Goal: Task Accomplishment & Management: Manage account settings

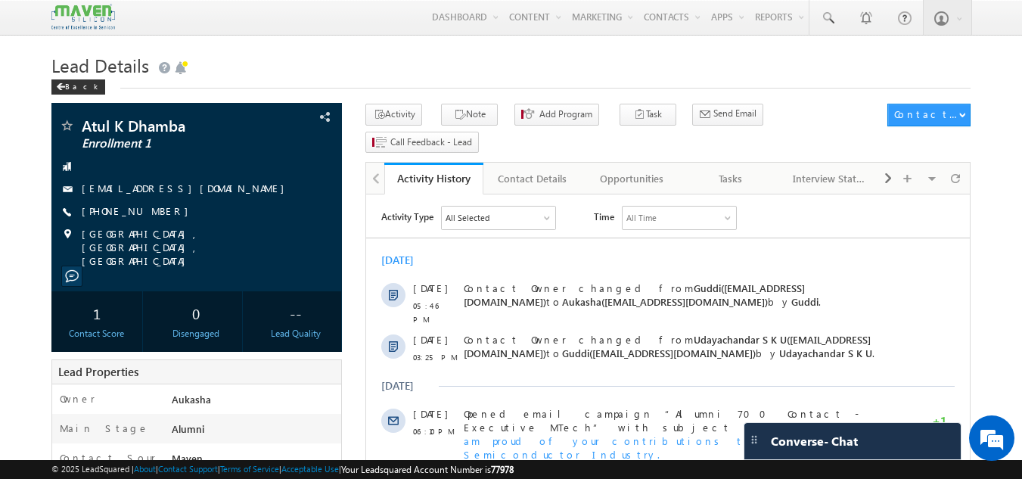
click at [217, 84] on div "Back" at bounding box center [511, 84] width 920 height 10
click at [89, 66] on span "Lead Details" at bounding box center [100, 65] width 98 height 24
click at [483, 71] on h1 "Lead Details" at bounding box center [511, 63] width 920 height 29
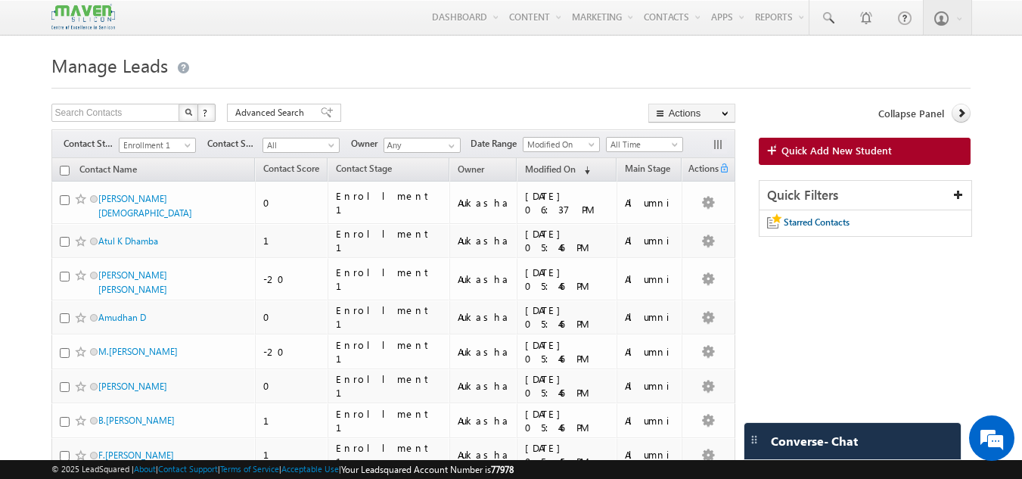
click at [476, 144] on span "Date Range" at bounding box center [496, 144] width 52 height 14
click at [465, 150] on div "Filters Contact Stage Enrollment 1 Enrollment 1 Contact Source All All Owner An…" at bounding box center [393, 143] width 684 height 29
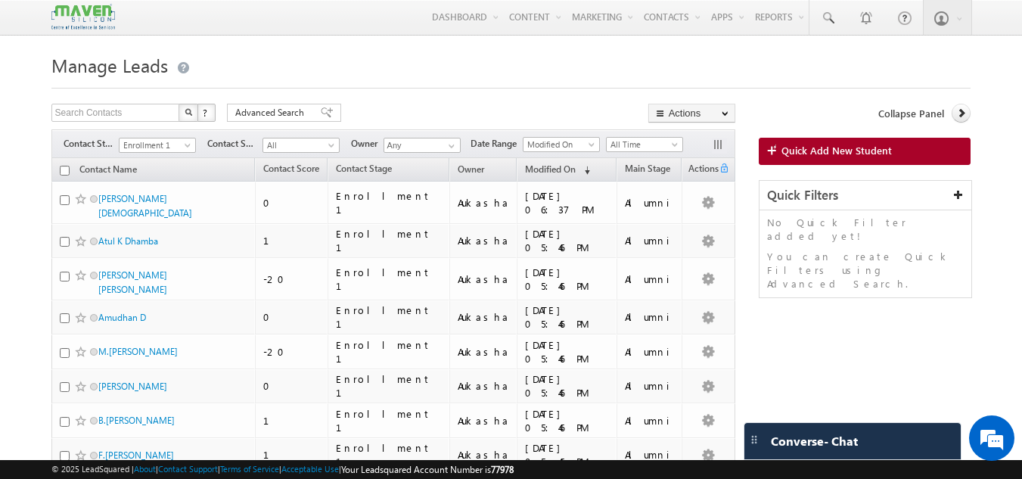
click at [350, 62] on h1 "Manage Leads" at bounding box center [511, 63] width 920 height 29
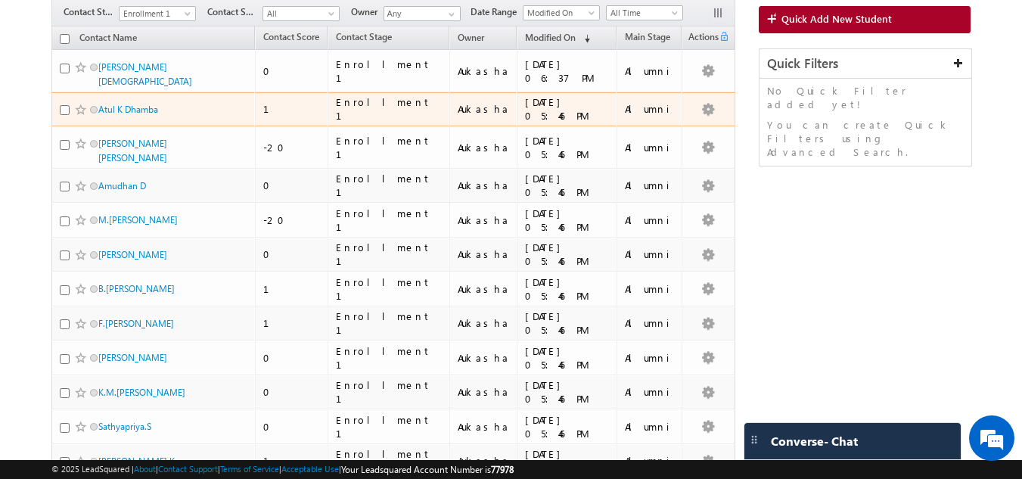
scroll to position [132, 0]
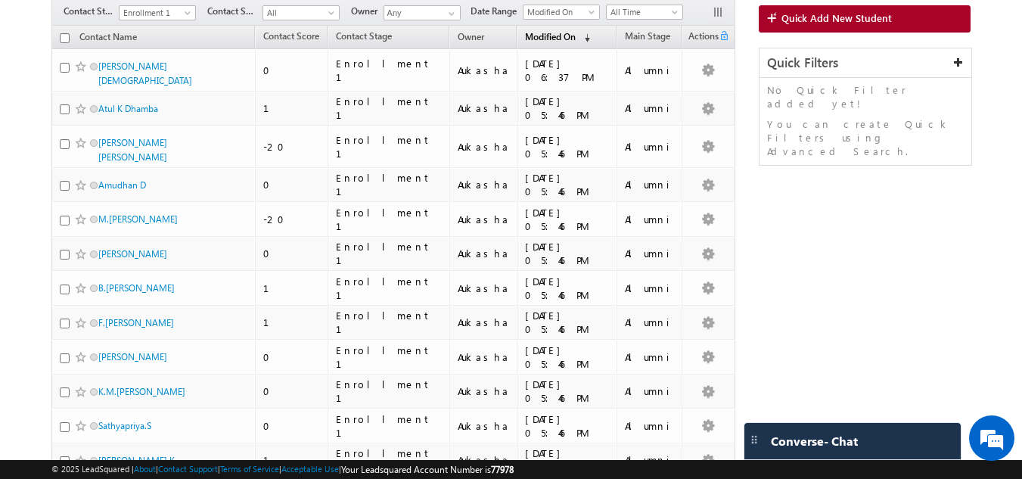
click at [578, 36] on span "(sorted descending)" at bounding box center [584, 38] width 12 height 12
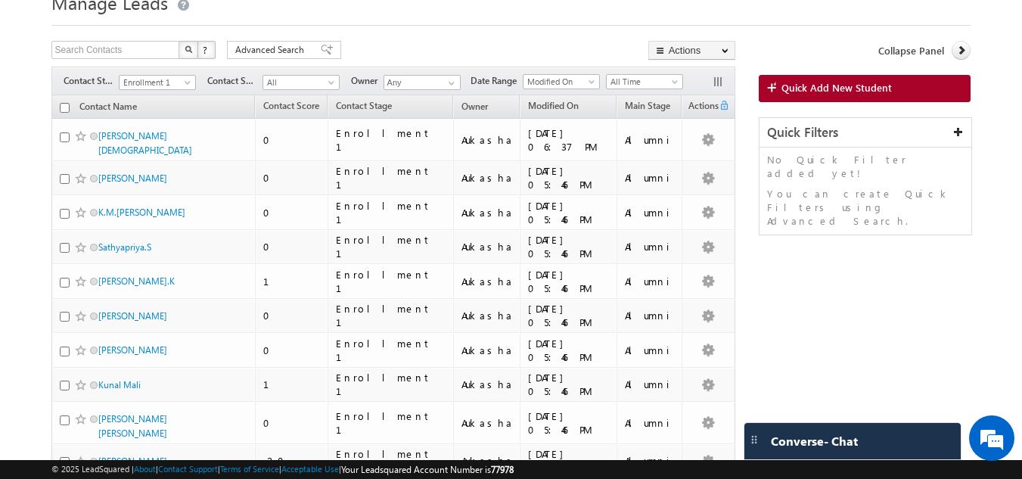
scroll to position [0, 0]
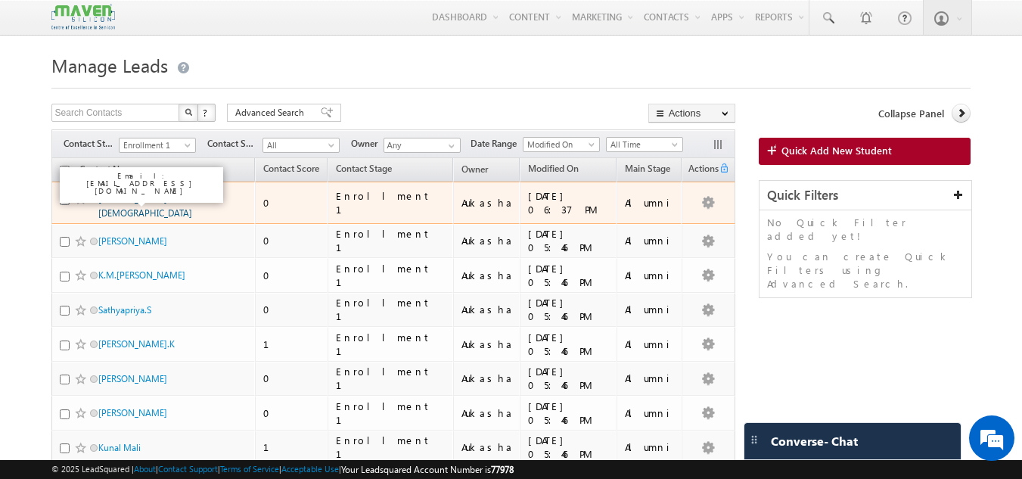
click at [113, 198] on link "N Ramakrishna" at bounding box center [145, 206] width 94 height 26
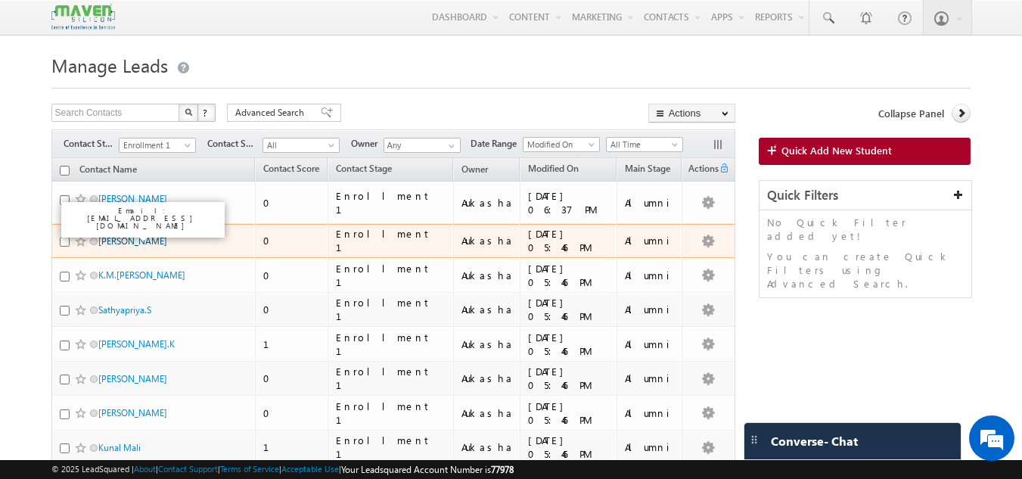
click at [118, 235] on link "Suresh J" at bounding box center [132, 240] width 69 height 11
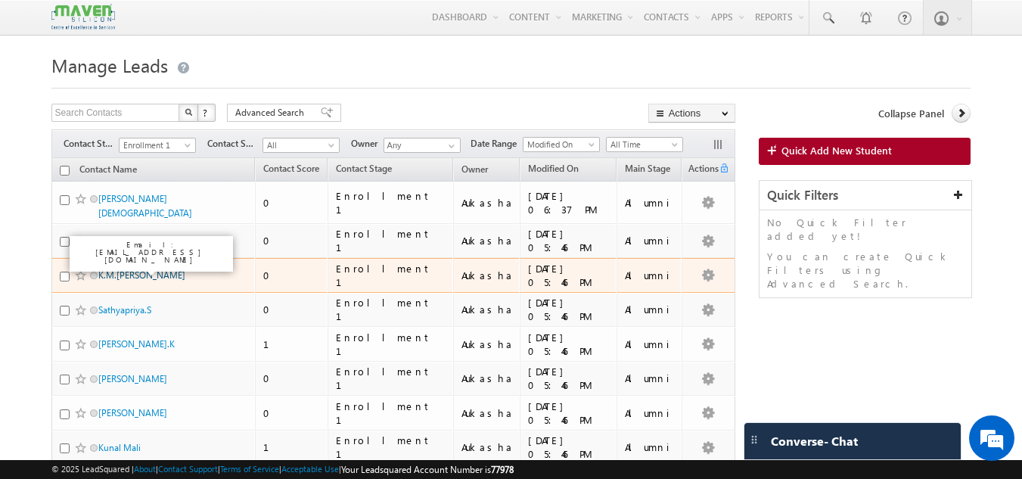
click at [131, 269] on link "K.M.Iswarya" at bounding box center [141, 274] width 87 height 11
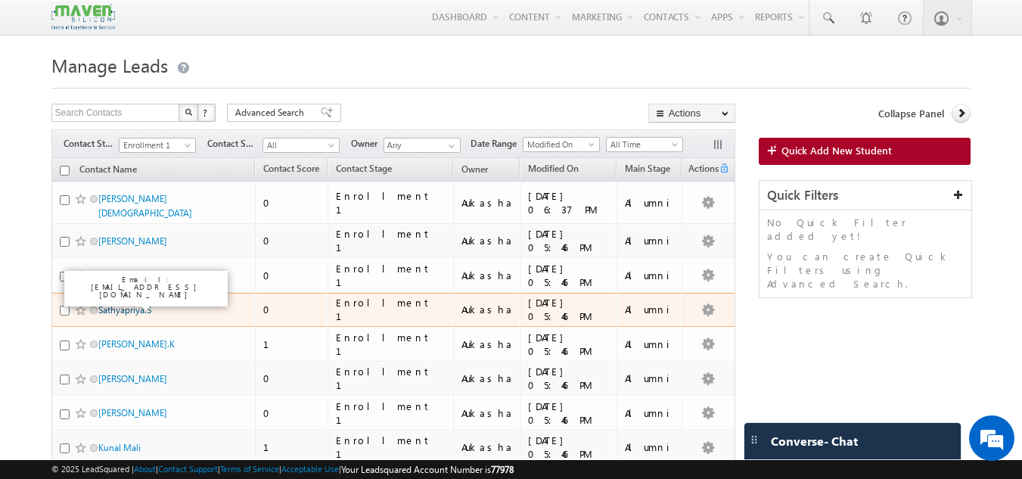
click at [113, 304] on link "Sathyapriya.S" at bounding box center [124, 309] width 53 height 11
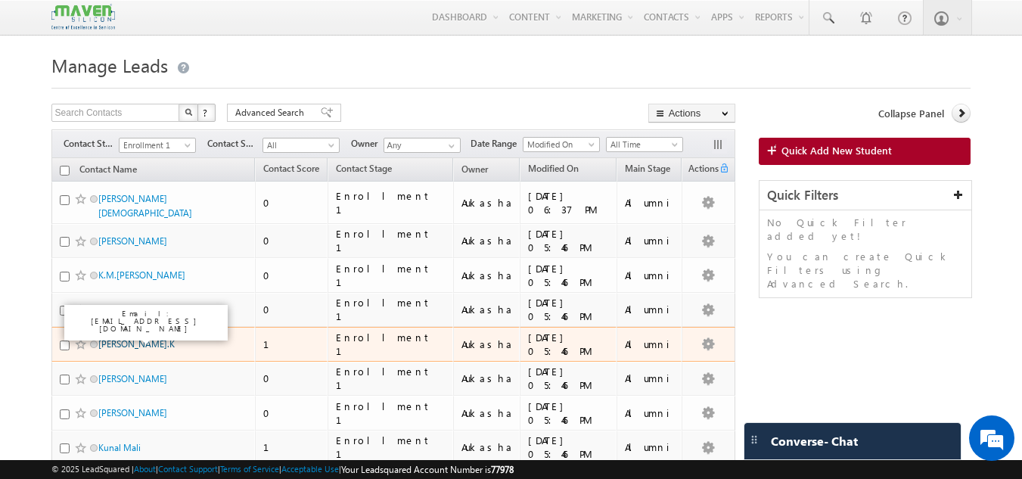
click at [118, 338] on link "Lakshmana Babu.K" at bounding box center [136, 343] width 76 height 11
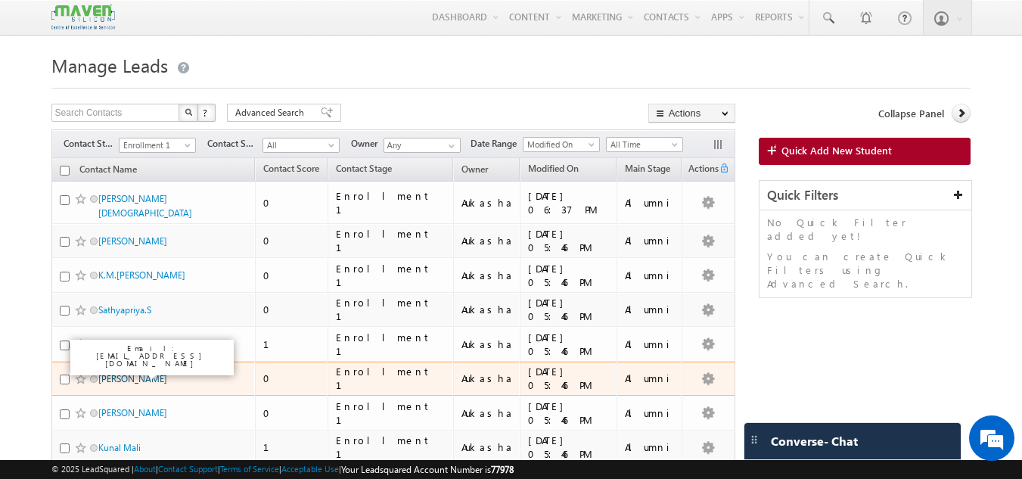
click at [121, 373] on link "Pratap Reddy" at bounding box center [132, 378] width 69 height 11
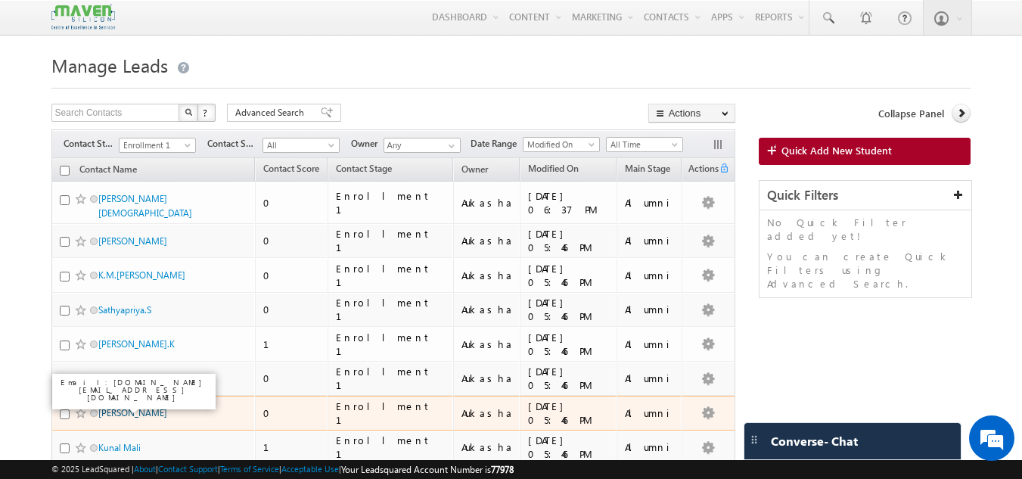
click at [123, 410] on link "Sarath Nair" at bounding box center [132, 412] width 69 height 11
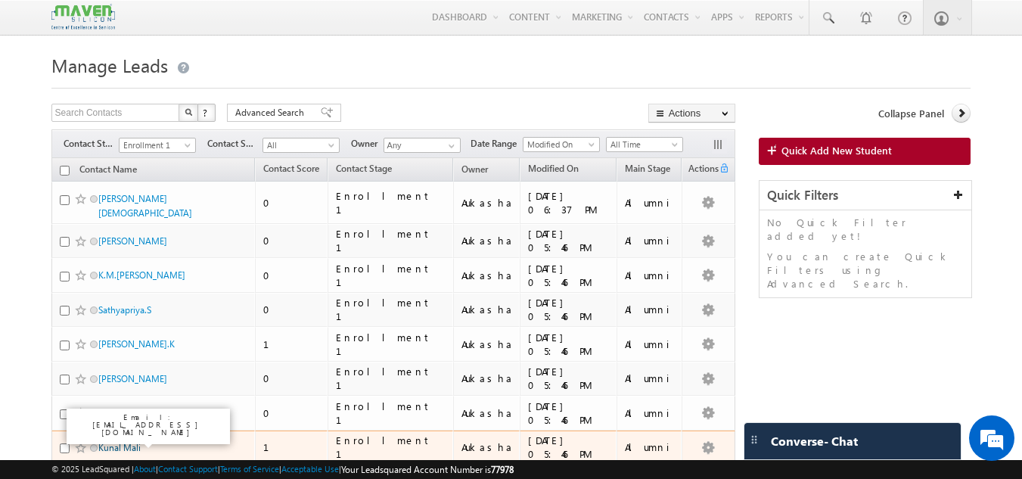
click at [129, 442] on link "Kunal Mali" at bounding box center [119, 447] width 42 height 11
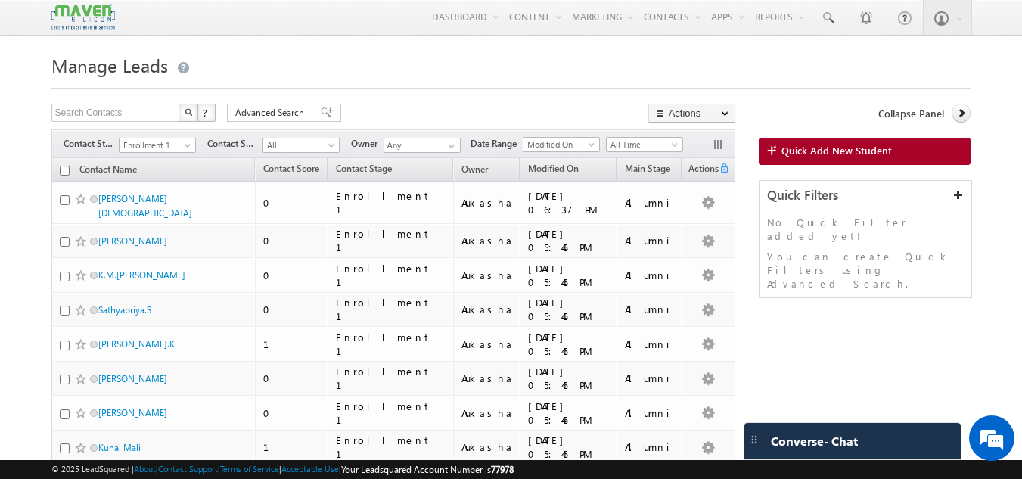
click at [331, 52] on h1 "Manage Leads" at bounding box center [511, 63] width 920 height 29
click at [828, 21] on span at bounding box center [827, 18] width 15 height 15
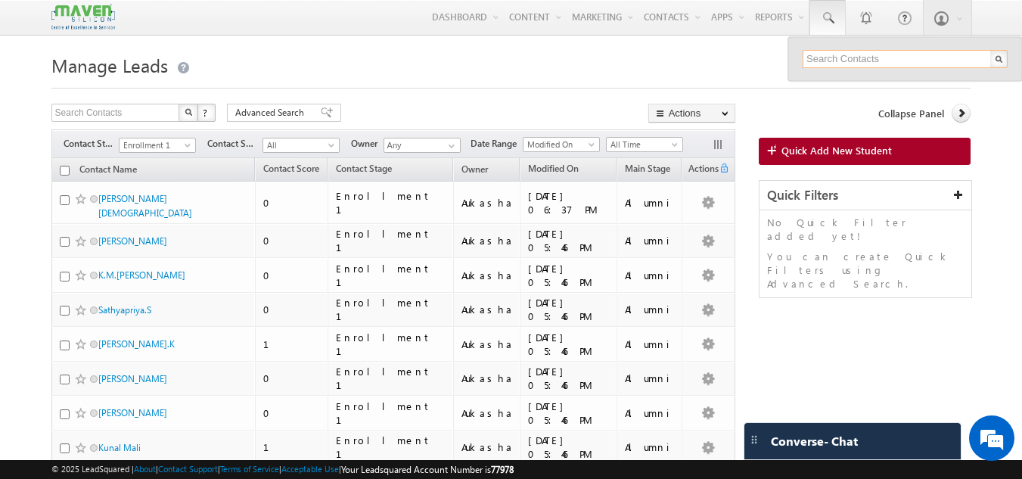
click at [850, 54] on input "text" at bounding box center [904, 59] width 205 height 18
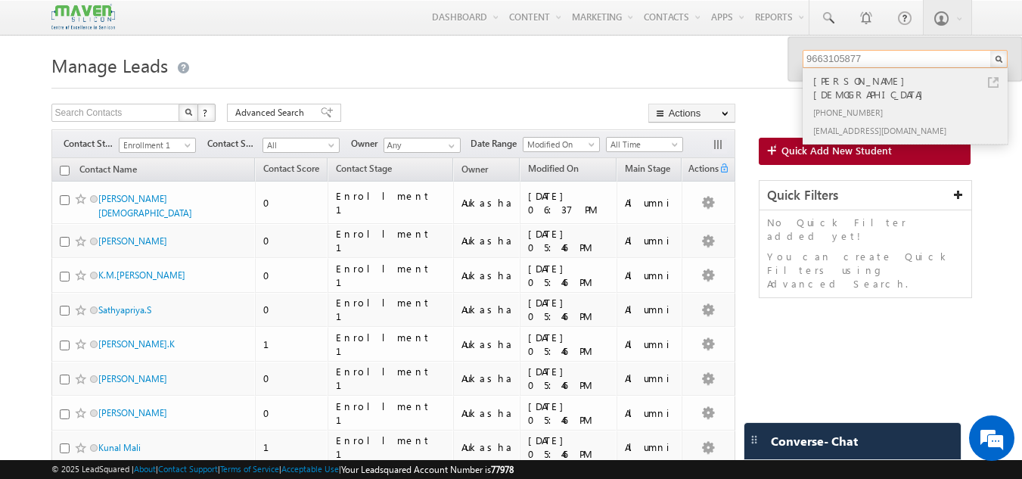
type input "9663105877"
click at [992, 81] on link at bounding box center [993, 82] width 11 height 11
click at [564, 166] on th "Modified On (sorted descending)" at bounding box center [568, 169] width 96 height 23
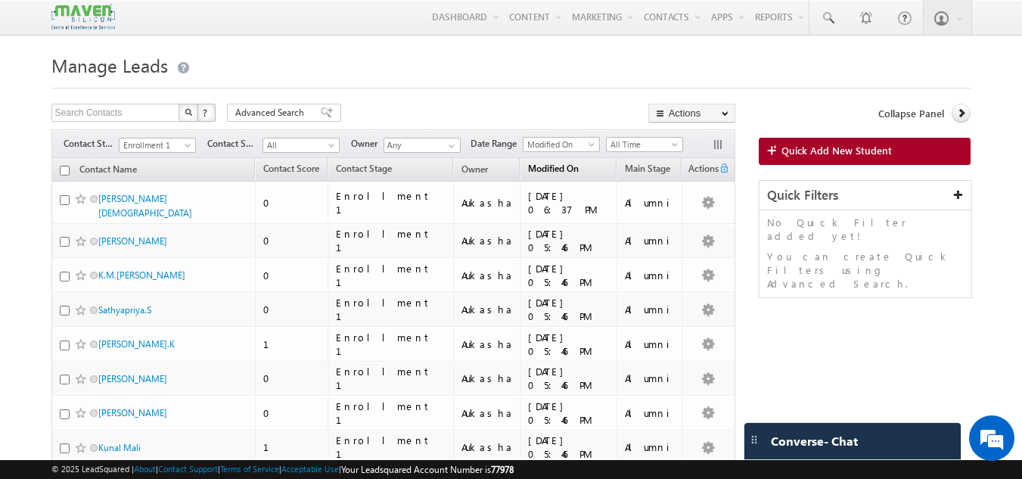
click at [534, 170] on span "Modified On" at bounding box center [553, 168] width 51 height 11
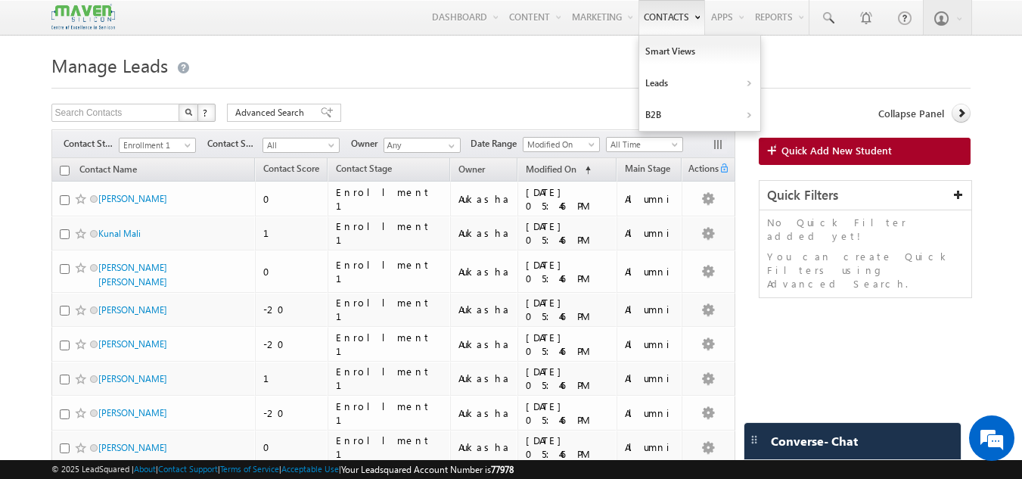
scroll to position [1, 0]
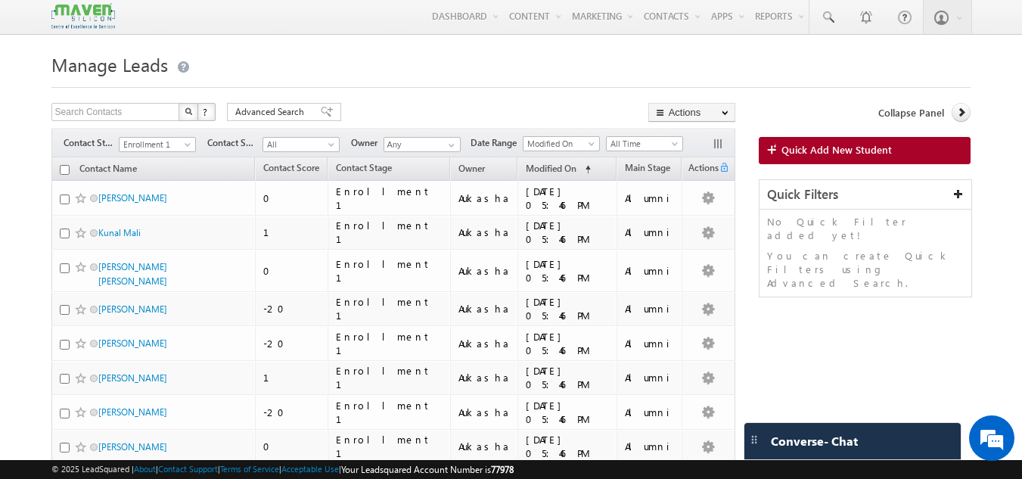
click at [554, 160] on th "Modified On (sorted ascending)" at bounding box center [566, 168] width 99 height 23
click at [601, 51] on h1 "Manage Leads" at bounding box center [511, 62] width 920 height 29
click at [544, 169] on span "Modified On" at bounding box center [551, 168] width 51 height 11
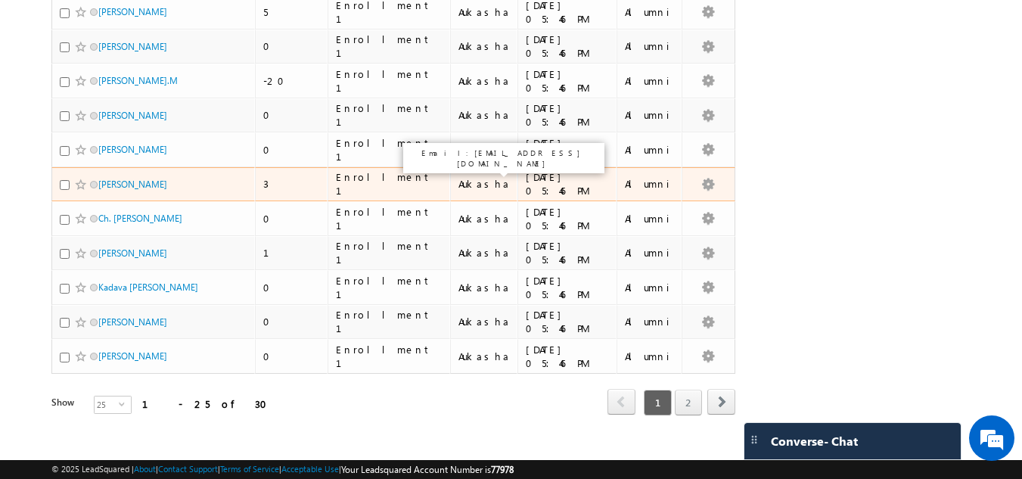
scroll to position [0, 0]
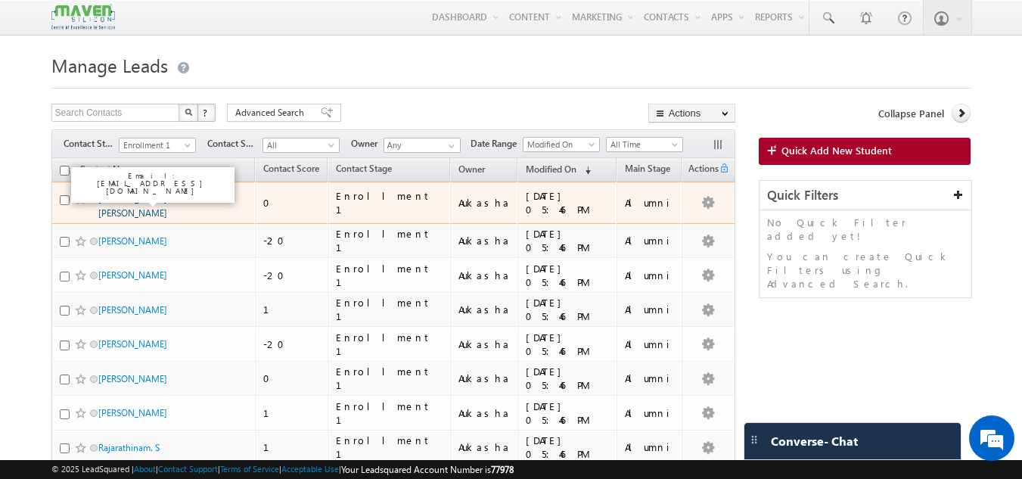
click at [138, 199] on link "Kevin Markose Georgy" at bounding box center [132, 206] width 69 height 26
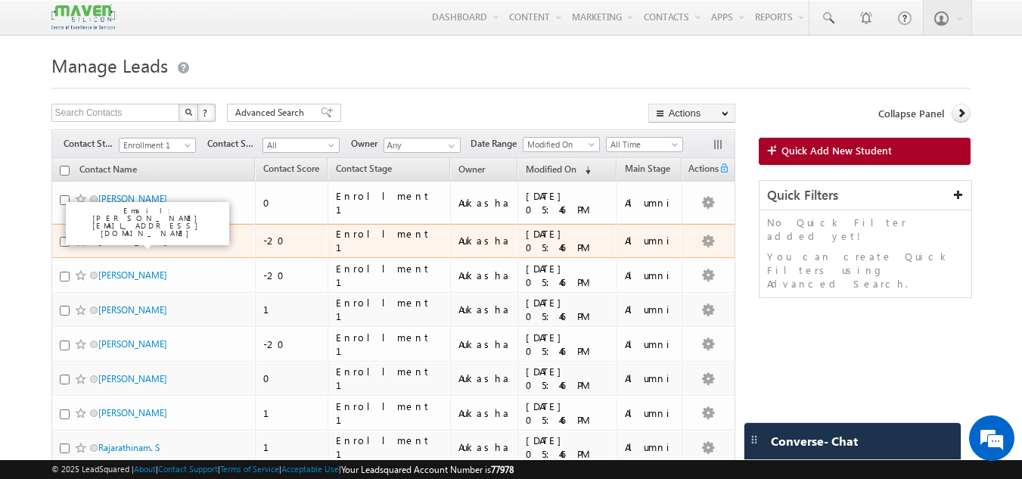
click at [140, 235] on link "Manoranjan Bhola" at bounding box center [132, 240] width 69 height 11
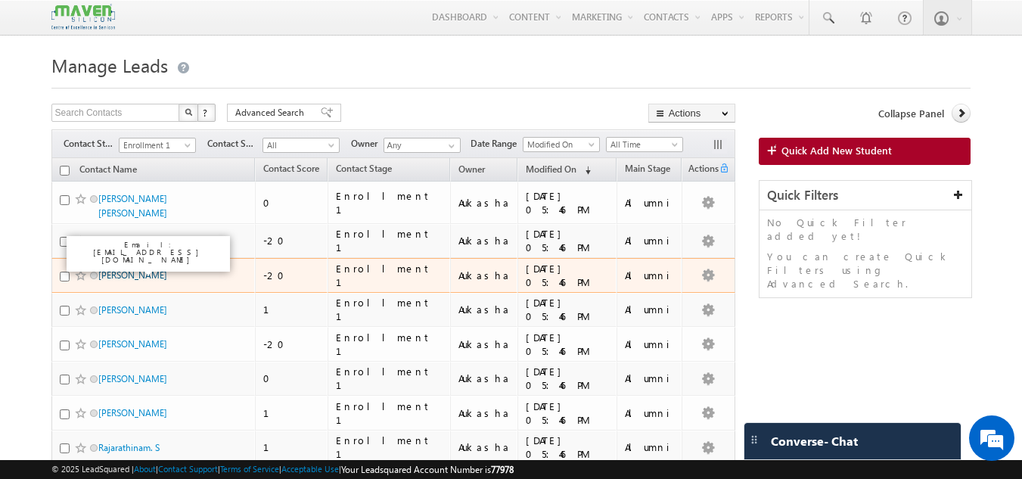
click at [132, 269] on link "B.Ramprasad" at bounding box center [132, 274] width 69 height 11
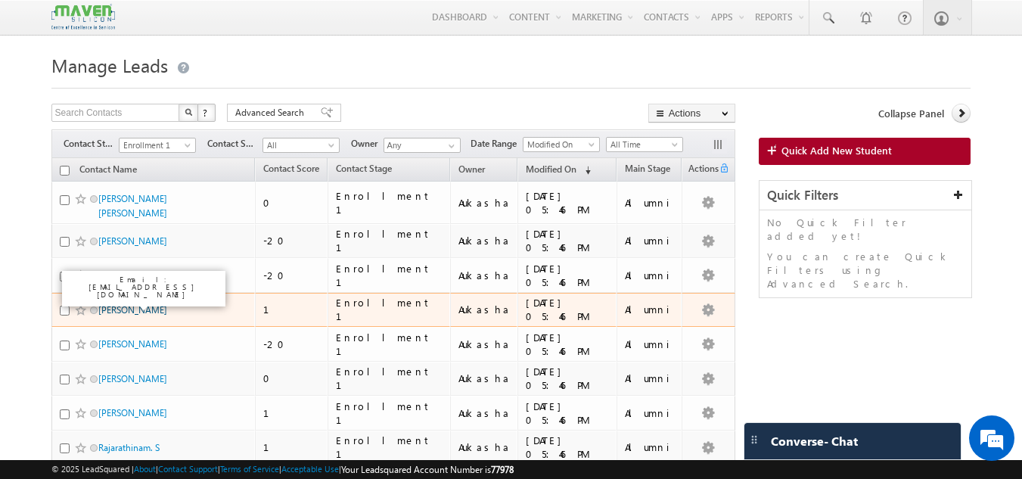
click at [134, 304] on link "Kulwant Singh" at bounding box center [132, 309] width 69 height 11
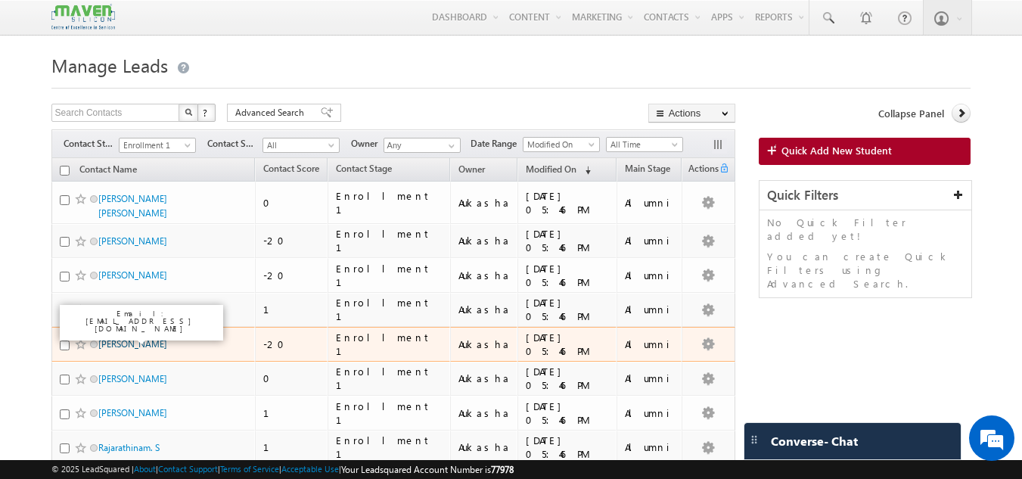
click at [133, 338] on link "Karan Shah" at bounding box center [132, 343] width 69 height 11
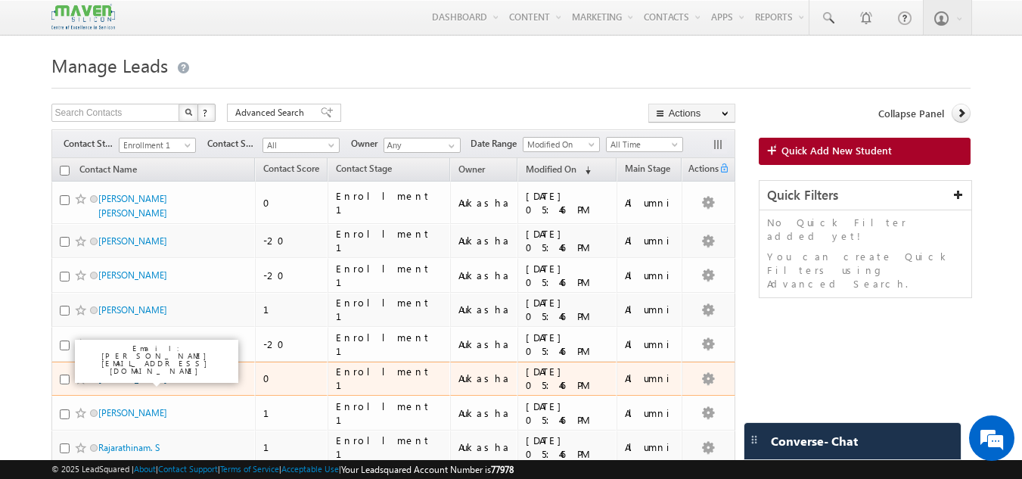
click at [129, 373] on link "Jeffrey Devanand" at bounding box center [132, 378] width 69 height 11
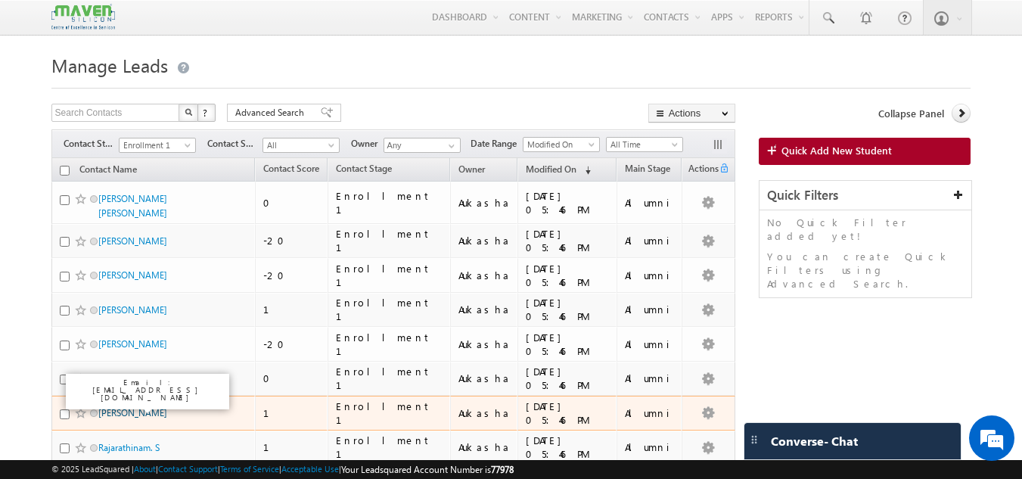
click at [117, 407] on link "Sameer Mohan" at bounding box center [132, 412] width 69 height 11
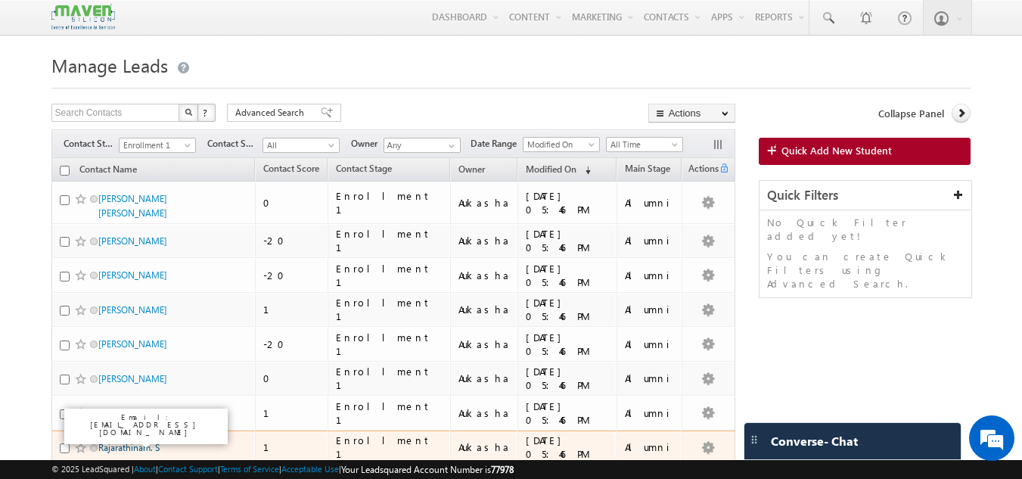
click at [121, 442] on link "Rajarathinam. S" at bounding box center [128, 447] width 61 height 11
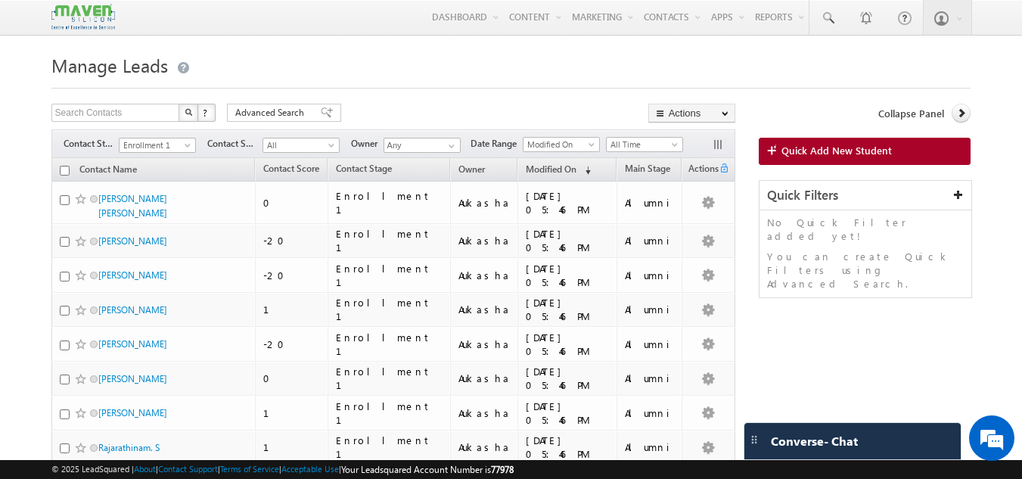
click at [477, 79] on div at bounding box center [511, 84] width 920 height 10
click at [532, 76] on h1 "Manage Leads" at bounding box center [511, 63] width 920 height 29
click at [476, 70] on h1 "Manage Leads" at bounding box center [511, 63] width 920 height 29
click at [421, 70] on h1 "Manage Leads" at bounding box center [511, 63] width 920 height 29
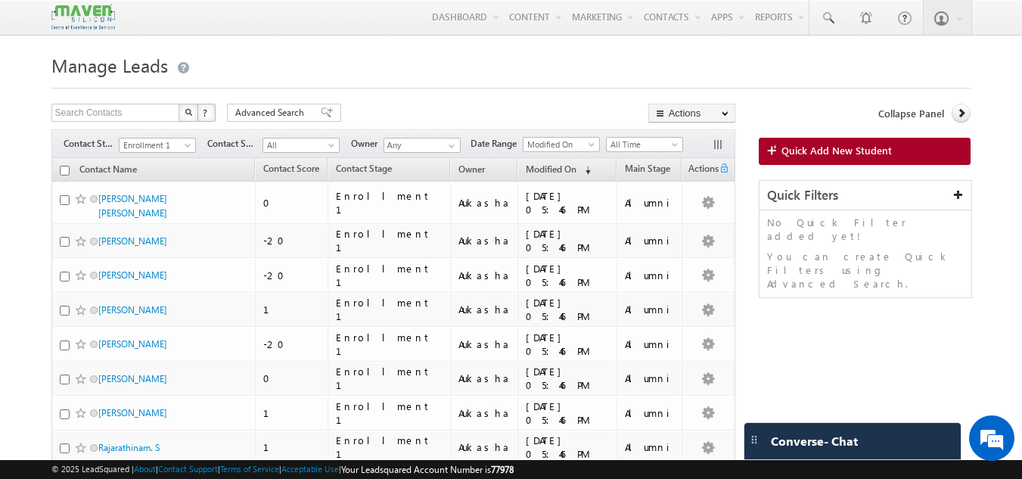
click at [418, 53] on h1 "Manage Leads" at bounding box center [511, 63] width 920 height 29
click at [478, 84] on div at bounding box center [511, 84] width 920 height 10
click at [445, 85] on div at bounding box center [511, 84] width 920 height 10
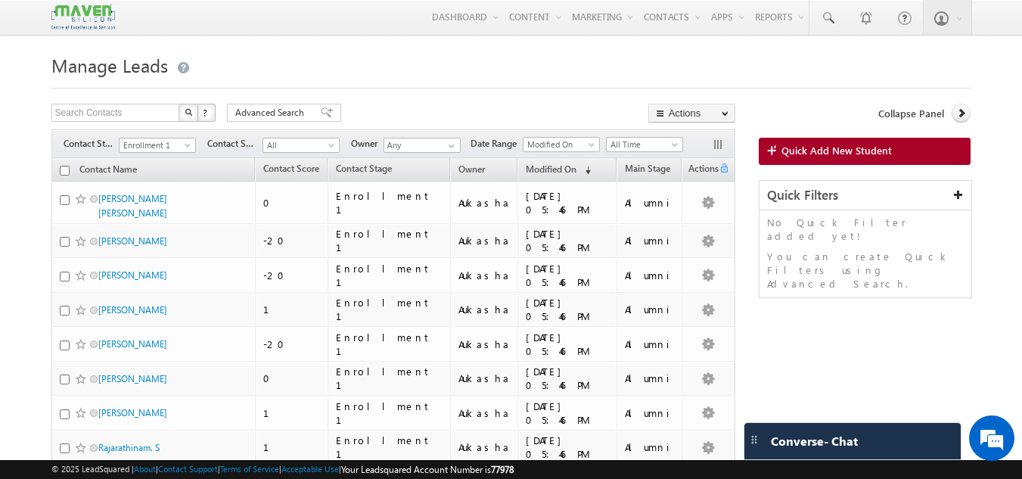
click at [535, 174] on span "Modified On" at bounding box center [551, 168] width 51 height 11
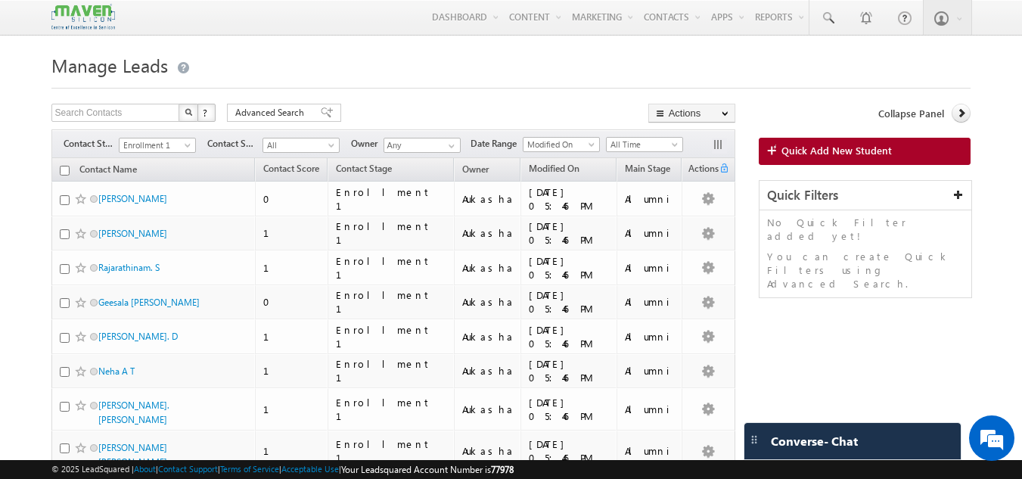
click at [499, 104] on div "Search Contacts X ? 25 results found Advanced Search Advanced Search Advanced s…" at bounding box center [393, 115] width 684 height 22
click at [575, 166] on th "Modified On (sorted descending)" at bounding box center [567, 169] width 95 height 23
click at [529, 172] on span "Modified On" at bounding box center [554, 168] width 51 height 11
click at [526, 170] on span "Modified On" at bounding box center [551, 168] width 51 height 11
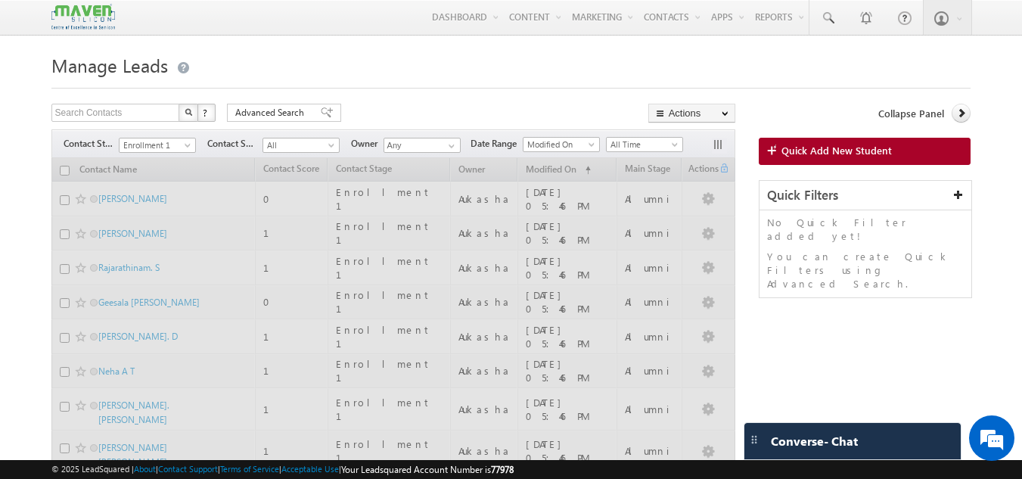
click at [381, 82] on div at bounding box center [511, 84] width 920 height 10
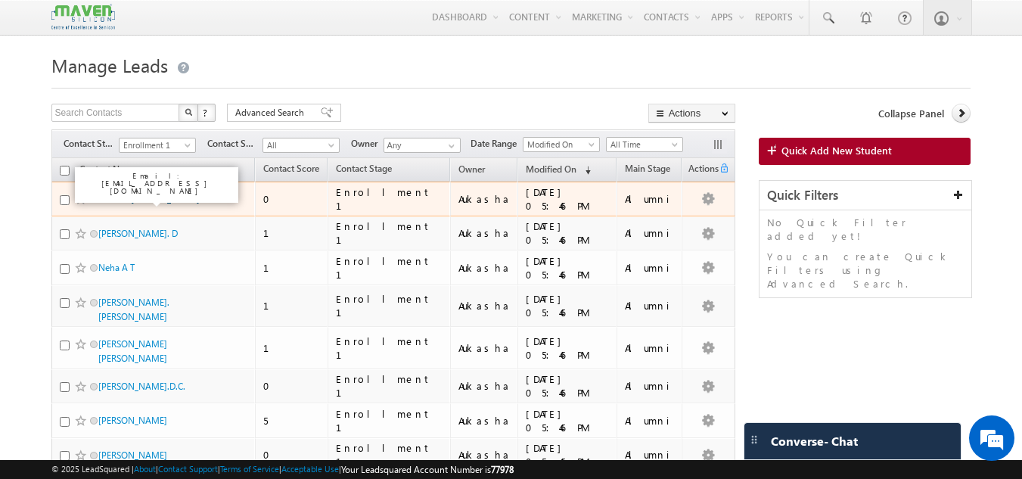
click at [148, 197] on link "Geesala Neeraj Kumar" at bounding box center [148, 198] width 101 height 11
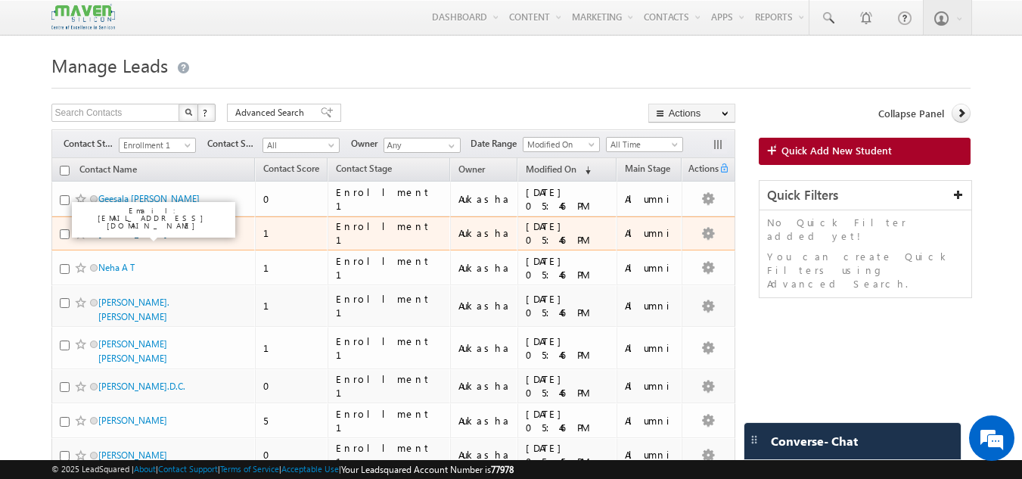
click at [137, 236] on link "Sai Sindura. D" at bounding box center [137, 233] width 79 height 11
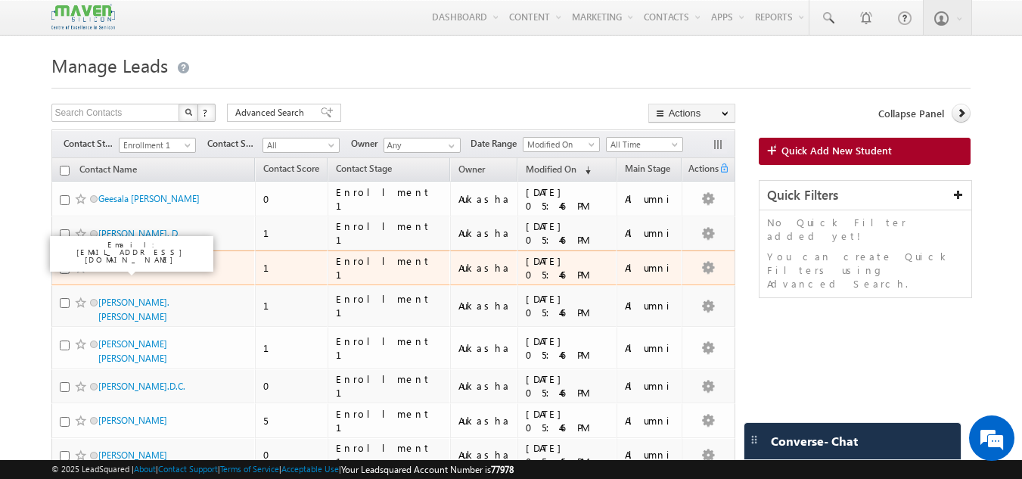
click at [124, 262] on link "Neha A T" at bounding box center [116, 267] width 36 height 11
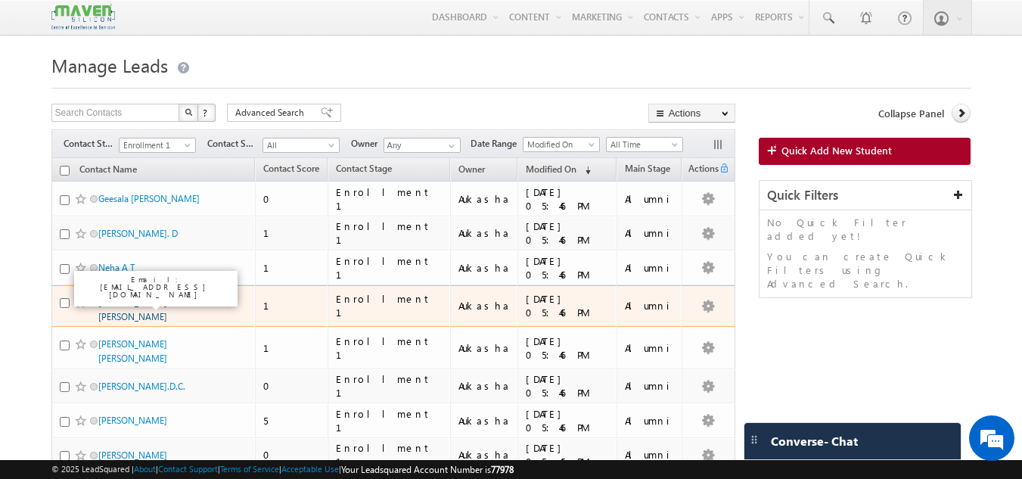
click at [135, 299] on link "Chinnu.C.Kurup" at bounding box center [133, 309] width 71 height 26
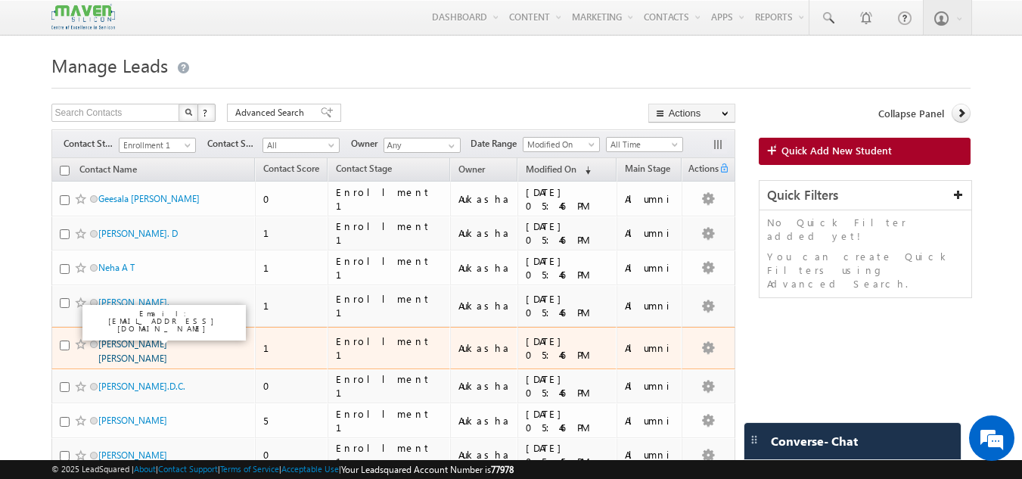
click at [144, 338] on link "Patel Chitanakumar Gautakumar" at bounding box center [132, 351] width 69 height 26
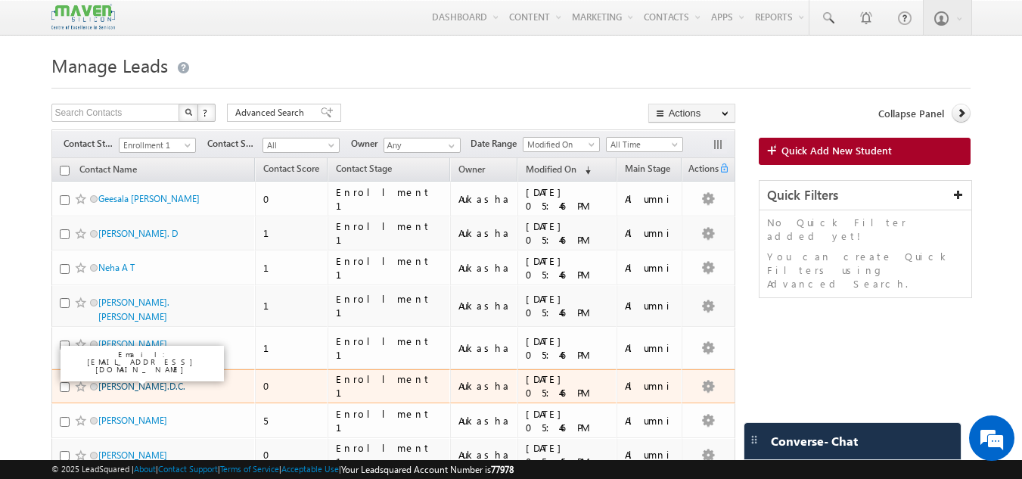
click at [138, 380] on link "Savitha.D.C." at bounding box center [141, 385] width 87 height 11
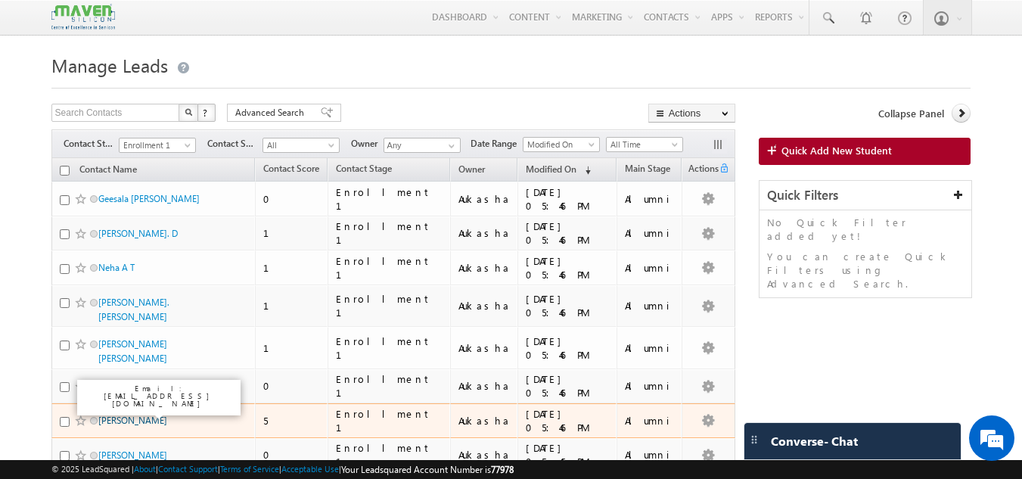
click at [140, 414] on link "Mukti Baranwal" at bounding box center [132, 419] width 69 height 11
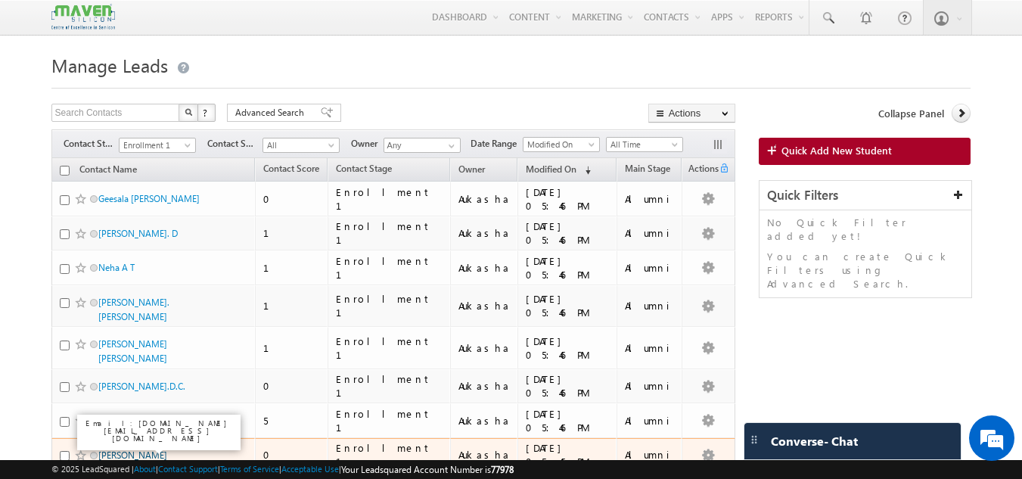
click at [159, 449] on link "Sushant Chatterjee" at bounding box center [132, 454] width 69 height 11
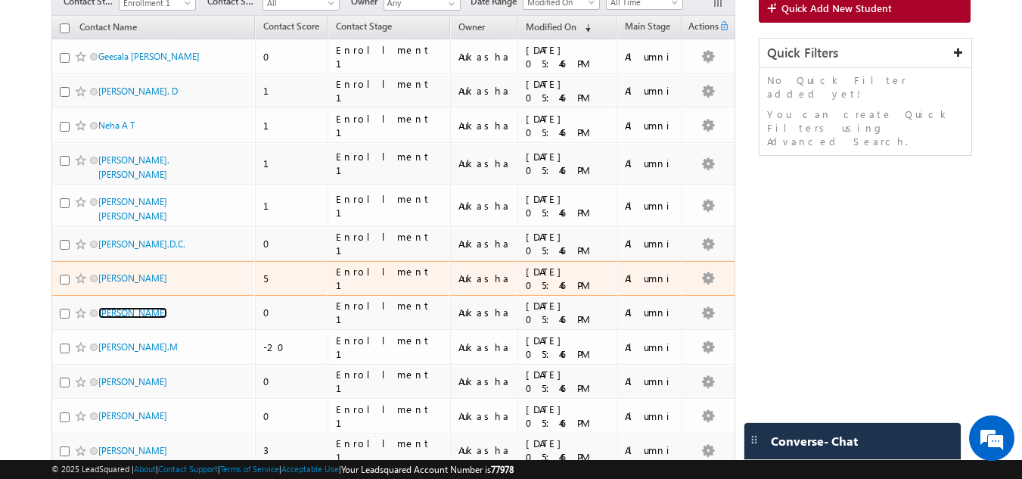
scroll to position [147, 0]
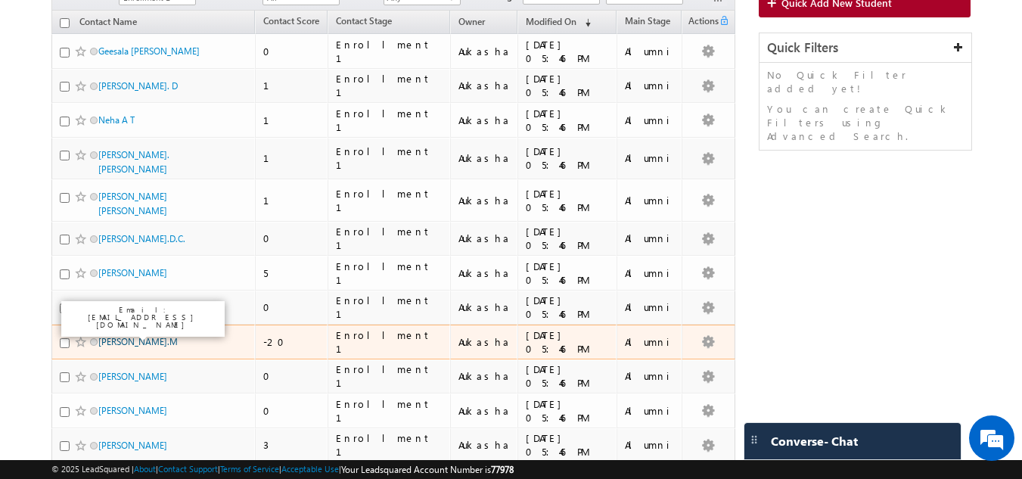
click at [134, 336] on link "Rajeshwari.M" at bounding box center [137, 341] width 79 height 11
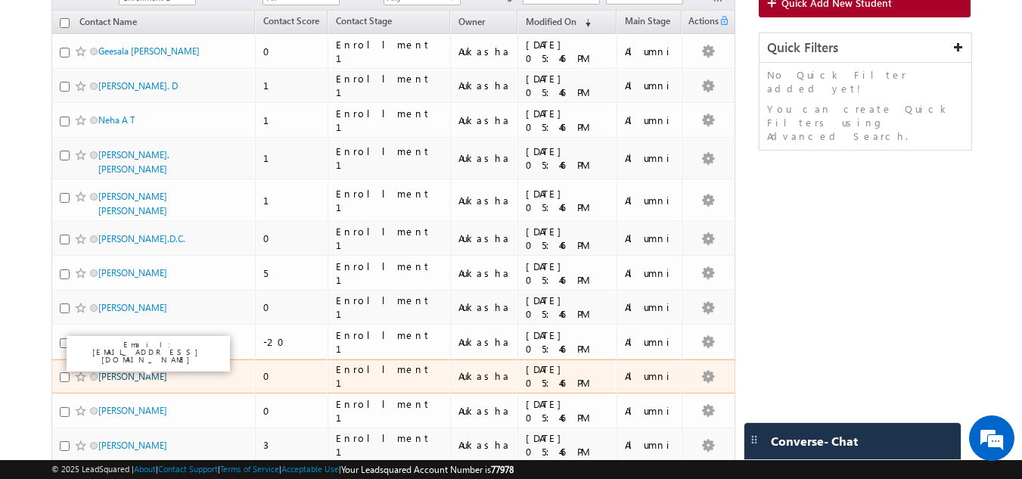
click at [146, 371] on link "Inderjeet Singh" at bounding box center [132, 376] width 69 height 11
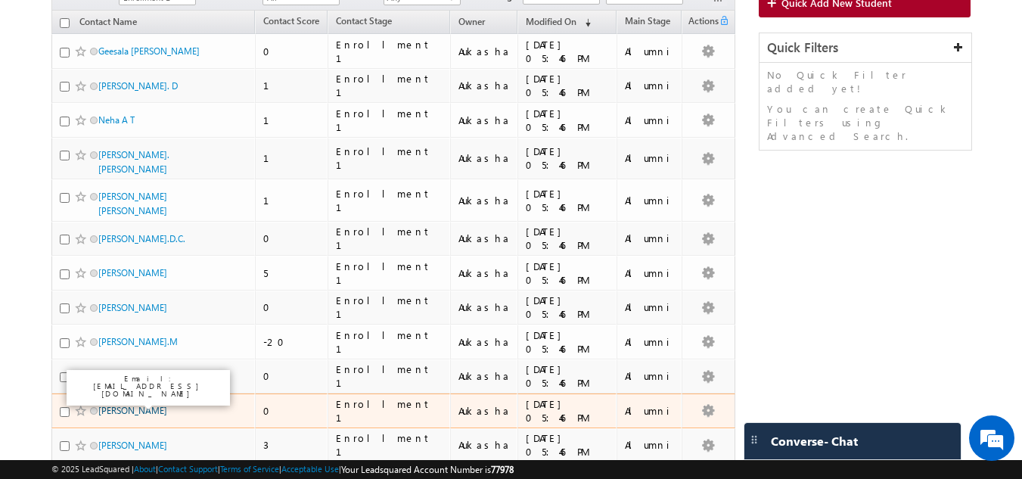
click at [139, 405] on link "Nirmal Raj A" at bounding box center [132, 410] width 69 height 11
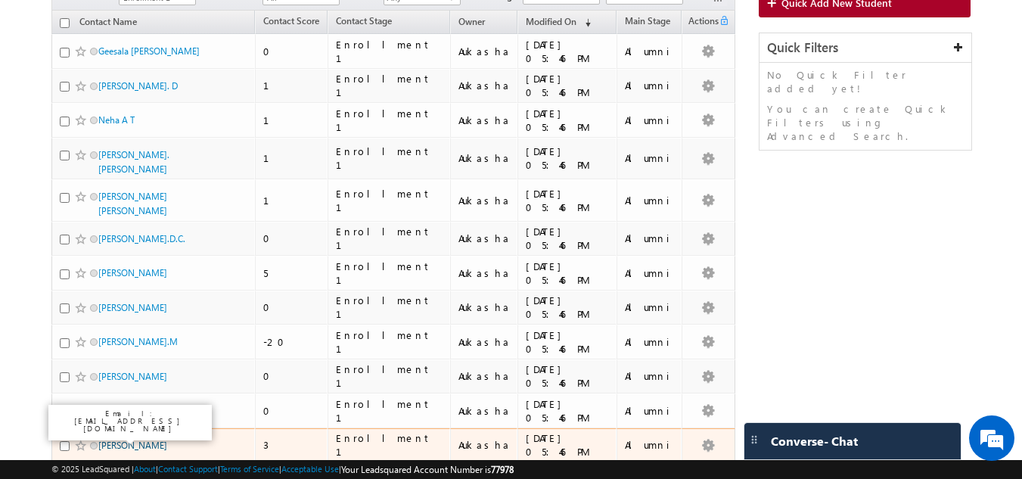
click at [133, 439] on link "Sandhesh" at bounding box center [132, 444] width 69 height 11
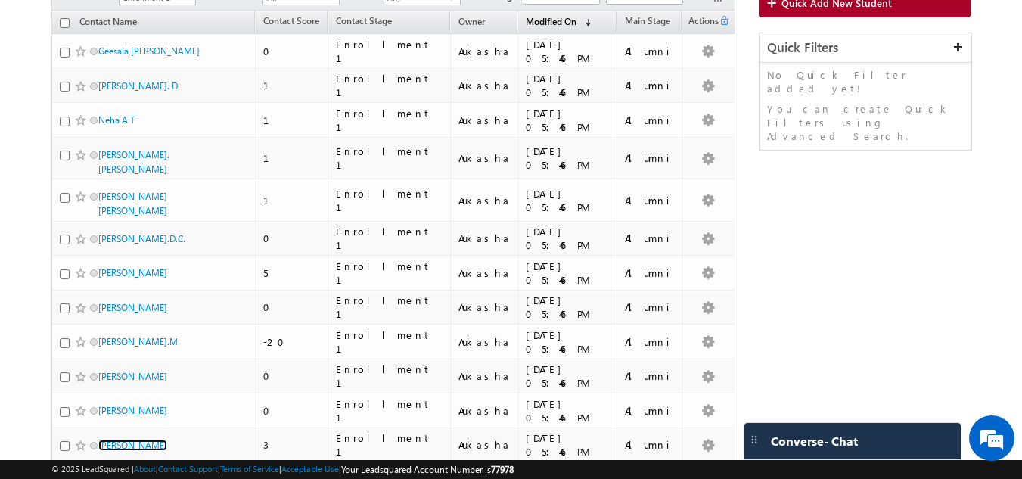
click at [533, 17] on span "Modified On" at bounding box center [551, 21] width 51 height 11
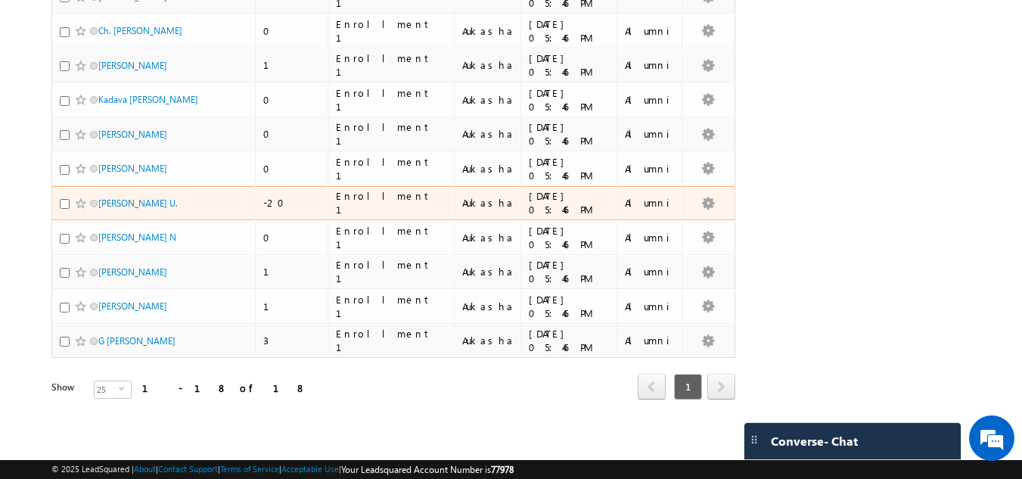
scroll to position [0, 0]
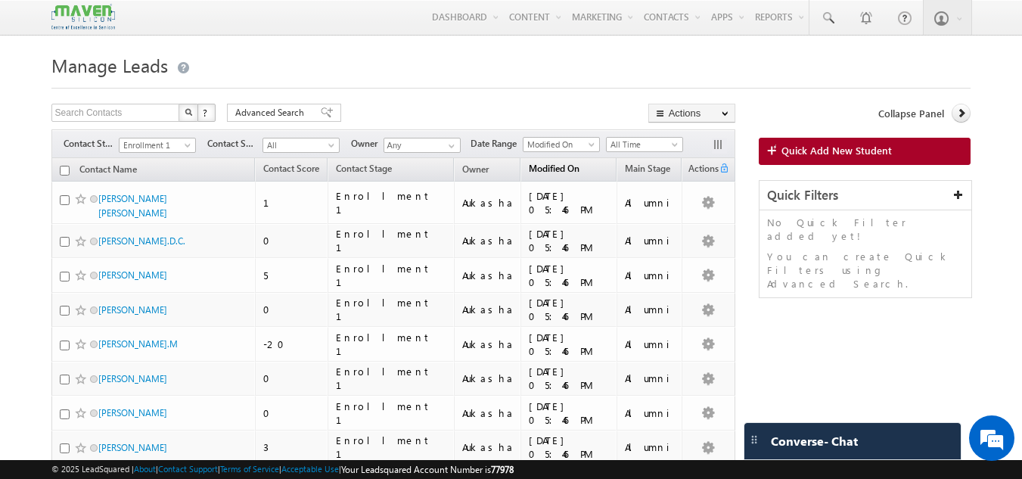
click at [529, 169] on span "Modified On" at bounding box center [554, 168] width 51 height 11
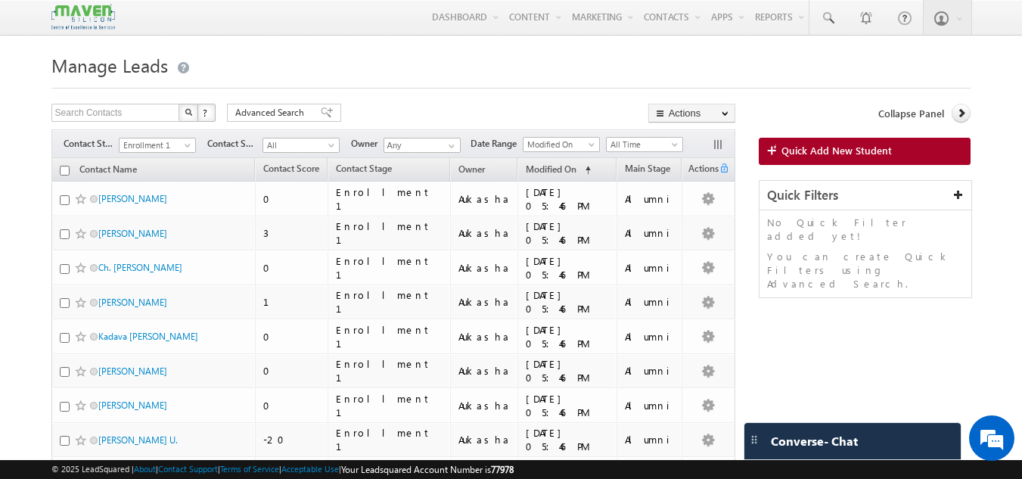
scroll to position [238, 0]
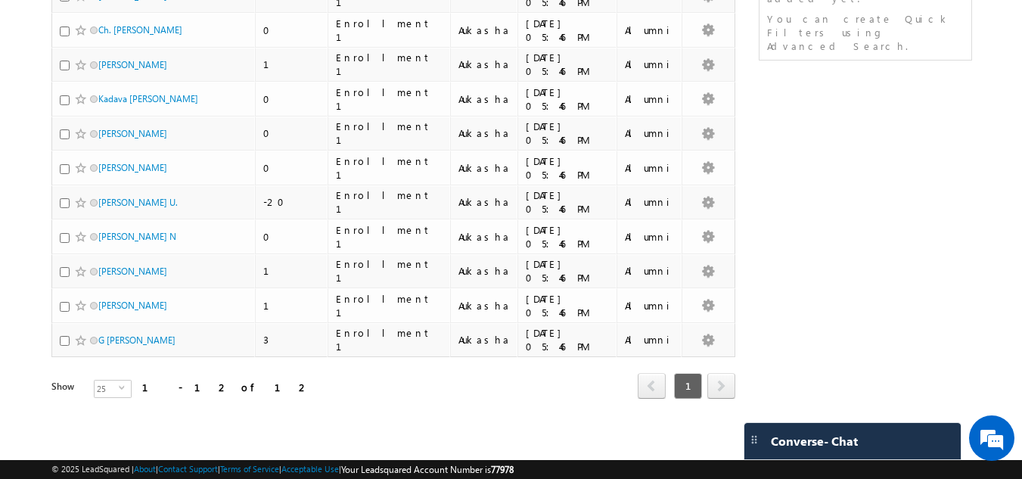
click at [792, 308] on div "Search Contacts X ? 12 results found Advanced Search Advanced Search Advanced s…" at bounding box center [511, 153] width 920 height 575
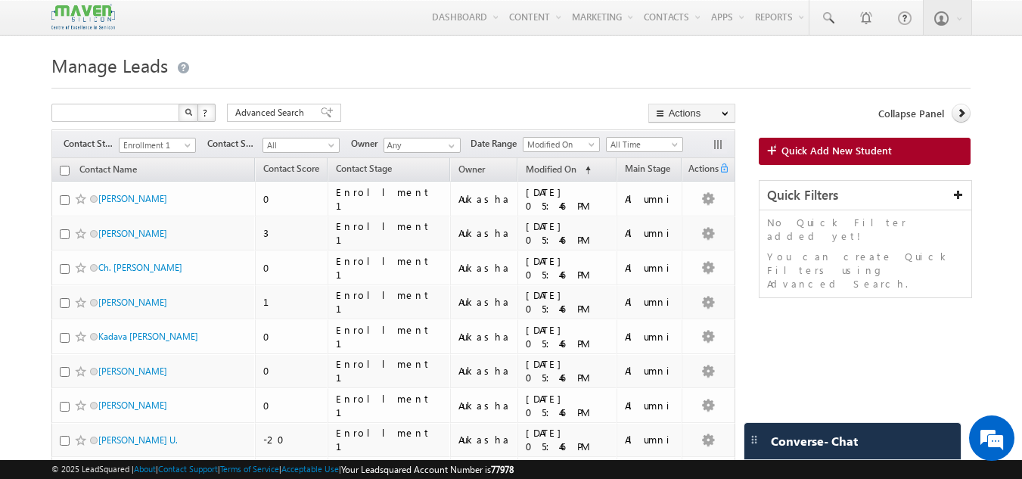
type input "Search Contacts"
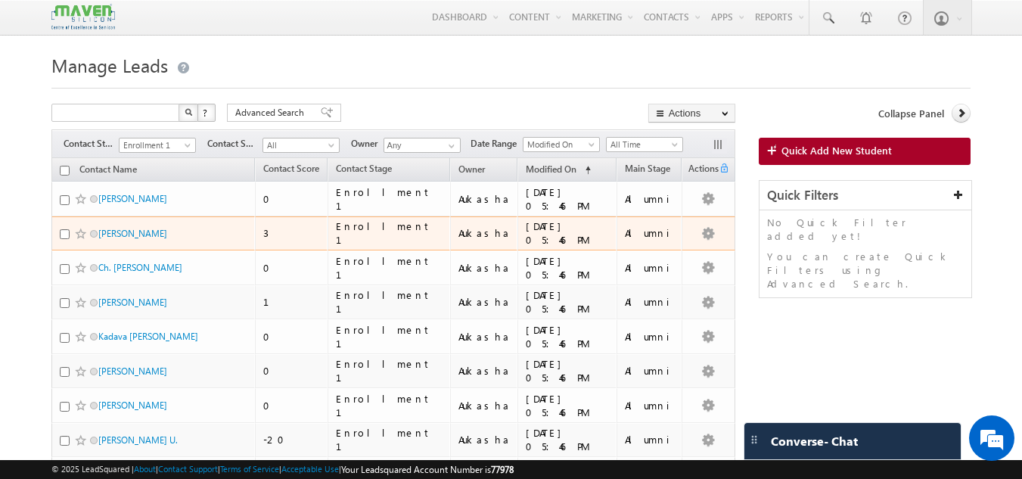
type input "Search Contacts"
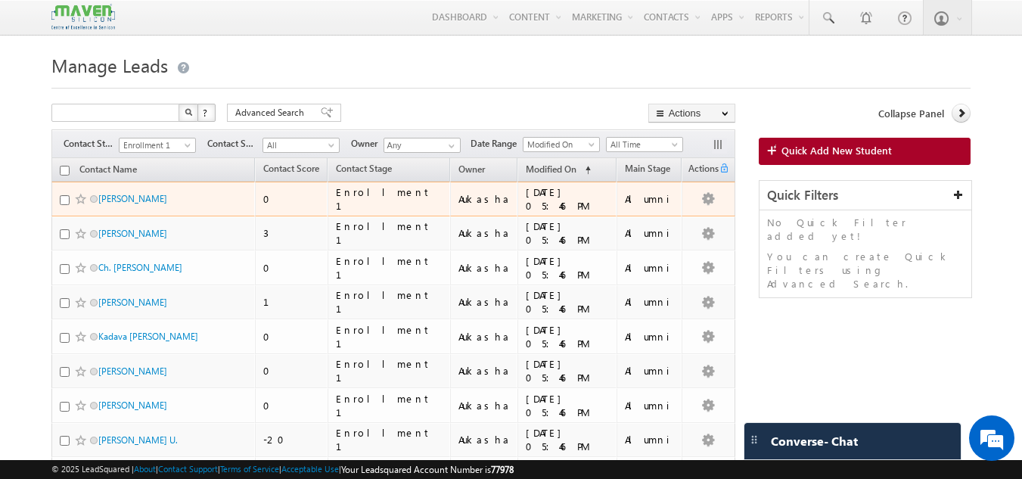
type input "Search Contacts"
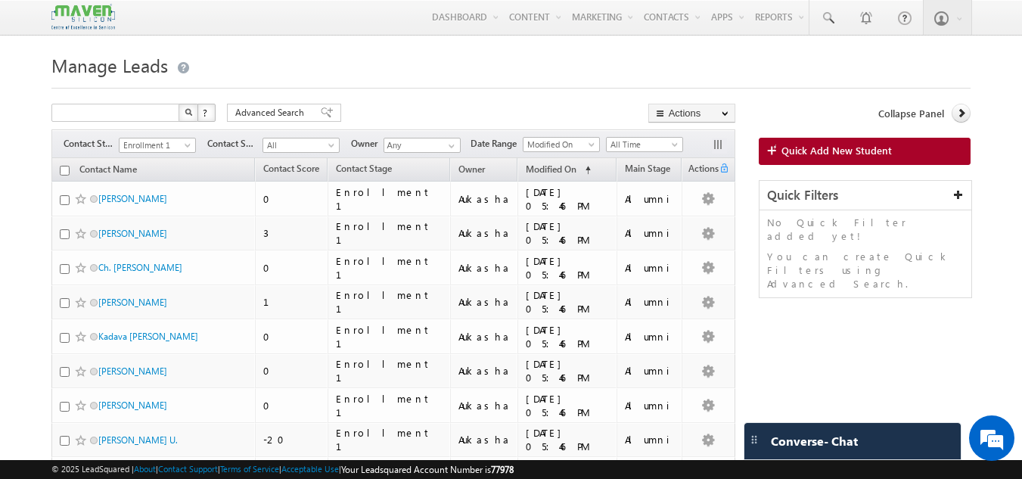
type input "Search Contacts"
drag, startPoint x: 343, startPoint y: 0, endPoint x: 355, endPoint y: 57, distance: 58.0
click at [355, 57] on h1 "Manage Leads" at bounding box center [511, 63] width 920 height 29
click at [546, 169] on link "Modified On (sorted ascending)" at bounding box center [558, 170] width 80 height 20
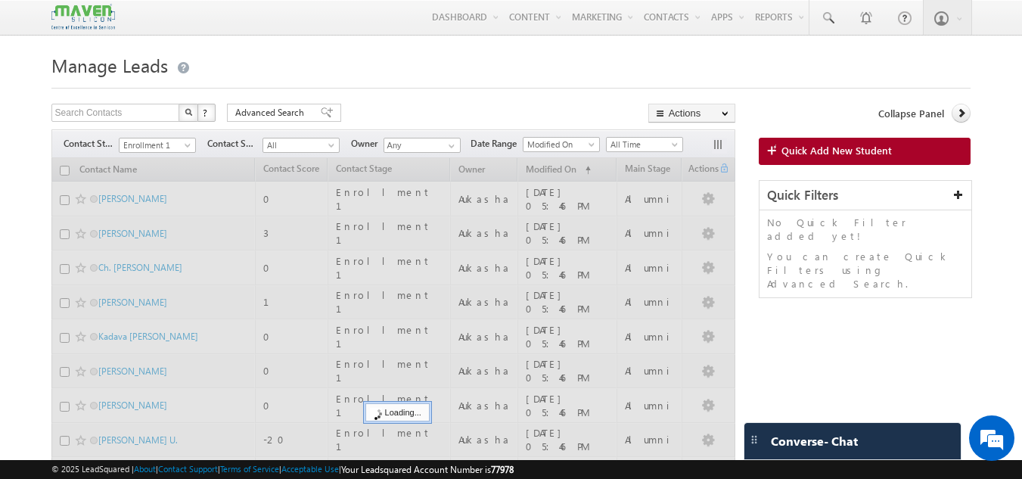
click at [0, 132] on body "Menu Aukasha lsq5@ maven -sili con.c om" at bounding box center [511, 339] width 1022 height 678
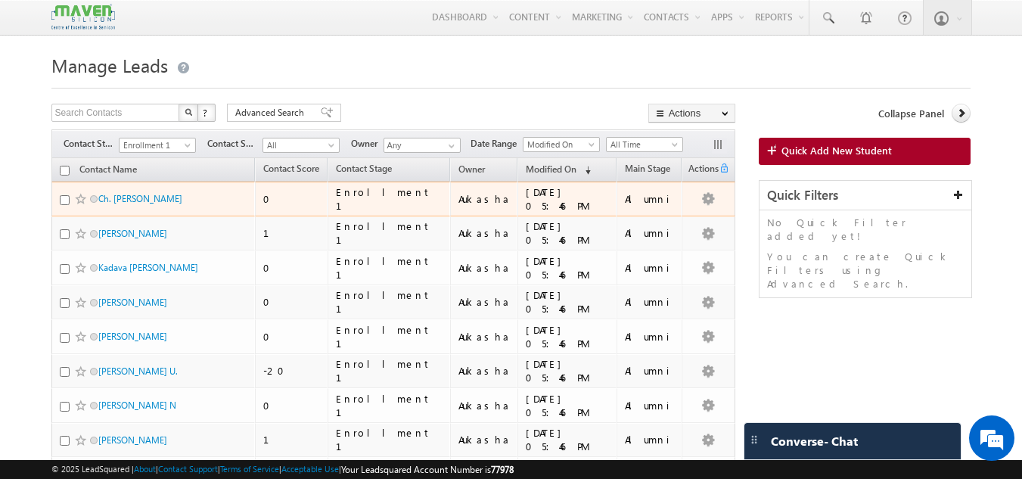
scroll to position [169, 0]
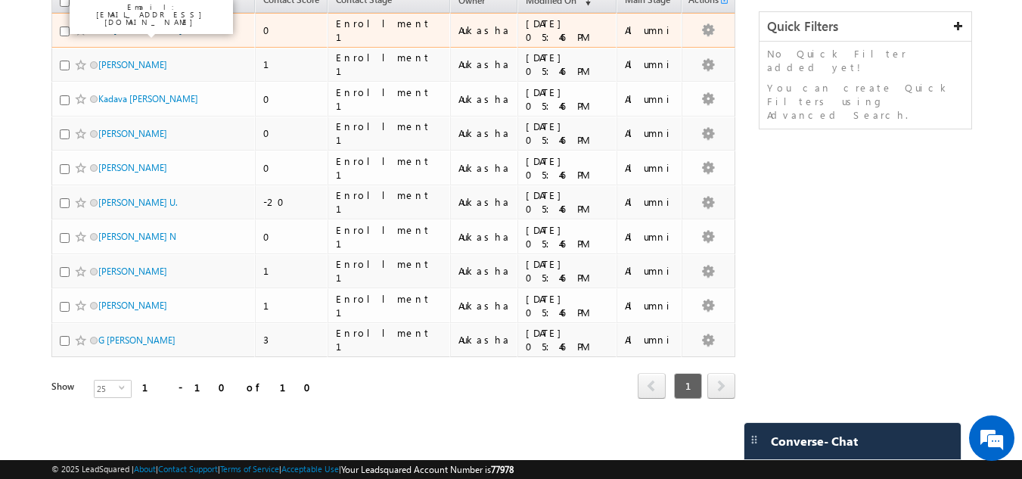
click at [136, 28] on link "Ch. Hemanth Kumar" at bounding box center [140, 29] width 84 height 11
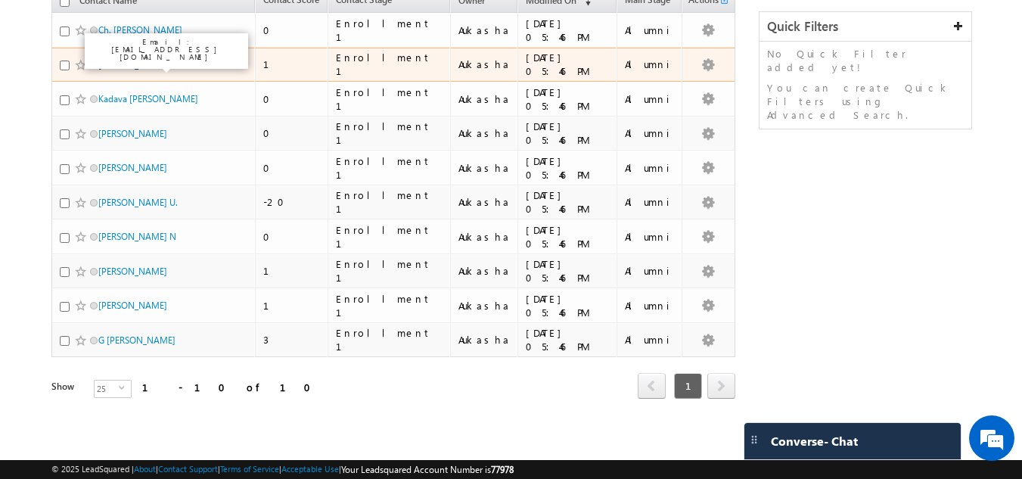
click at [129, 66] on link "Mithun Reddy Kanukula" at bounding box center [132, 64] width 69 height 11
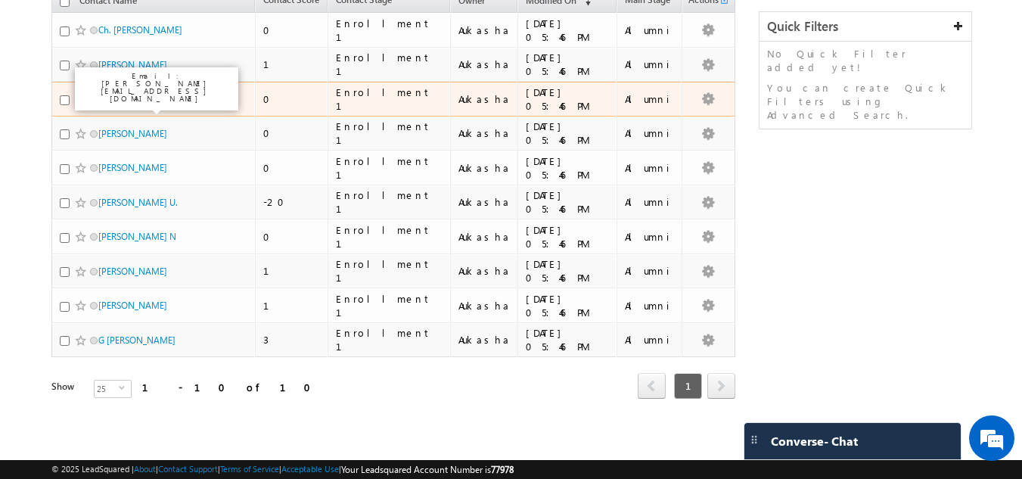
click at [139, 96] on link "Kadava R N Karthik" at bounding box center [148, 98] width 100 height 11
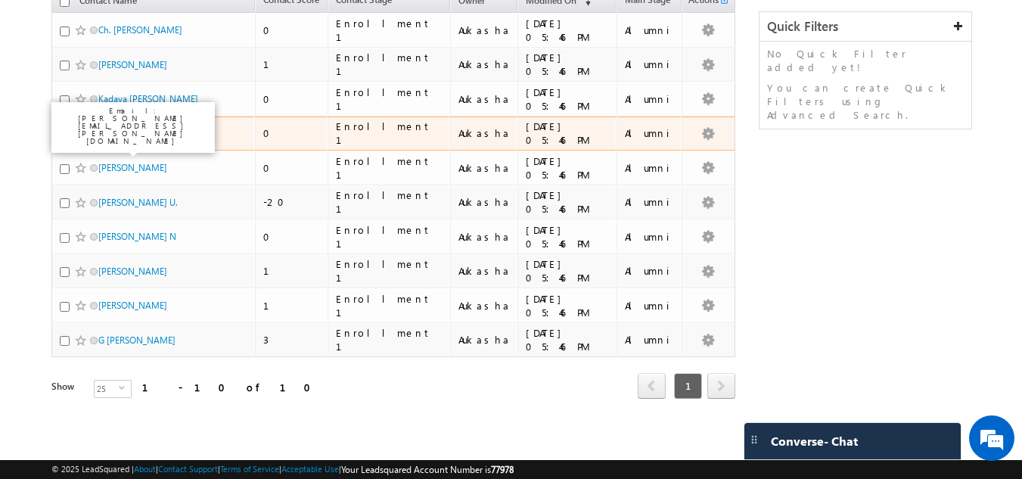
click at [134, 129] on link "B.Srinivasu" at bounding box center [132, 133] width 69 height 11
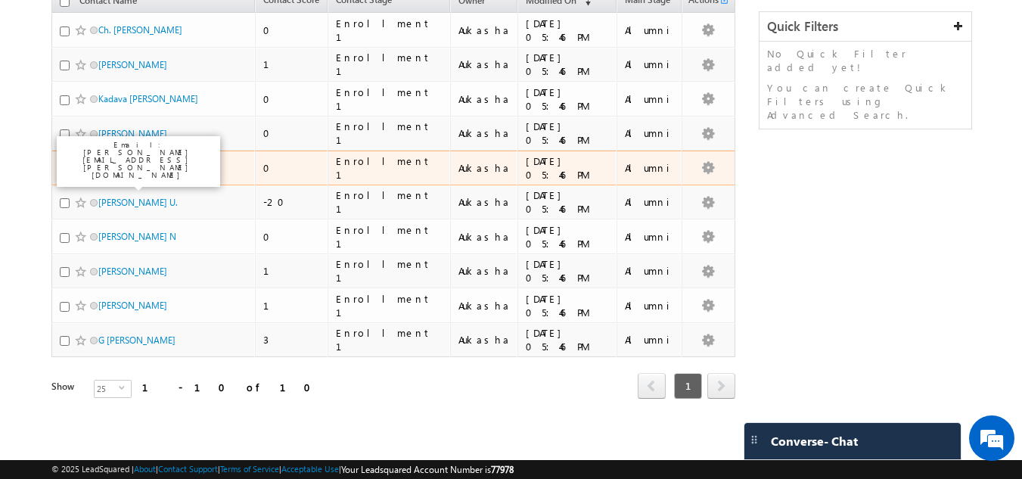
click at [127, 168] on link "T.Kotaiah" at bounding box center [132, 167] width 69 height 11
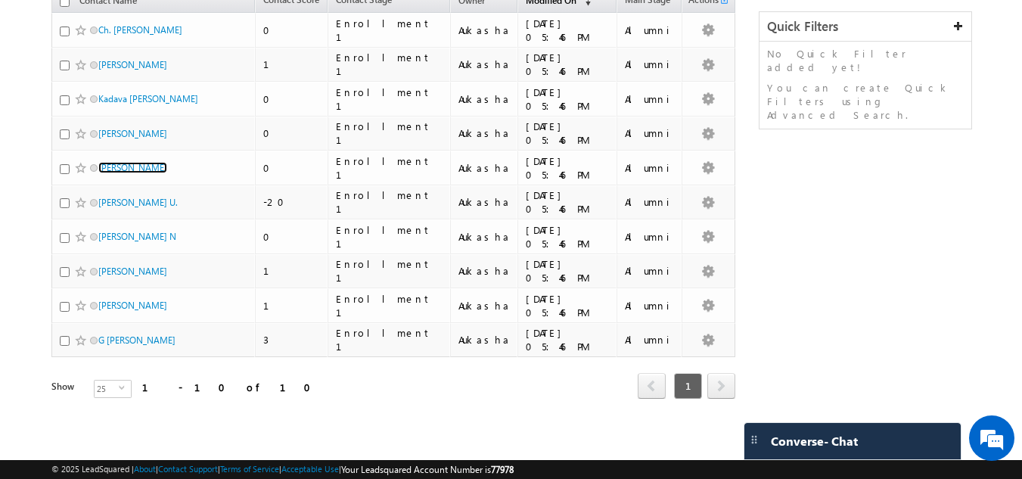
click at [538, 3] on span "Modified On" at bounding box center [551, 0] width 51 height 11
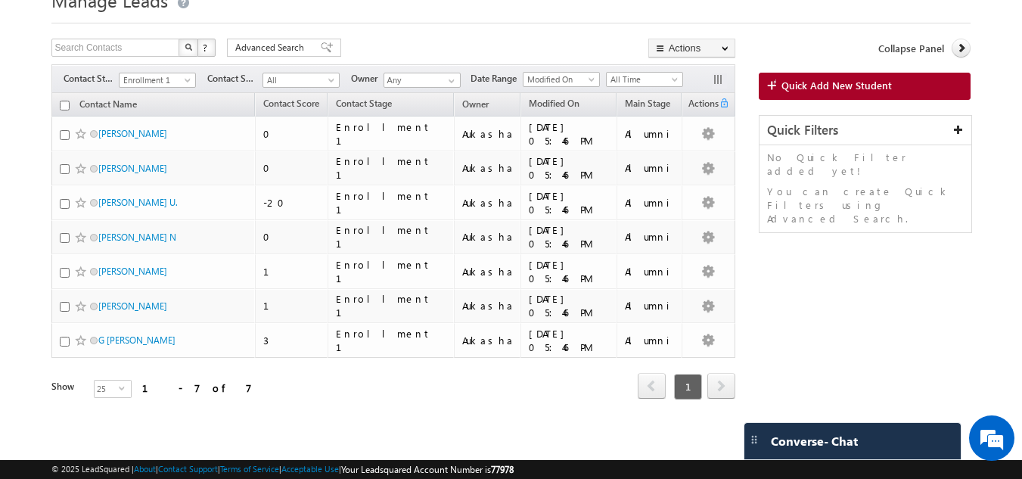
scroll to position [32, 0]
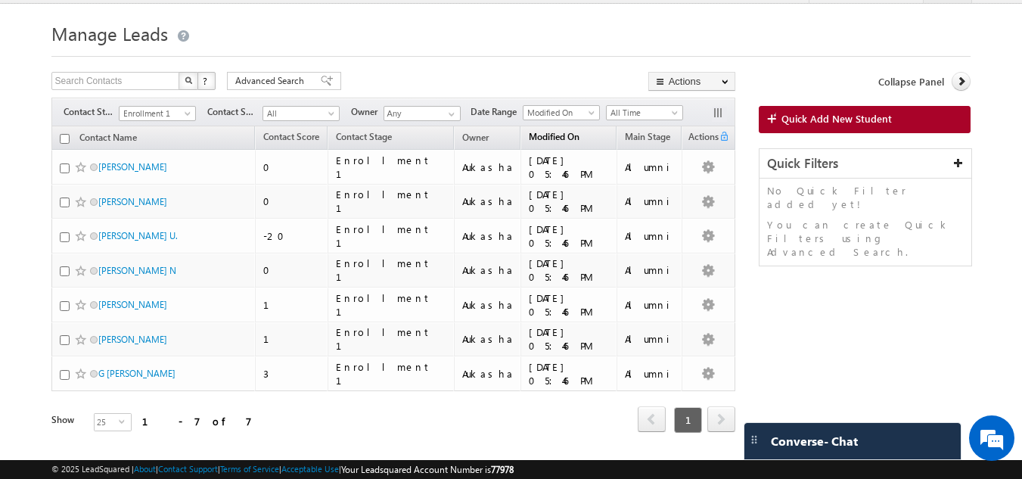
click at [529, 136] on span "Modified On" at bounding box center [554, 136] width 51 height 11
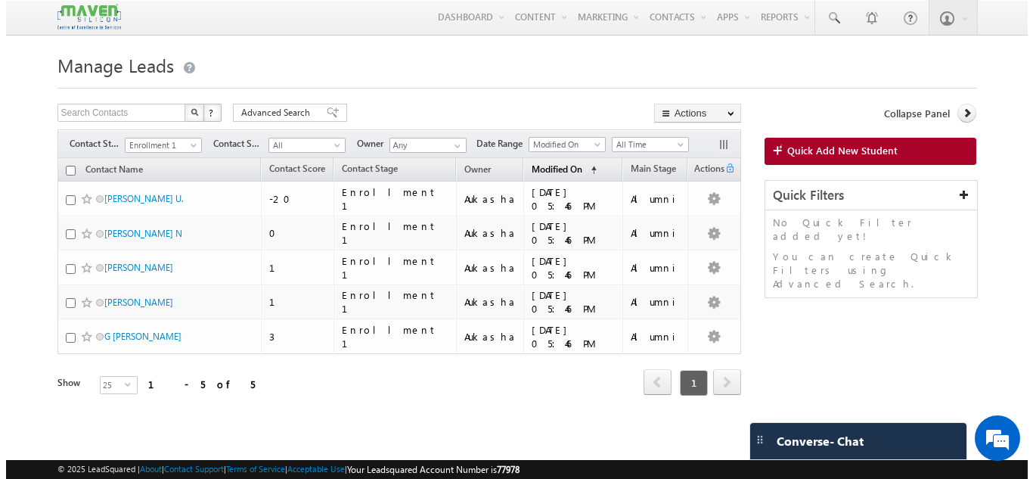
scroll to position [0, 0]
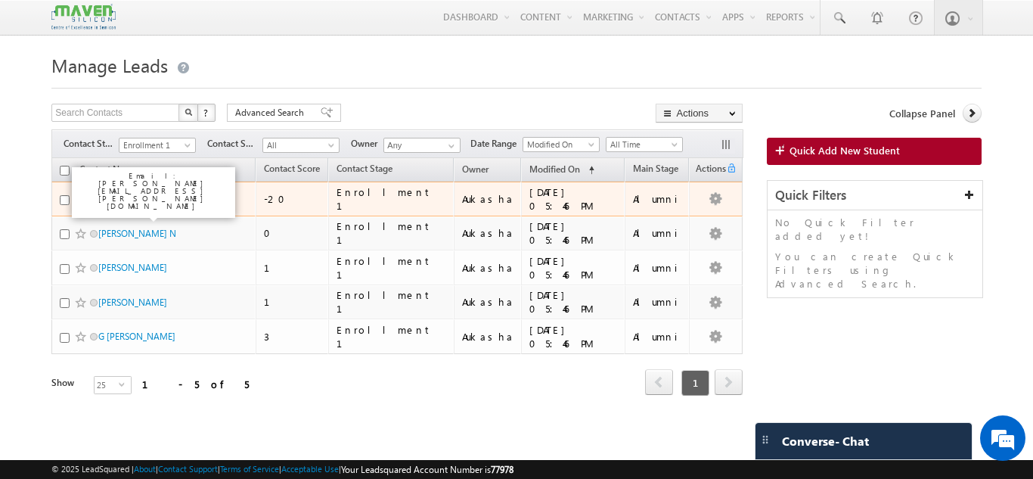
click at [153, 200] on link "Dalal Khusbhu U." at bounding box center [137, 198] width 79 height 11
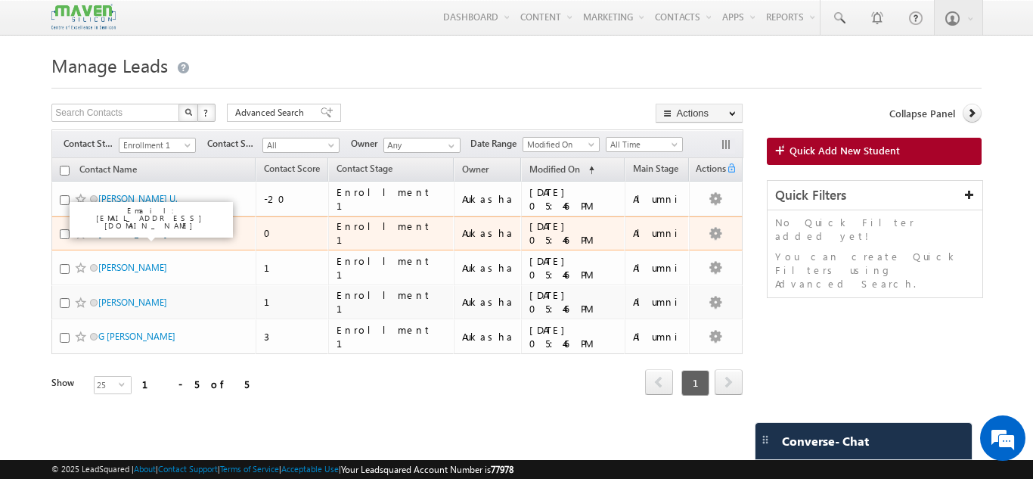
click at [129, 234] on link "Nagaraju N" at bounding box center [137, 233] width 78 height 11
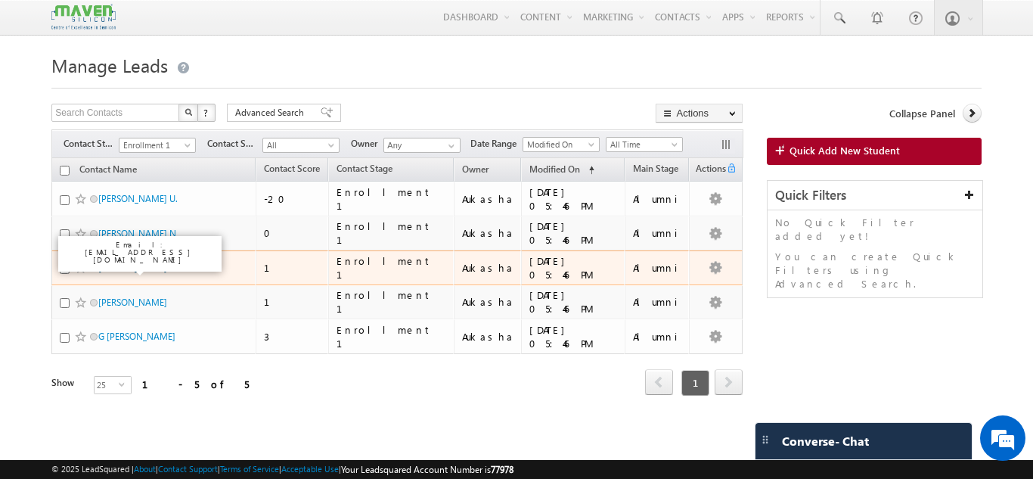
click at [123, 265] on link "Shruthi" at bounding box center [132, 267] width 69 height 11
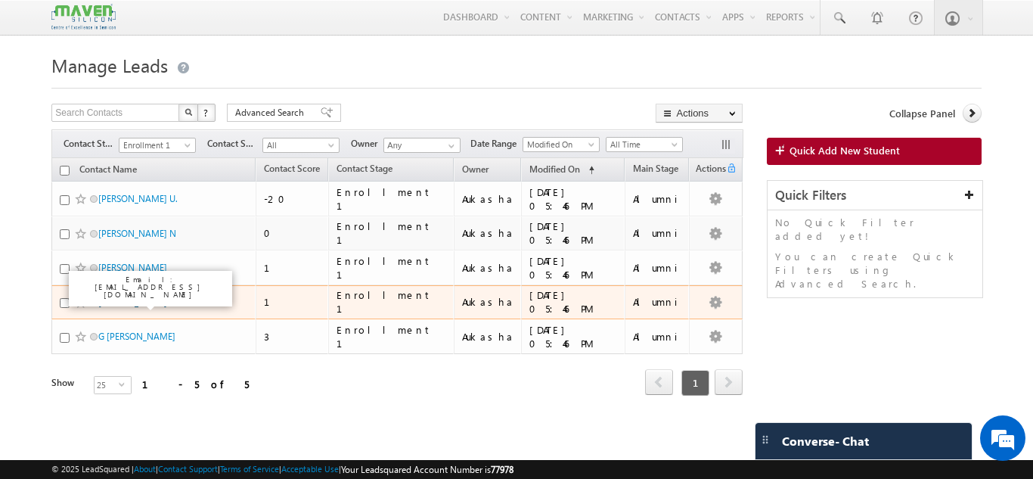
click at [122, 305] on link "Dhaval P Rana" at bounding box center [132, 301] width 69 height 11
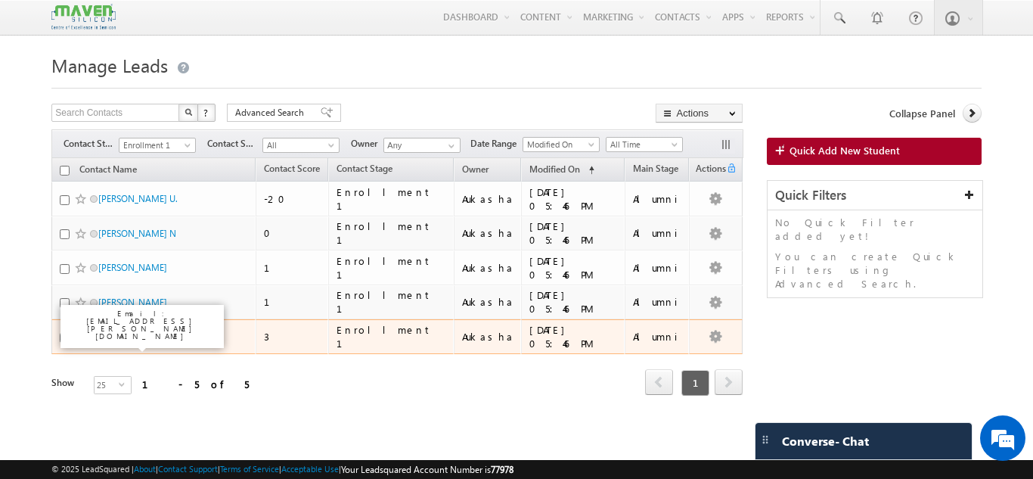
click at [110, 336] on link "G Vasu" at bounding box center [136, 335] width 77 height 11
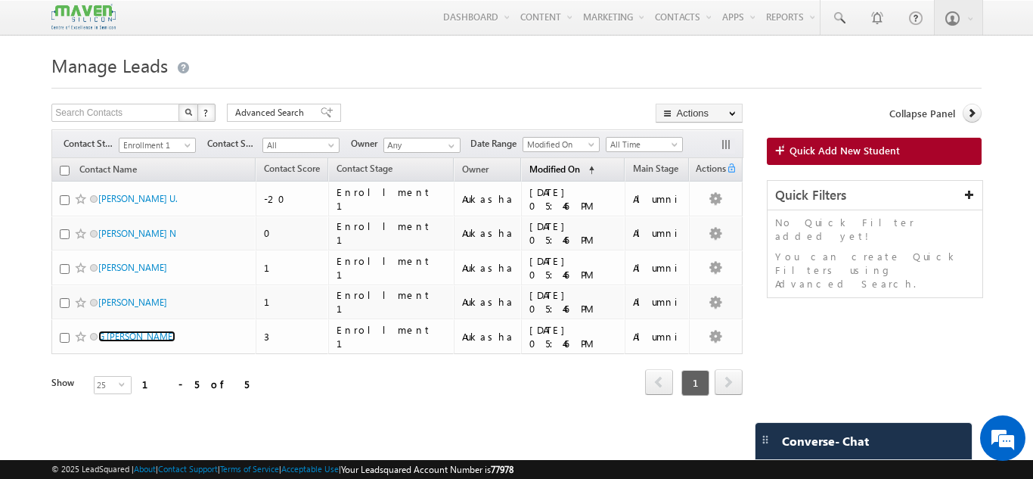
click at [535, 170] on span "Modified On" at bounding box center [554, 168] width 51 height 11
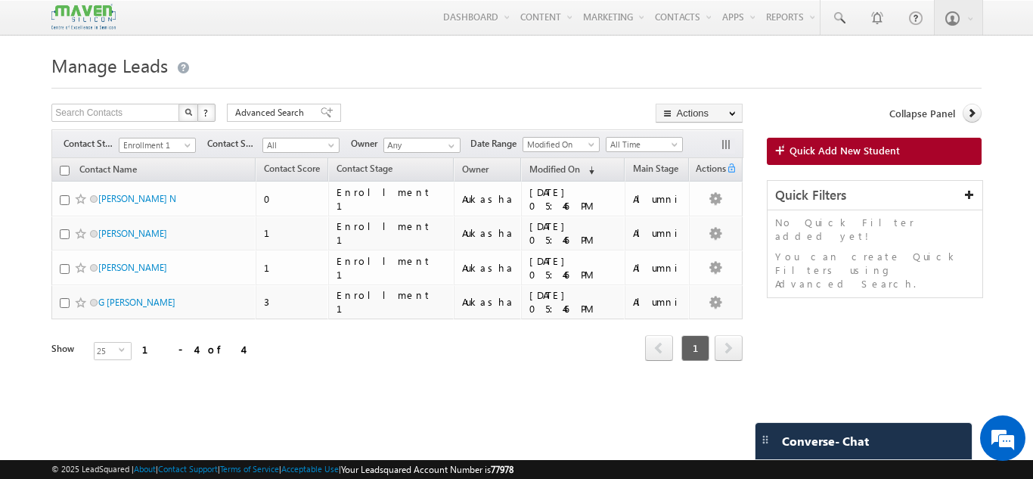
click at [474, 55] on h1 "Manage Leads" at bounding box center [515, 63] width 929 height 29
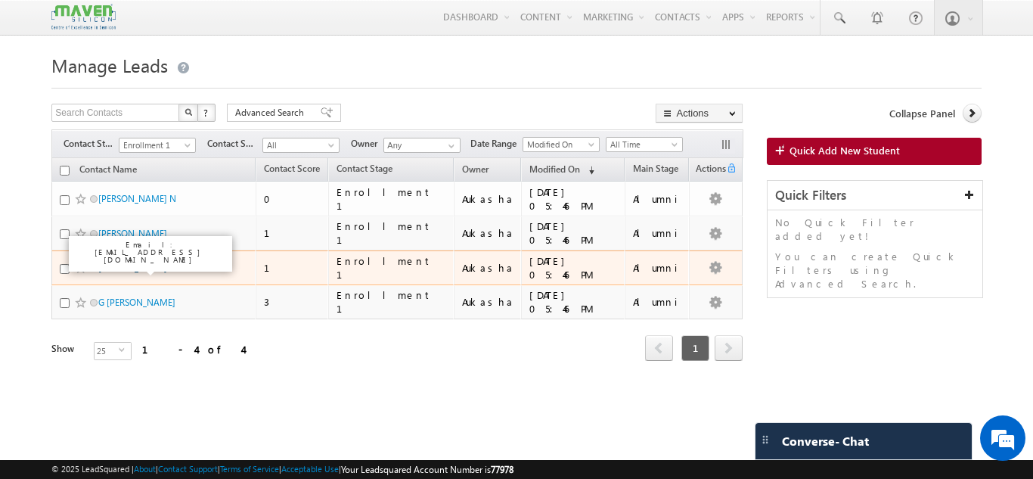
click at [149, 272] on link "Dhaval P Rana" at bounding box center [132, 267] width 69 height 11
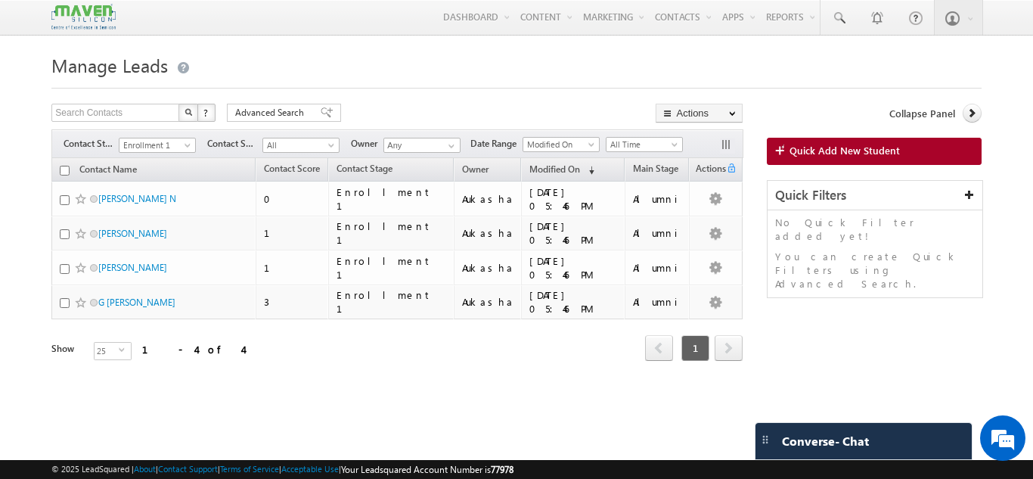
click at [0, 135] on body "Menu Aukasha lsq5@ maven -sili con.c om" at bounding box center [516, 213] width 1033 height 427
click at [0, 223] on body "Menu Aukasha lsq5@ maven -sili con.c om" at bounding box center [516, 213] width 1033 height 427
click at [374, 119] on div "Search Contacts X ? 4 results found Advanced Search Advanced Search Advanced se…" at bounding box center [396, 115] width 691 height 22
click at [164, 150] on span "Enrollment 1" at bounding box center [155, 145] width 72 height 14
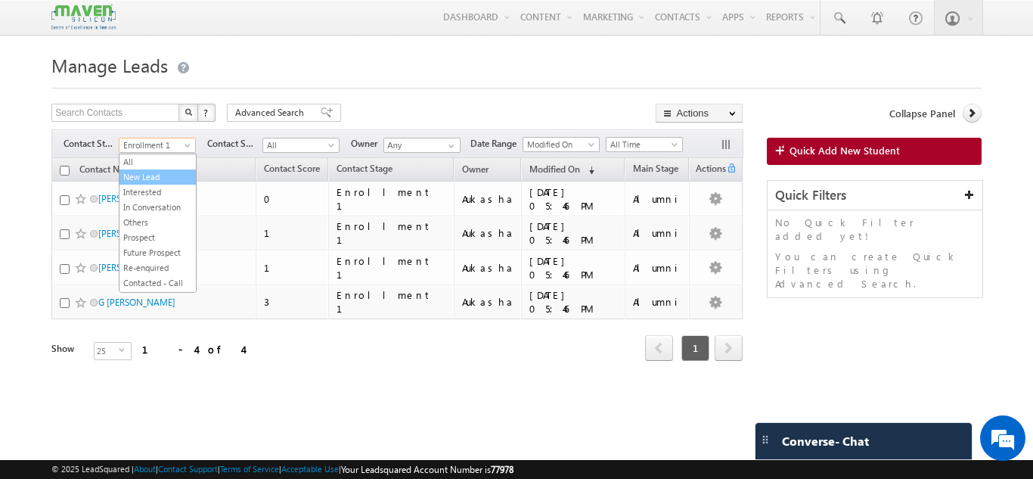
click at [150, 179] on link "New Lead" at bounding box center [157, 177] width 76 height 14
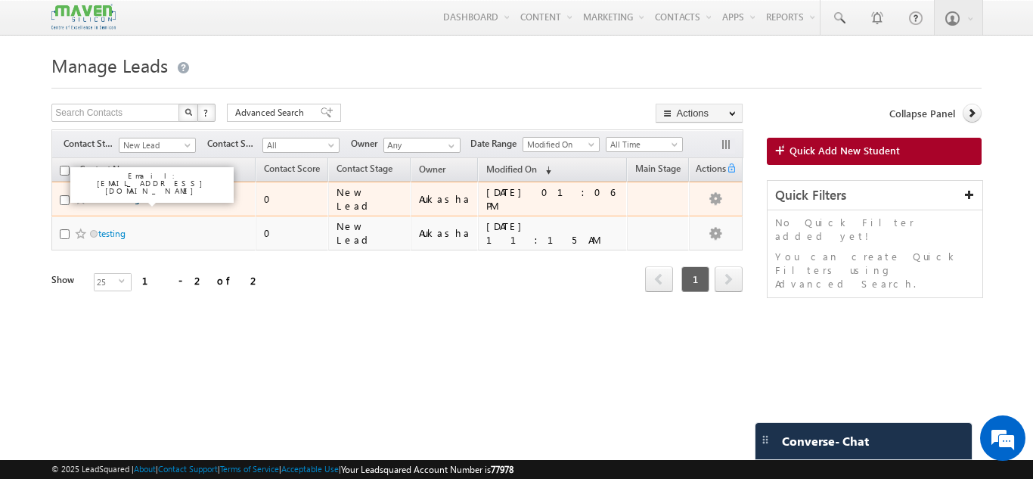
click at [155, 197] on link "Pramodhgowda H M" at bounding box center [139, 198] width 83 height 11
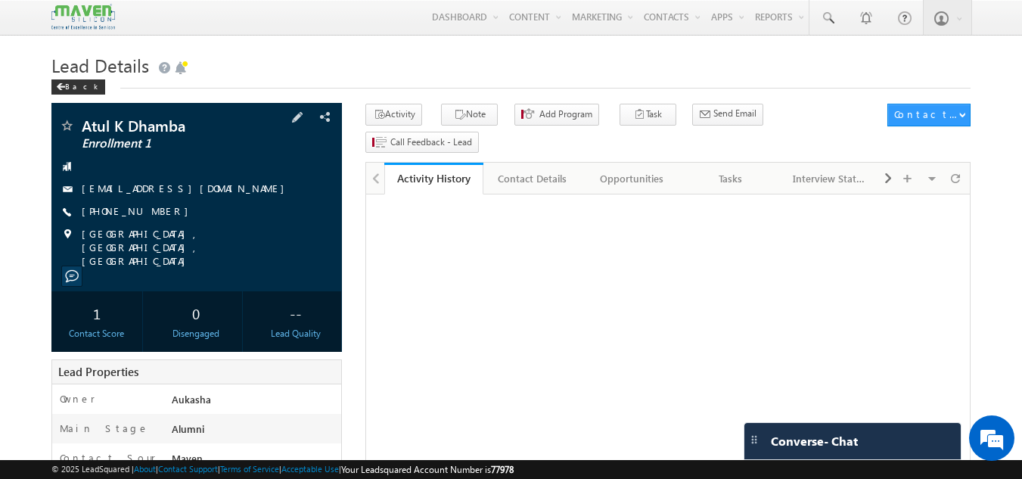
click at [155, 212] on div "[PHONE_NUMBER]" at bounding box center [197, 211] width 276 height 15
copy div "[PHONE_NUMBER]"
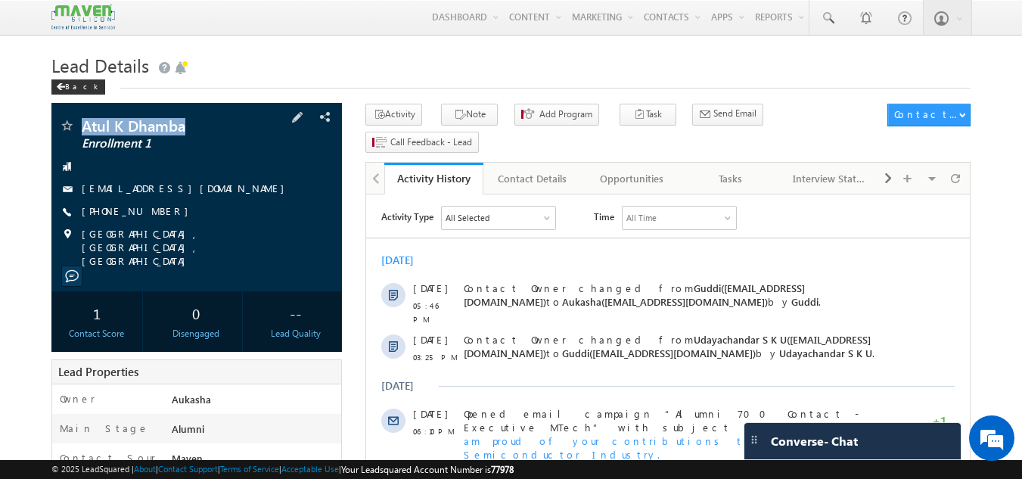
drag, startPoint x: 200, startPoint y: 125, endPoint x: 80, endPoint y: 120, distance: 119.6
click at [80, 120] on div "Atul K Dhamba Enrollment 1" at bounding box center [197, 125] width 276 height 15
copy div "Atul K Dhamba"
click at [614, 64] on h1 "Lead Details" at bounding box center [511, 63] width 920 height 29
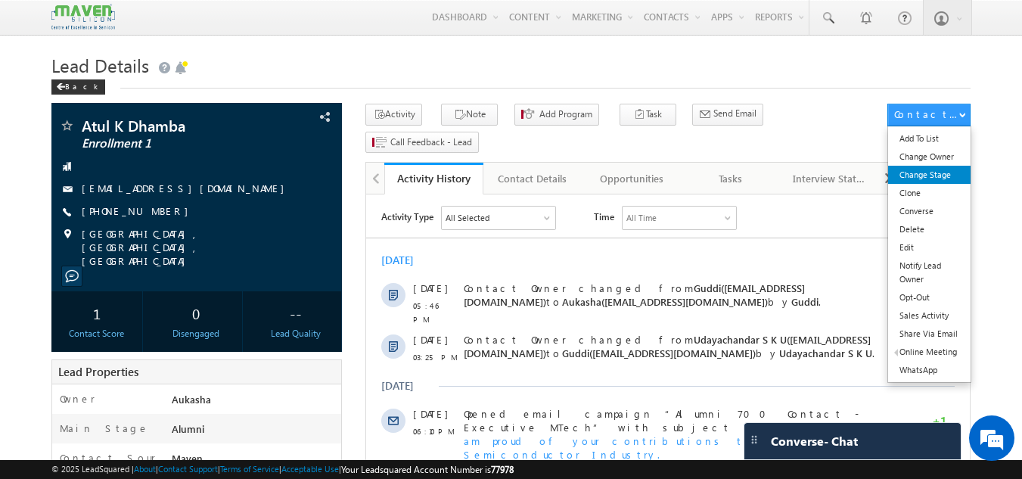
click at [924, 169] on link "Change Stage" at bounding box center [929, 175] width 82 height 18
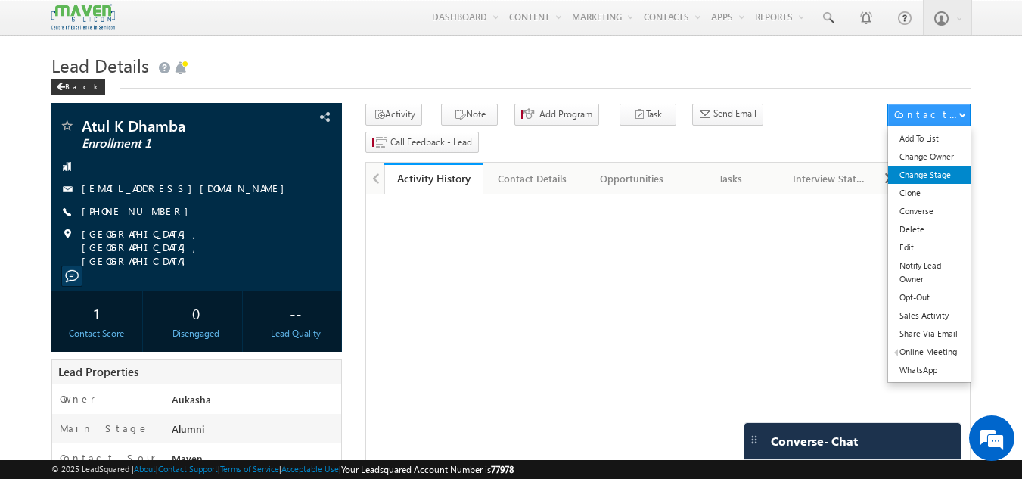
click at [938, 170] on link "Change Stage" at bounding box center [929, 175] width 82 height 18
click at [947, 178] on link "Change Stage" at bounding box center [929, 175] width 82 height 18
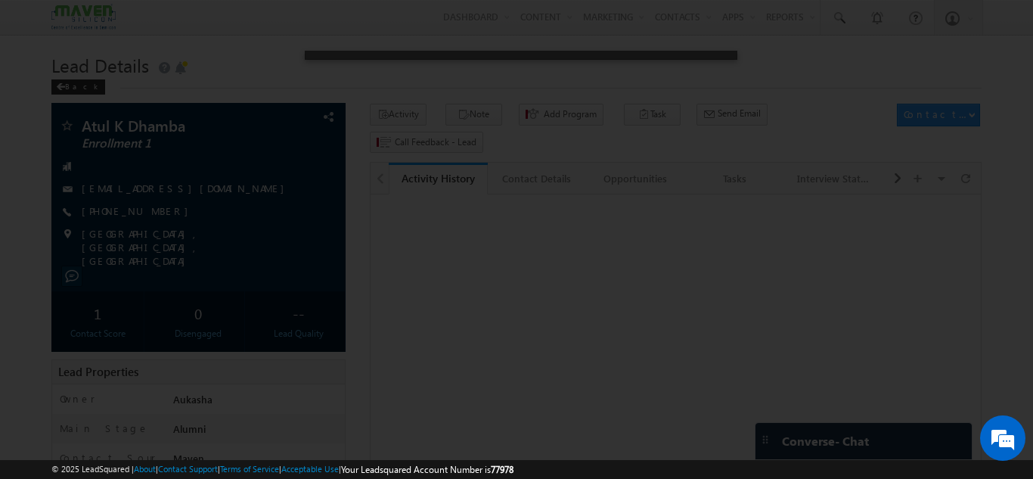
click at [315, 86] on div at bounding box center [516, 239] width 1033 height 479
click at [343, 41] on div at bounding box center [516, 239] width 1033 height 479
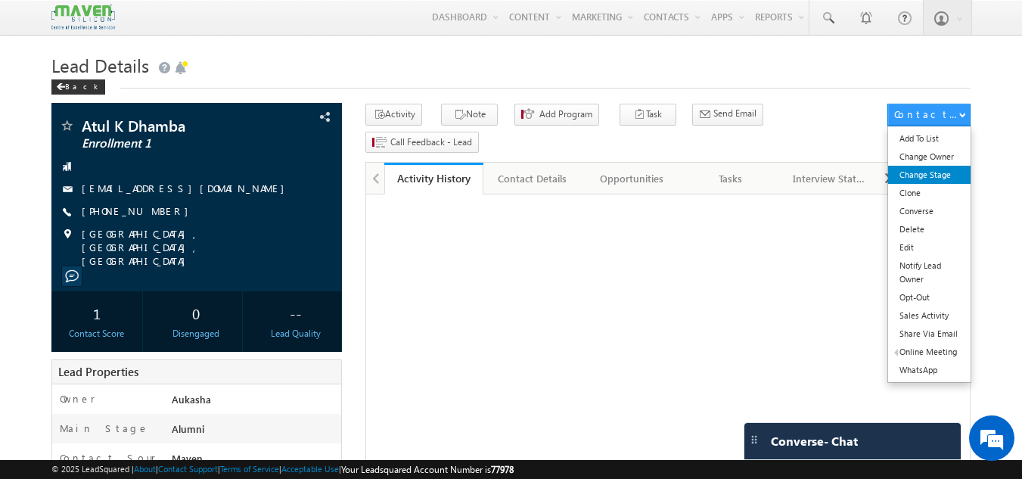
click at [942, 172] on link "Change Stage" at bounding box center [929, 175] width 82 height 18
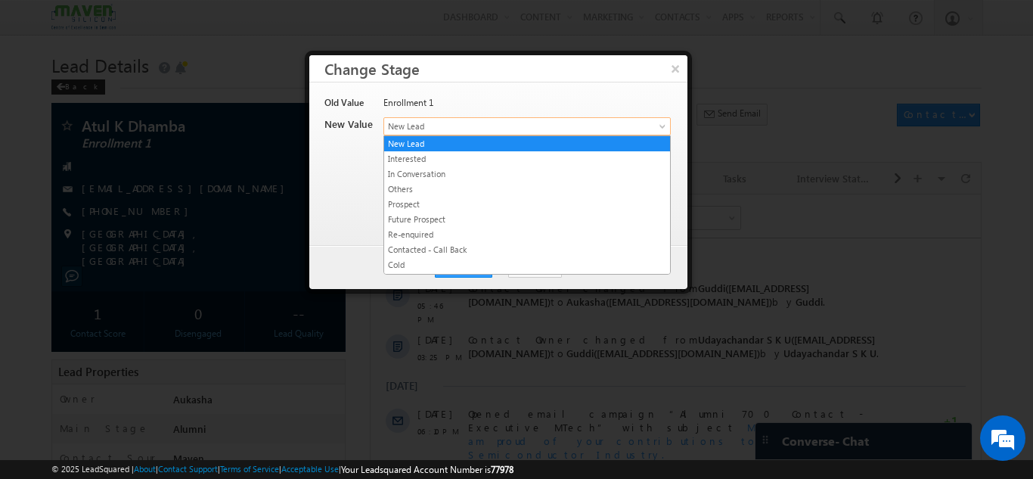
click at [657, 121] on link "New Lead" at bounding box center [526, 126] width 287 height 18
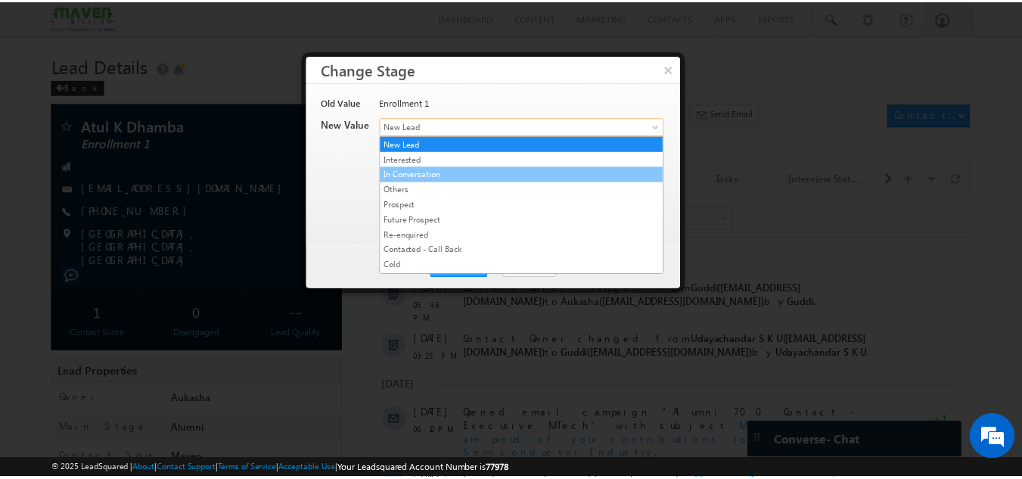
scroll to position [286, 0]
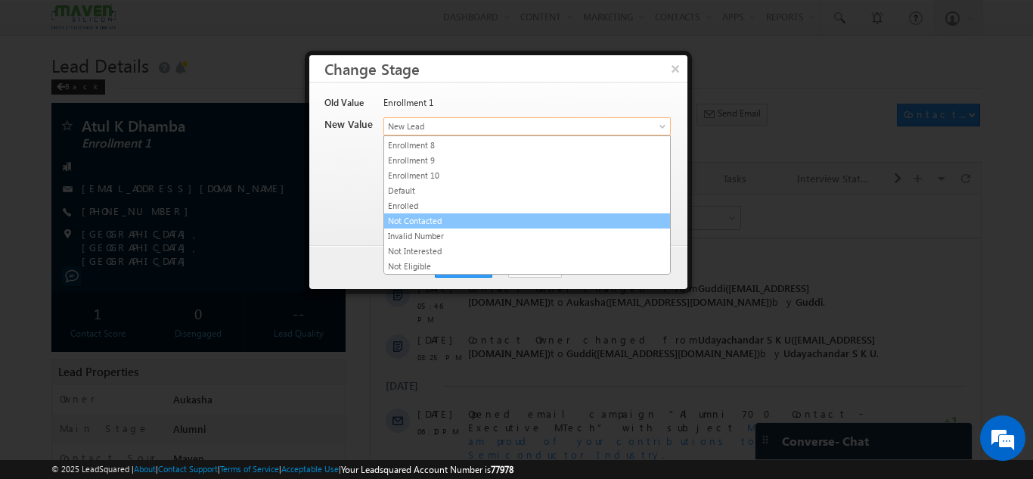
click at [502, 220] on link "Not Contacted" at bounding box center [527, 221] width 286 height 14
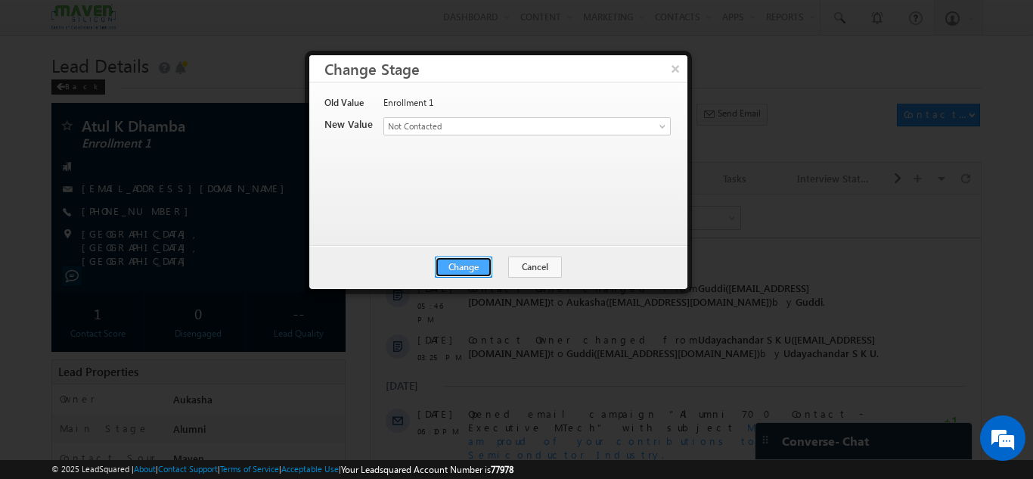
click at [461, 272] on button "Change" at bounding box center [463, 266] width 57 height 21
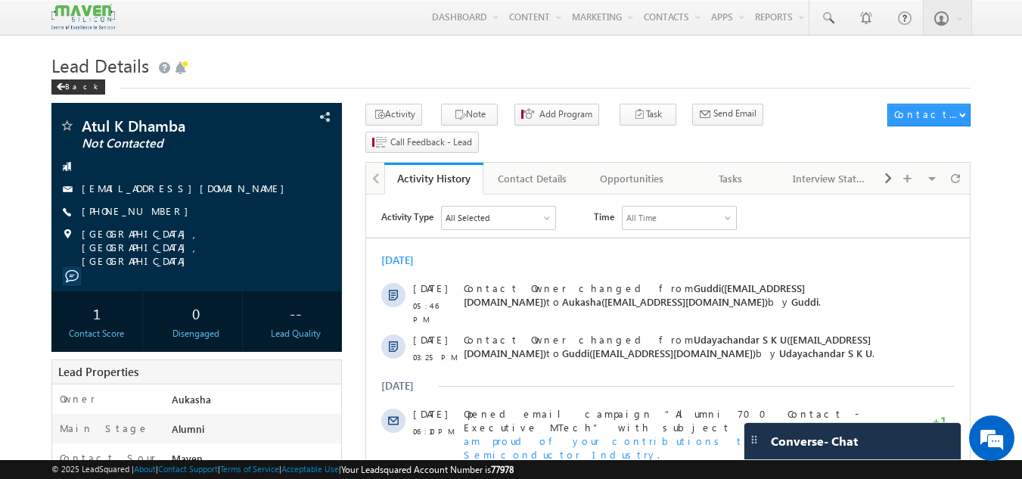
click at [248, 55] on h1 "Lead Details" at bounding box center [511, 63] width 920 height 29
click at [309, 74] on h1 "Lead Details" at bounding box center [511, 63] width 920 height 29
click at [475, 79] on h1 "Lead Details" at bounding box center [511, 63] width 920 height 29
click at [153, 214] on div "[PHONE_NUMBER]" at bounding box center [197, 211] width 276 height 15
copy div "[PHONE_NUMBER]"
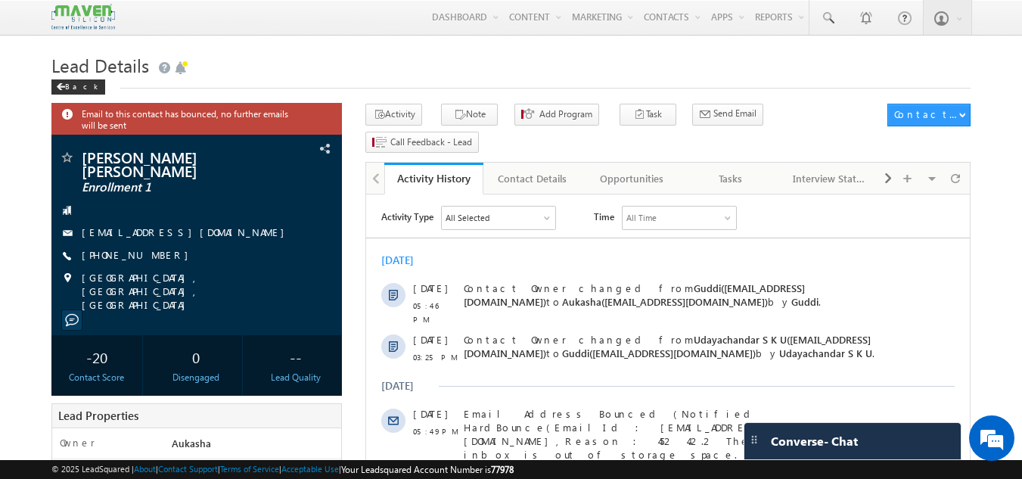
click at [385, 70] on h1 "Lead Details" at bounding box center [511, 63] width 920 height 29
click at [535, 78] on h1 "Lead Details" at bounding box center [511, 63] width 920 height 29
click at [155, 248] on div "[PHONE_NUMBER]" at bounding box center [197, 255] width 276 height 15
copy div "[PHONE_NUMBER]"
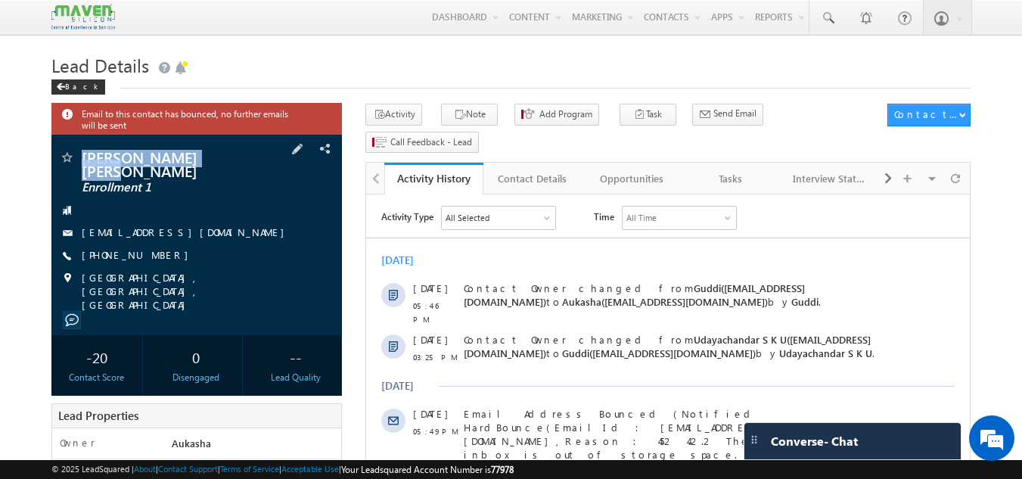
drag, startPoint x: 228, startPoint y: 158, endPoint x: 81, endPoint y: 160, distance: 147.5
click at [82, 160] on span "[PERSON_NAME] [PERSON_NAME]" at bounding box center [171, 163] width 179 height 27
copy span "[PERSON_NAME] [PERSON_NAME]"
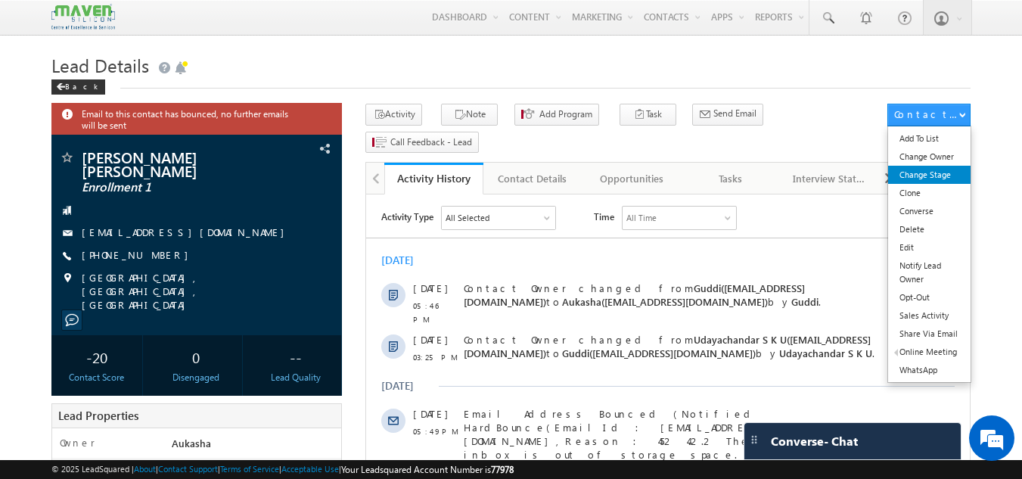
click at [937, 172] on link "Change Stage" at bounding box center [929, 175] width 82 height 18
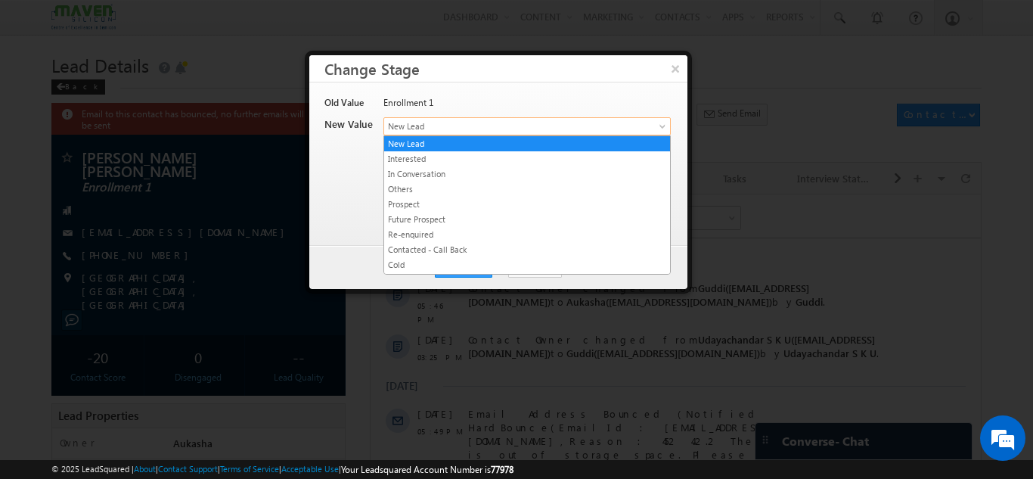
click at [609, 123] on span "New Lead" at bounding box center [502, 126] width 236 height 14
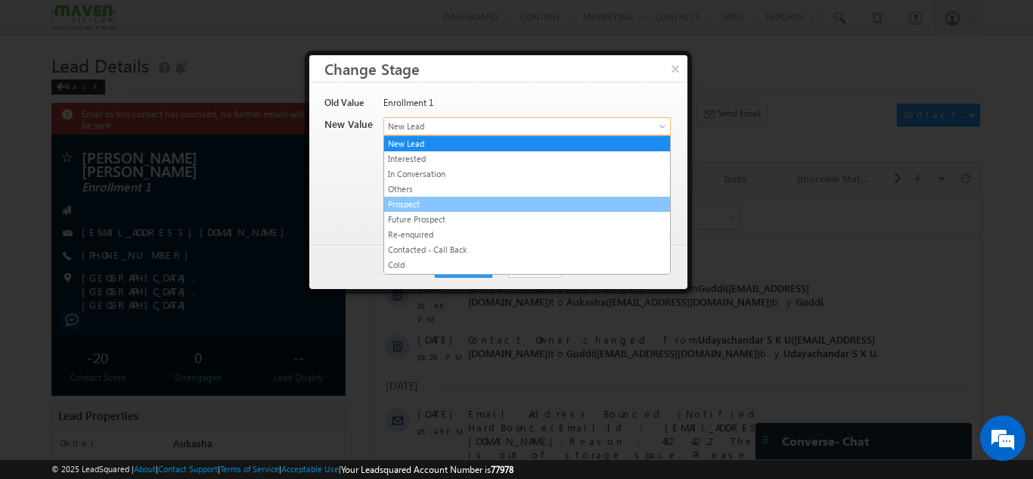
scroll to position [286, 0]
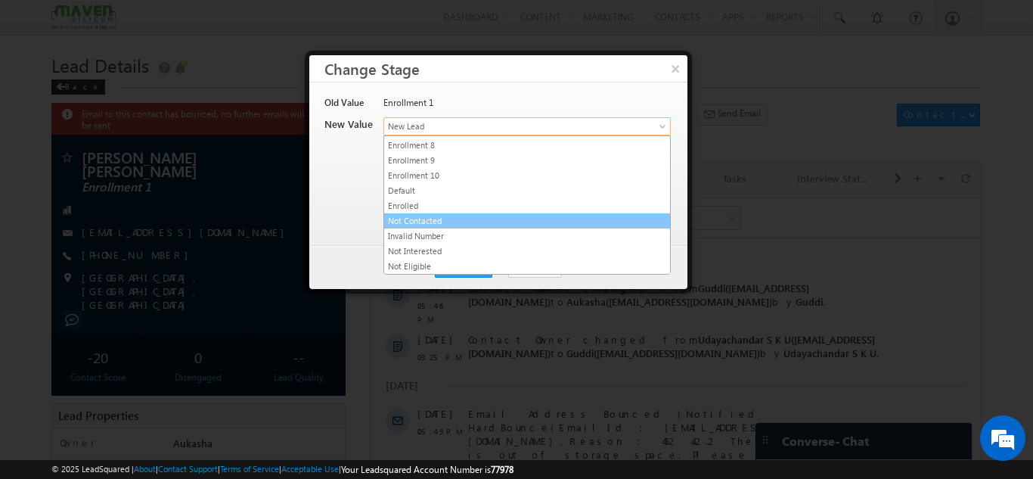
click at [488, 217] on link "Not Contacted" at bounding box center [527, 221] width 286 height 14
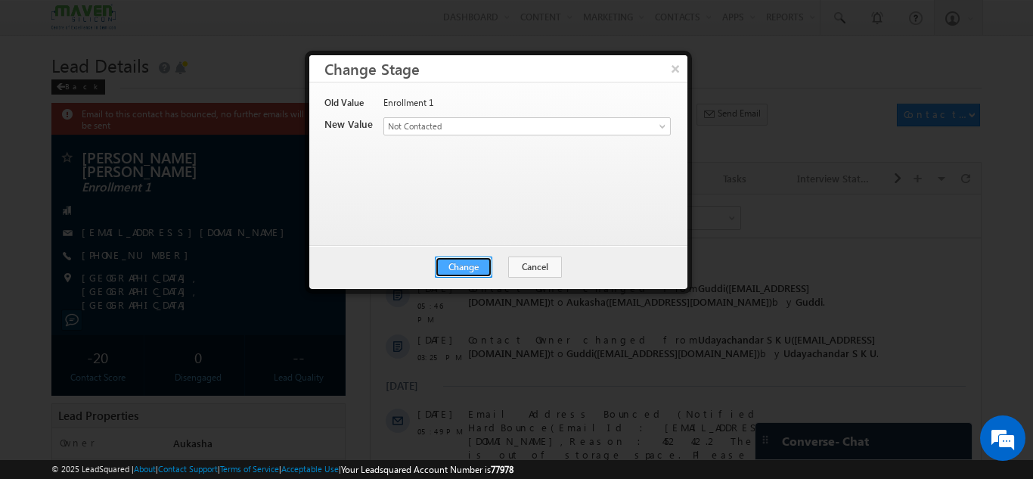
click at [461, 271] on button "Change" at bounding box center [463, 266] width 57 height 21
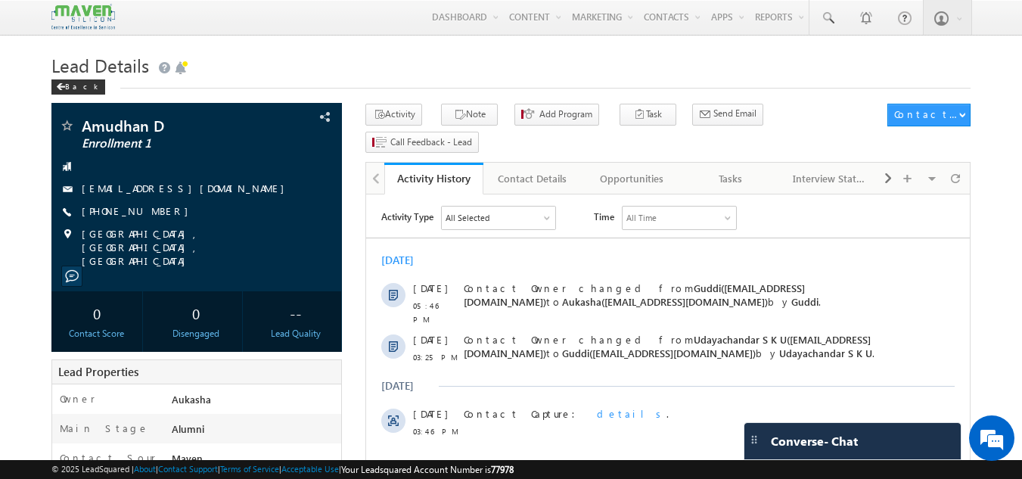
drag, startPoint x: 171, startPoint y: 210, endPoint x: 152, endPoint y: 213, distance: 19.1
click at [152, 213] on div "[PHONE_NUMBER]" at bounding box center [197, 211] width 276 height 15
copy div "+91-8123921428"
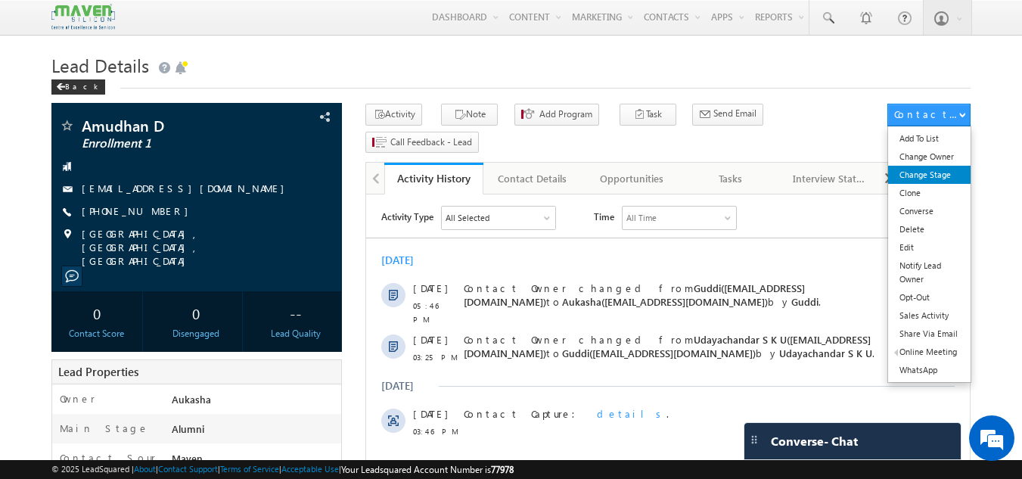
click at [937, 181] on link "Change Stage" at bounding box center [929, 175] width 82 height 18
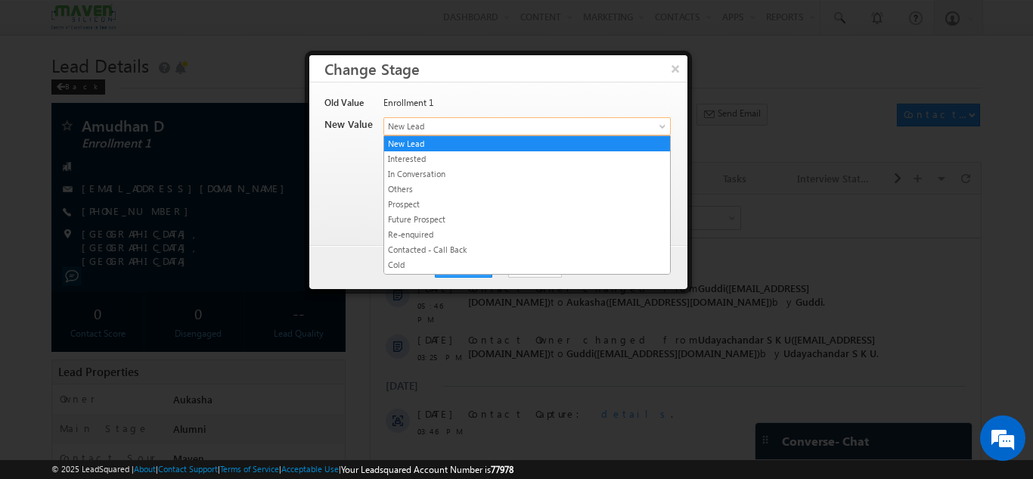
click at [546, 119] on span "New Lead" at bounding box center [502, 126] width 236 height 14
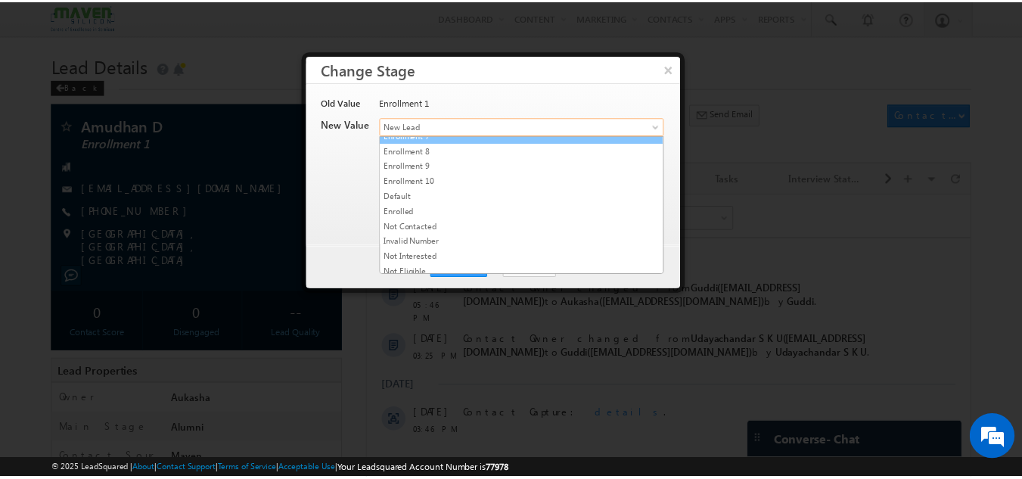
scroll to position [286, 0]
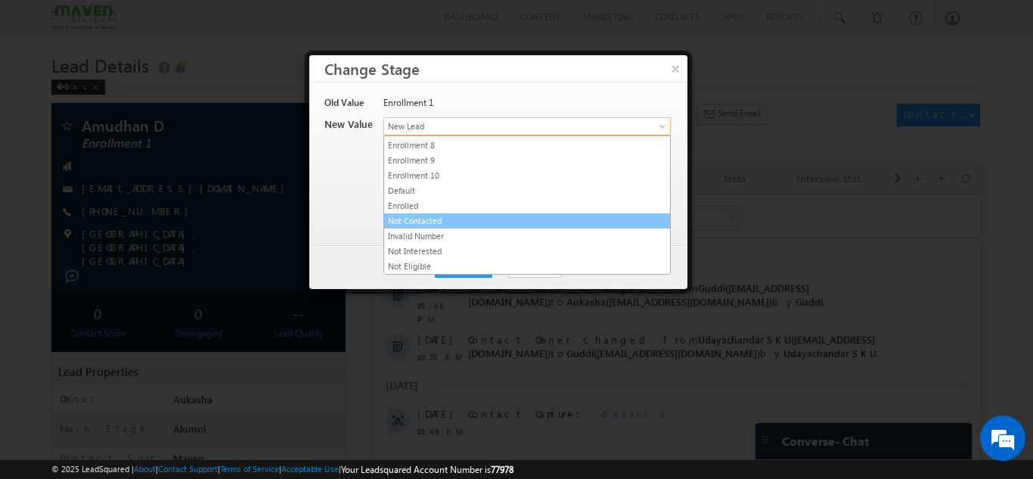
click at [440, 220] on link "Not Contacted" at bounding box center [527, 221] width 286 height 14
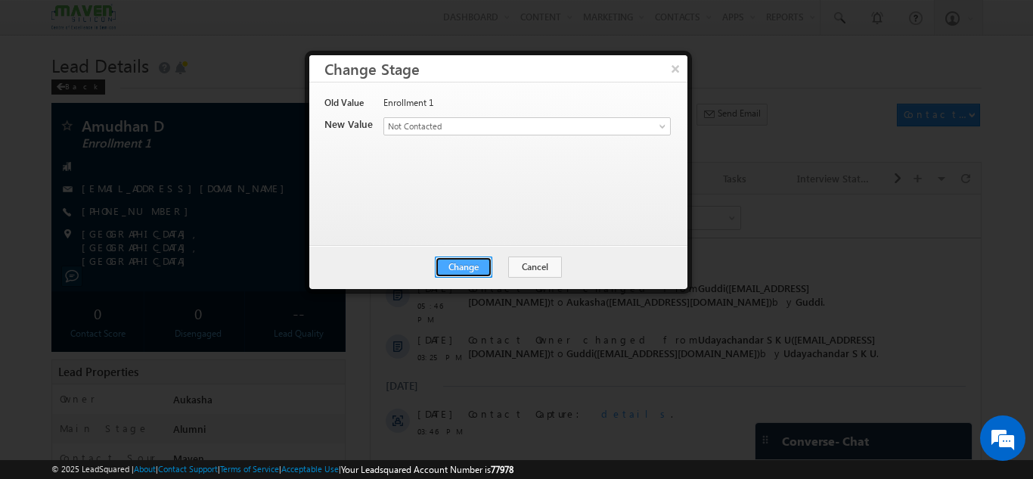
click at [465, 262] on button "Change" at bounding box center [463, 266] width 57 height 21
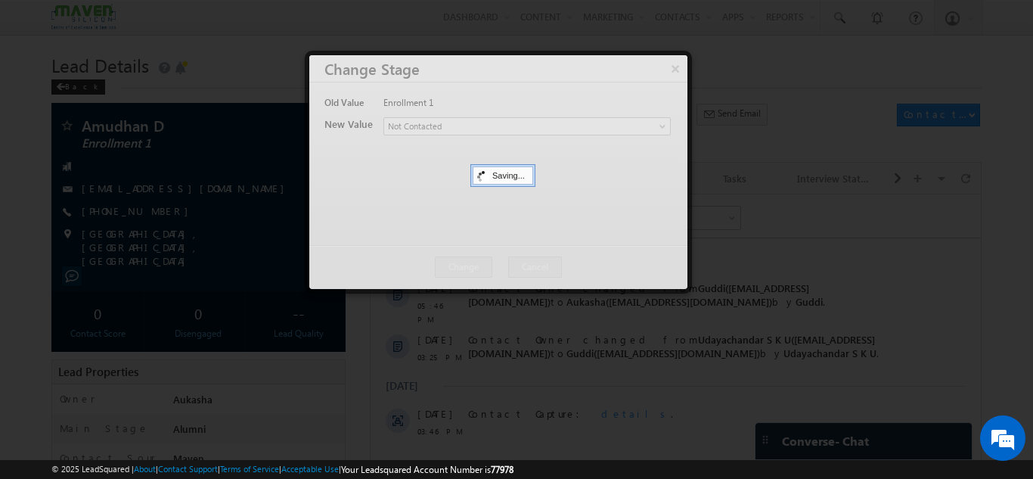
click at [0, 163] on div at bounding box center [516, 239] width 1033 height 479
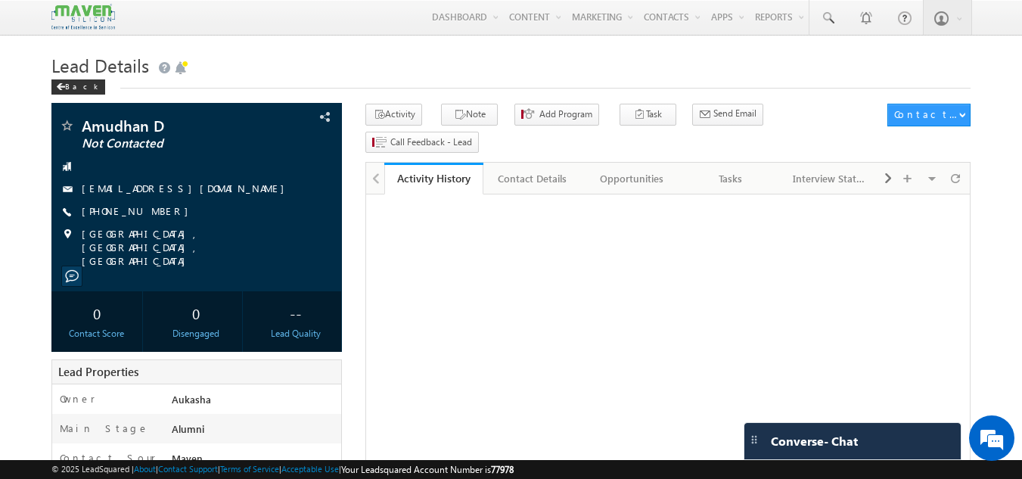
click at [433, 70] on h1 "Lead Details" at bounding box center [511, 63] width 920 height 29
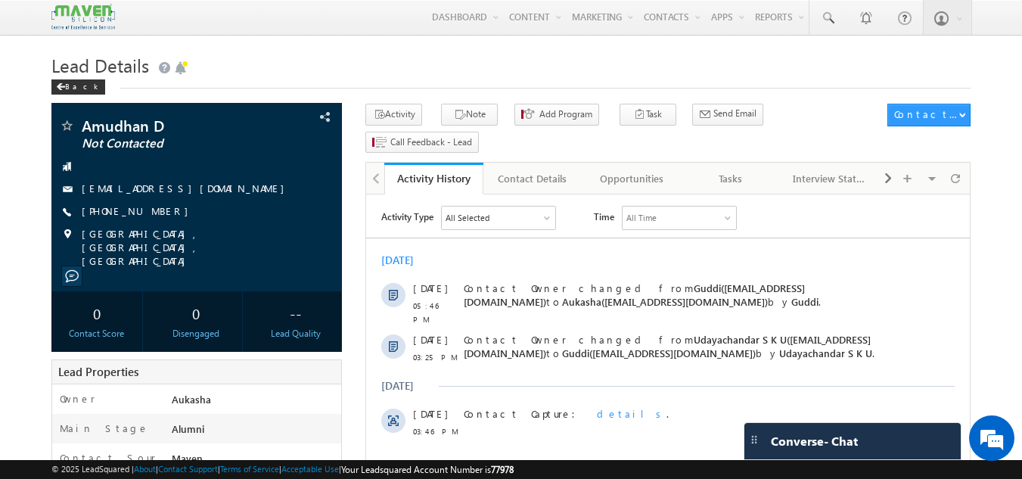
click at [493, 73] on h1 "Lead Details" at bounding box center [511, 63] width 920 height 29
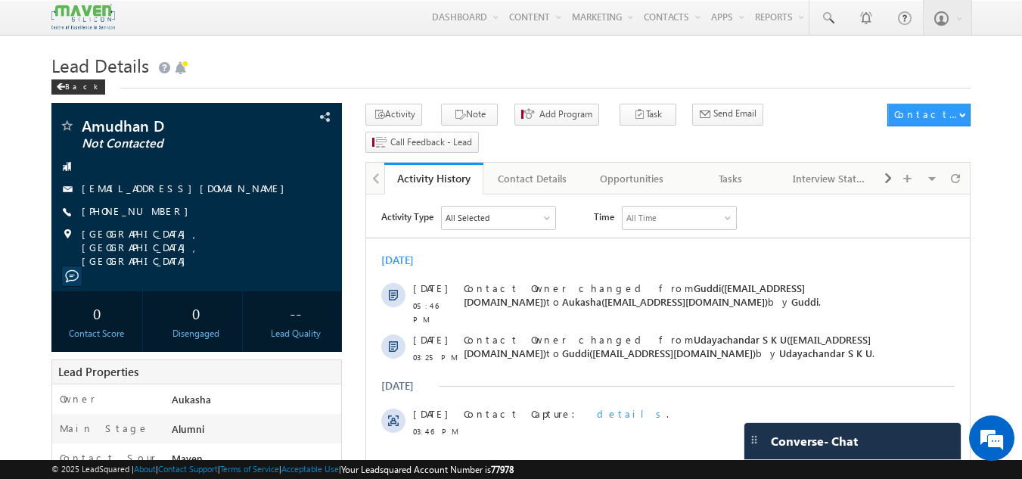
click at [505, 60] on h1 "Lead Details" at bounding box center [511, 63] width 920 height 29
drag, startPoint x: 168, startPoint y: 213, endPoint x: 154, endPoint y: 212, distance: 13.7
click at [154, 212] on div "+91-8123921428" at bounding box center [197, 211] width 276 height 15
copy div "+91-8123921428"
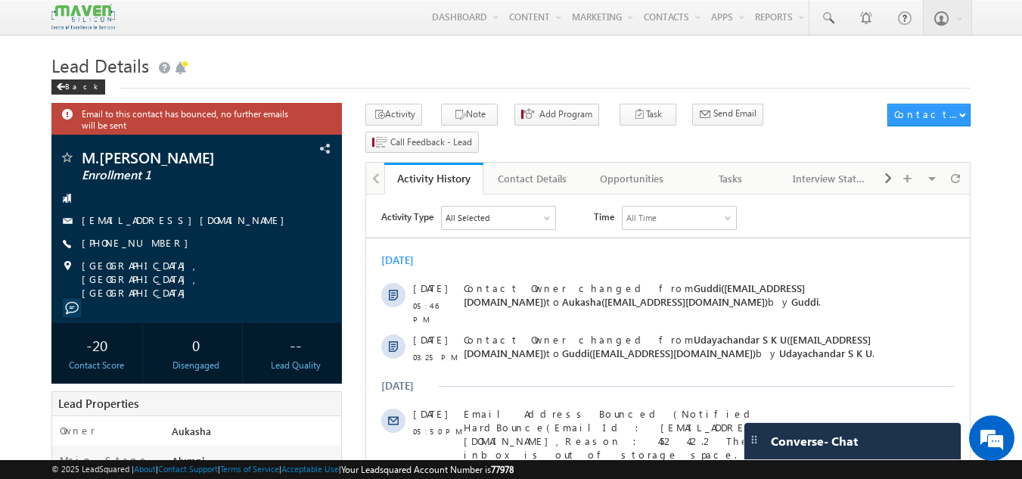
click at [414, 73] on h1 "Lead Details" at bounding box center [511, 63] width 920 height 29
drag, startPoint x: 166, startPoint y: 244, endPoint x: 154, endPoint y: 249, distance: 12.2
click at [154, 249] on div "+91-8050952649" at bounding box center [197, 243] width 276 height 15
copy div "+91-8050952649"
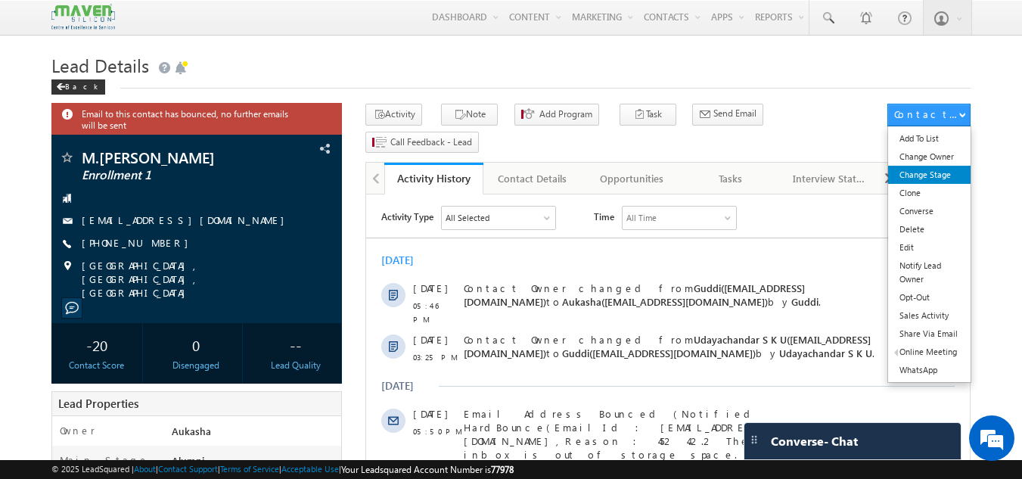
click at [950, 169] on link "Change Stage" at bounding box center [929, 175] width 82 height 18
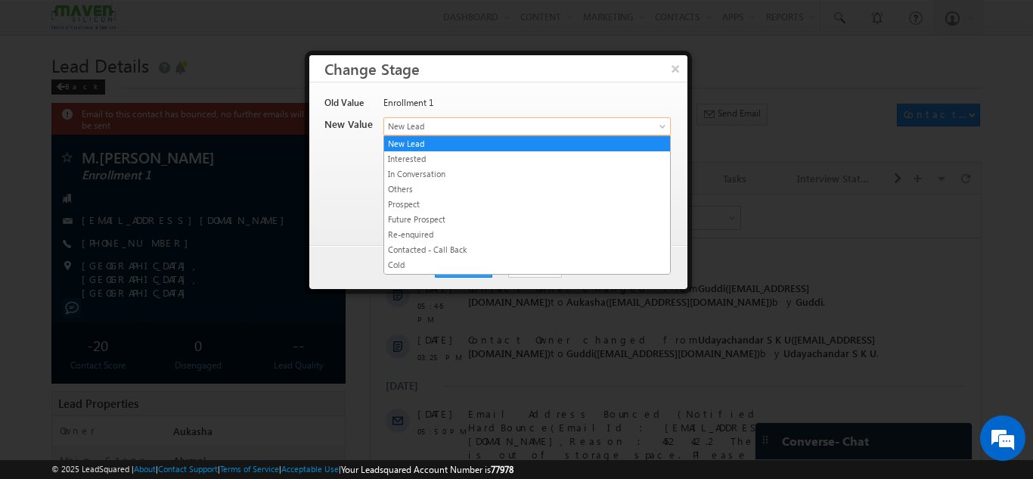
click at [456, 133] on link "New Lead" at bounding box center [526, 126] width 287 height 18
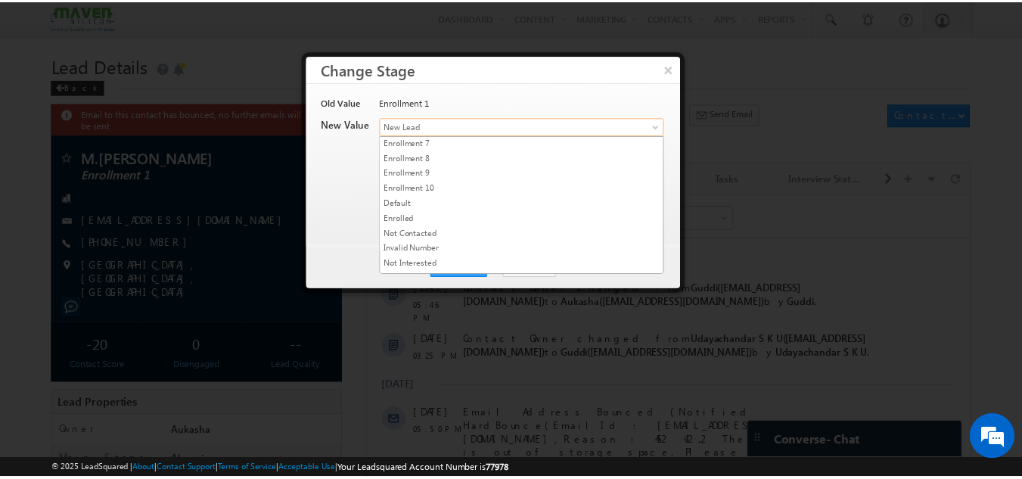
scroll to position [286, 0]
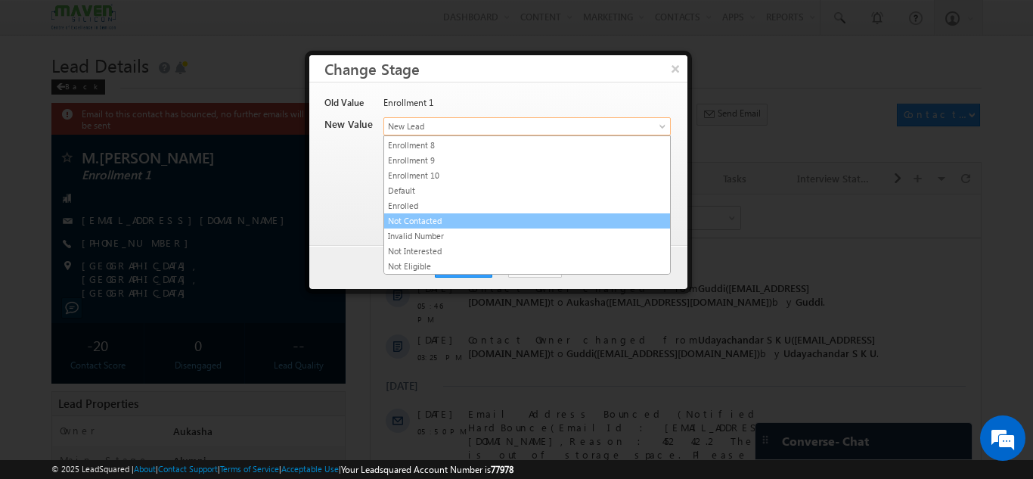
click at [455, 217] on link "Not Contacted" at bounding box center [527, 221] width 286 height 14
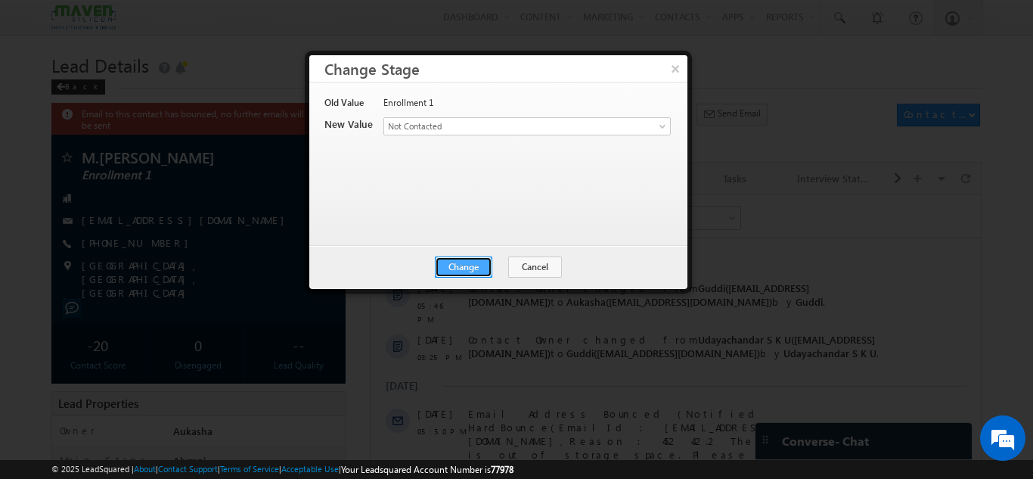
click at [475, 259] on button "Change" at bounding box center [463, 266] width 57 height 21
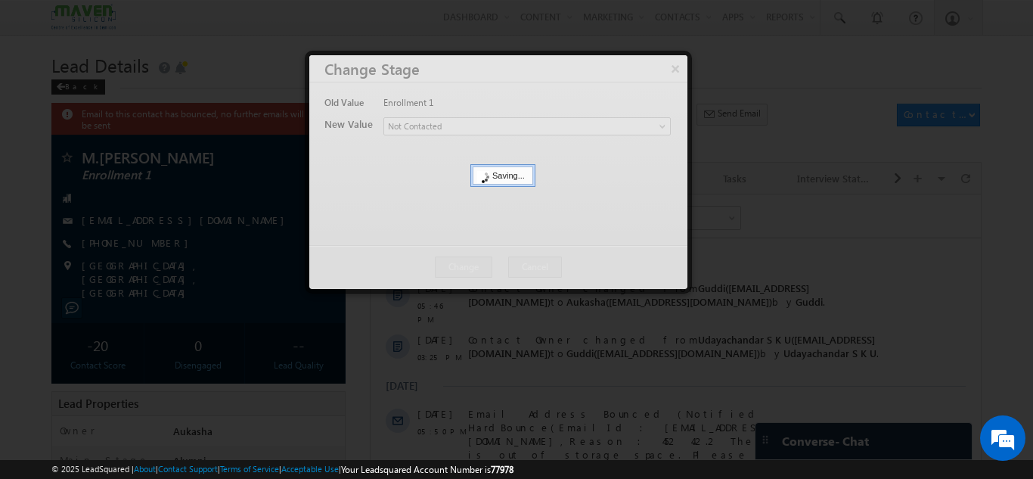
click at [0, 253] on div at bounding box center [516, 239] width 1033 height 479
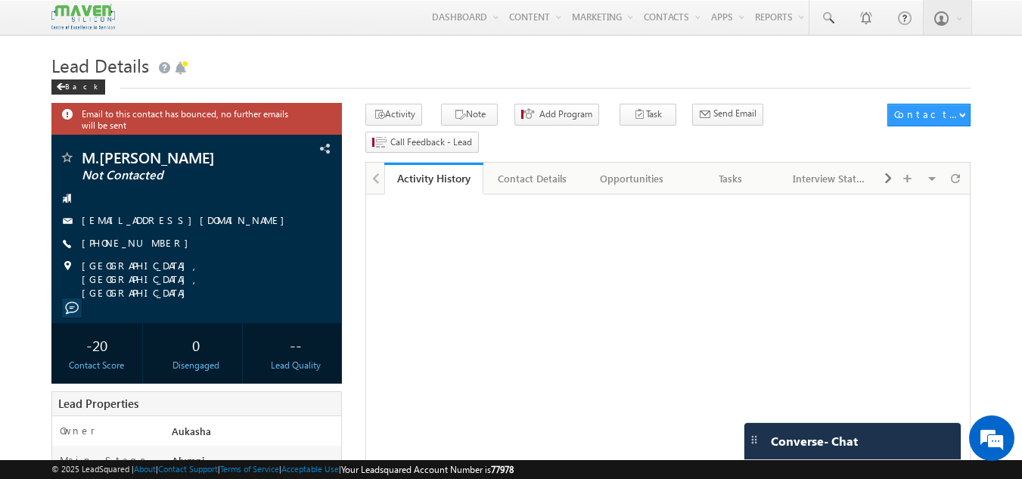
click at [328, 56] on h1 "Lead Details" at bounding box center [511, 63] width 920 height 29
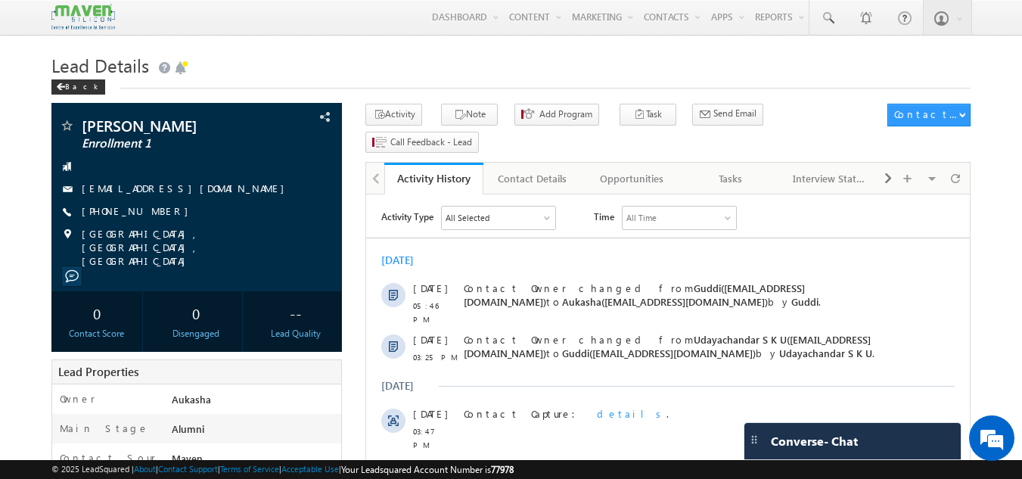
click at [306, 90] on div "Lead Details Back" at bounding box center [511, 76] width 920 height 54
drag, startPoint x: 169, startPoint y: 212, endPoint x: 154, endPoint y: 212, distance: 15.1
click at [154, 212] on div "+91-9481241461" at bounding box center [197, 211] width 276 height 15
copy div "+91-9481241461"
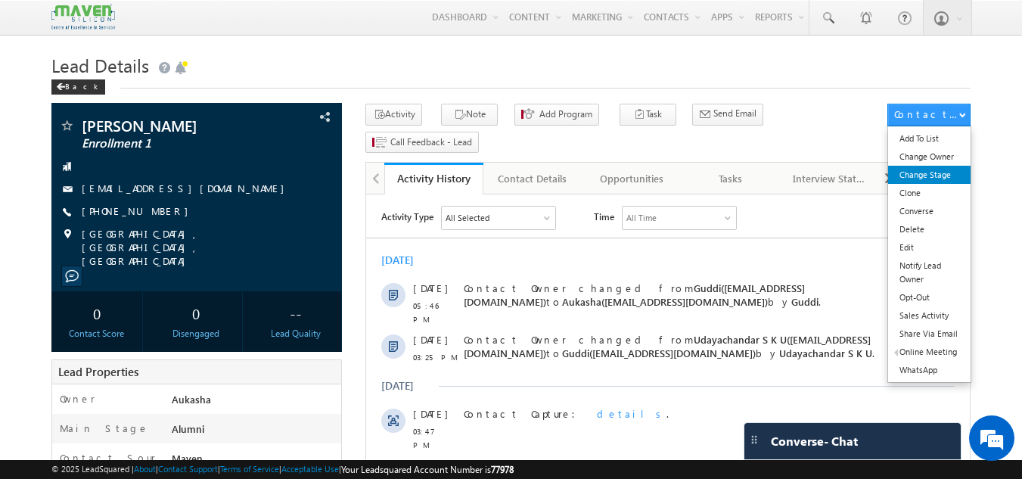
click at [933, 167] on link "Change Stage" at bounding box center [929, 175] width 82 height 18
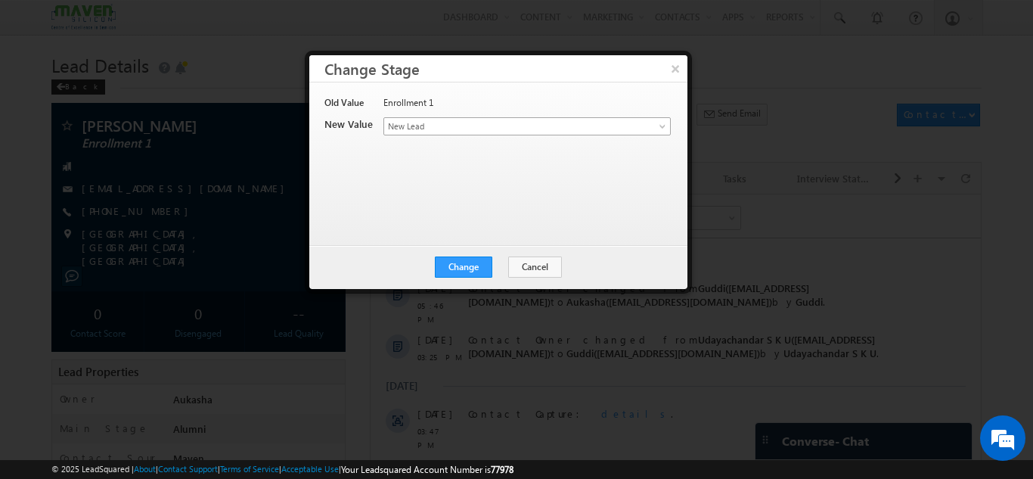
drag, startPoint x: 523, startPoint y: 116, endPoint x: 508, endPoint y: 136, distance: 25.0
click at [508, 136] on div "Old Value Enrollment 1 New Value Contact Stage * New Lead Interested In Convers…" at bounding box center [496, 156] width 345 height 121
click at [508, 136] on div "Contact Stage * New Lead Interested In Conversation Others Prospect Future Pros…" at bounding box center [526, 127] width 286 height 21
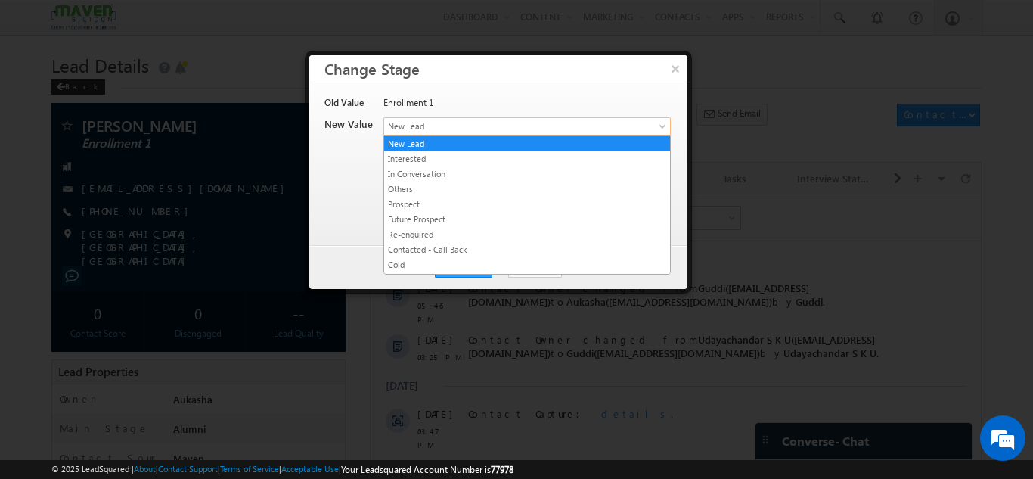
click at [500, 134] on link "New Lead" at bounding box center [526, 126] width 287 height 18
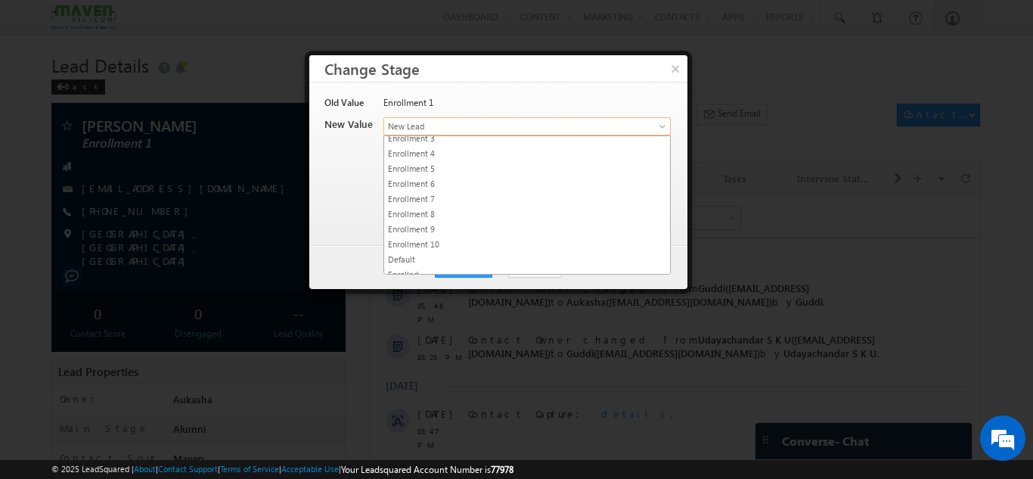
scroll to position [286, 0]
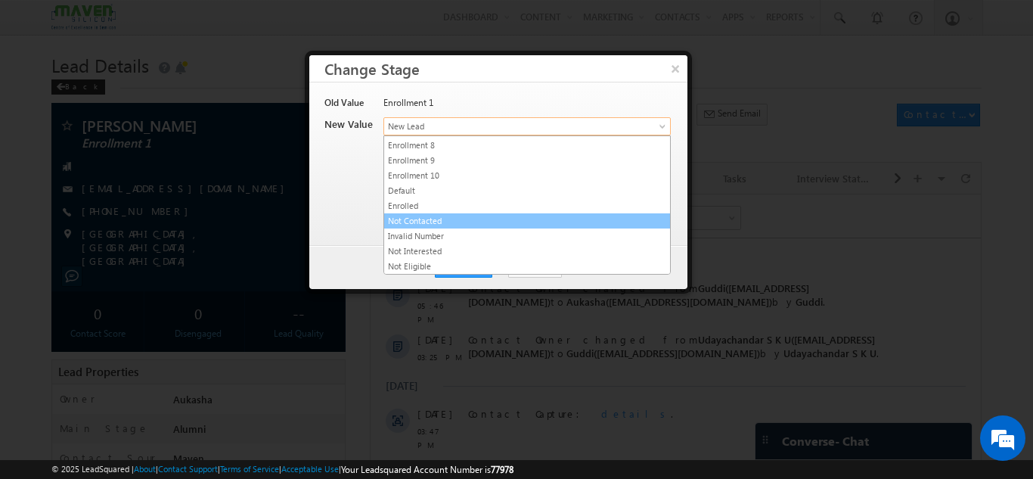
click at [442, 221] on link "Not Contacted" at bounding box center [527, 221] width 286 height 14
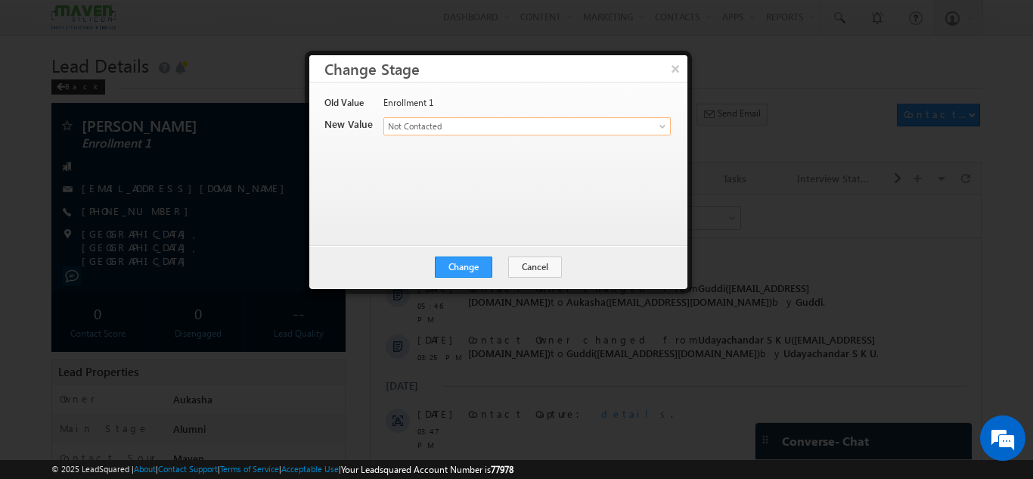
click at [458, 281] on div "Change Cancel Close" at bounding box center [498, 267] width 378 height 44
click at [464, 276] on button "Change" at bounding box center [463, 266] width 57 height 21
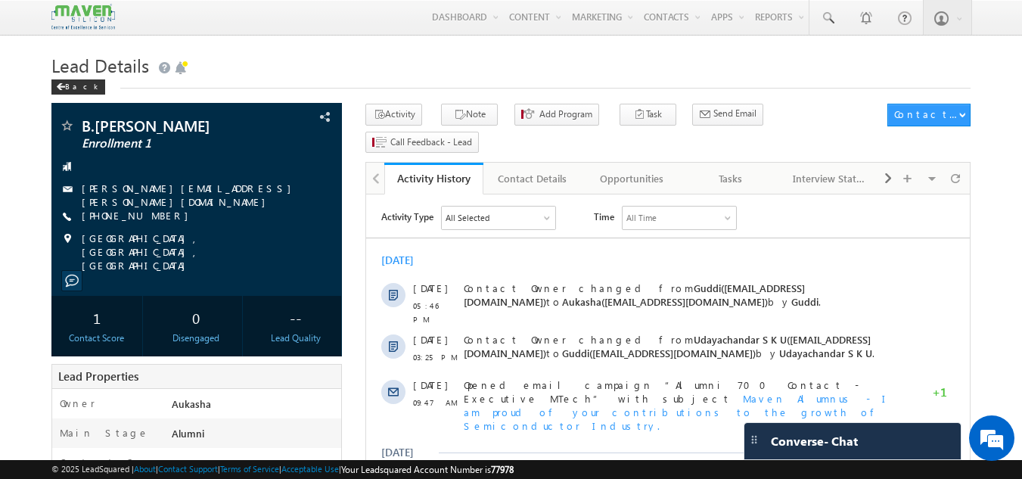
click at [288, 83] on div "Back" at bounding box center [511, 84] width 920 height 10
drag, startPoint x: 165, startPoint y: 220, endPoint x: 159, endPoint y: 215, distance: 8.0
click at [159, 215] on div "B.[PERSON_NAME] Enrollment 1 [PERSON_NAME][EMAIL_ADDRESS][PERSON_NAME][DOMAIN_N…" at bounding box center [197, 195] width 276 height 154
copy div "[PHONE_NUMBER]"
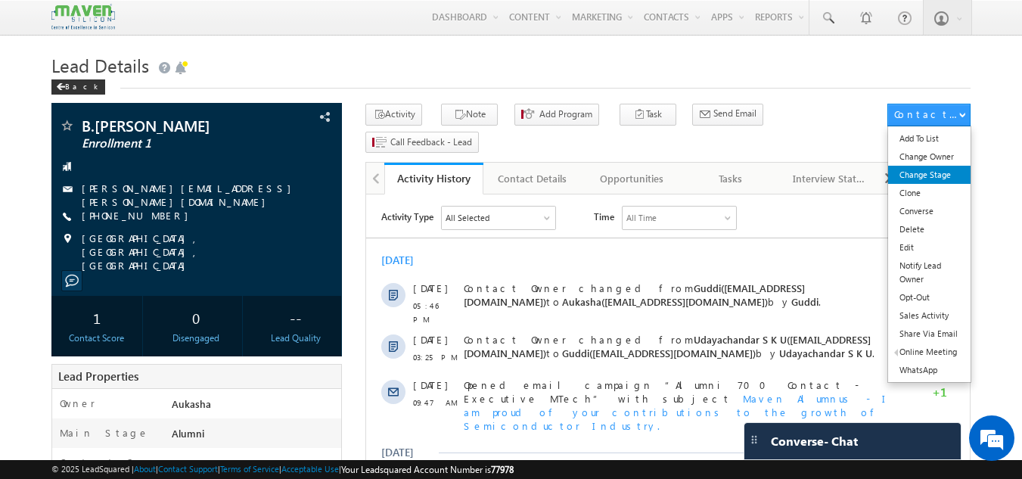
click at [935, 176] on link "Change Stage" at bounding box center [929, 175] width 82 height 18
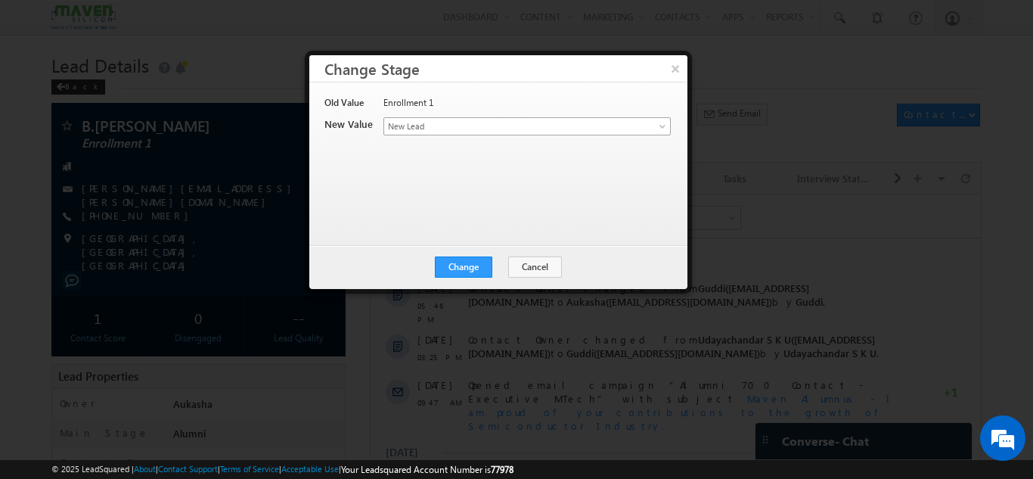
click at [597, 133] on link "New Lead" at bounding box center [526, 126] width 287 height 18
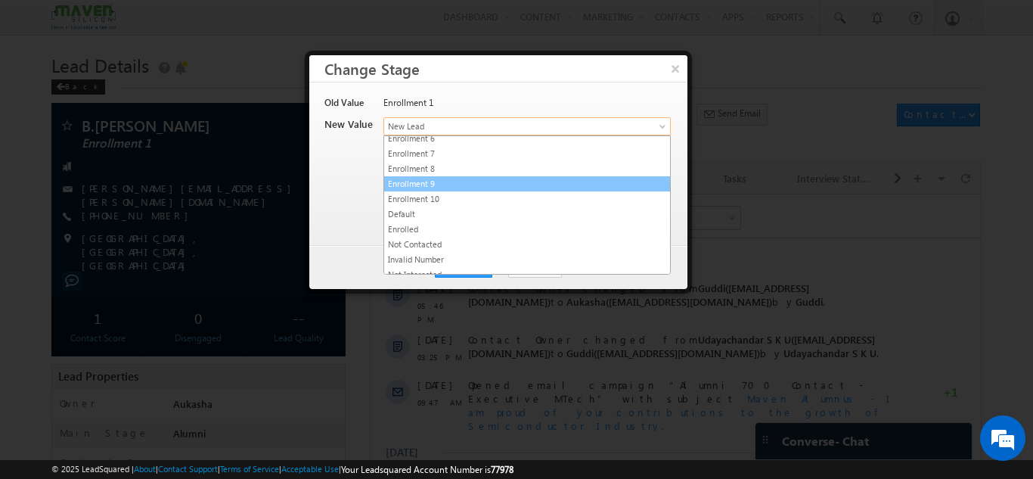
scroll to position [286, 0]
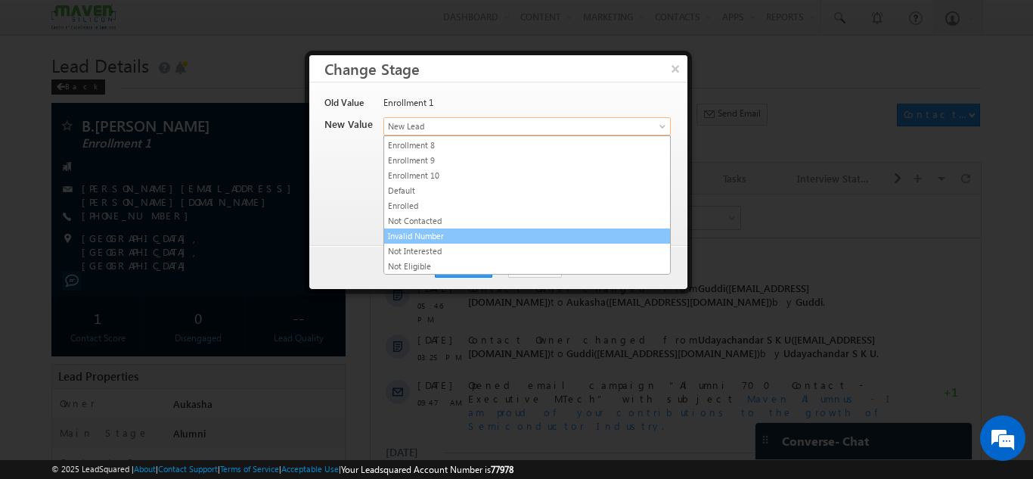
click at [445, 234] on link "Invalid Number" at bounding box center [527, 236] width 286 height 14
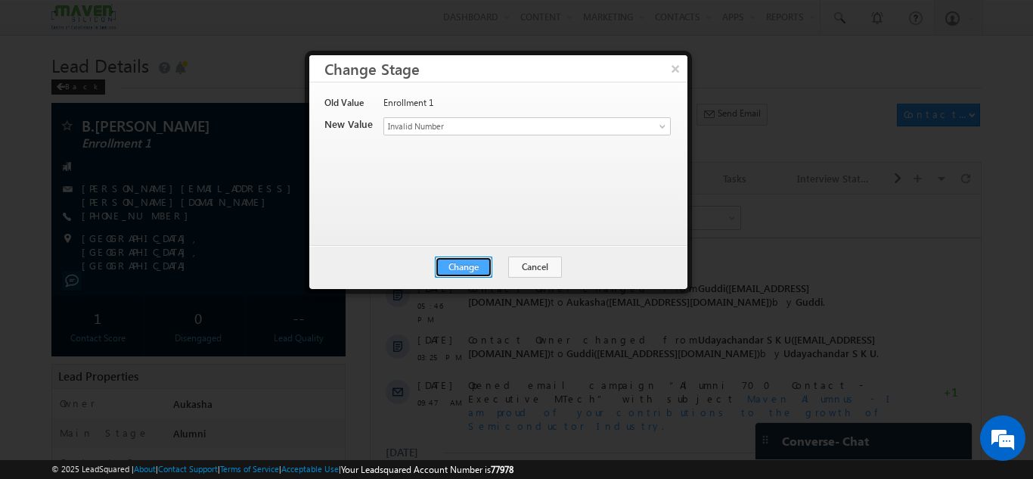
click at [453, 264] on button "Change" at bounding box center [463, 266] width 57 height 21
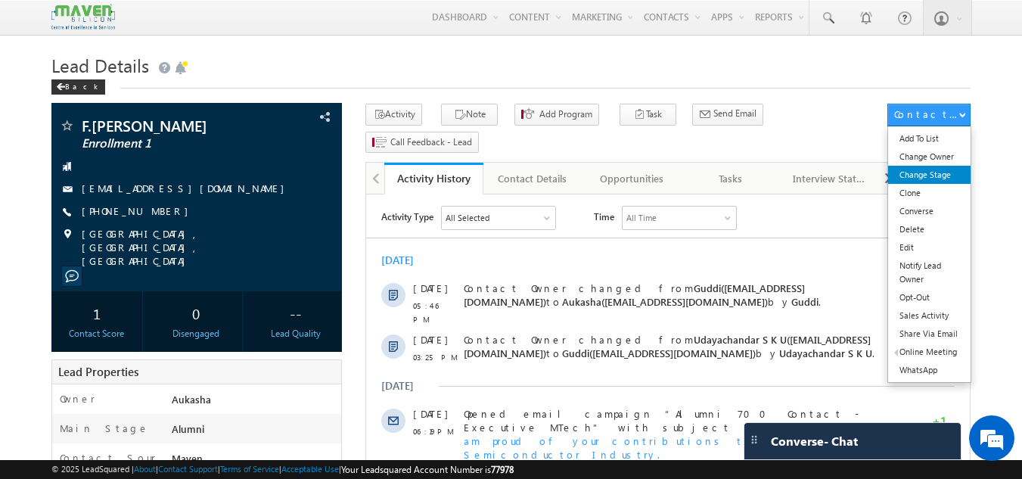
click at [917, 172] on link "Change Stage" at bounding box center [929, 175] width 82 height 18
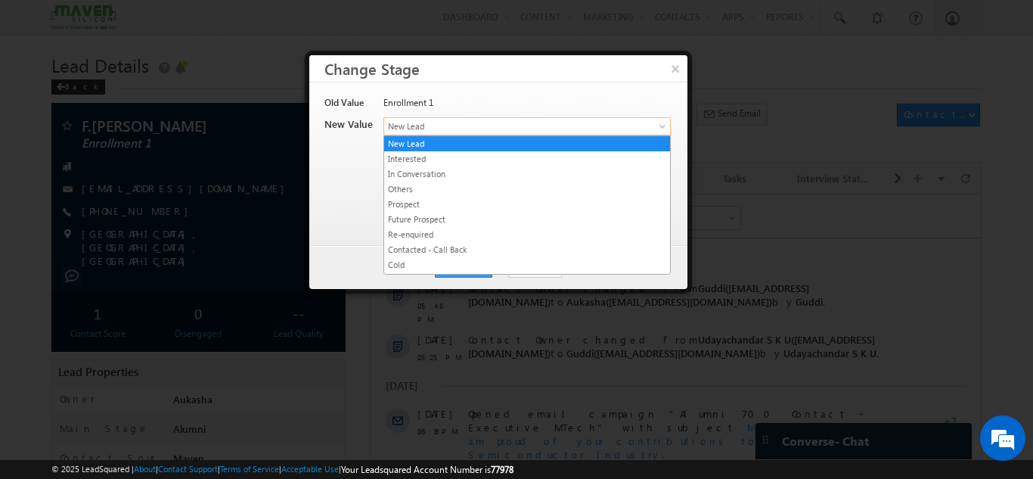
click at [659, 122] on link "New Lead" at bounding box center [526, 126] width 287 height 18
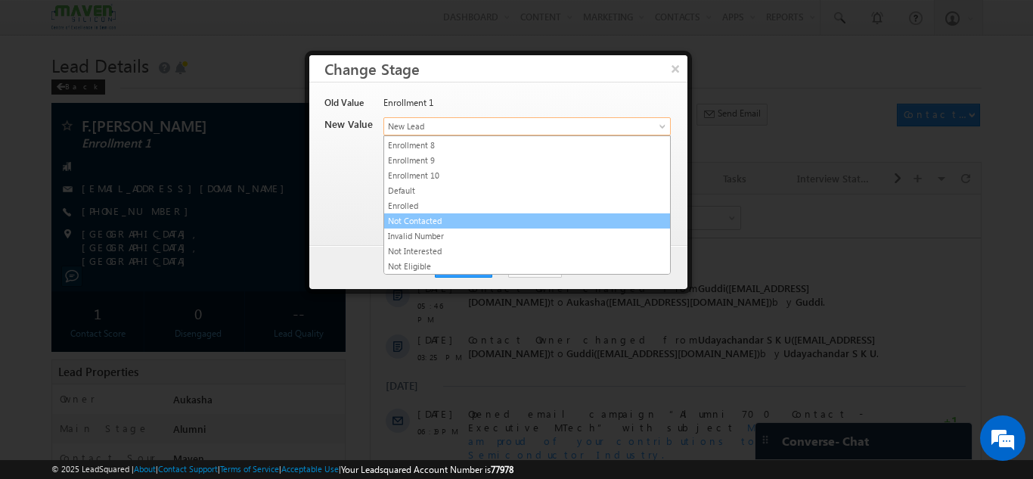
click at [457, 224] on link "Not Contacted" at bounding box center [527, 221] width 286 height 14
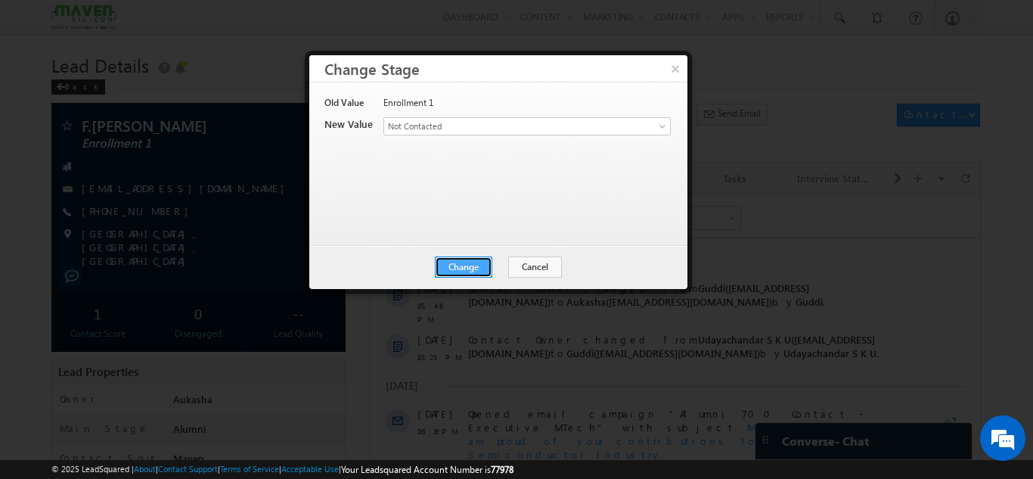
click at [467, 261] on button "Change" at bounding box center [463, 266] width 57 height 21
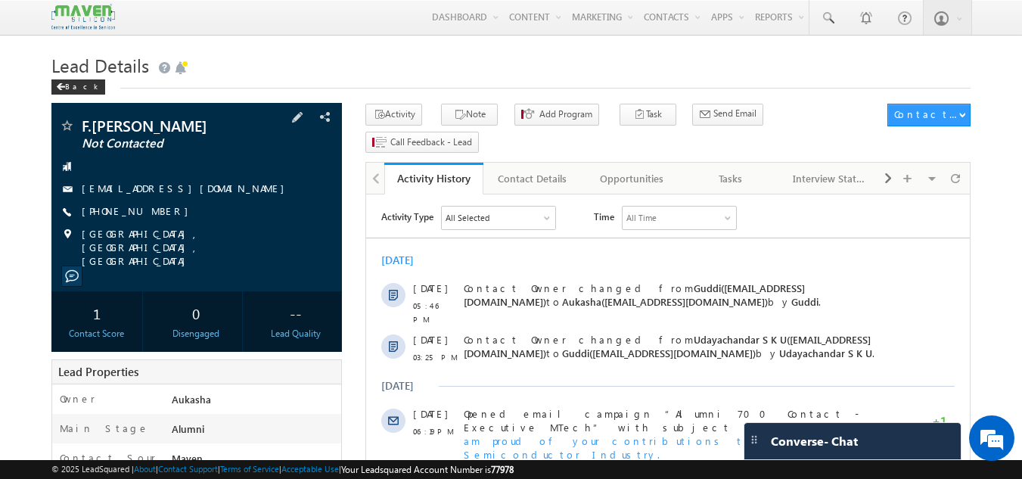
drag, startPoint x: 234, startPoint y: 129, endPoint x: 84, endPoint y: 123, distance: 150.6
click at [84, 123] on span "F.[PERSON_NAME]" at bounding box center [171, 125] width 179 height 15
copy span "F.[PERSON_NAME]"
drag, startPoint x: 169, startPoint y: 208, endPoint x: 154, endPoint y: 214, distance: 17.0
click at [154, 214] on div "+91-9980833104" at bounding box center [197, 211] width 276 height 15
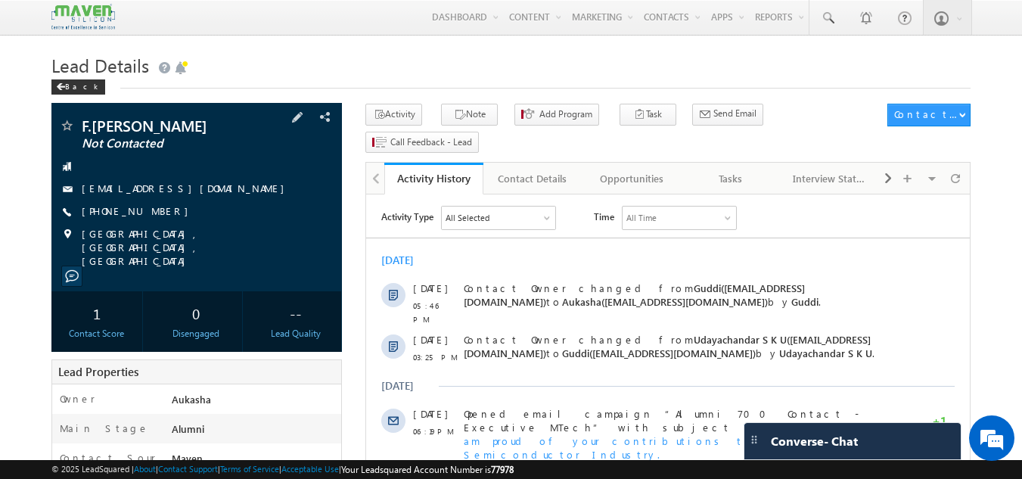
copy div "+91-9980833104"
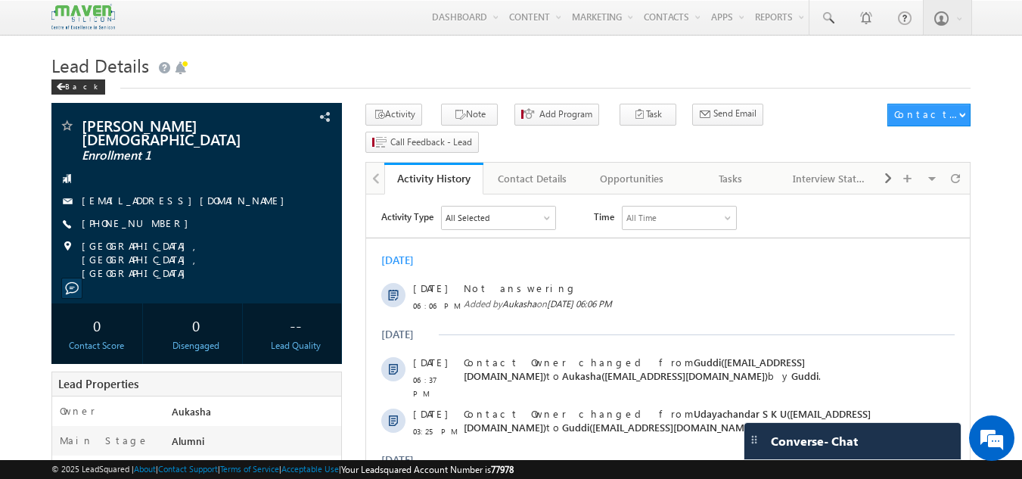
drag, startPoint x: 165, startPoint y: 215, endPoint x: 154, endPoint y: 214, distance: 11.4
click at [154, 216] on div "[PHONE_NUMBER]" at bounding box center [197, 223] width 276 height 15
copy div "[PHONE_NUMBER]"
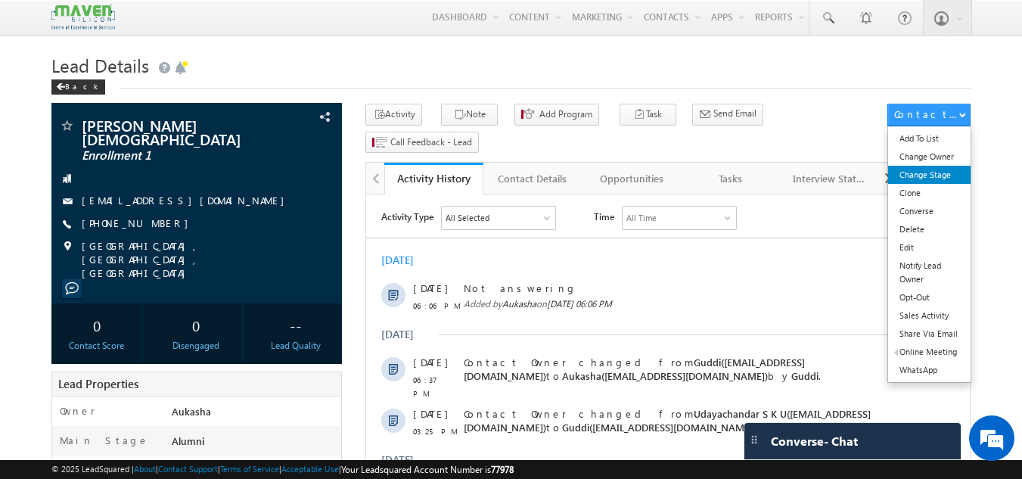
click at [931, 178] on link "Change Stage" at bounding box center [929, 175] width 82 height 18
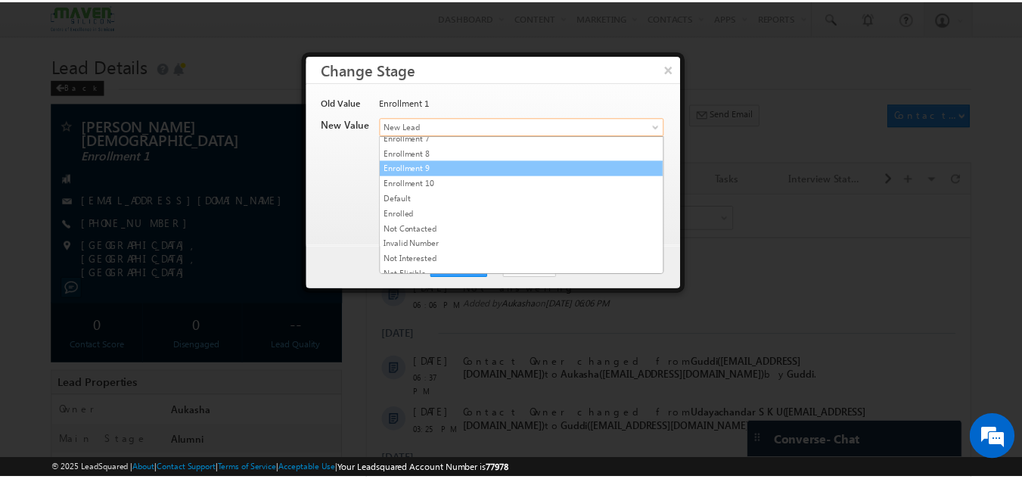
scroll to position [286, 0]
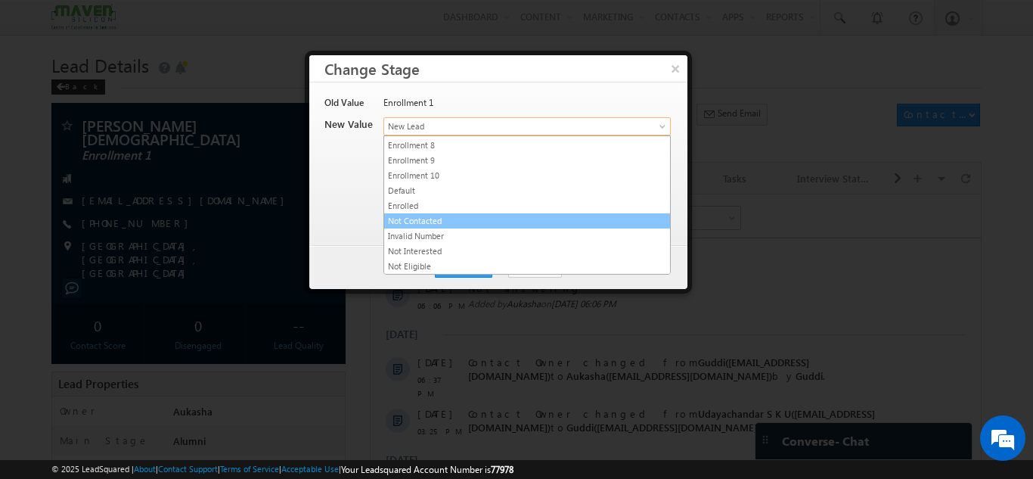
click at [467, 217] on link "Not Contacted" at bounding box center [527, 221] width 286 height 14
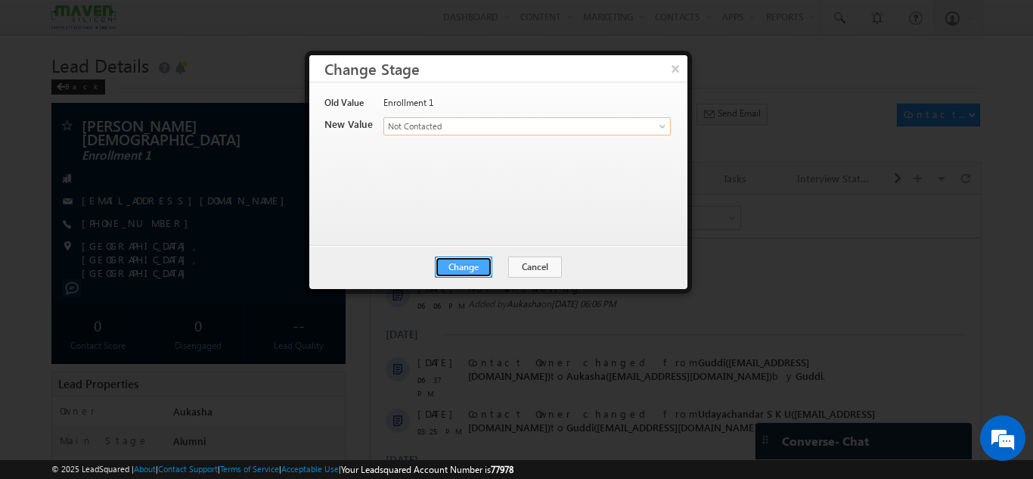
click at [454, 264] on button "Change" at bounding box center [463, 266] width 57 height 21
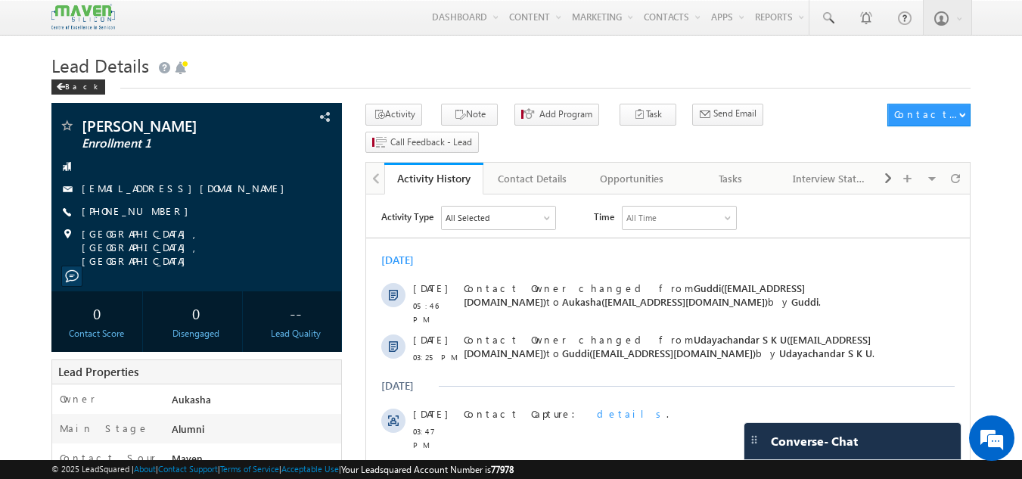
drag, startPoint x: 168, startPoint y: 212, endPoint x: 154, endPoint y: 215, distance: 14.5
click at [154, 215] on div "+91-9743595695" at bounding box center [197, 211] width 276 height 15
copy div "+91-9743595695"
drag, startPoint x: 141, startPoint y: 125, endPoint x: 80, endPoint y: 120, distance: 61.4
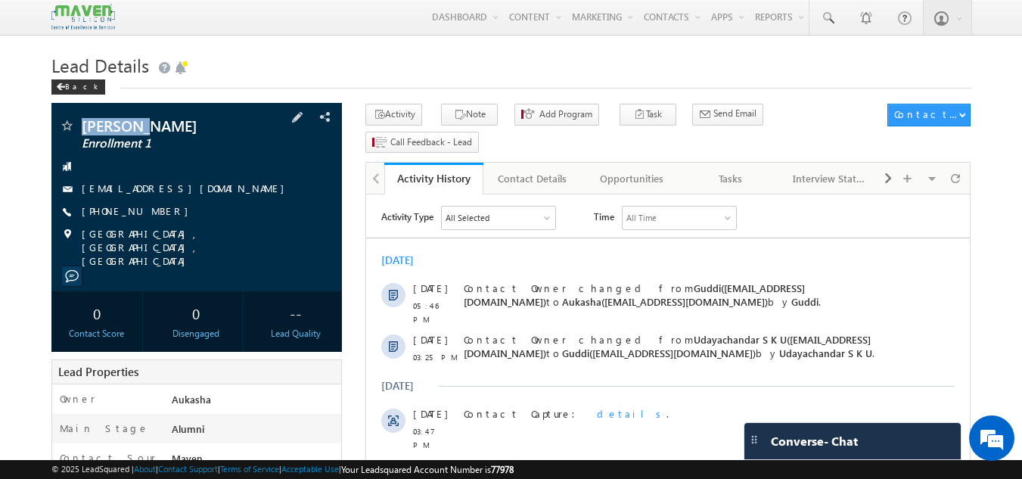
click at [80, 120] on div "Suresh J Enrollment 1" at bounding box center [197, 125] width 276 height 15
copy div "Suresh J"
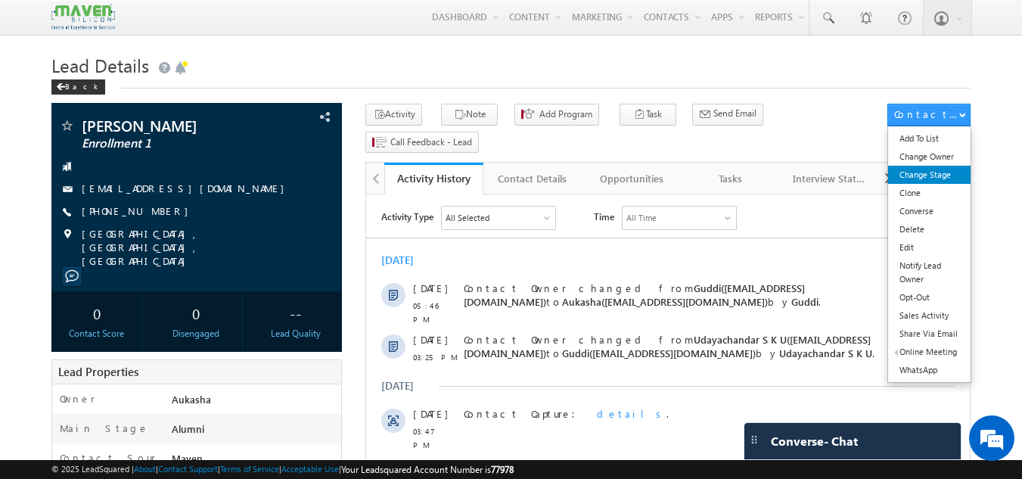
click at [950, 170] on link "Change Stage" at bounding box center [929, 175] width 82 height 18
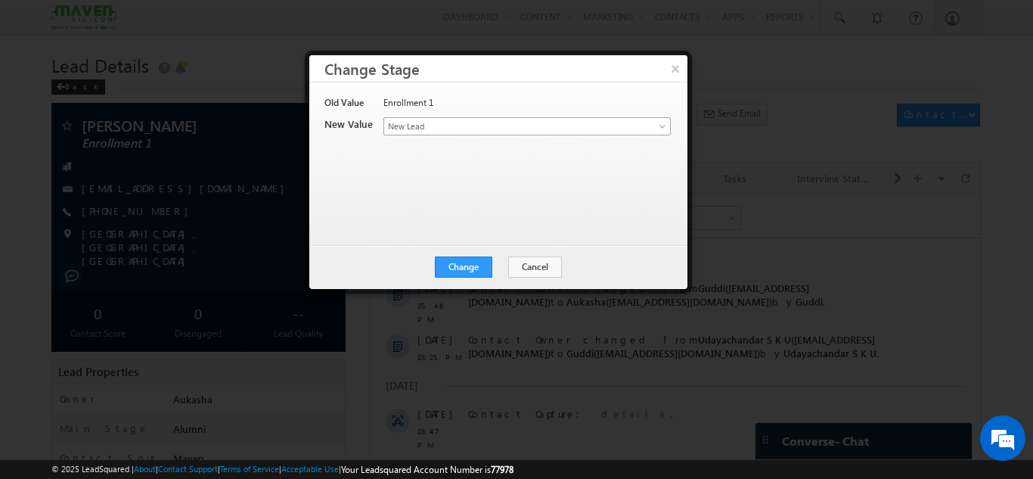
click at [461, 121] on span "New Lead" at bounding box center [502, 126] width 236 height 14
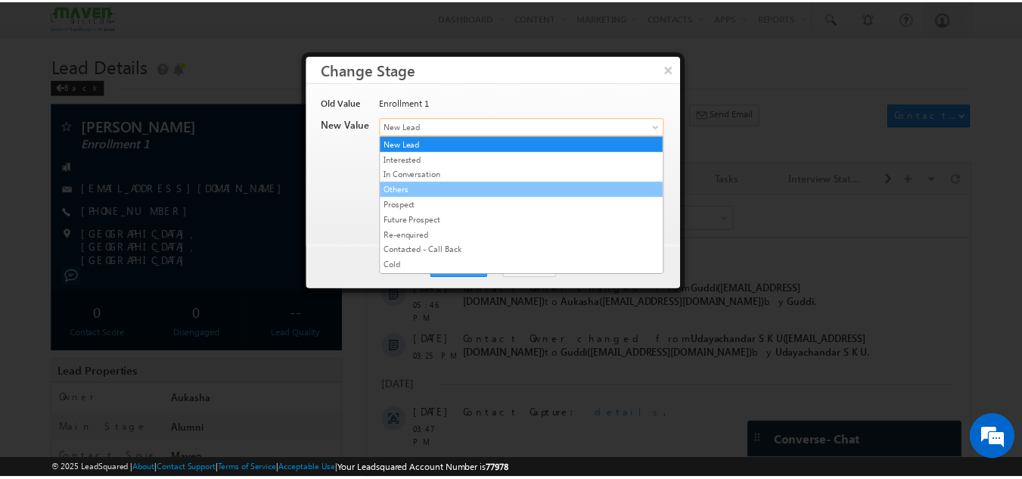
scroll to position [286, 0]
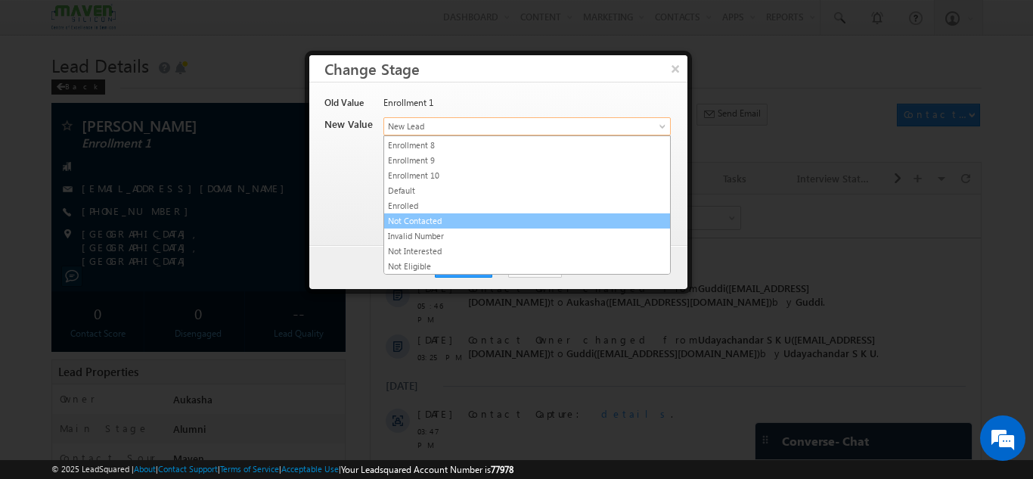
click at [473, 224] on link "Not Contacted" at bounding box center [527, 221] width 286 height 14
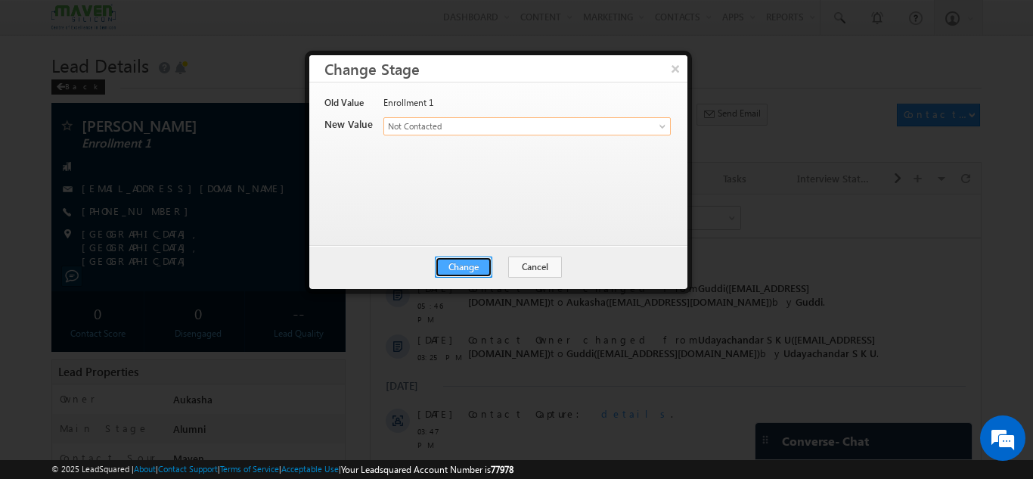
click at [469, 261] on button "Change" at bounding box center [463, 266] width 57 height 21
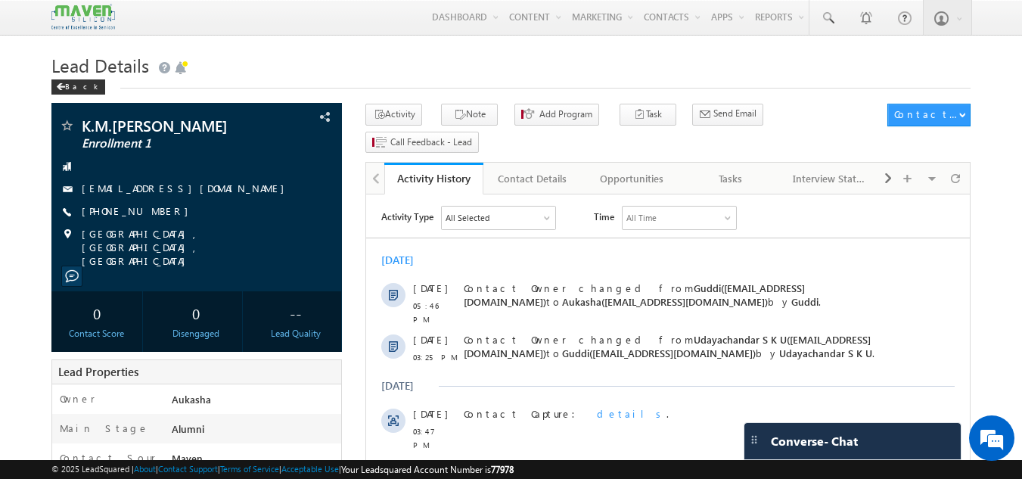
click at [247, 69] on h1 "Lead Details" at bounding box center [511, 63] width 920 height 29
drag, startPoint x: 169, startPoint y: 211, endPoint x: 156, endPoint y: 216, distance: 13.9
click at [156, 216] on div "[PHONE_NUMBER]" at bounding box center [197, 211] width 276 height 15
click at [154, 210] on div "[PHONE_NUMBER]" at bounding box center [197, 211] width 276 height 15
copy div "[PHONE_NUMBER]"
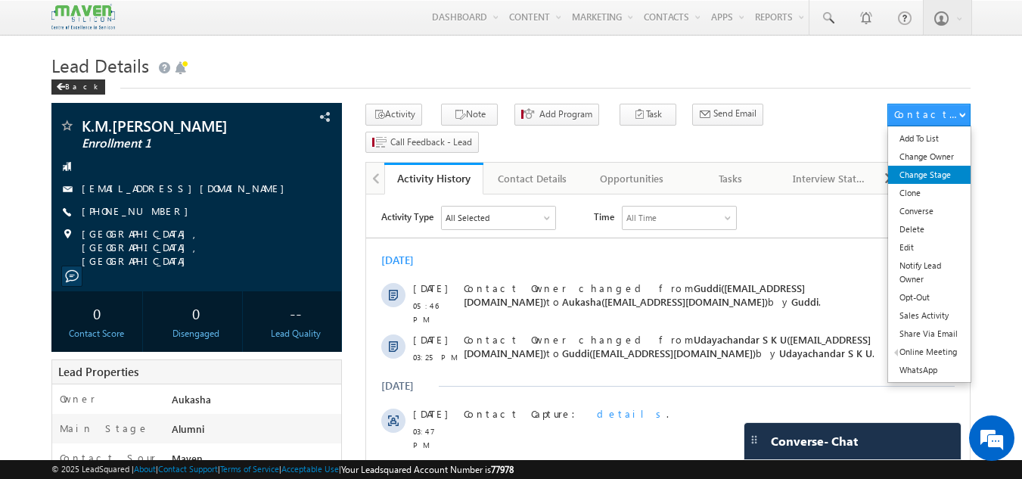
click at [931, 172] on link "Change Stage" at bounding box center [929, 175] width 82 height 18
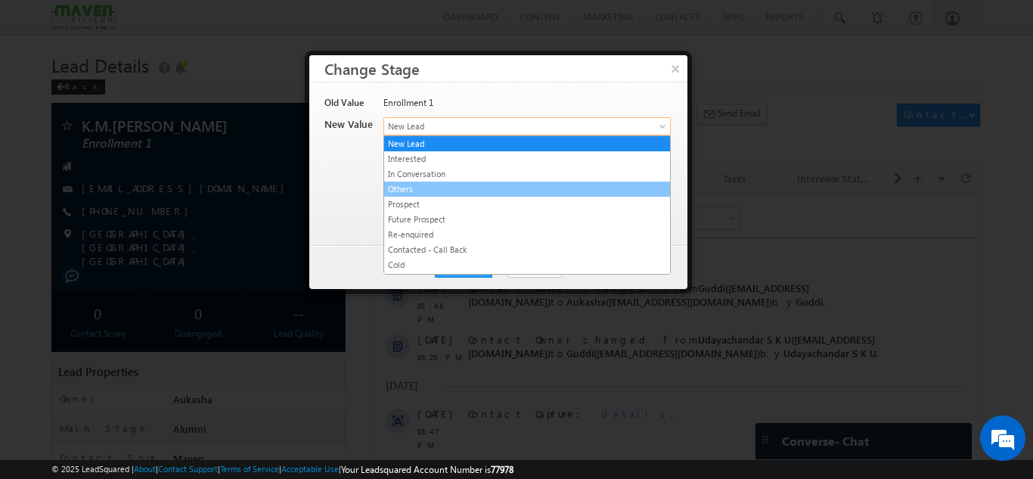
drag, startPoint x: 540, startPoint y: 126, endPoint x: 504, endPoint y: 222, distance: 102.4
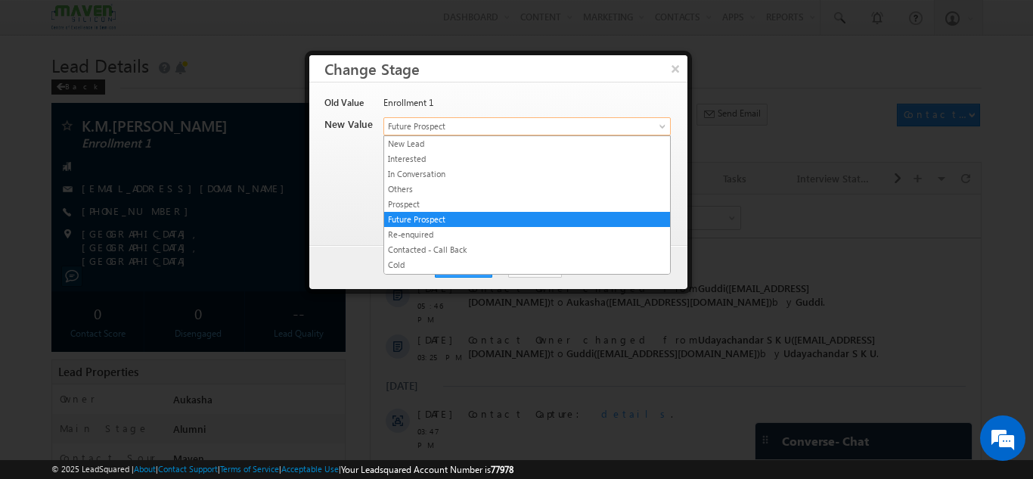
click at [513, 131] on span "Future Prospect" at bounding box center [502, 126] width 236 height 14
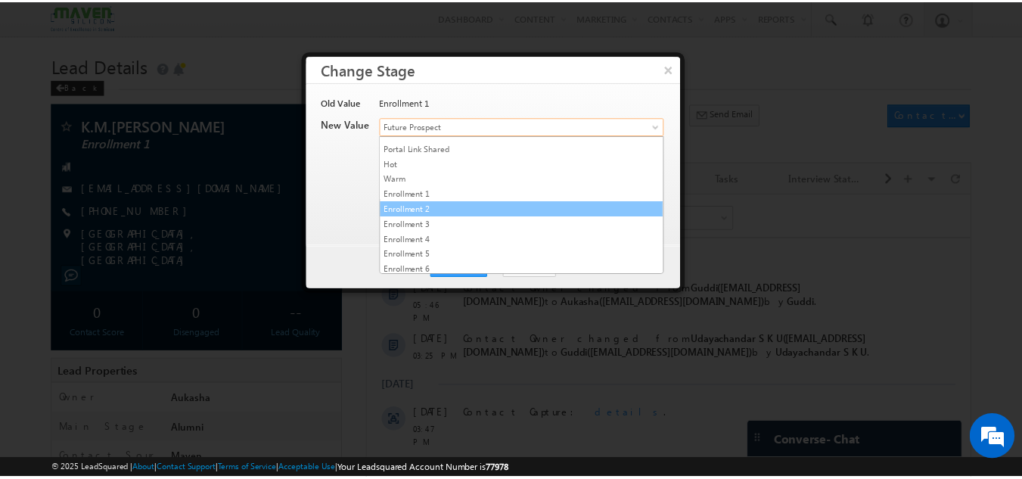
scroll to position [286, 0]
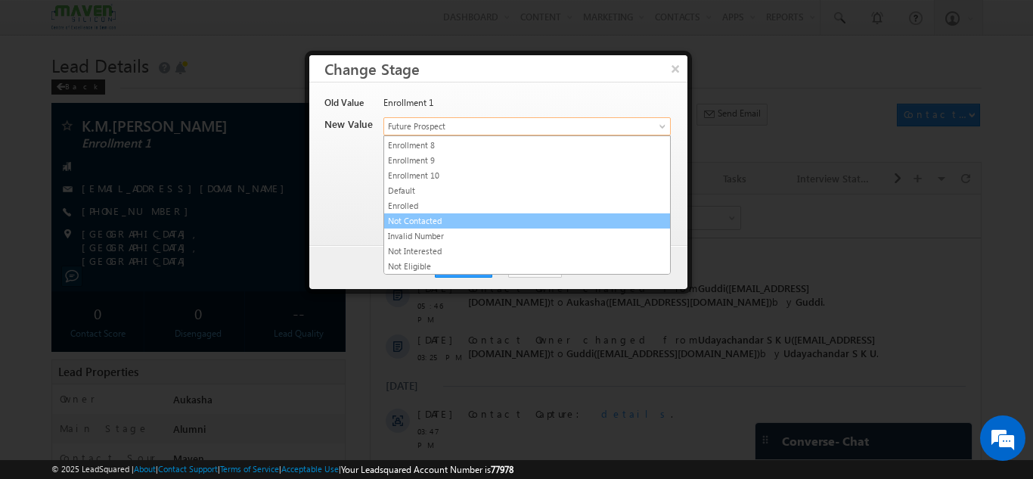
click at [475, 222] on link "Not Contacted" at bounding box center [527, 221] width 286 height 14
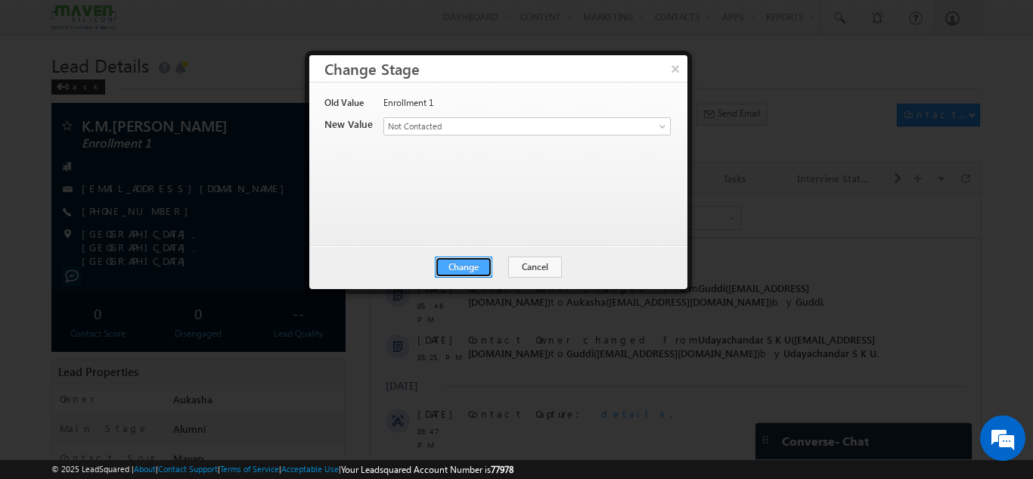
click at [471, 263] on button "Change" at bounding box center [463, 266] width 57 height 21
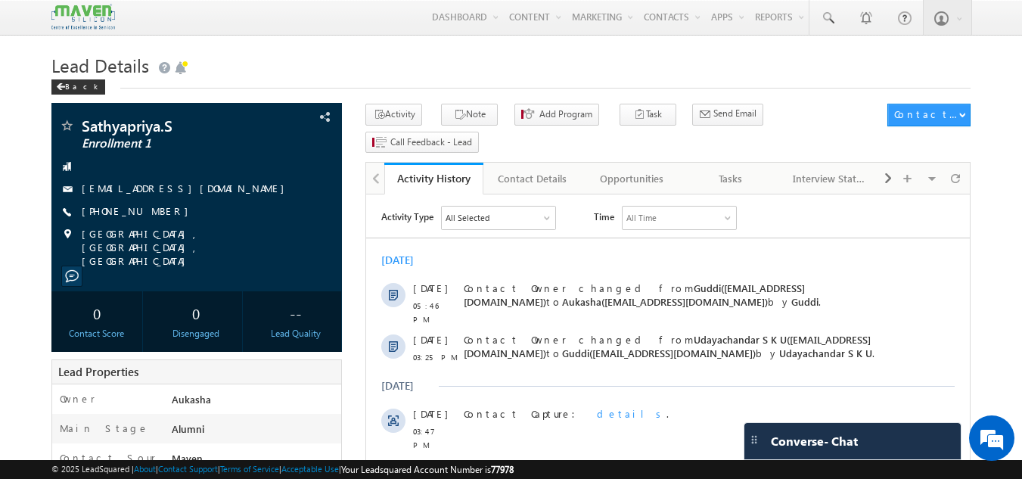
click at [154, 212] on div "[PHONE_NUMBER]" at bounding box center [197, 211] width 276 height 15
copy div "[PHONE_NUMBER]"
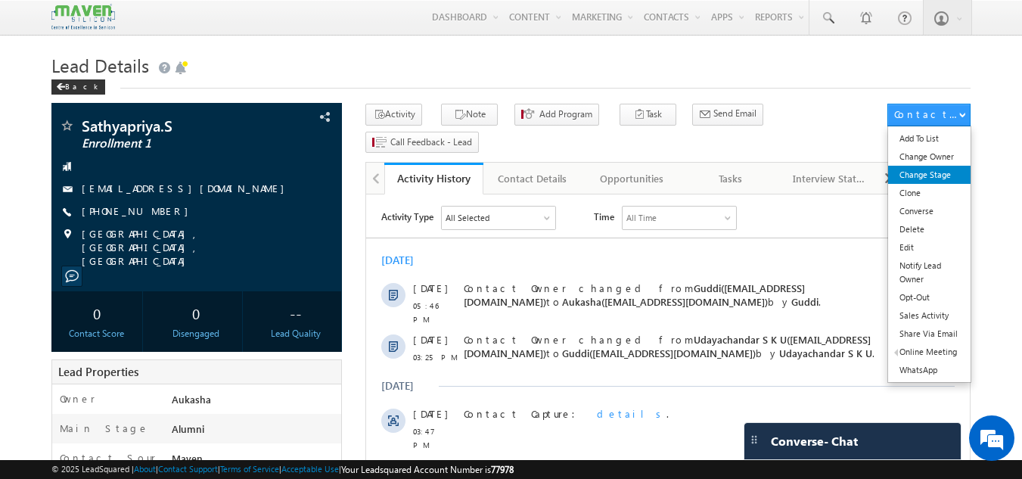
click at [932, 181] on link "Change Stage" at bounding box center [929, 175] width 82 height 18
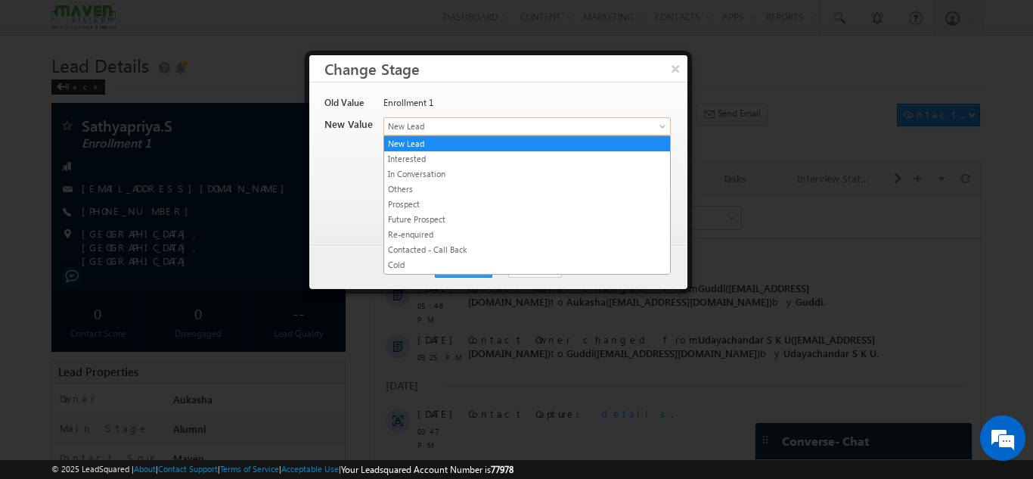
click at [597, 118] on link "New Lead" at bounding box center [526, 126] width 287 height 18
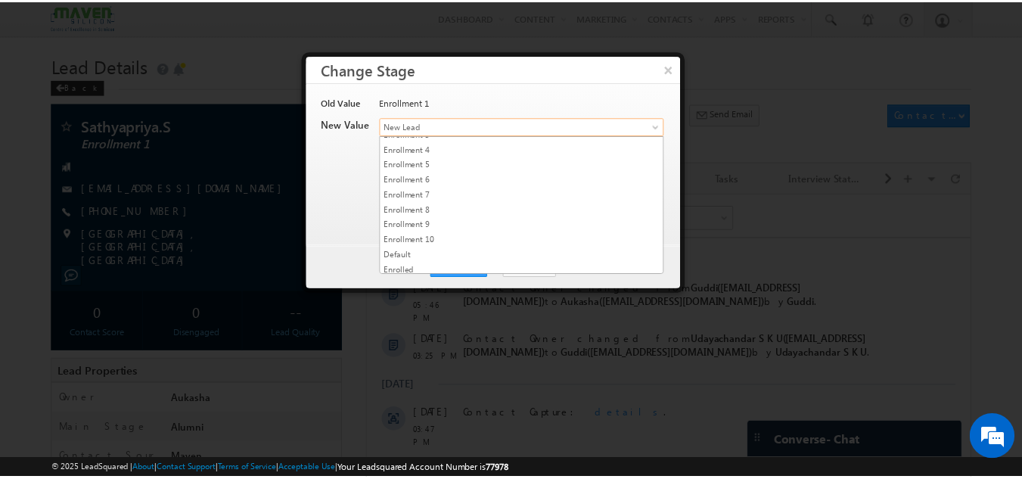
scroll to position [286, 0]
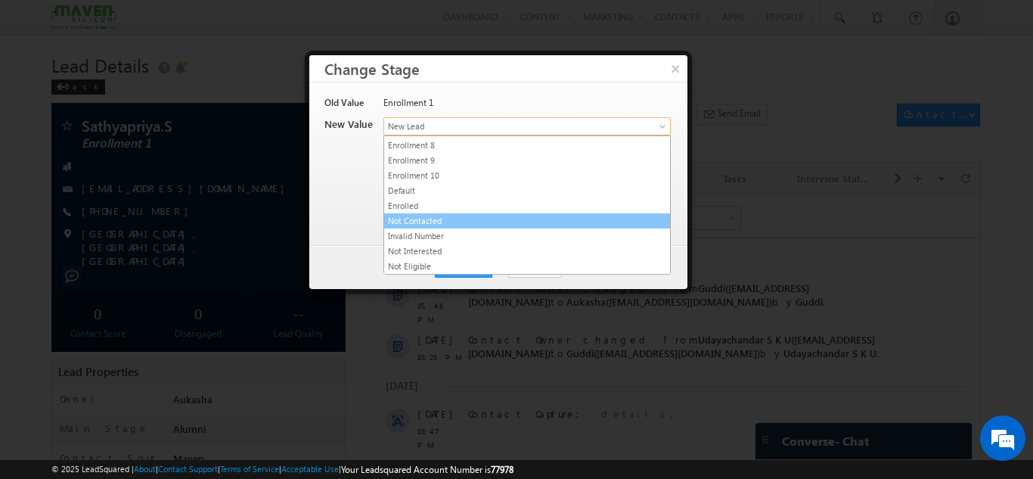
click at [474, 221] on link "Not Contacted" at bounding box center [527, 221] width 286 height 14
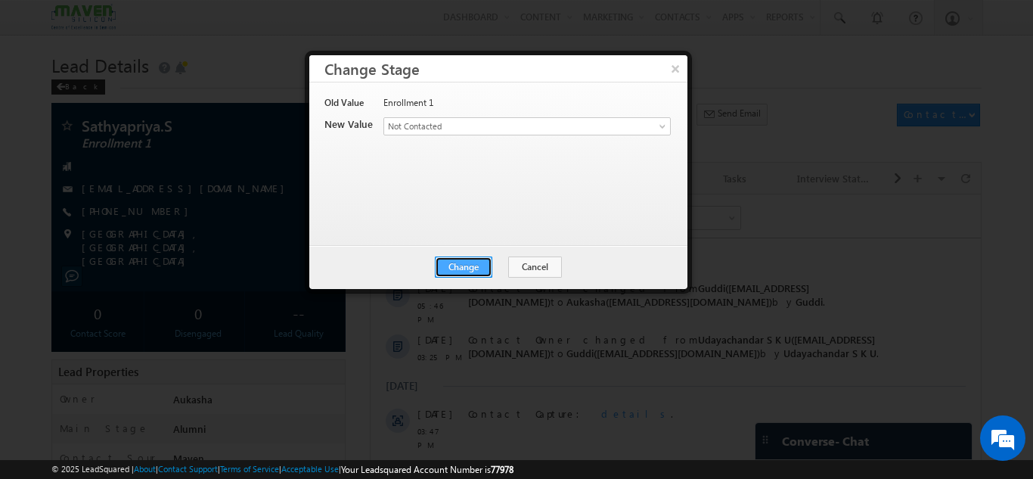
click at [479, 256] on button "Change" at bounding box center [463, 266] width 57 height 21
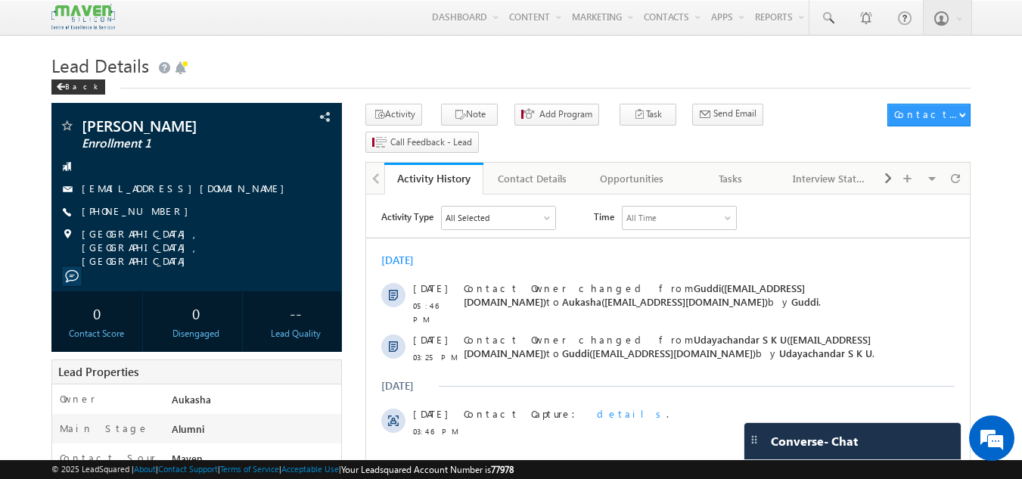
drag, startPoint x: 168, startPoint y: 209, endPoint x: 153, endPoint y: 211, distance: 15.2
click at [153, 211] on div "[PHONE_NUMBER]" at bounding box center [197, 211] width 276 height 15
copy div "[PHONE_NUMBER]"
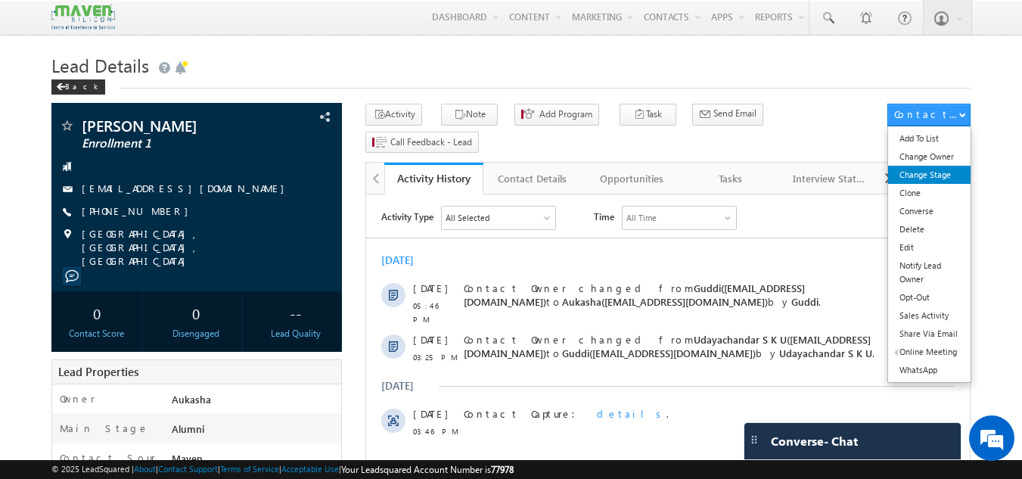
click at [946, 181] on link "Change Stage" at bounding box center [929, 175] width 82 height 18
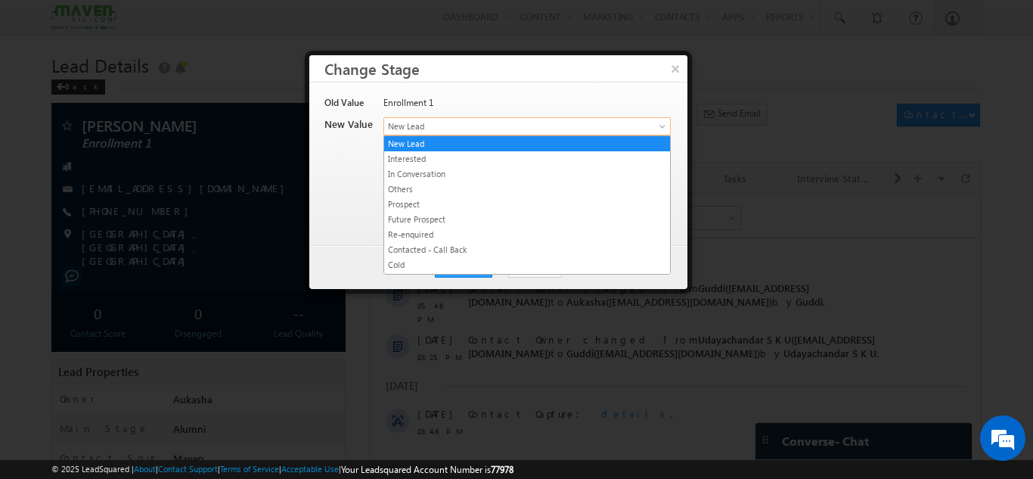
click at [436, 119] on span "New Lead" at bounding box center [502, 126] width 236 height 14
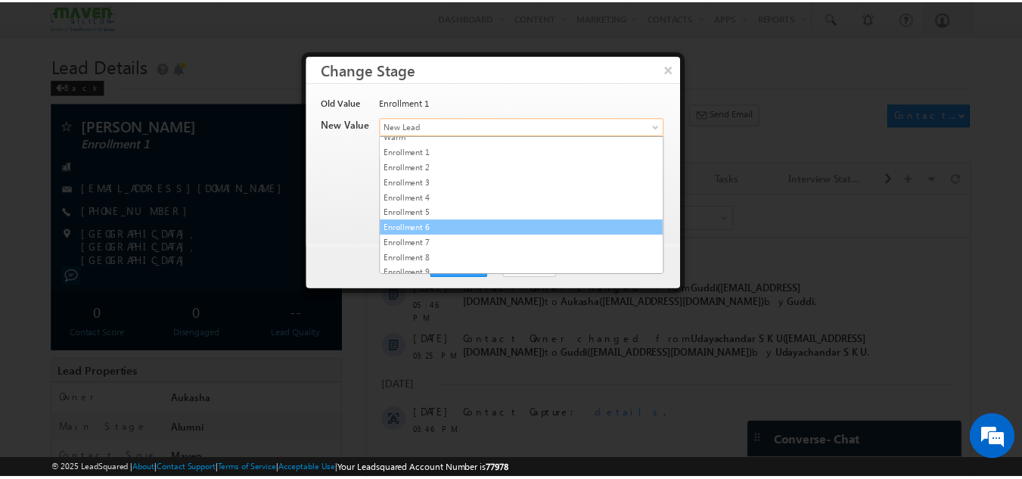
scroll to position [286, 0]
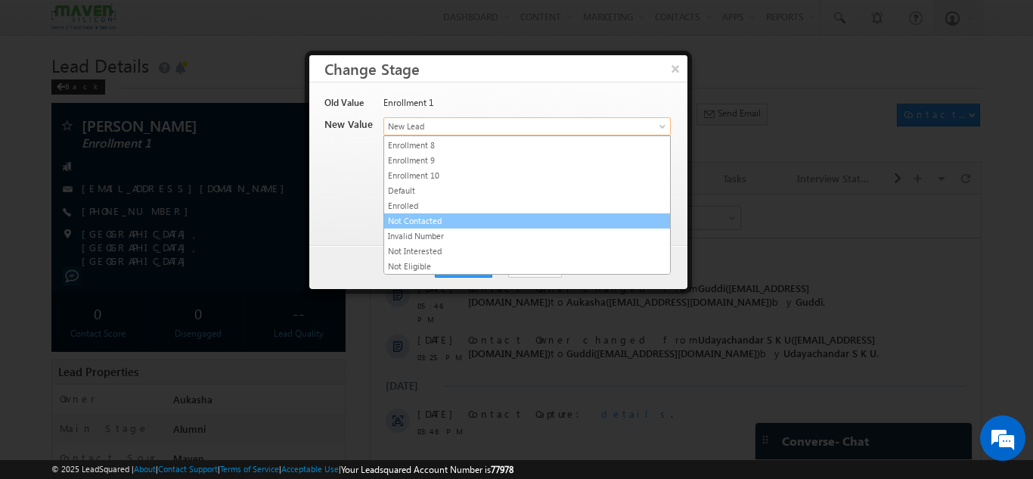
click at [447, 224] on link "Not Contacted" at bounding box center [527, 221] width 286 height 14
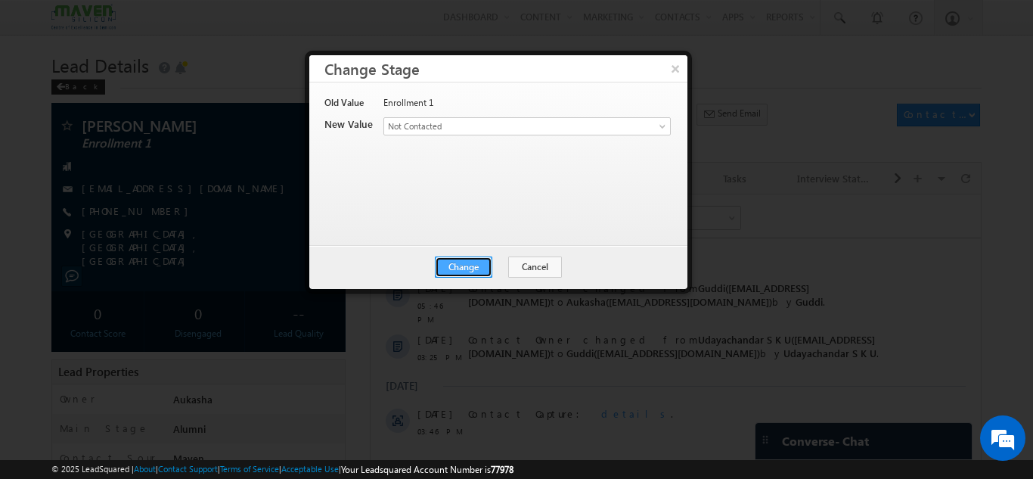
click at [465, 265] on button "Change" at bounding box center [463, 266] width 57 height 21
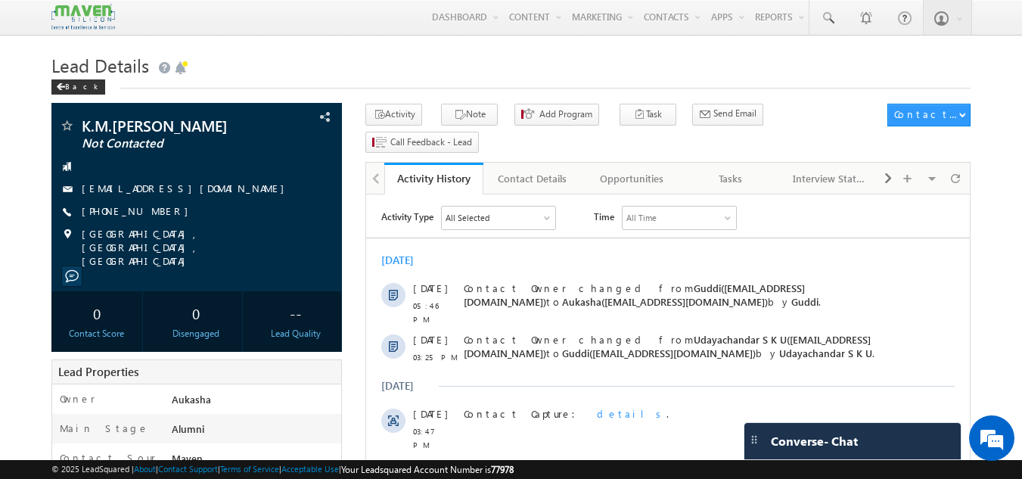
click at [406, 70] on h1 "Lead Details" at bounding box center [511, 63] width 920 height 29
click at [620, 57] on h1 "Lead Details" at bounding box center [511, 63] width 920 height 29
click at [653, 58] on h1 "Lead Details" at bounding box center [511, 63] width 920 height 29
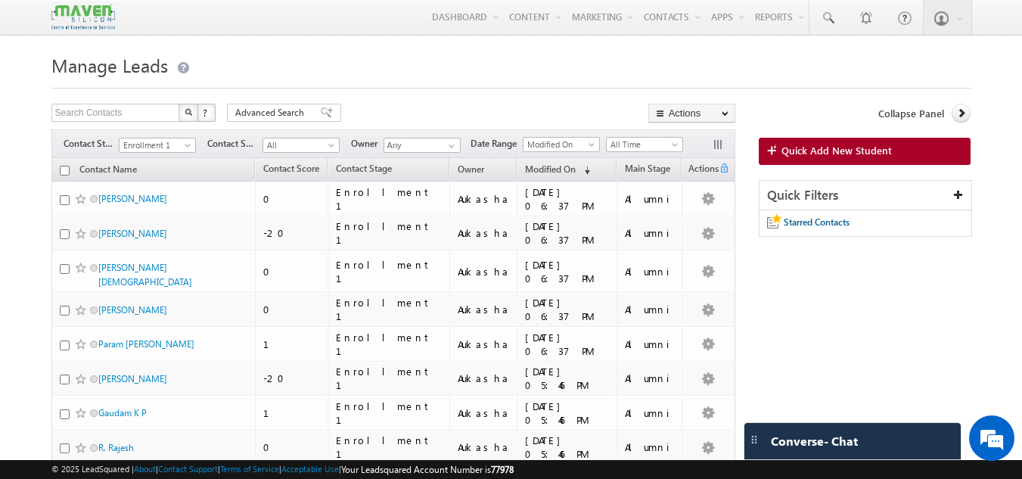
drag, startPoint x: 396, startPoint y: 39, endPoint x: 551, endPoint y: -66, distance: 186.2
click at [488, 71] on h1 "Manage Leads" at bounding box center [511, 63] width 920 height 29
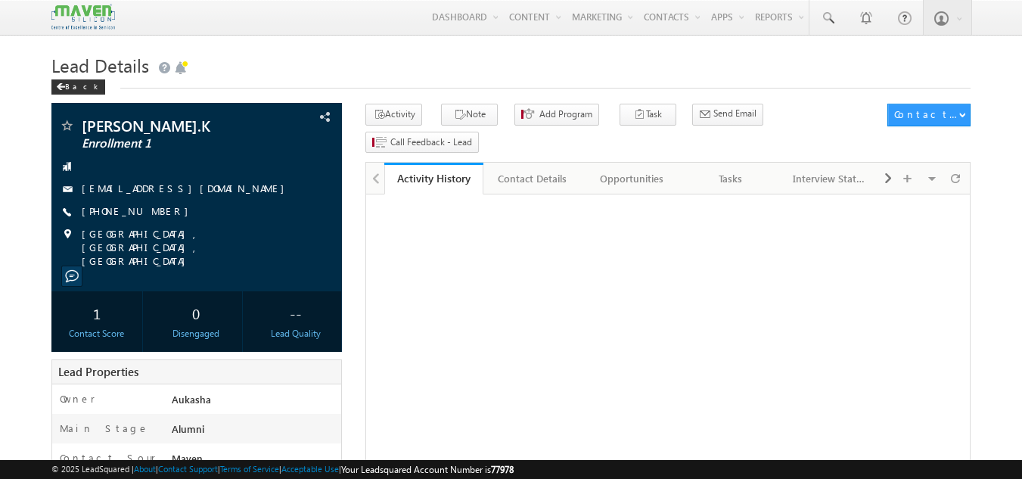
click at [355, 65] on h1 "Lead Details" at bounding box center [511, 63] width 920 height 29
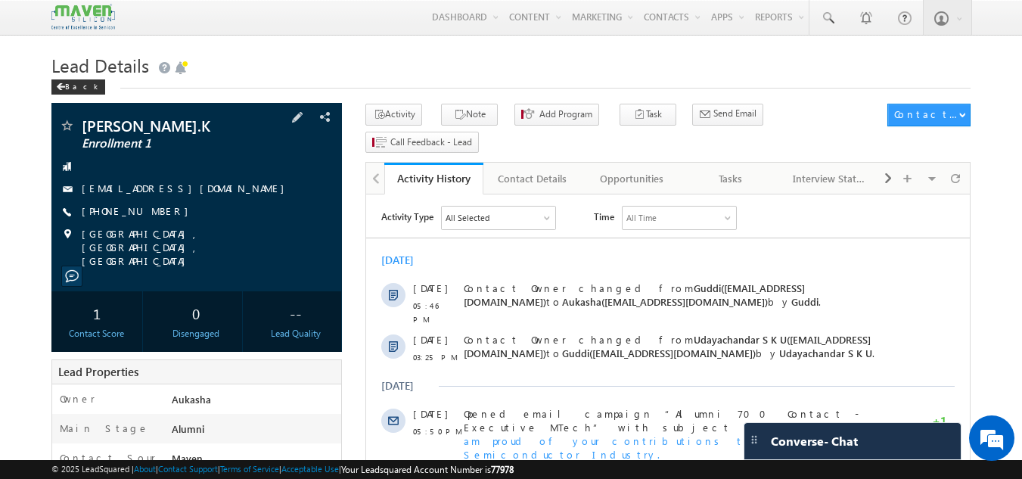
click at [154, 214] on div "+91-9742418921" at bounding box center [197, 211] width 276 height 15
copy div "+91-9742418921"
drag, startPoint x: 217, startPoint y: 125, endPoint x: 83, endPoint y: 119, distance: 134.0
click at [83, 119] on span "[PERSON_NAME].K" at bounding box center [171, 125] width 179 height 15
copy span "[PERSON_NAME].K"
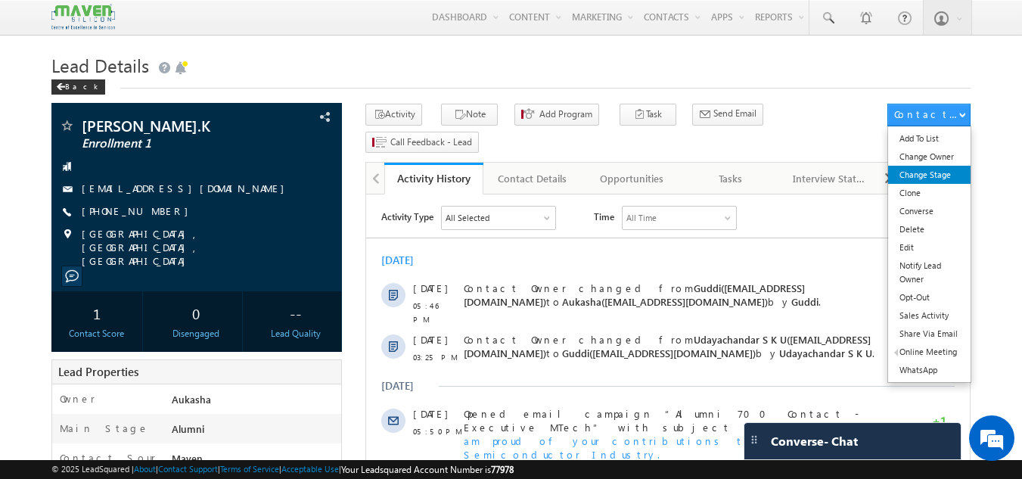
click at [911, 174] on link "Change Stage" at bounding box center [929, 175] width 82 height 18
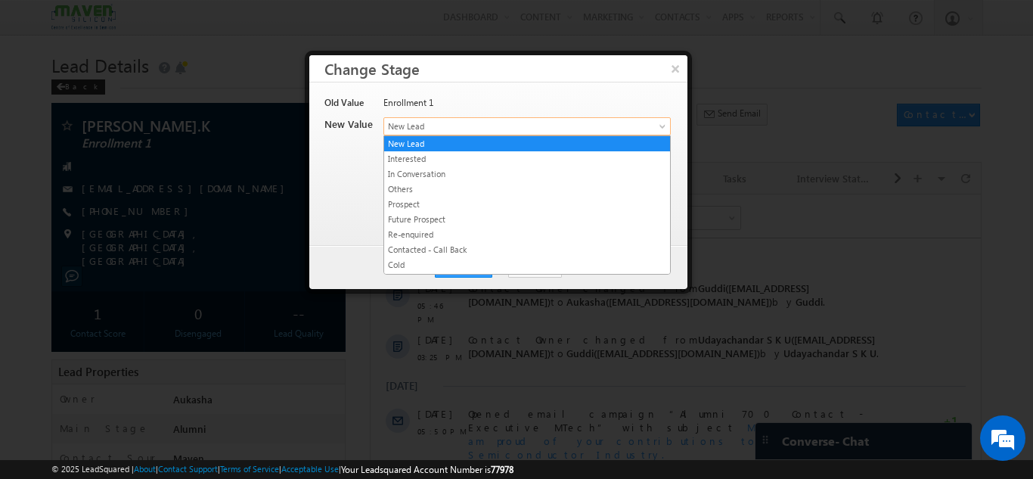
click at [551, 124] on span "New Lead" at bounding box center [502, 126] width 236 height 14
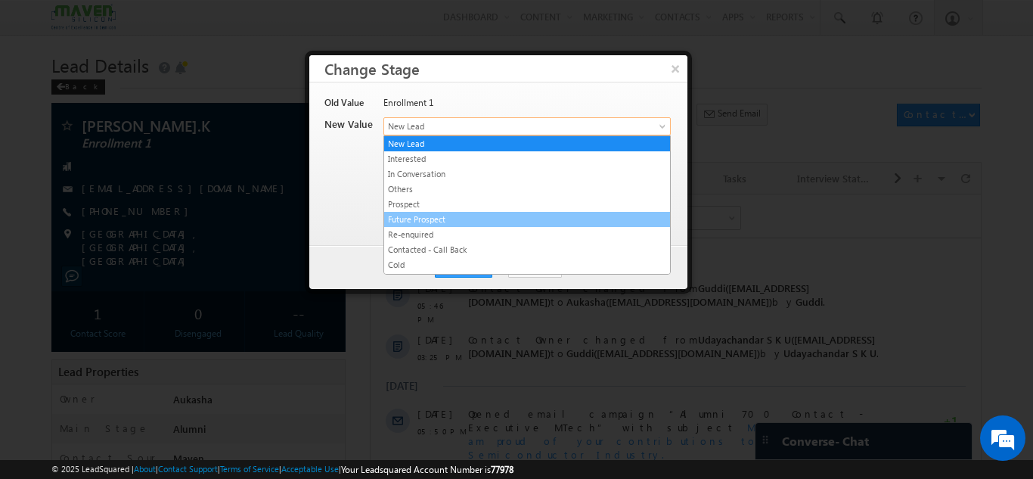
scroll to position [286, 0]
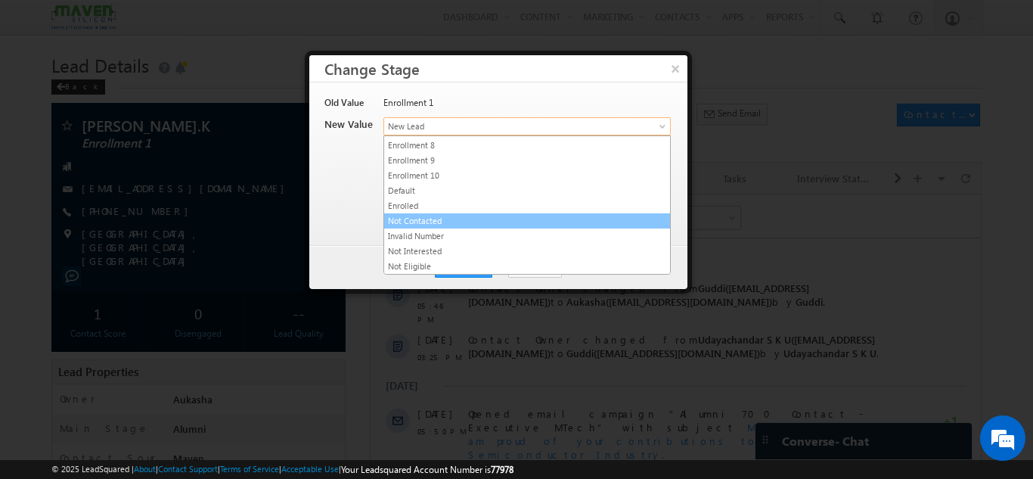
click at [489, 220] on link "Not Contacted" at bounding box center [527, 221] width 286 height 14
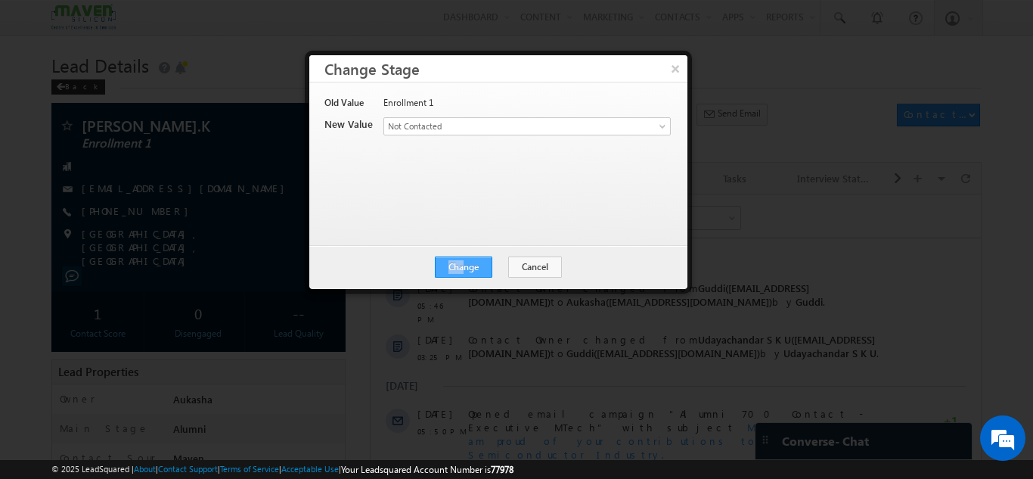
drag, startPoint x: 475, startPoint y: 254, endPoint x: 470, endPoint y: 260, distance: 8.0
click at [470, 260] on div "Change Cancel Close" at bounding box center [498, 267] width 378 height 44
click at [470, 260] on button "Change" at bounding box center [463, 266] width 57 height 21
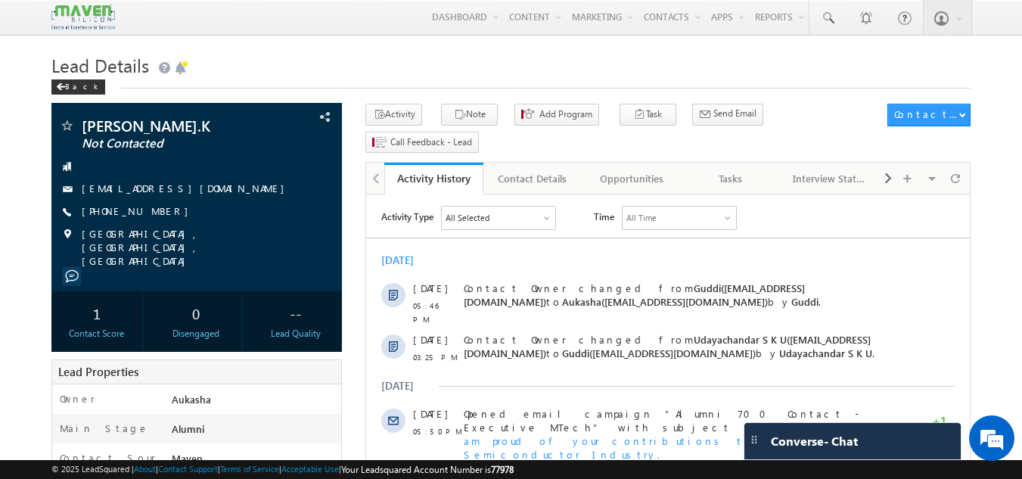
drag, startPoint x: 489, startPoint y: 44, endPoint x: 476, endPoint y: -20, distance: 64.7
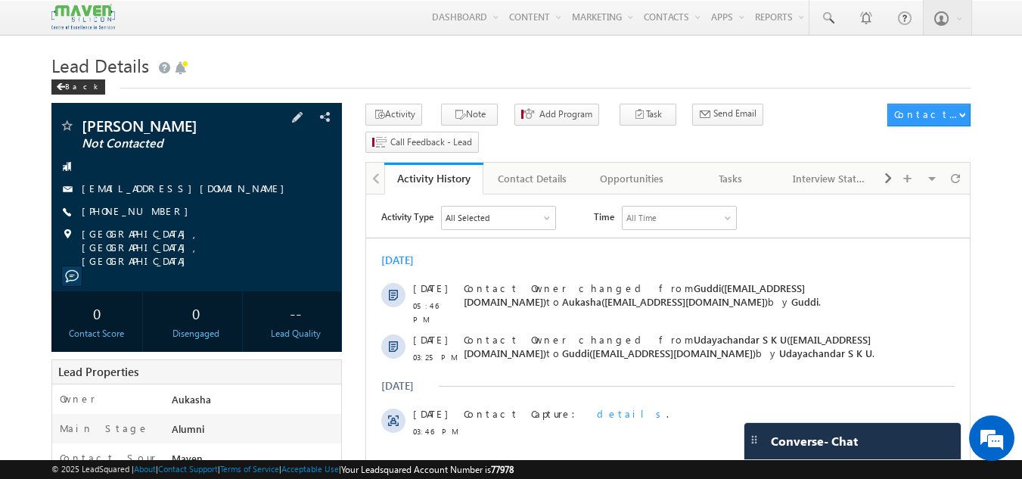
drag, startPoint x: 163, startPoint y: 216, endPoint x: 150, endPoint y: 212, distance: 13.4
click at [150, 212] on div "+91-8553214737" at bounding box center [197, 211] width 276 height 15
copy div "+91-8553214737"
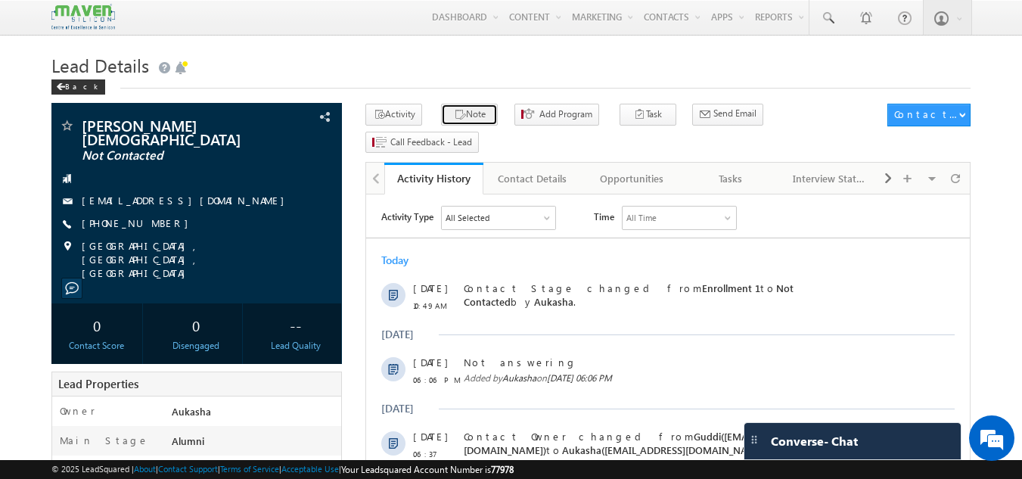
click at [476, 118] on button "Note" at bounding box center [469, 115] width 57 height 22
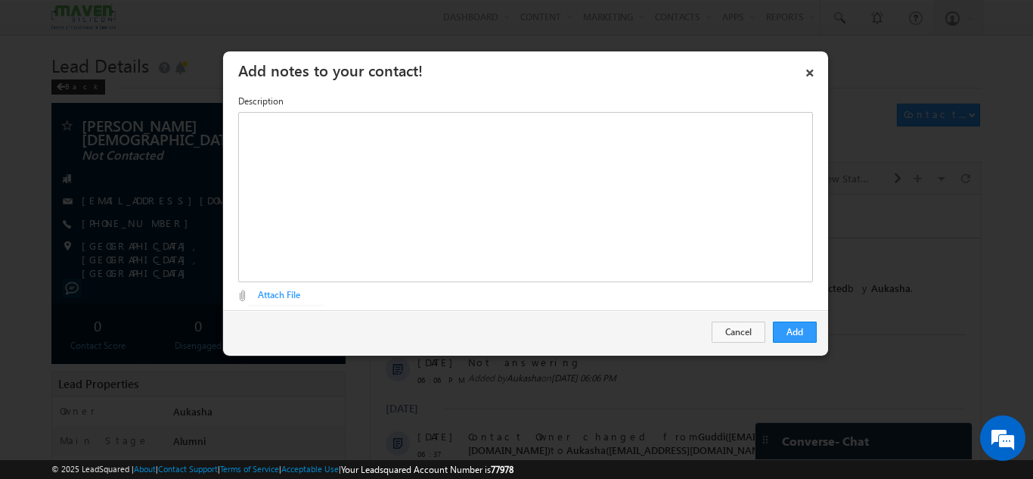
click at [504, 239] on div at bounding box center [525, 197] width 575 height 170
click at [375, 144] on div "Rich Text Editor, Description-inline-editor-div" at bounding box center [525, 197] width 575 height 170
click at [781, 333] on button "Add" at bounding box center [795, 331] width 44 height 21
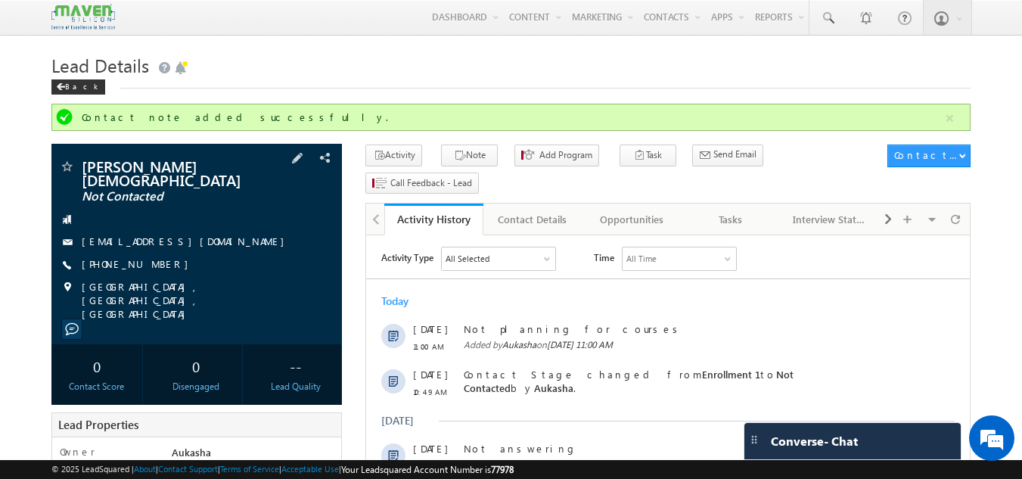
drag, startPoint x: 165, startPoint y: 256, endPoint x: 154, endPoint y: 256, distance: 10.6
click at [154, 257] on div "[PHONE_NUMBER]" at bounding box center [197, 264] width 276 height 15
copy div "[PHONE_NUMBER]"
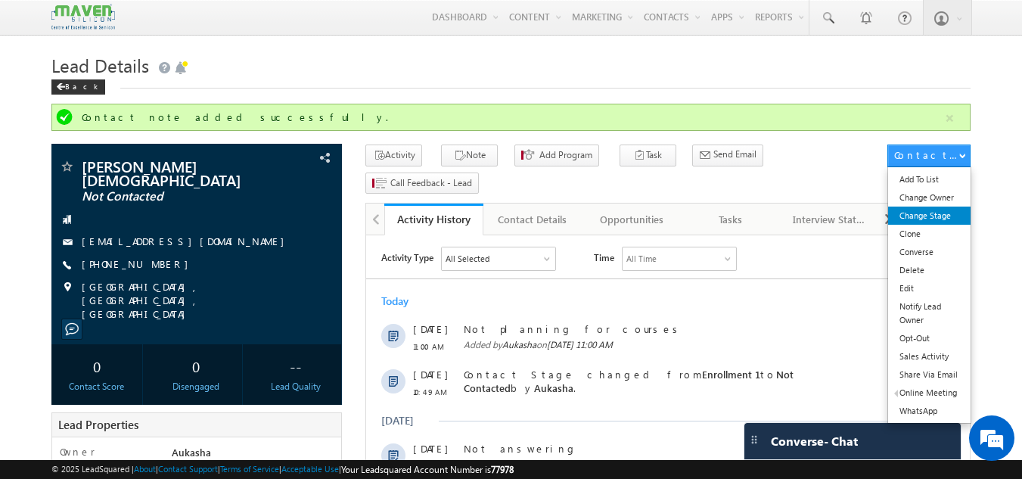
click at [940, 214] on link "Change Stage" at bounding box center [929, 215] width 82 height 18
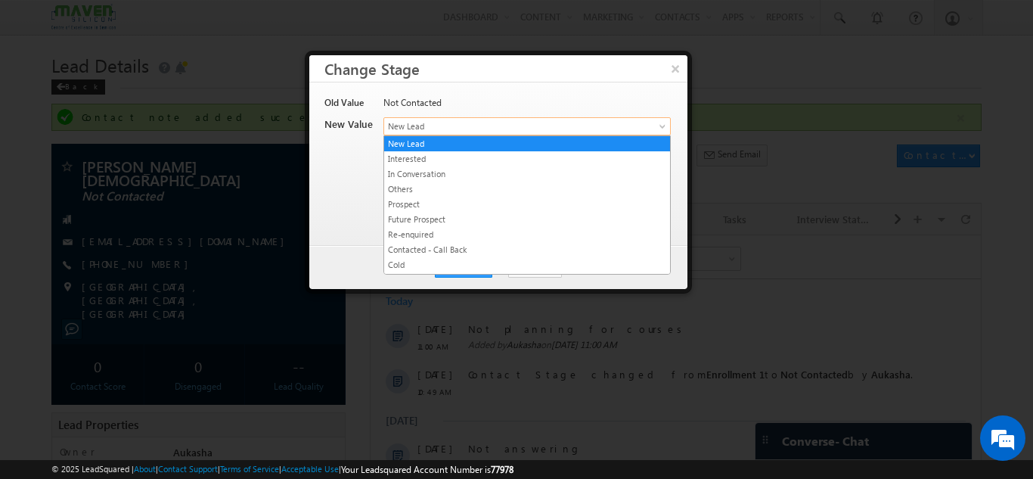
click at [648, 123] on link "New Lead" at bounding box center [526, 126] width 287 height 18
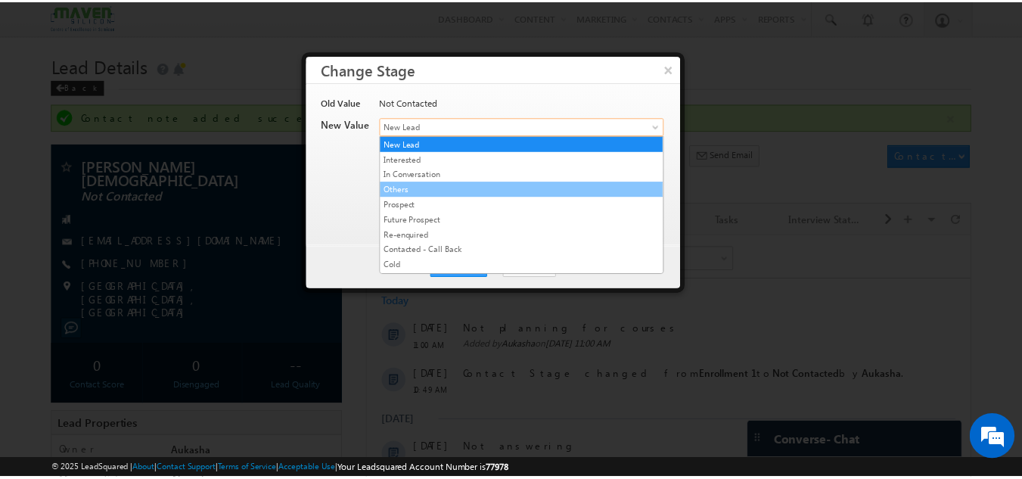
scroll to position [286, 0]
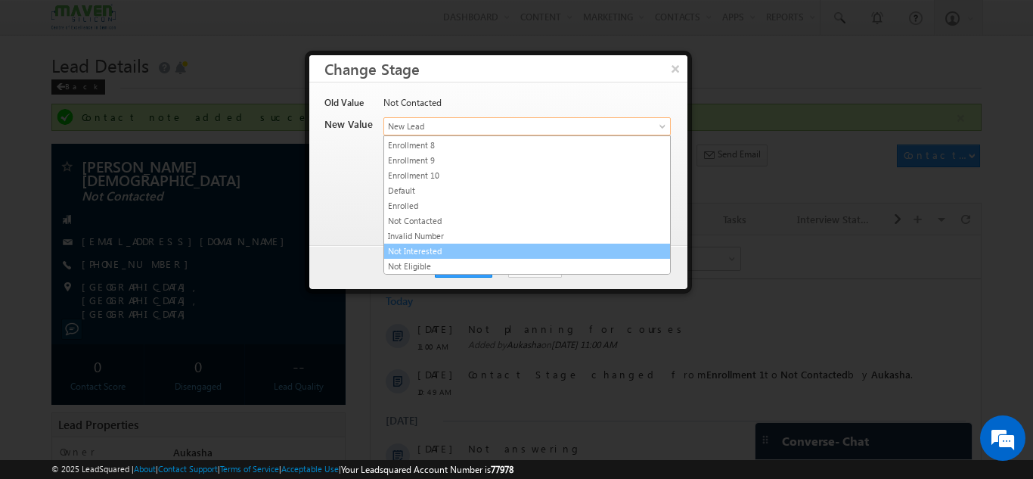
click at [499, 250] on link "Not Interested" at bounding box center [527, 251] width 286 height 14
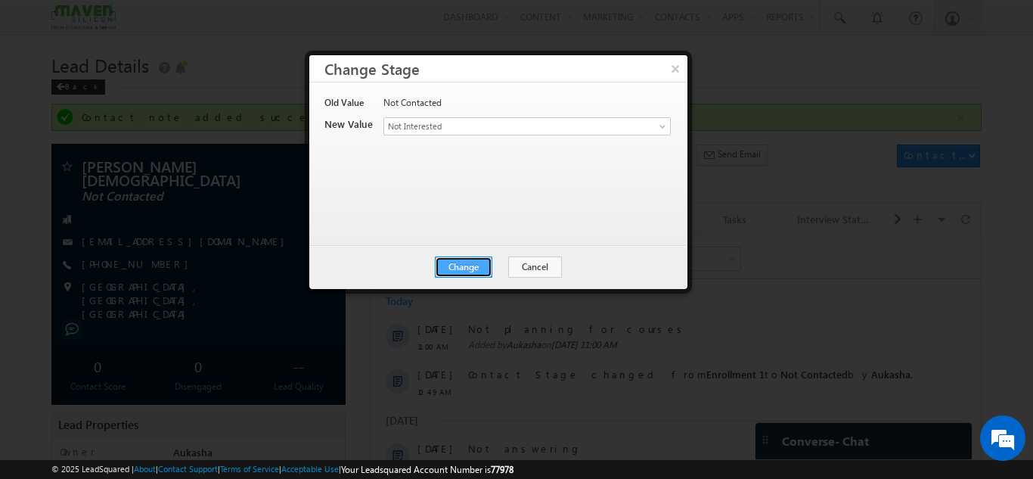
click at [466, 265] on button "Change" at bounding box center [463, 266] width 57 height 21
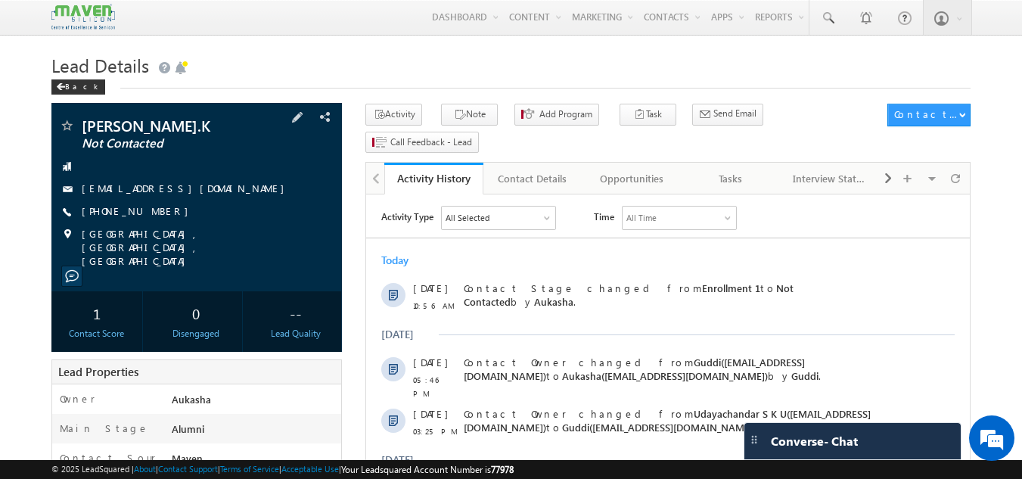
click at [154, 211] on div "+91-9742418921" at bounding box center [197, 211] width 276 height 15
copy div "+91-9742418921"
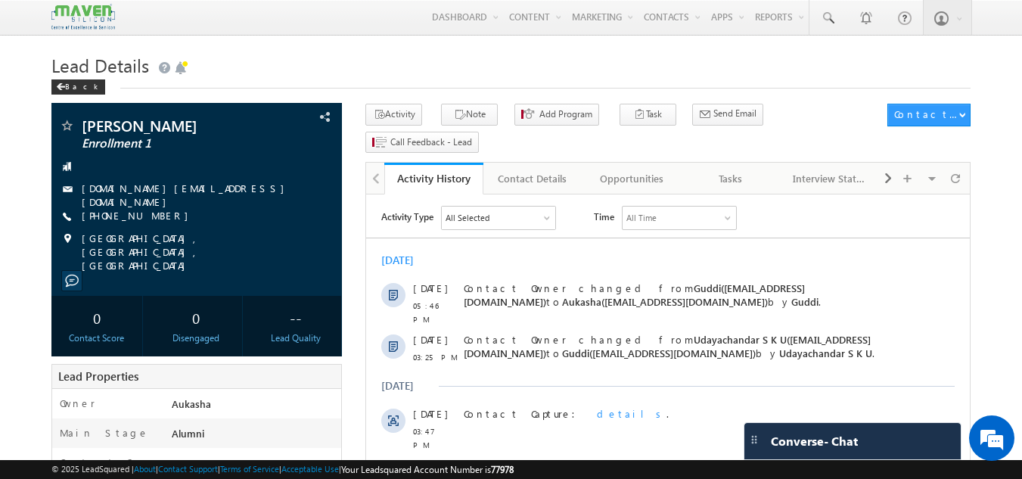
click at [337, 63] on h1 "Lead Details" at bounding box center [511, 63] width 920 height 29
click at [285, 60] on h1 "Lead Details" at bounding box center [511, 63] width 920 height 29
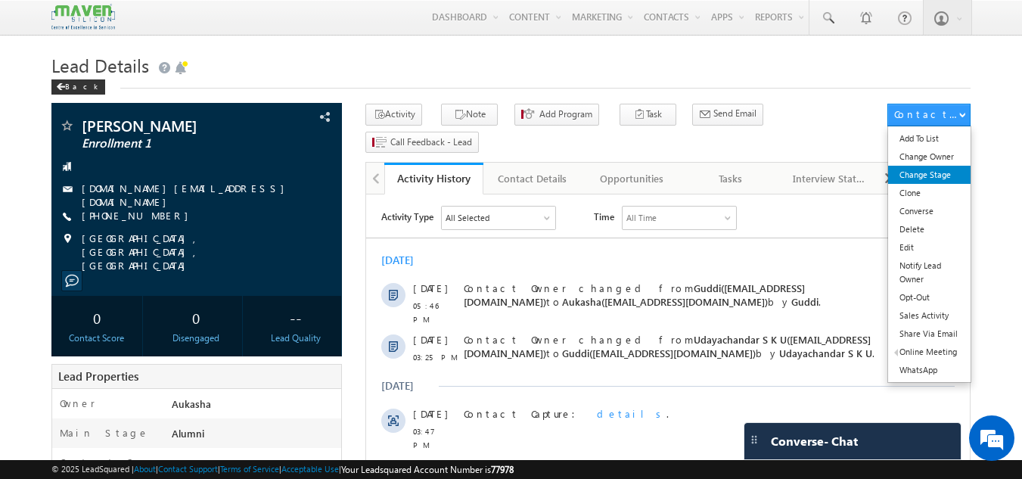
click at [946, 182] on link "Change Stage" at bounding box center [929, 175] width 82 height 18
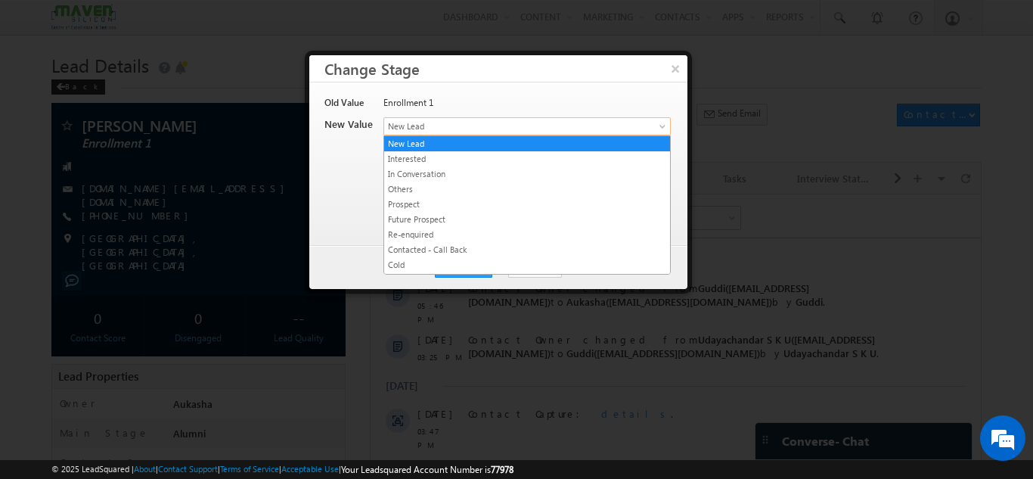
click at [600, 123] on span "New Lead" at bounding box center [502, 126] width 236 height 14
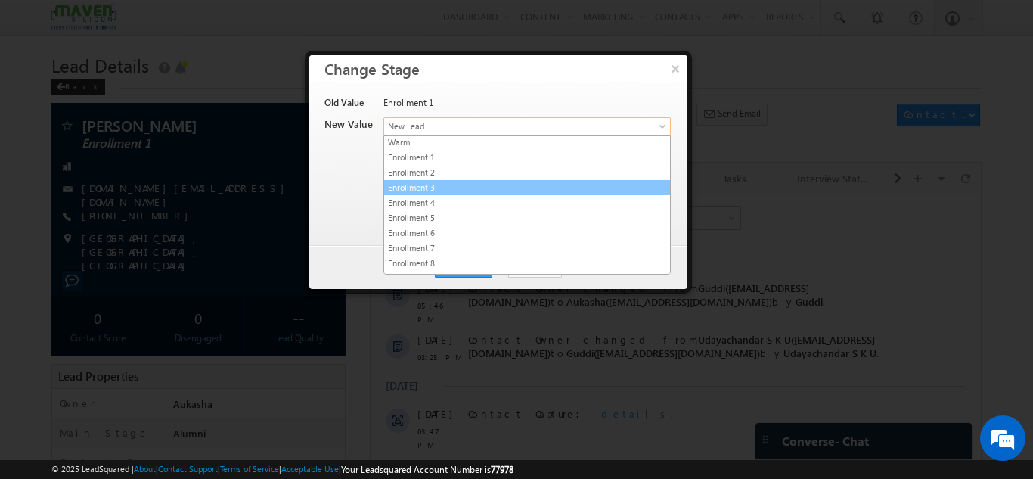
scroll to position [286, 0]
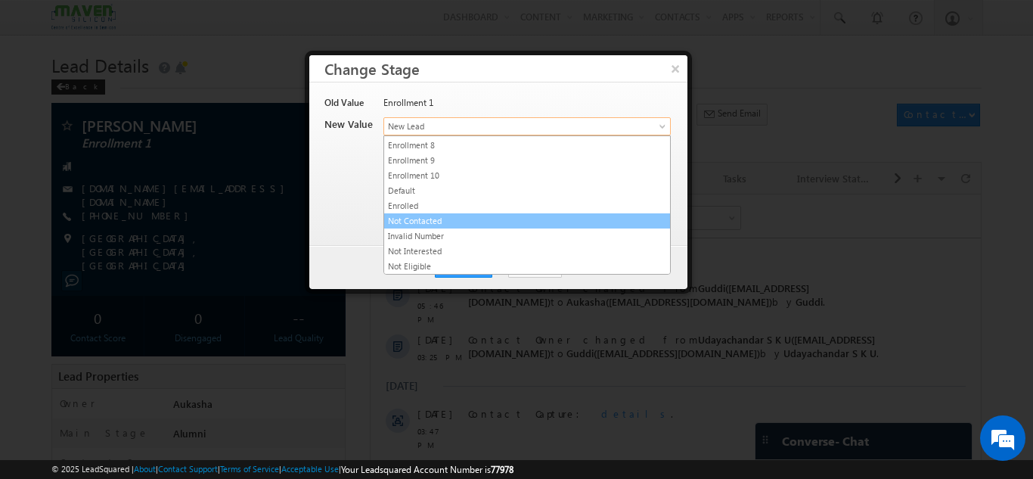
click at [531, 222] on link "Not Contacted" at bounding box center [527, 221] width 286 height 14
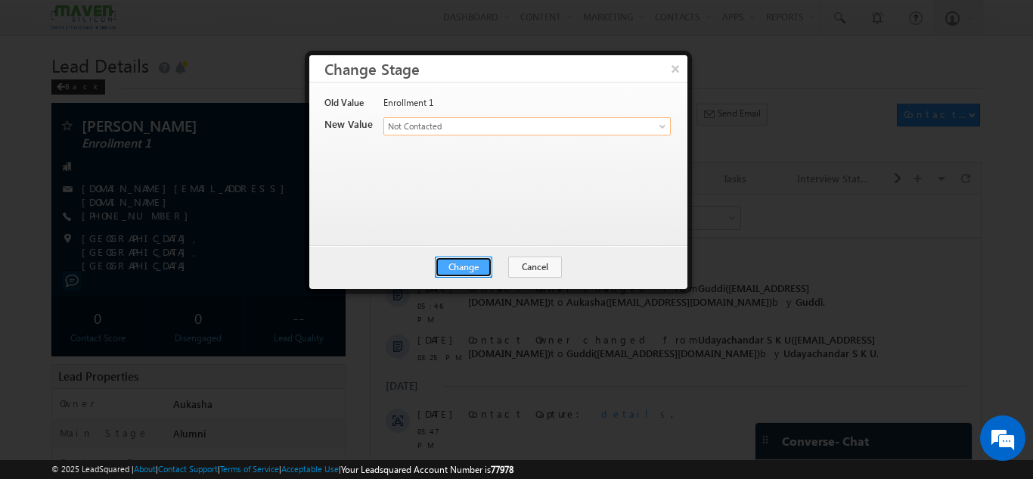
click at [470, 256] on button "Change" at bounding box center [463, 266] width 57 height 21
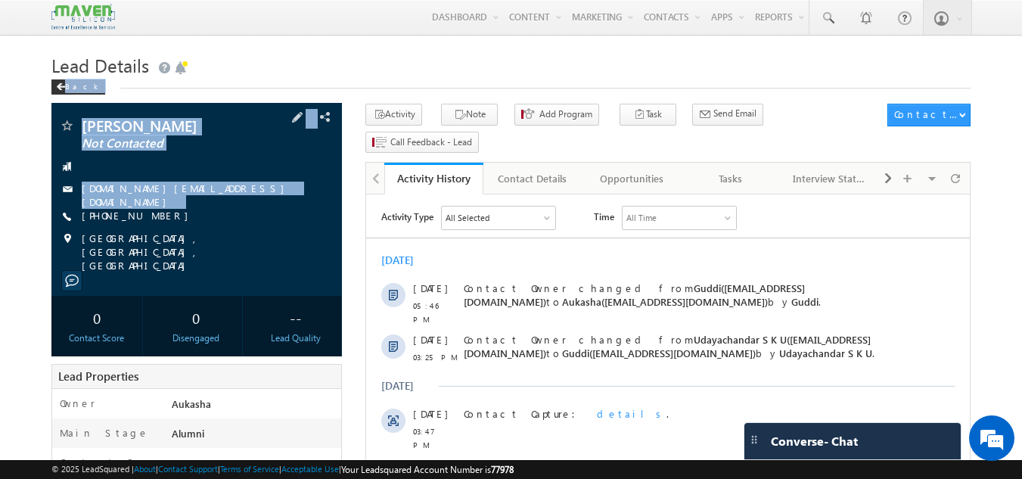
drag, startPoint x: 256, startPoint y: 86, endPoint x: 161, endPoint y: 210, distance: 155.9
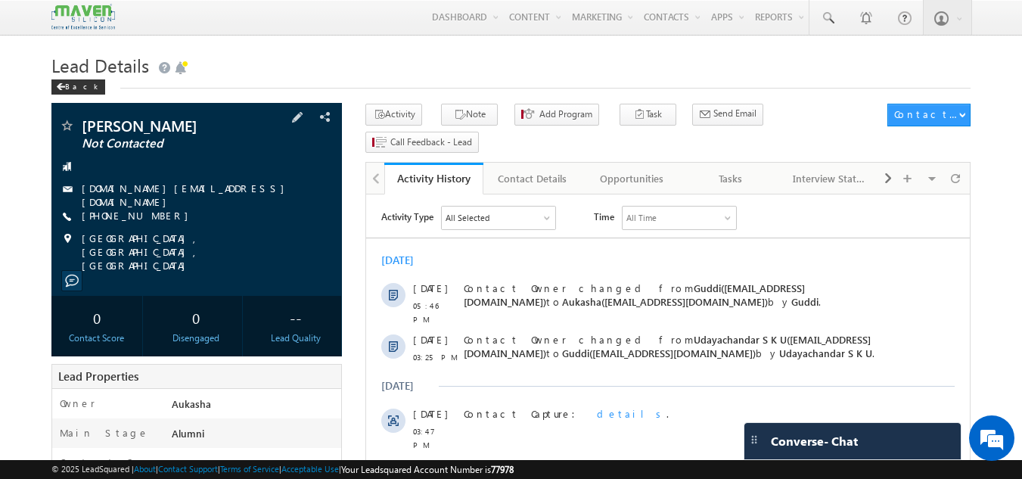
click at [154, 212] on div "[PHONE_NUMBER]" at bounding box center [197, 216] width 276 height 15
copy div "[PHONE_NUMBER]"
click at [309, 60] on h1 "Lead Details" at bounding box center [511, 63] width 920 height 29
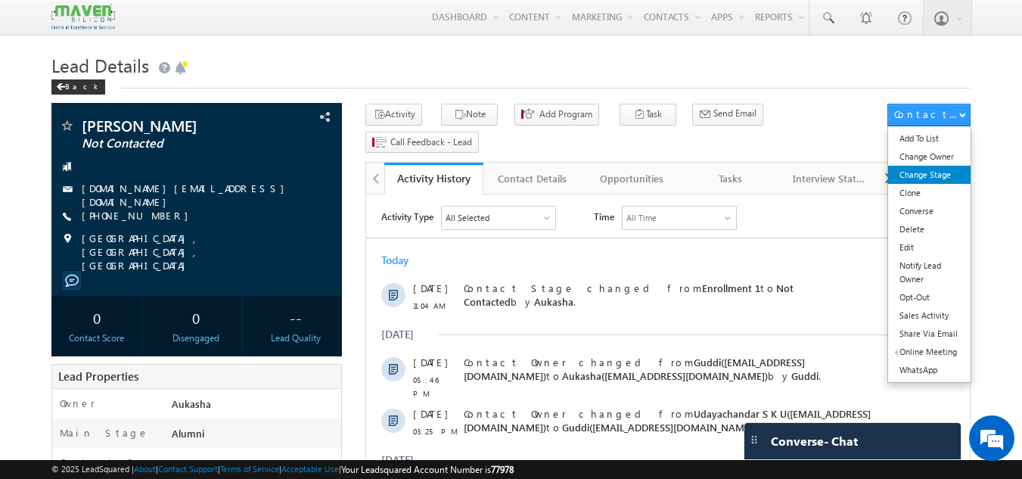
click at [913, 169] on link "Change Stage" at bounding box center [929, 175] width 82 height 18
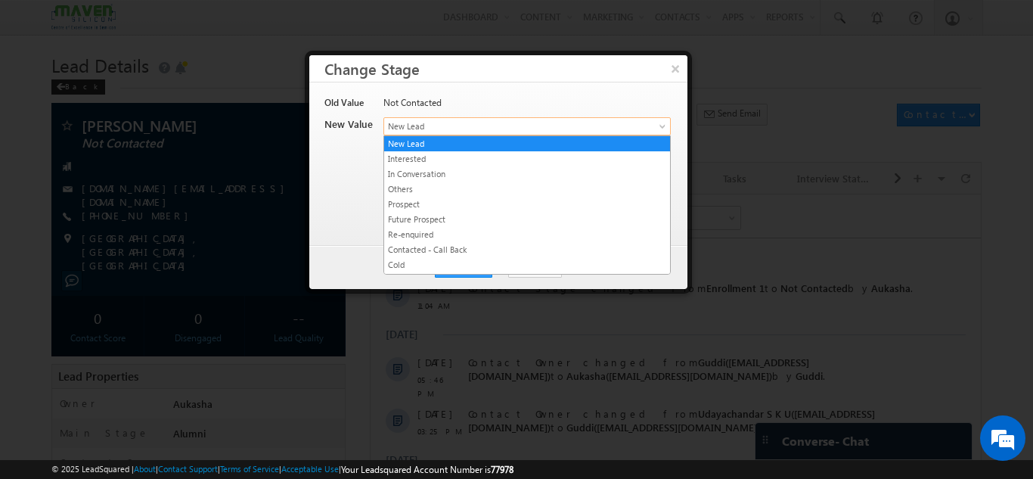
click at [514, 126] on span "New Lead" at bounding box center [502, 126] width 236 height 14
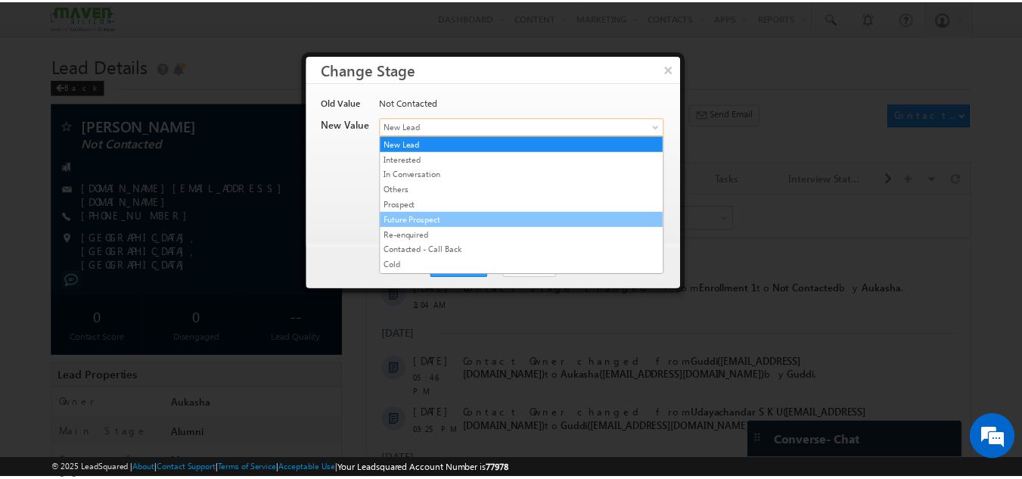
scroll to position [286, 0]
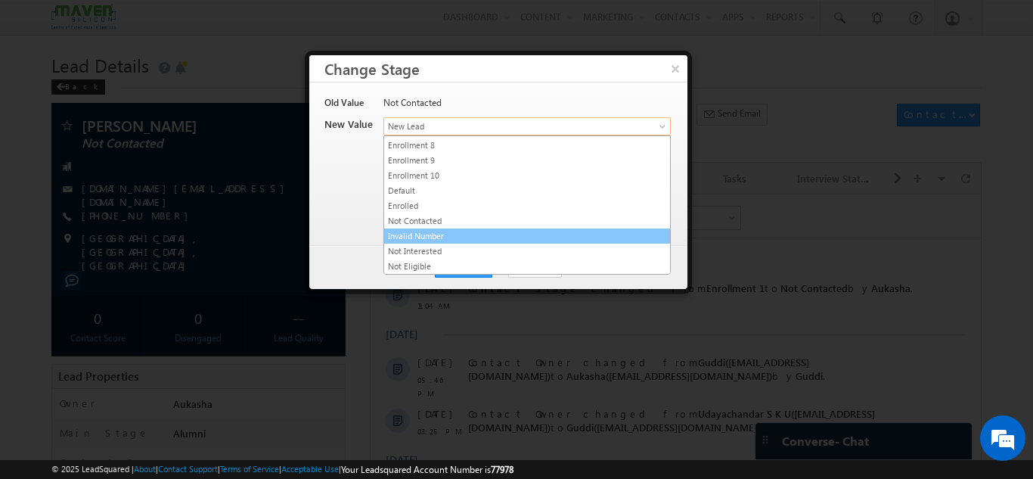
click at [457, 237] on link "Invalid Number" at bounding box center [527, 236] width 286 height 14
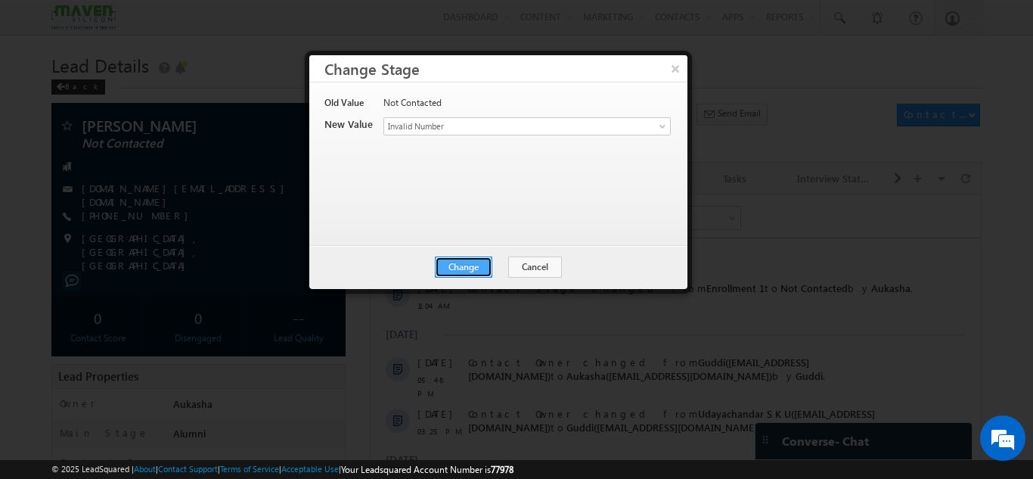
click at [464, 269] on button "Change" at bounding box center [463, 266] width 57 height 21
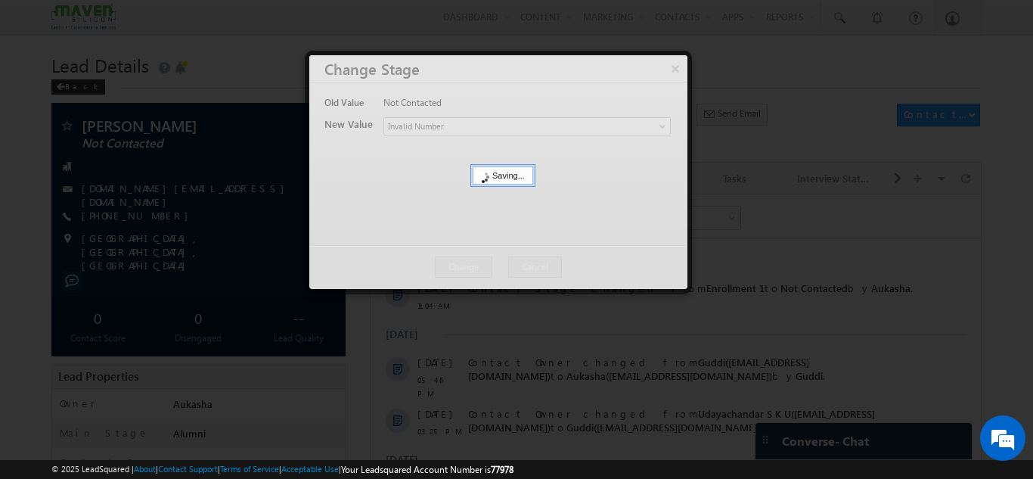
click at [0, 168] on div at bounding box center [516, 239] width 1033 height 479
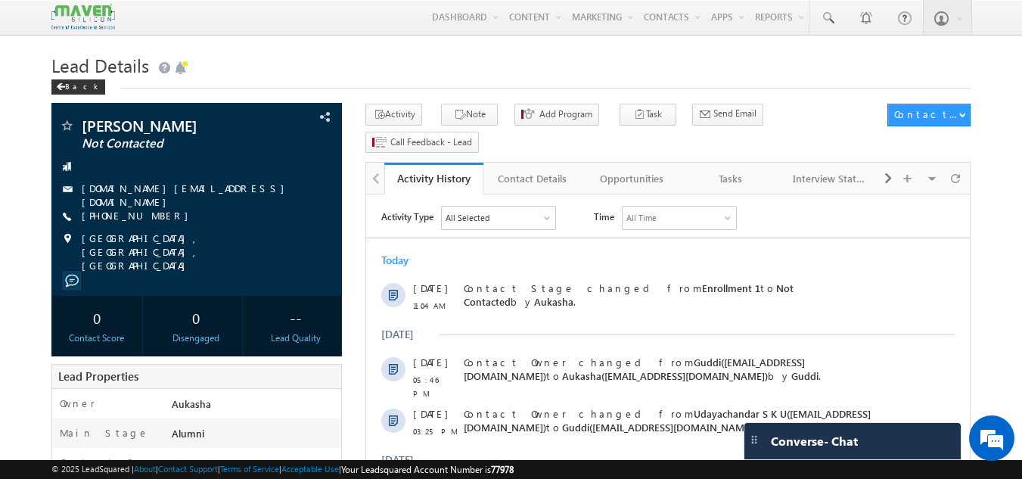
click at [302, 51] on h1 "Lead Details" at bounding box center [511, 63] width 920 height 29
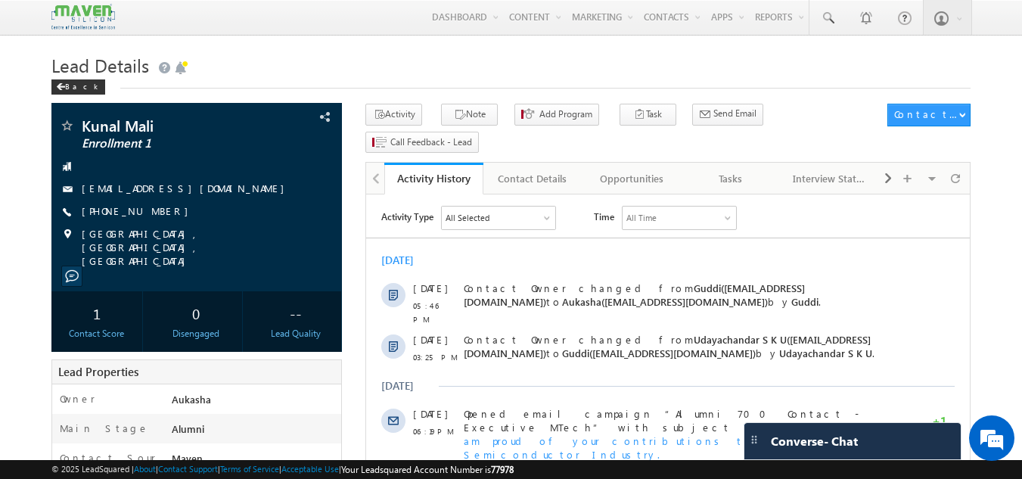
click at [89, 66] on span "Lead Details" at bounding box center [100, 65] width 98 height 24
click at [542, 64] on h1 "Lead Details" at bounding box center [511, 63] width 920 height 29
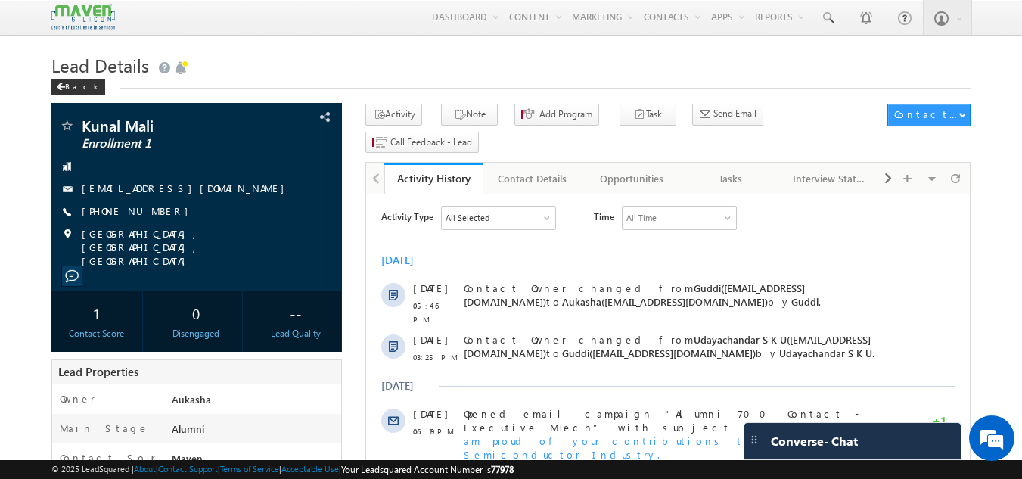
click at [572, 94] on div "Lead Details Back" at bounding box center [511, 76] width 920 height 54
click at [155, 212] on div "+91-7666663784" at bounding box center [197, 211] width 276 height 15
copy div "+91-7666663784"
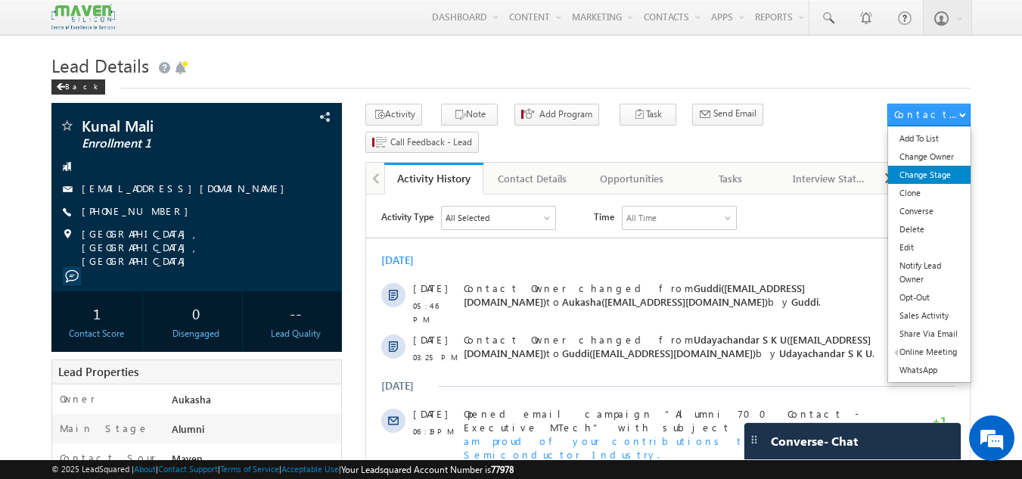
click at [953, 179] on link "Change Stage" at bounding box center [929, 175] width 82 height 18
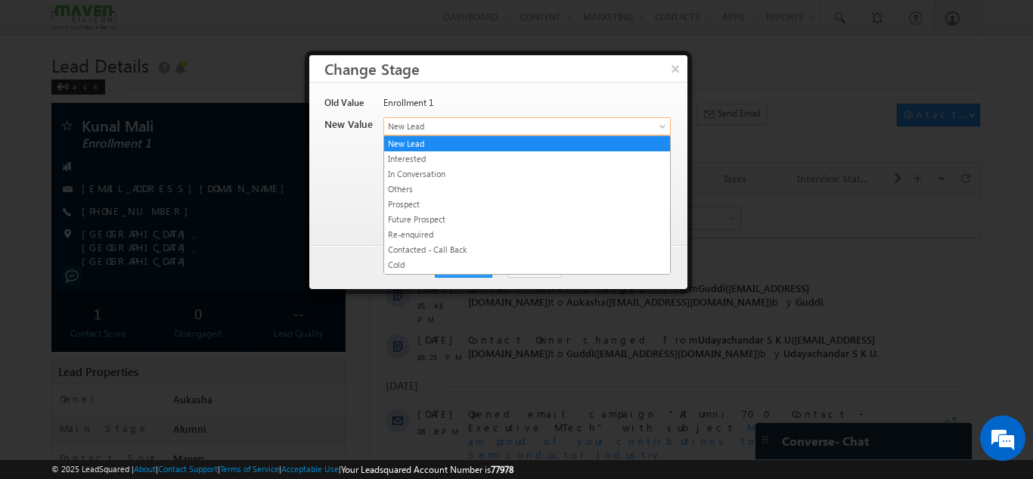
click at [592, 120] on span "New Lead" at bounding box center [502, 126] width 236 height 14
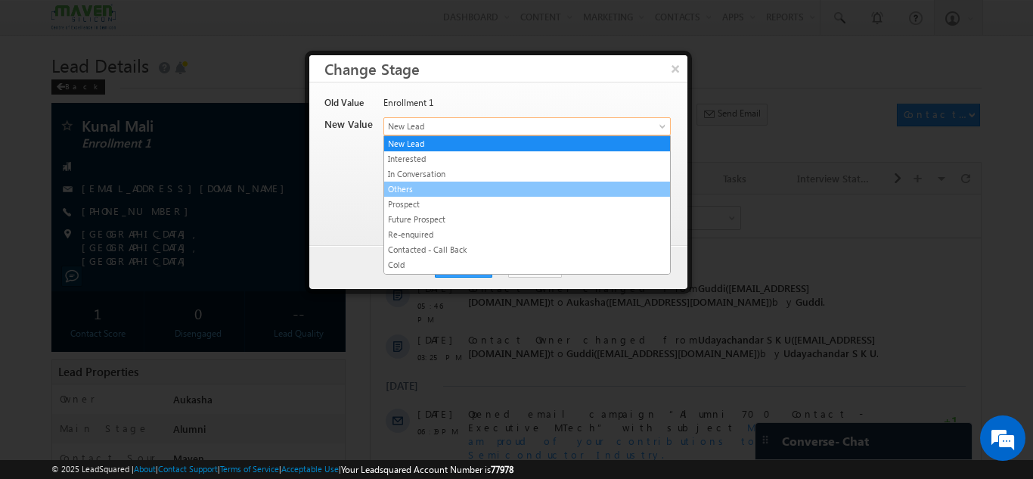
scroll to position [286, 0]
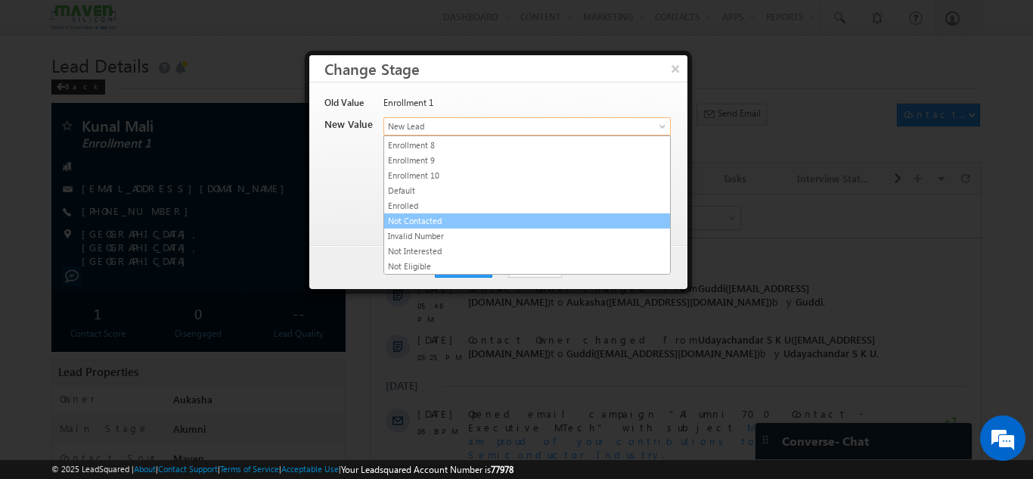
click at [492, 224] on link "Not Contacted" at bounding box center [527, 221] width 286 height 14
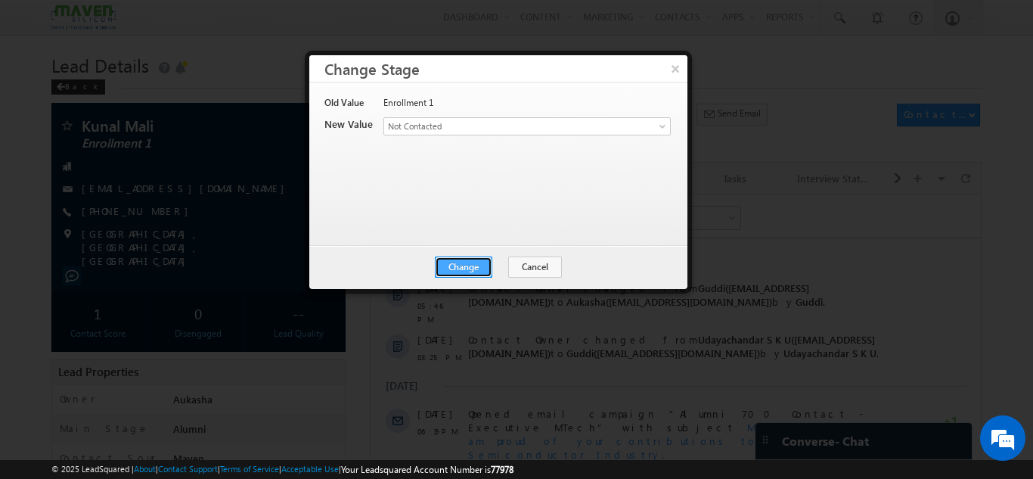
click at [460, 259] on button "Change" at bounding box center [463, 266] width 57 height 21
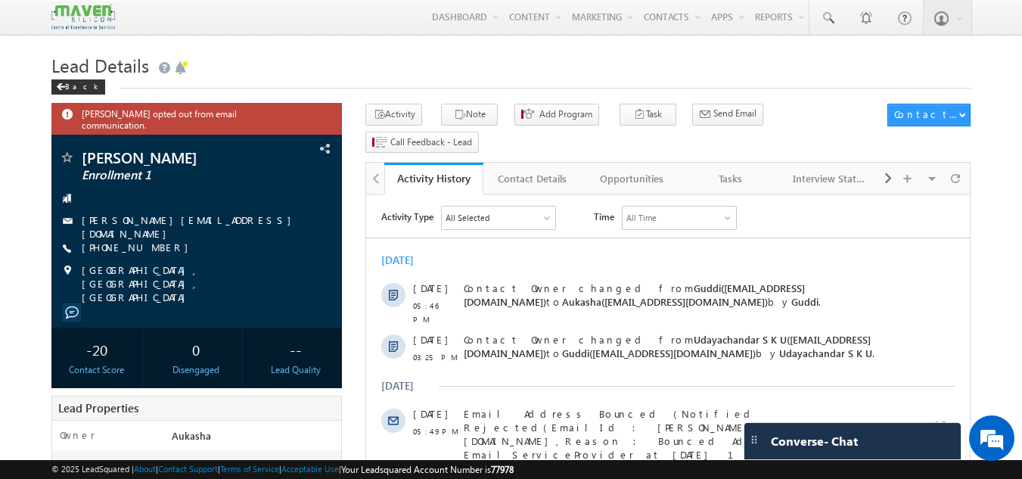
click at [390, 55] on h1 "Lead Details" at bounding box center [511, 63] width 920 height 29
click at [473, 56] on h1 "Lead Details" at bounding box center [511, 63] width 920 height 29
click at [394, 59] on h1 "Lead Details" at bounding box center [511, 63] width 920 height 29
click at [341, 68] on h1 "Lead Details" at bounding box center [511, 63] width 920 height 29
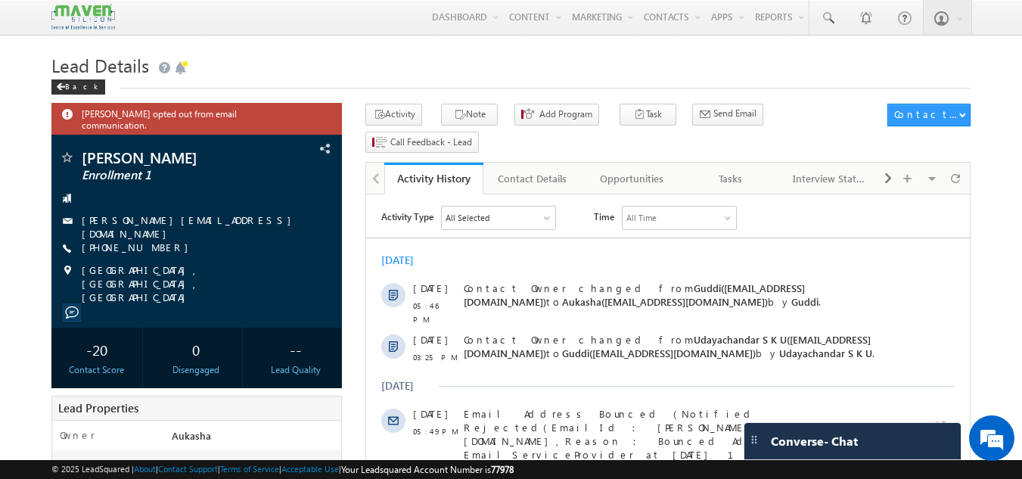
click at [263, 78] on h1 "Lead Details" at bounding box center [511, 63] width 920 height 29
click at [467, 72] on h1 "Lead Details" at bounding box center [511, 63] width 920 height 29
click at [154, 247] on div "+91-9738927903" at bounding box center [197, 247] width 276 height 15
copy div "+91-9738927903"
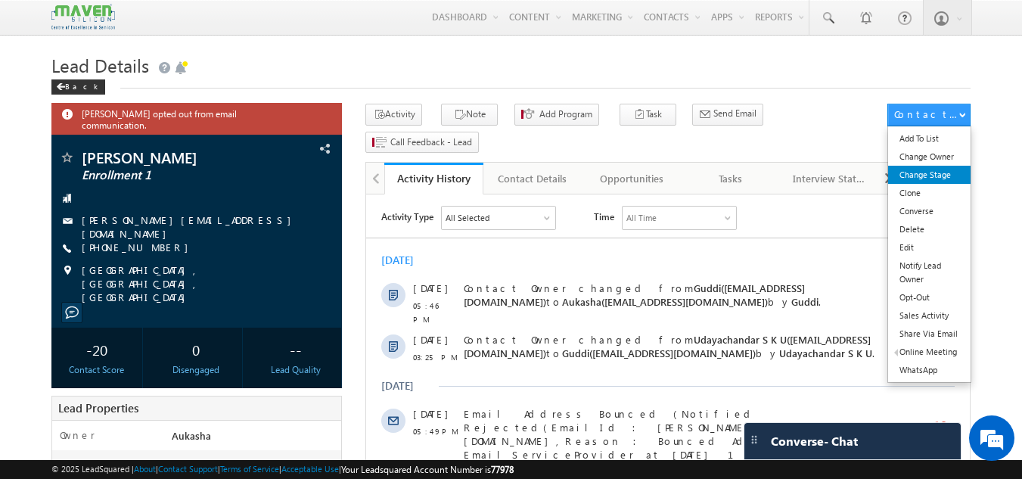
click at [955, 172] on link "Change Stage" at bounding box center [929, 175] width 82 height 18
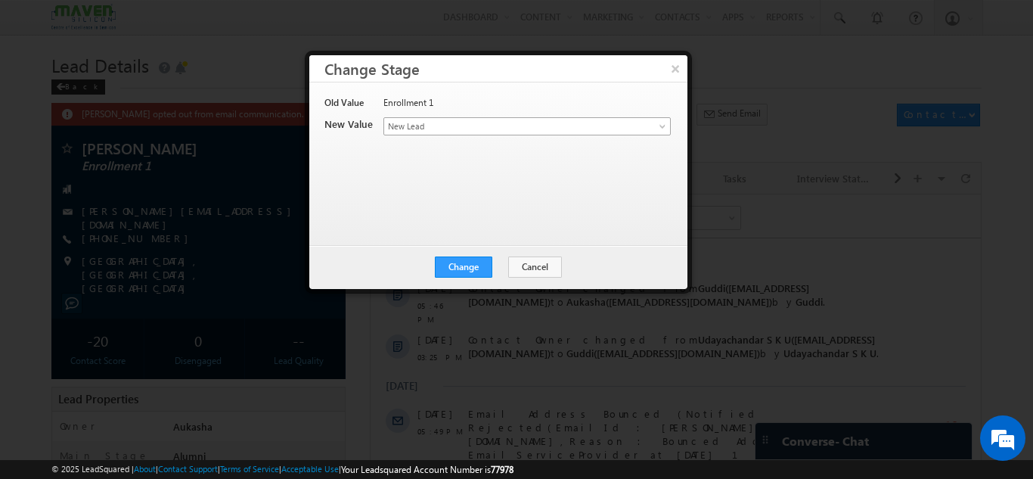
click at [476, 128] on span "New Lead" at bounding box center [502, 126] width 236 height 14
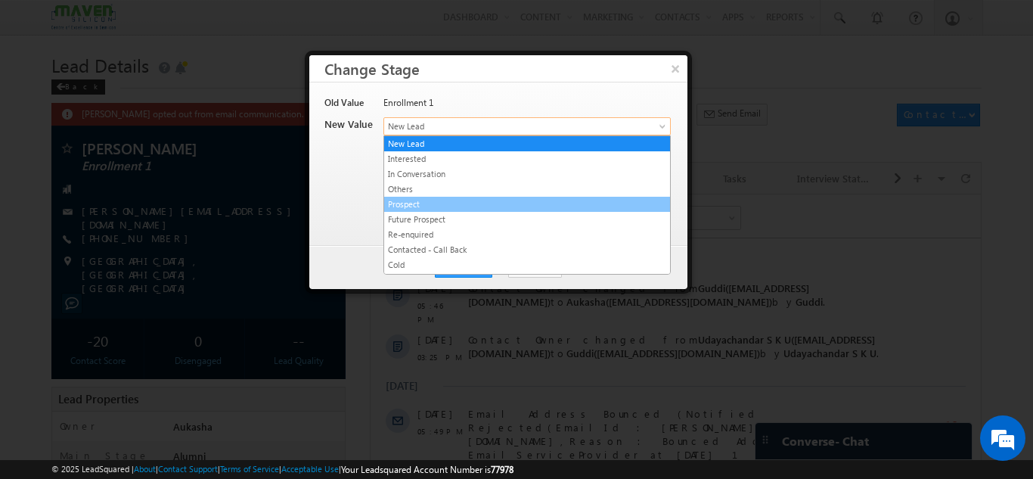
scroll to position [286, 0]
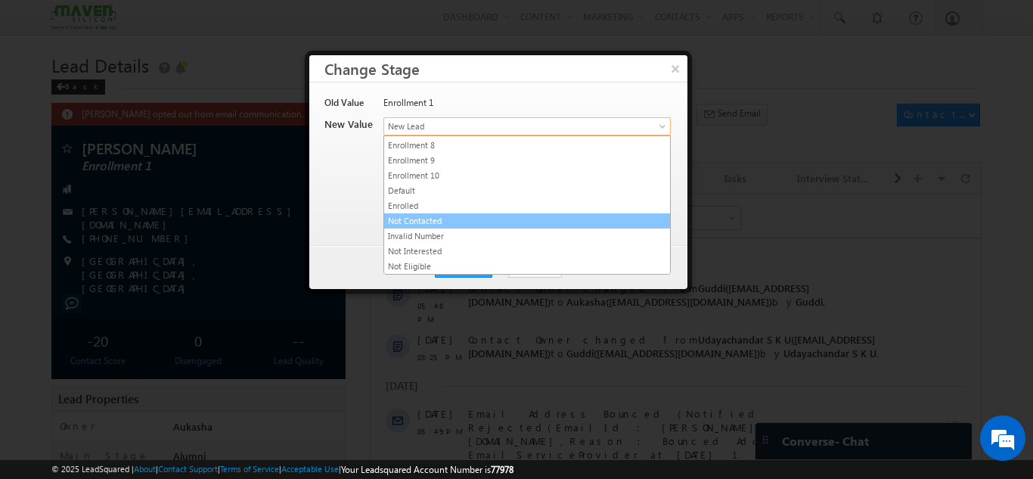
click at [488, 221] on link "Not Contacted" at bounding box center [527, 221] width 286 height 14
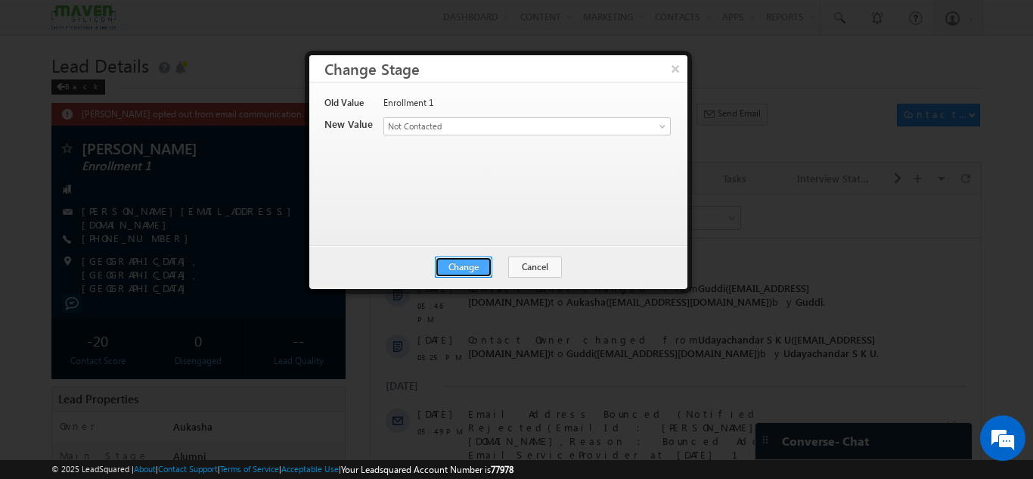
click at [467, 265] on button "Change" at bounding box center [463, 266] width 57 height 21
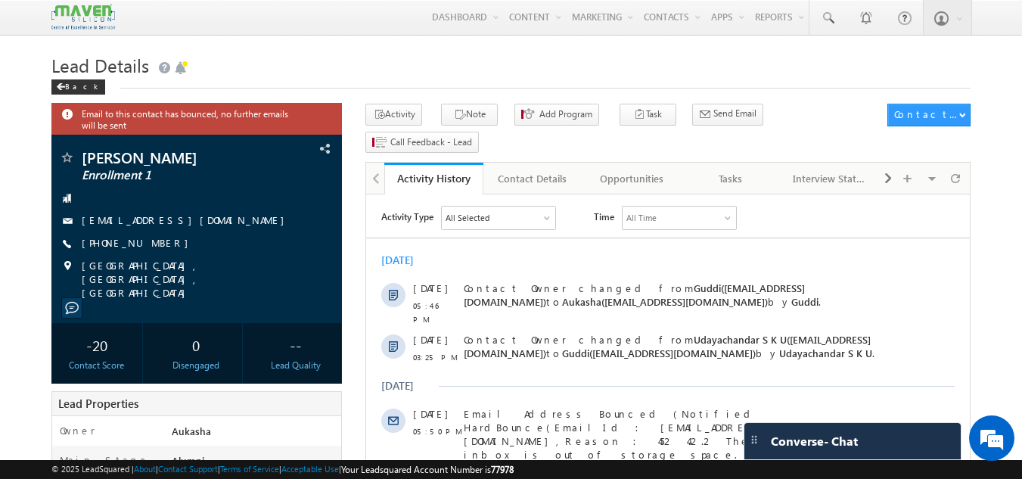
drag, startPoint x: 162, startPoint y: 245, endPoint x: 153, endPoint y: 247, distance: 9.4
click at [153, 247] on div "+91-8105264774" at bounding box center [197, 243] width 276 height 15
copy div "+91-8105264774"
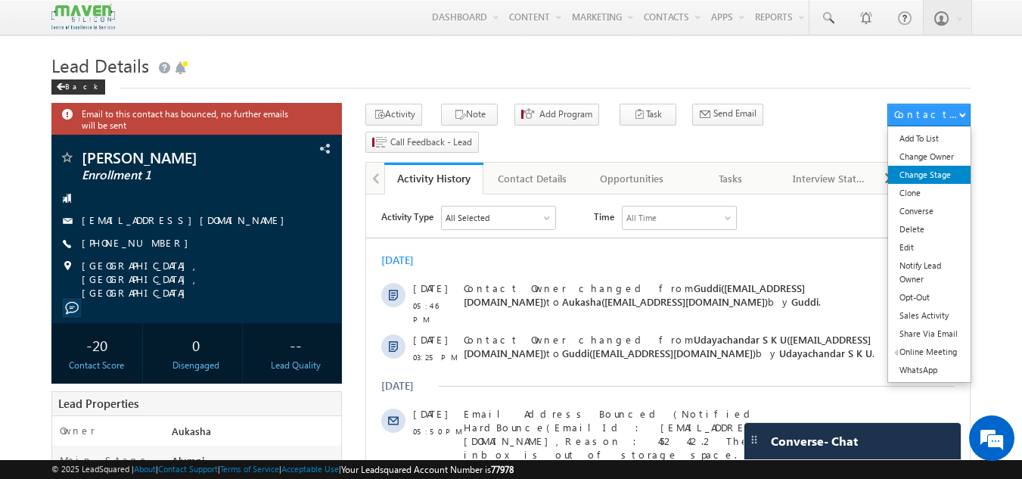
click at [940, 174] on link "Change Stage" at bounding box center [929, 175] width 82 height 18
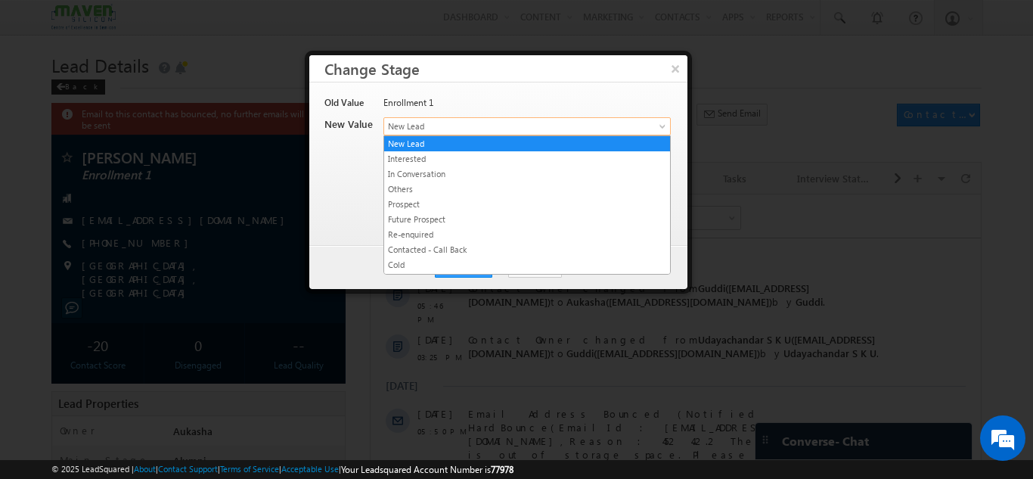
click at [498, 127] on span "New Lead" at bounding box center [502, 126] width 236 height 14
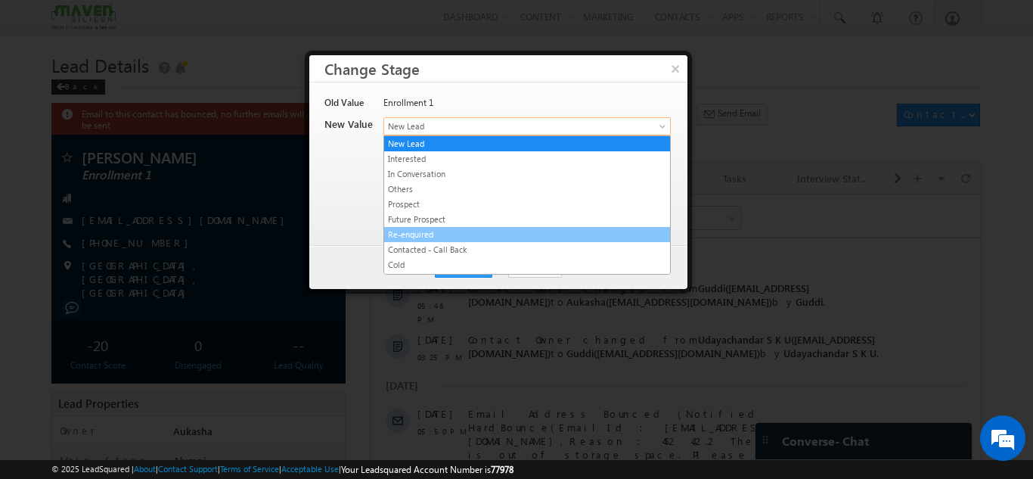
scroll to position [286, 0]
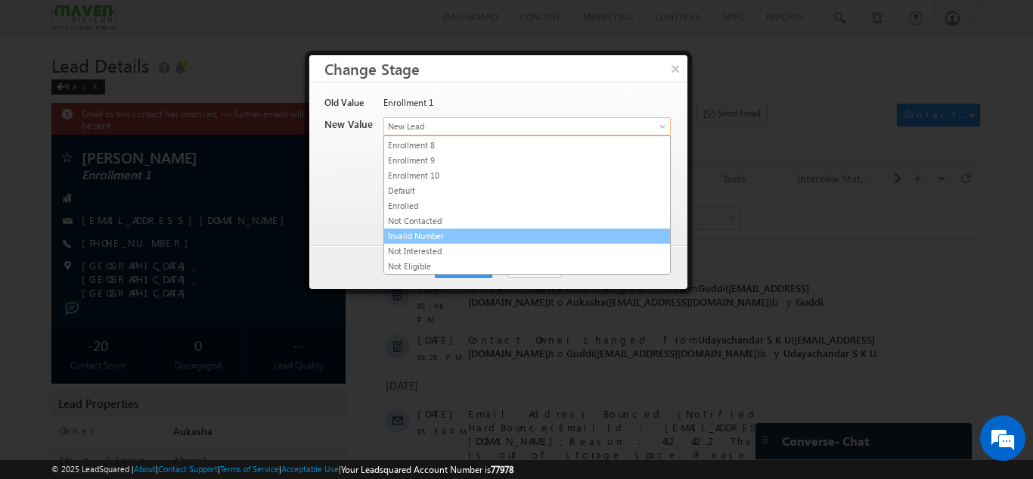
click at [476, 237] on link "Invalid Number" at bounding box center [527, 236] width 286 height 14
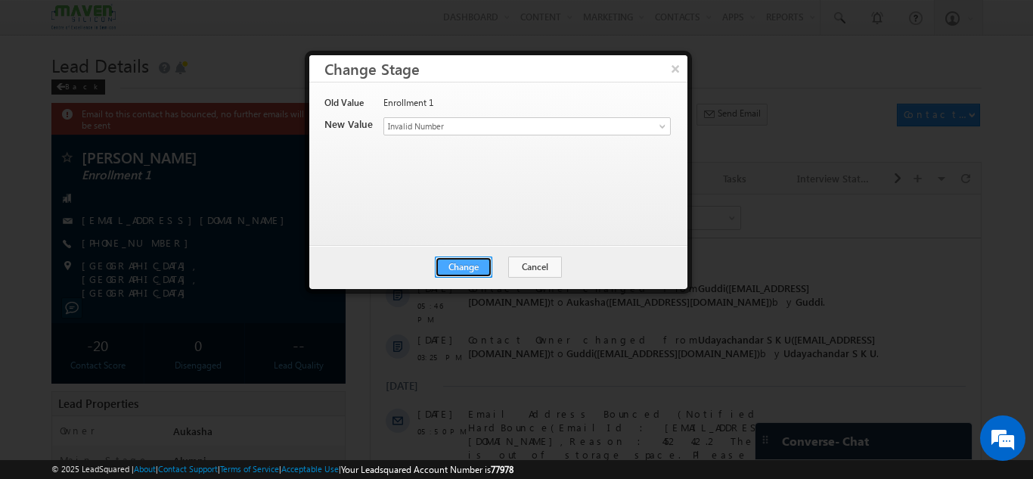
click at [464, 261] on button "Change" at bounding box center [463, 266] width 57 height 21
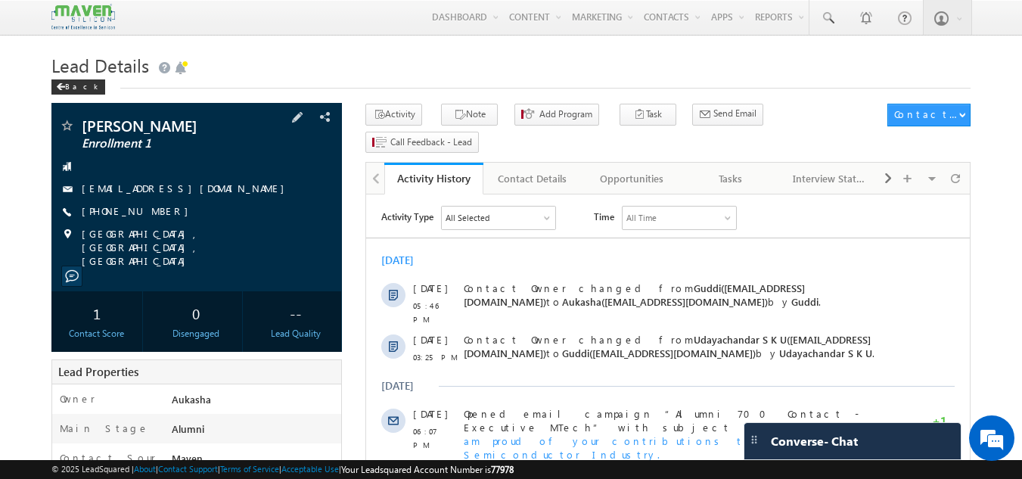
drag, startPoint x: 163, startPoint y: 210, endPoint x: 154, endPoint y: 211, distance: 9.9
click at [154, 211] on div "[PHONE_NUMBER]" at bounding box center [197, 211] width 276 height 15
copy div "[PHONE_NUMBER]"
click at [199, 134] on div "[PERSON_NAME] Enrollment 1 [EMAIL_ADDRESS][DOMAIN_NAME] [PHONE_NUMBER]" at bounding box center [197, 193] width 276 height 150
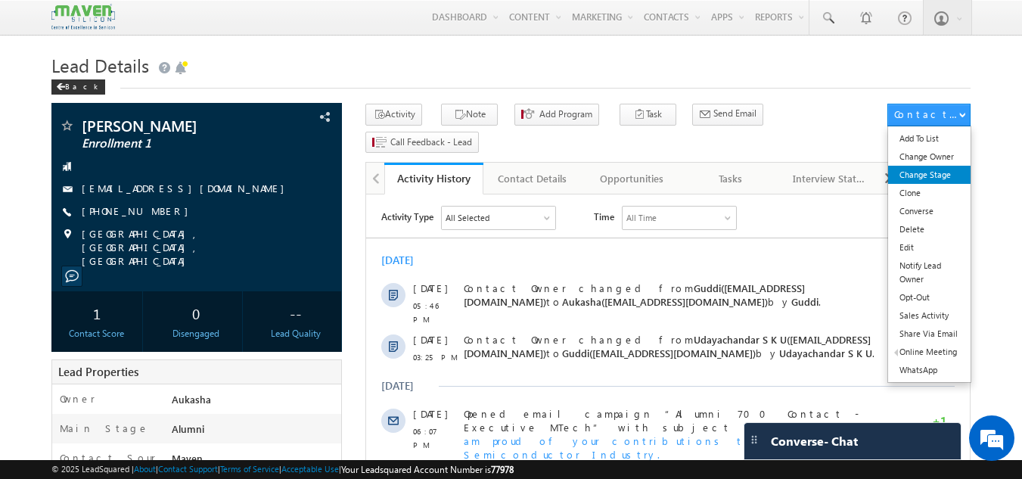
click at [955, 178] on link "Change Stage" at bounding box center [929, 175] width 82 height 18
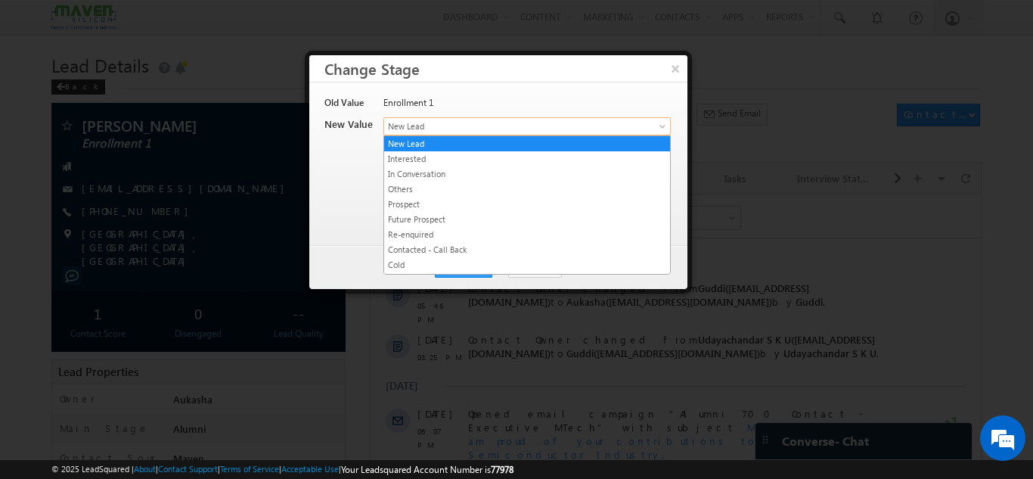
click at [562, 117] on link "New Lead" at bounding box center [526, 126] width 287 height 18
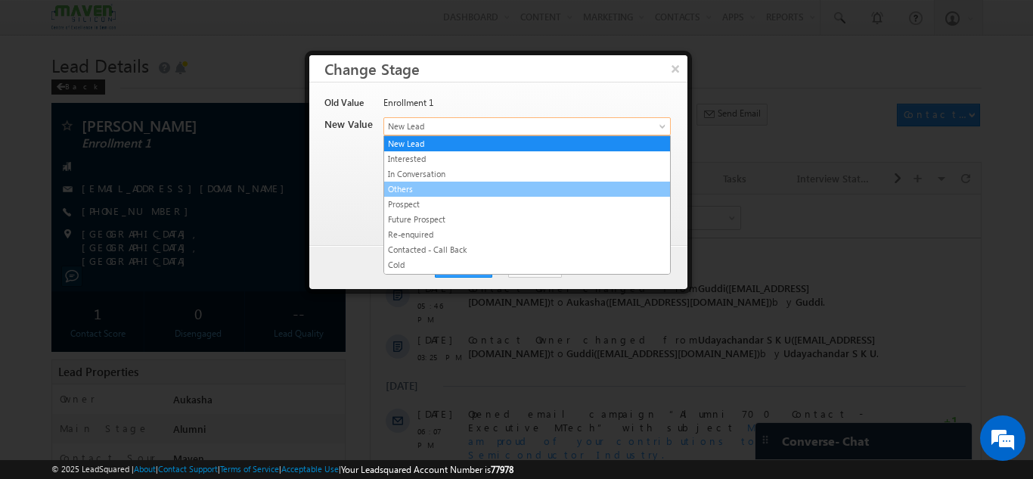
scroll to position [286, 0]
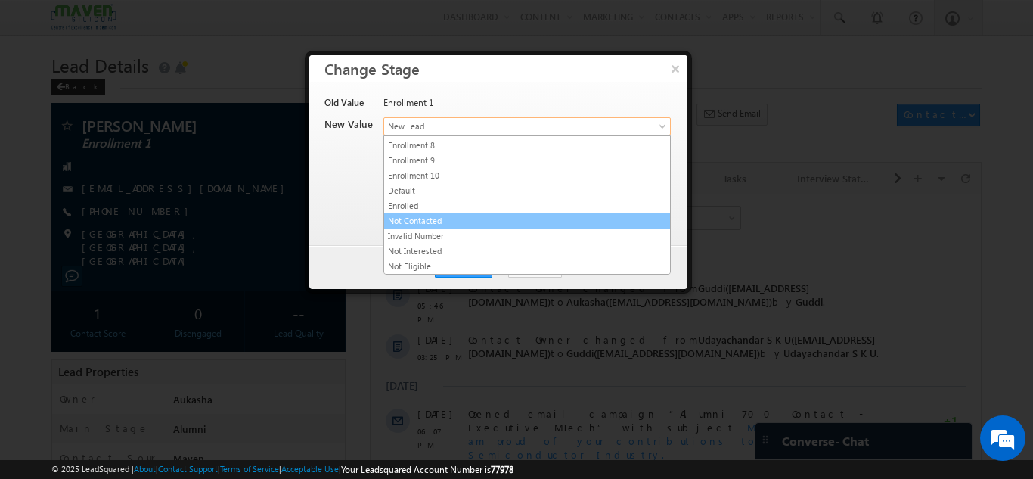
click at [479, 222] on link "Not Contacted" at bounding box center [527, 221] width 286 height 14
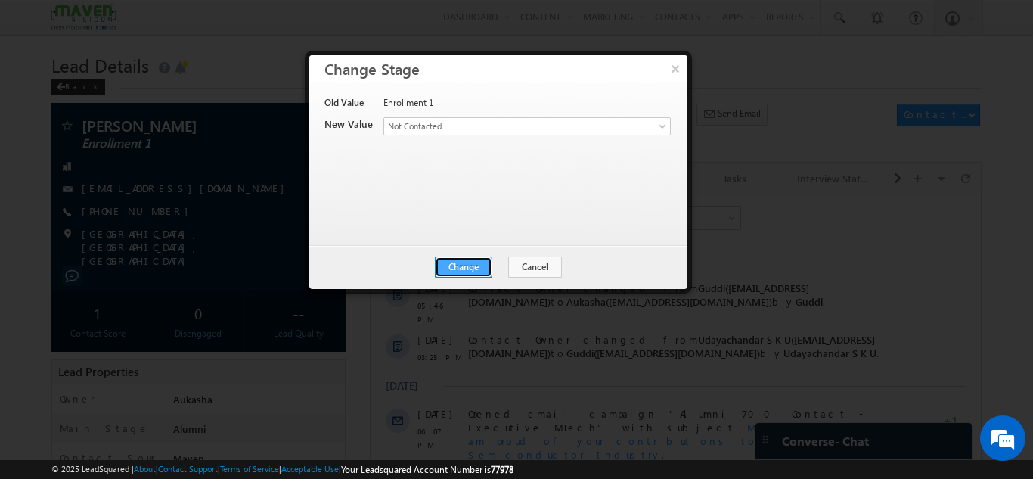
click at [473, 273] on button "Change" at bounding box center [463, 266] width 57 height 21
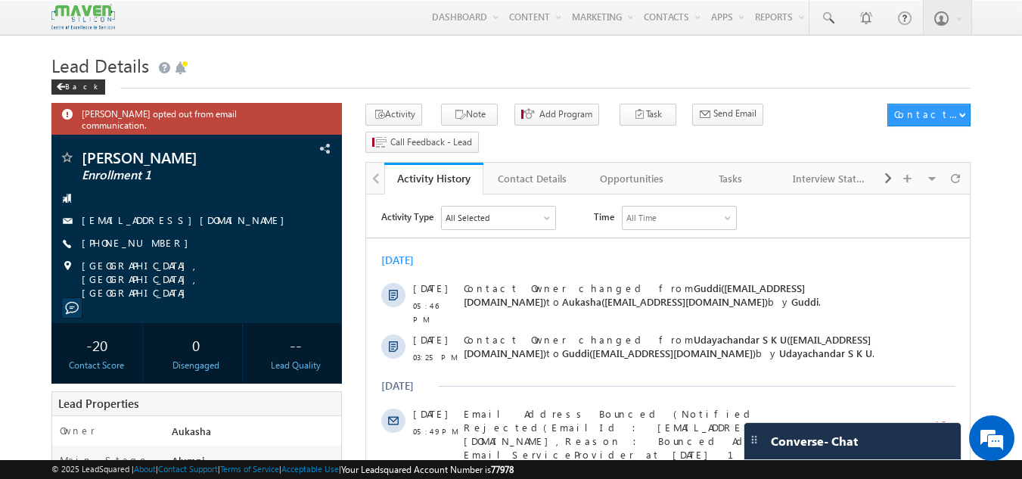
click at [440, 57] on h1 "Lead Details" at bounding box center [511, 63] width 920 height 29
click at [154, 236] on div "+91-9638277118" at bounding box center [197, 243] width 276 height 15
copy div "+91-9638277118"
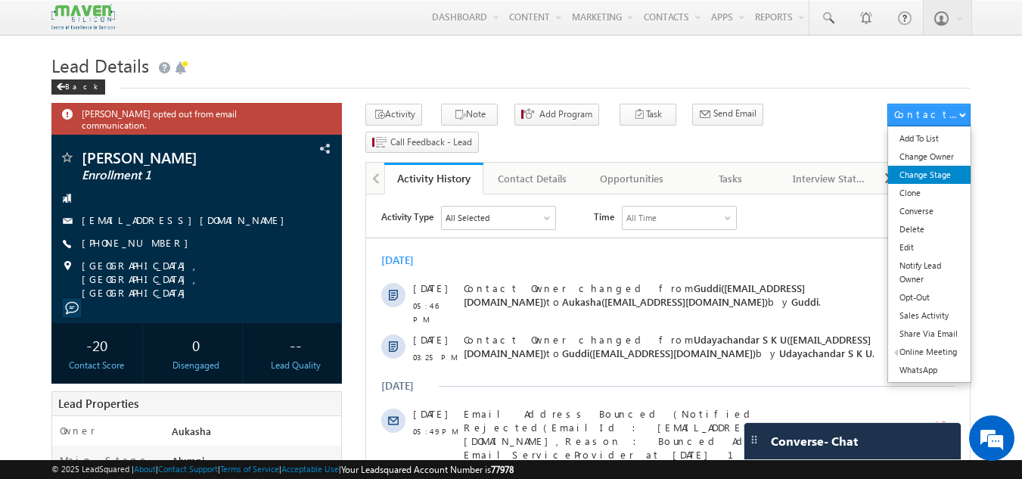
click at [946, 172] on link "Change Stage" at bounding box center [929, 175] width 82 height 18
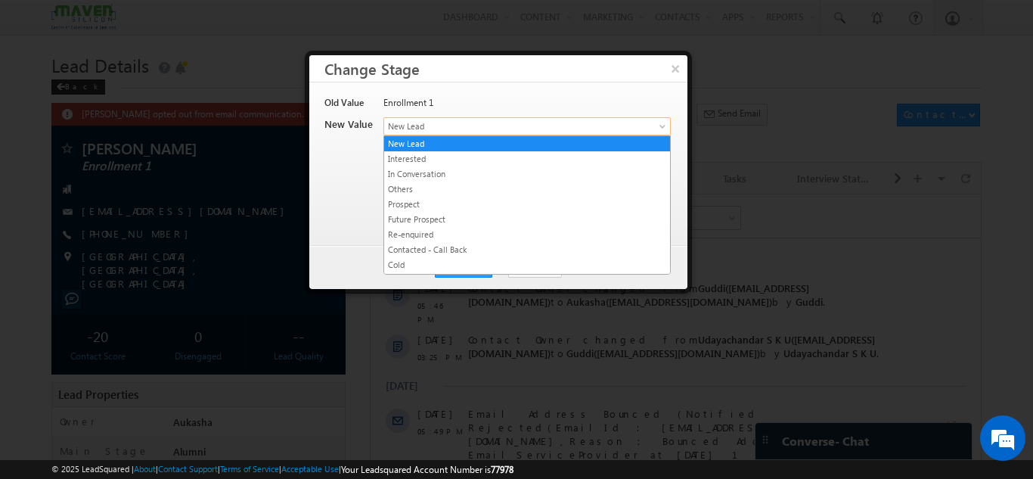
click at [457, 117] on link "New Lead" at bounding box center [526, 126] width 287 height 18
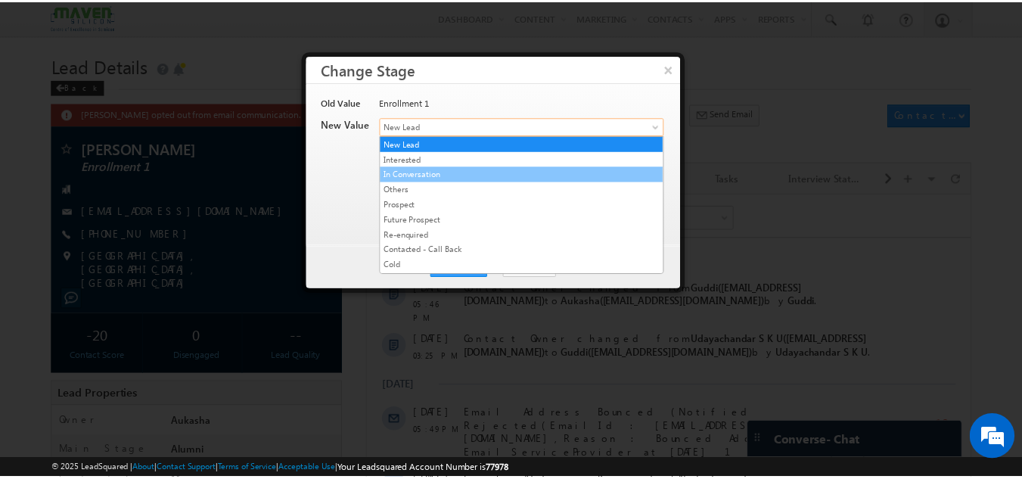
scroll to position [286, 0]
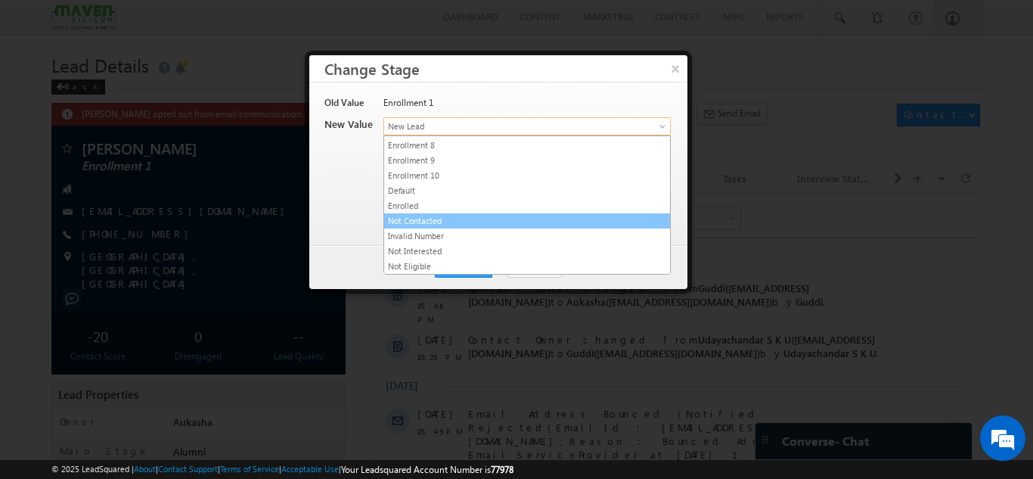
click at [446, 219] on link "Not Contacted" at bounding box center [527, 221] width 286 height 14
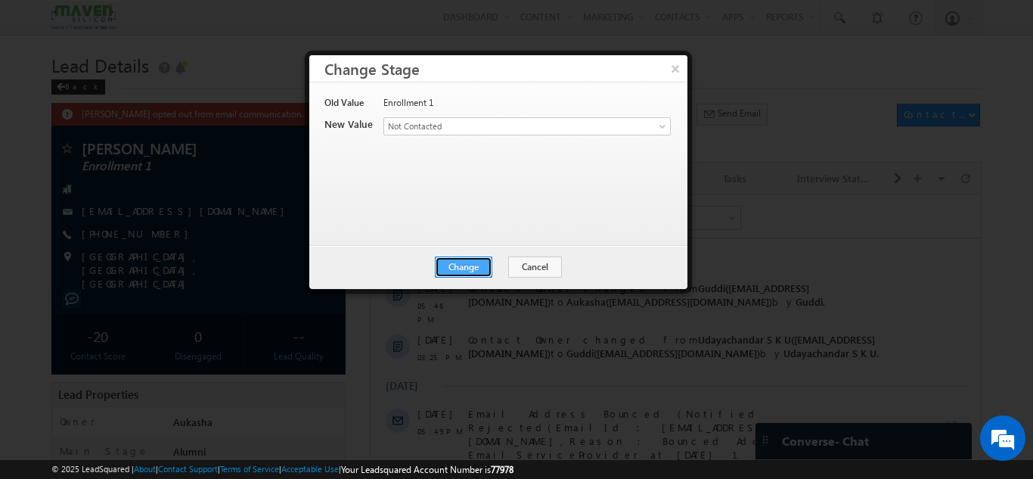
click at [475, 272] on button "Change" at bounding box center [463, 266] width 57 height 21
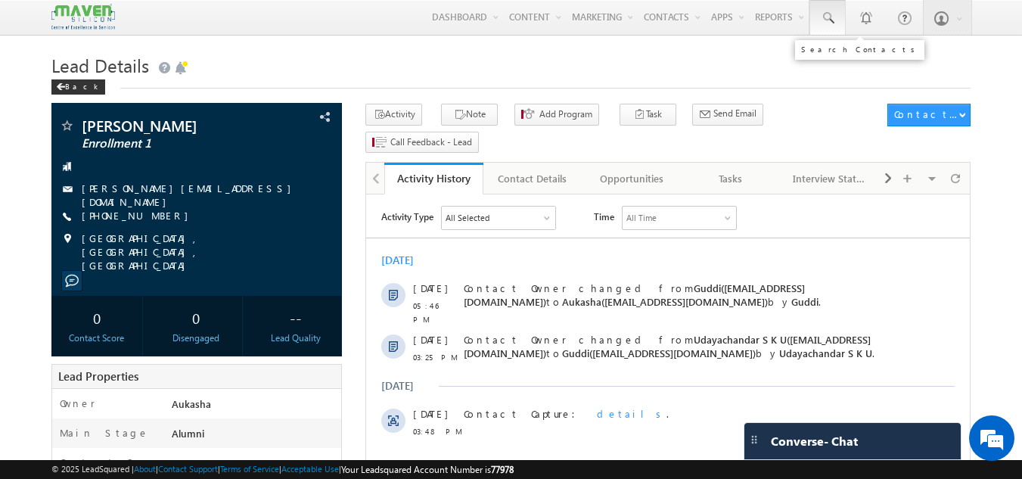
click at [832, 33] on link at bounding box center [827, 17] width 36 height 35
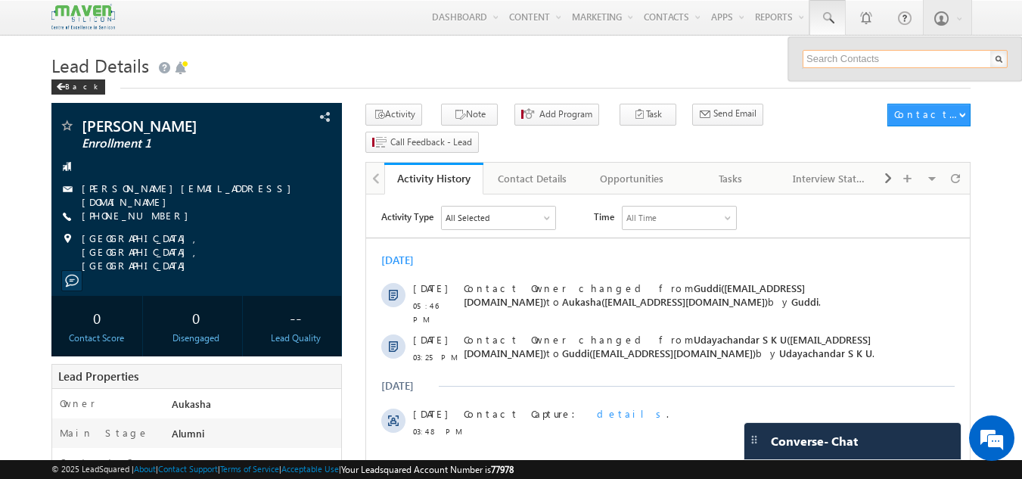
click at [850, 58] on input "text" at bounding box center [904, 59] width 205 height 18
paste input "97424 18921"
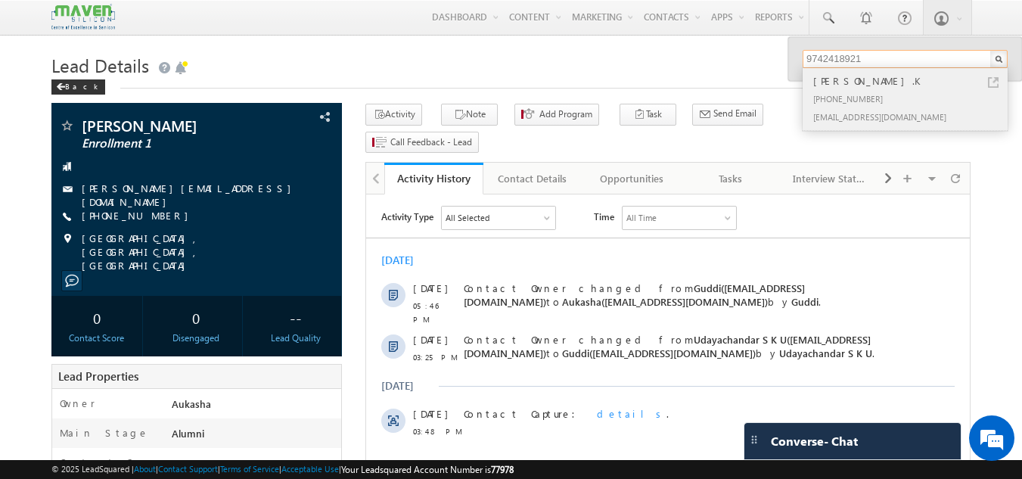
type input "9742418921"
click at [991, 81] on link at bounding box center [993, 82] width 11 height 11
drag, startPoint x: 161, startPoint y: 212, endPoint x: 152, endPoint y: 214, distance: 9.4
click at [152, 214] on div "+91-7259306435" at bounding box center [197, 216] width 276 height 15
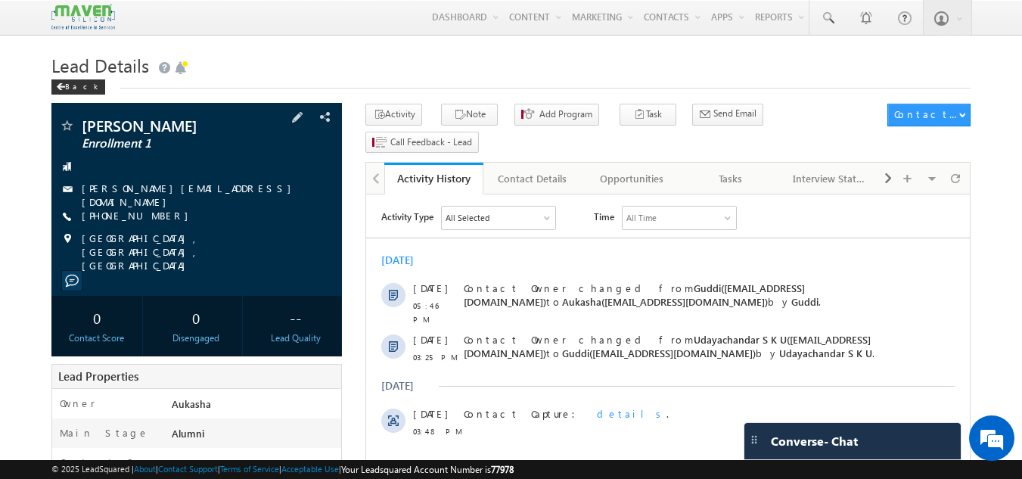
copy div "+91-7259306435"
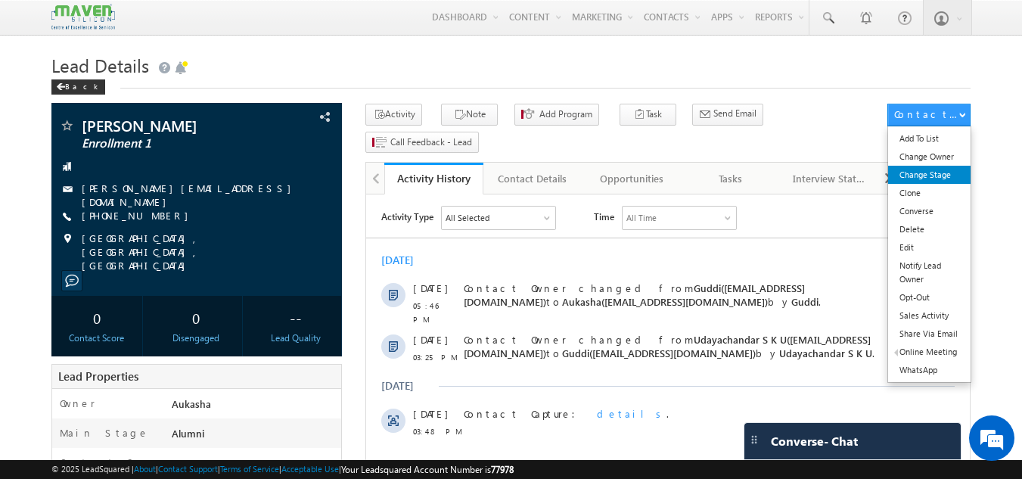
click at [944, 173] on link "Change Stage" at bounding box center [929, 175] width 82 height 18
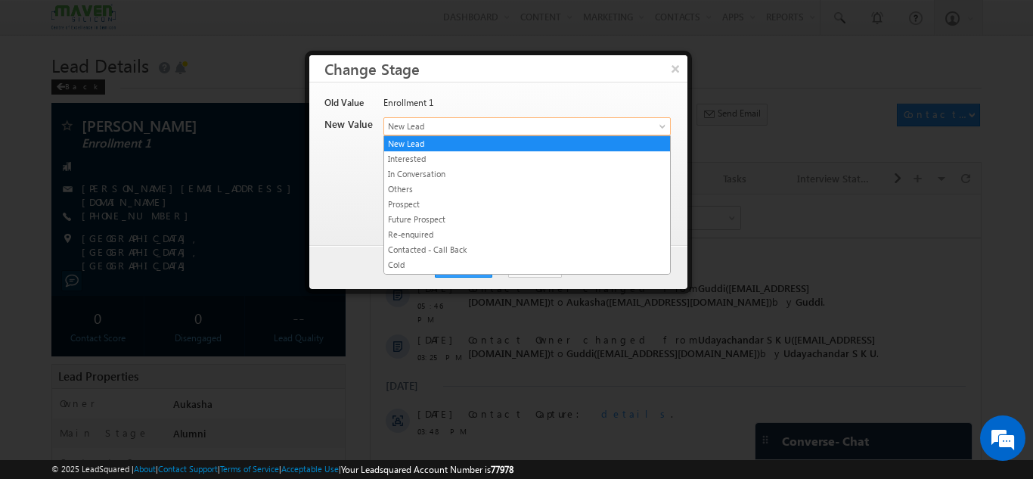
click at [505, 119] on span "New Lead" at bounding box center [502, 126] width 236 height 14
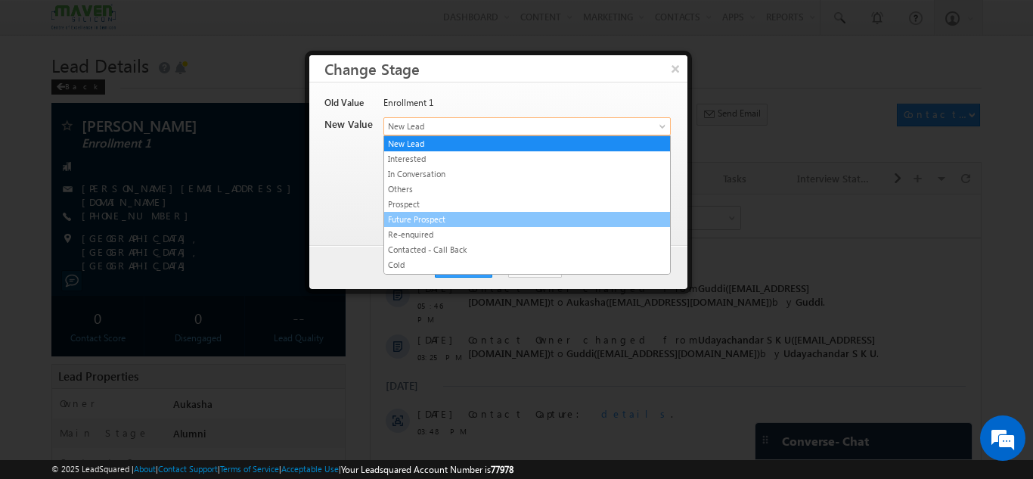
scroll to position [286, 0]
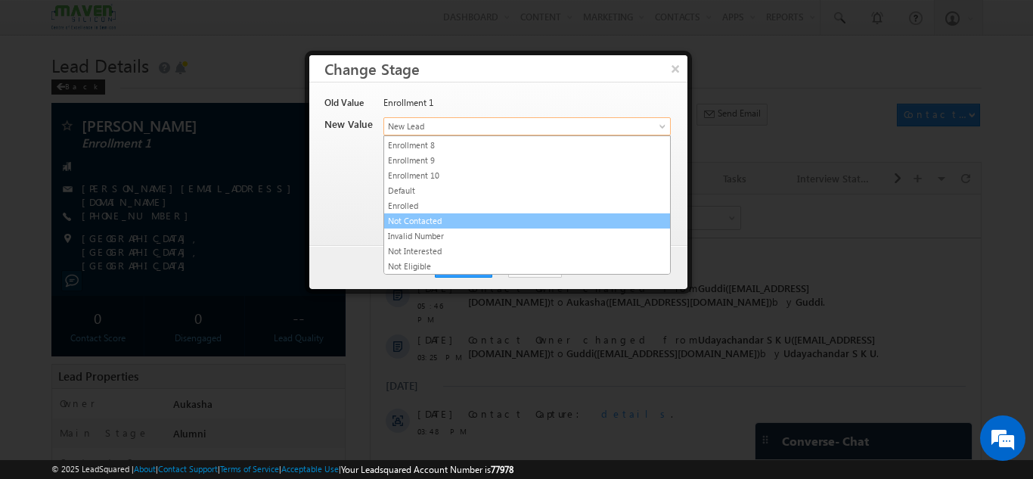
click at [454, 225] on link "Not Contacted" at bounding box center [527, 221] width 286 height 14
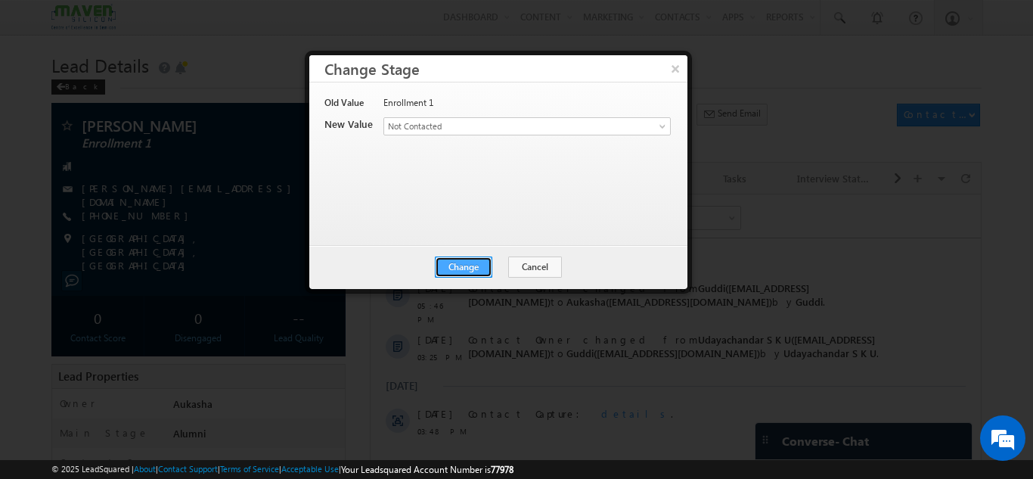
click at [476, 263] on button "Change" at bounding box center [463, 266] width 57 height 21
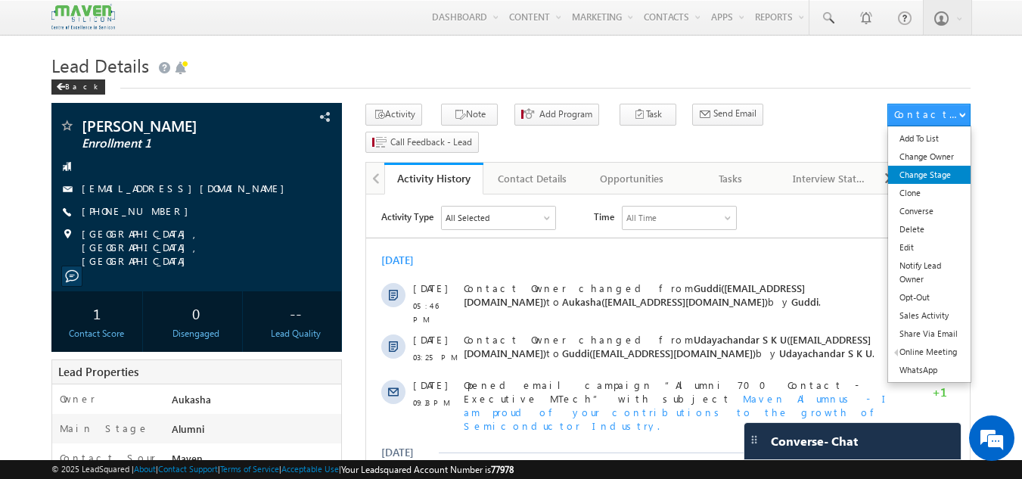
click at [932, 177] on link "Change Stage" at bounding box center [929, 175] width 82 height 18
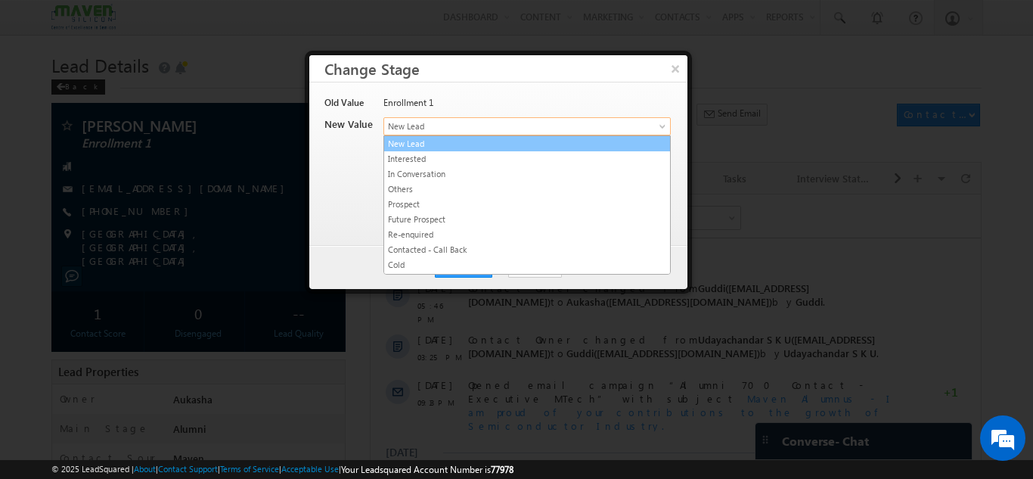
drag, startPoint x: 504, startPoint y: 133, endPoint x: 467, endPoint y: 200, distance: 76.2
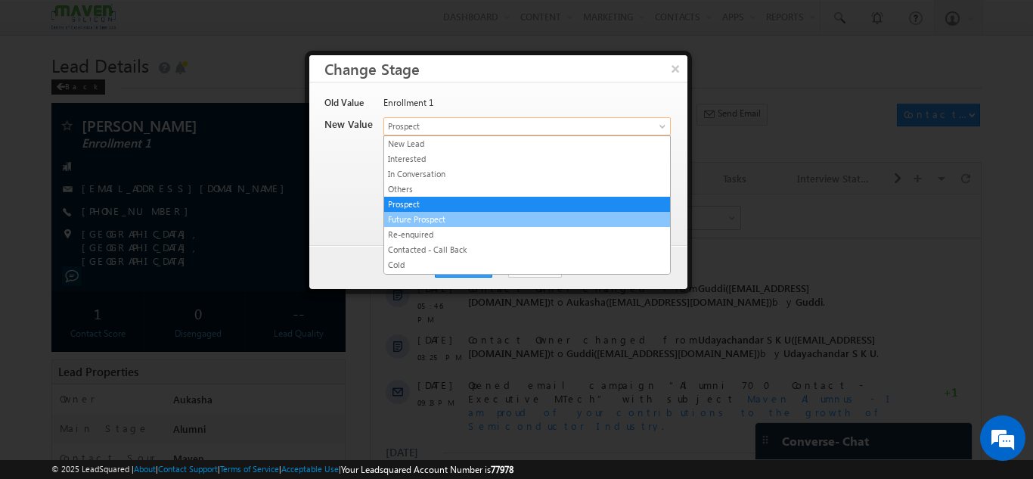
drag, startPoint x: 476, startPoint y: 130, endPoint x: 507, endPoint y: 242, distance: 116.1
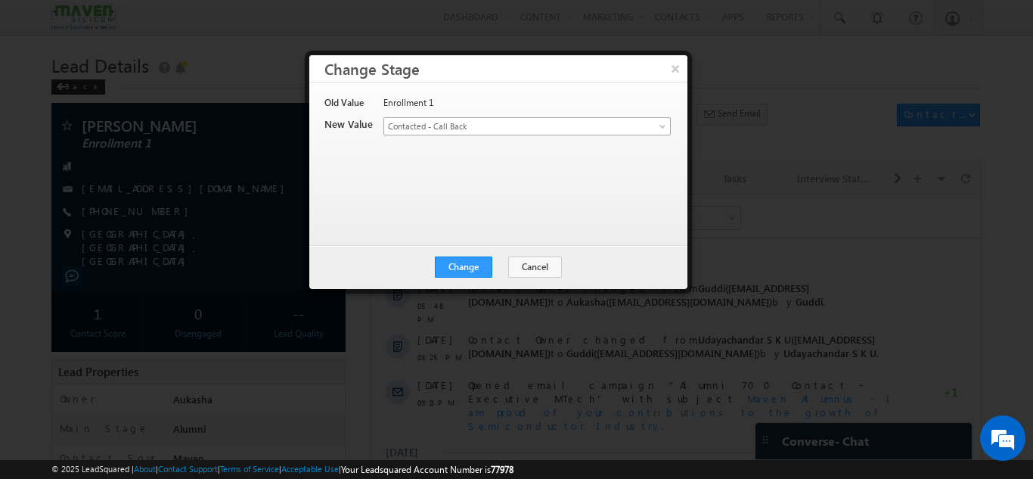
click at [479, 132] on span "Contacted - Call Back" at bounding box center [502, 126] width 236 height 14
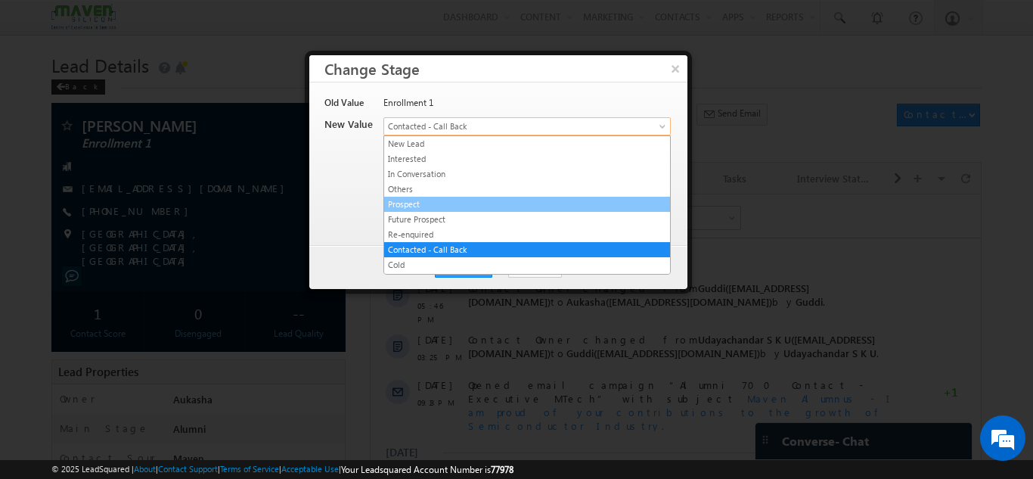
scroll to position [286, 0]
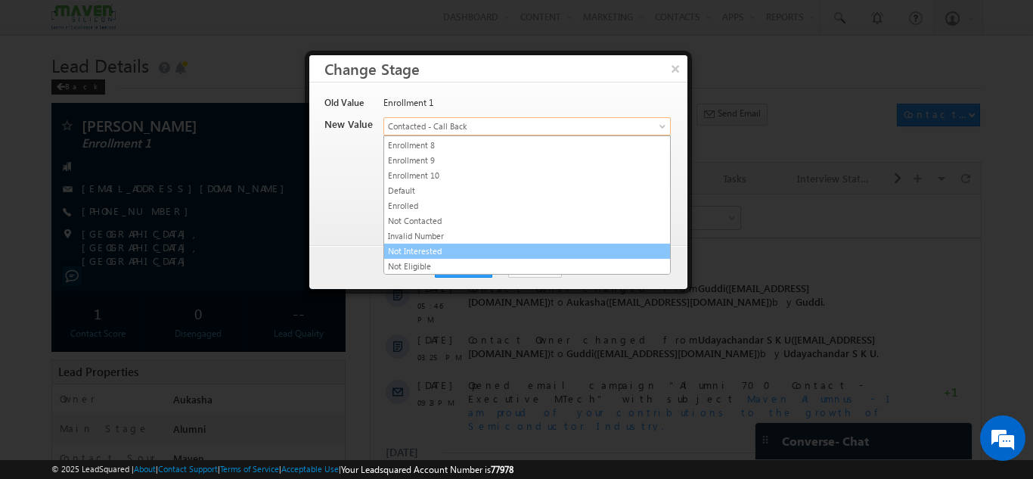
click at [449, 245] on link "Not Interested" at bounding box center [527, 251] width 286 height 14
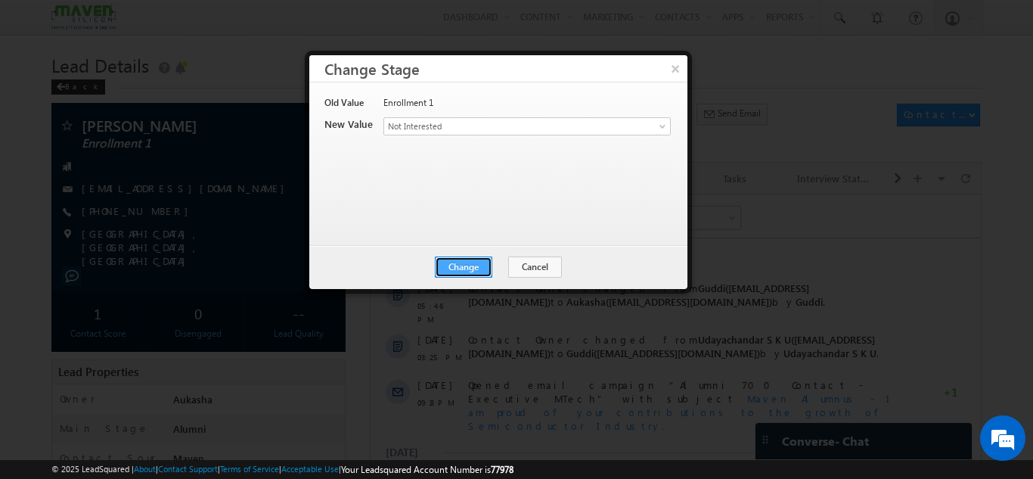
click at [464, 268] on button "Change" at bounding box center [463, 266] width 57 height 21
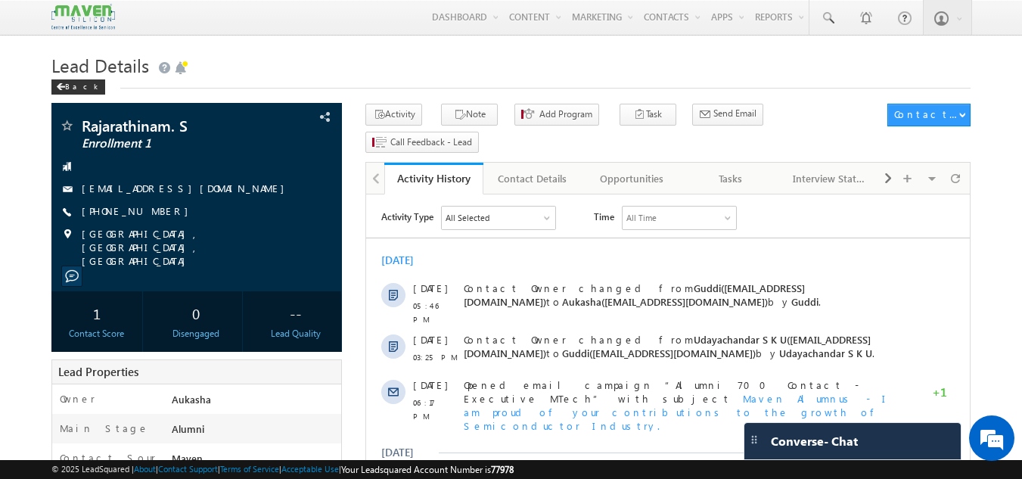
click at [359, 60] on h1 "Lead Details" at bounding box center [511, 63] width 920 height 29
click at [154, 212] on div "[PHONE_NUMBER]" at bounding box center [197, 211] width 276 height 15
copy div "[PHONE_NUMBER]"
drag, startPoint x: 197, startPoint y: 123, endPoint x: 83, endPoint y: 126, distance: 114.2
click at [83, 126] on span "Rajarathinam. S" at bounding box center [171, 125] width 179 height 15
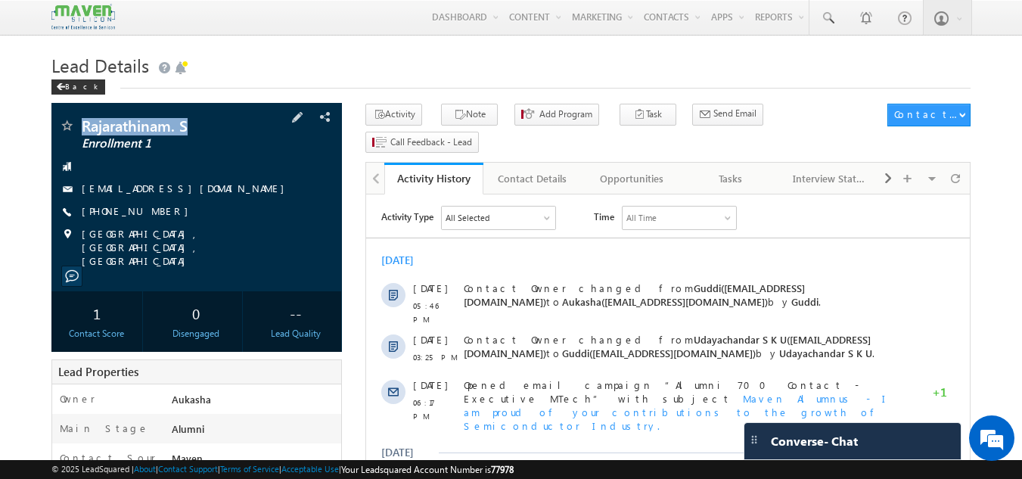
copy span "Rajarathinam. S"
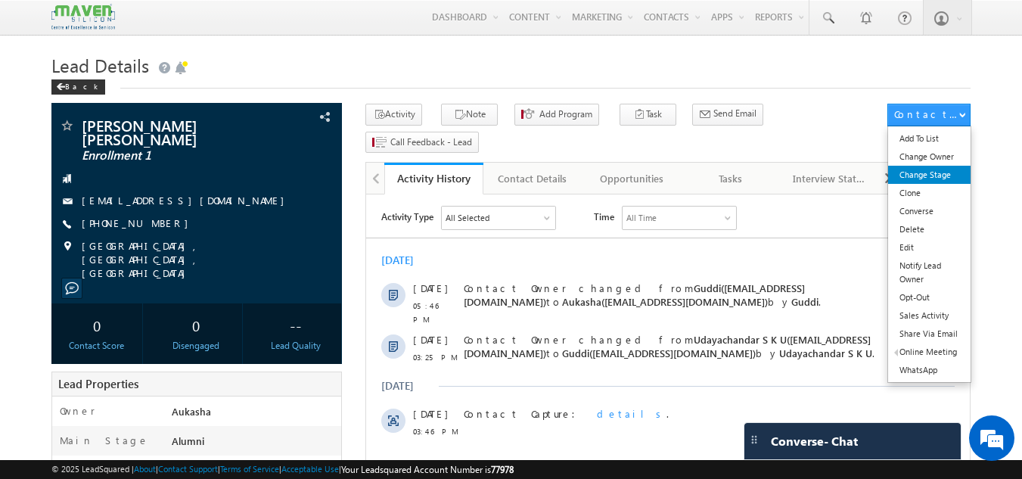
click at [946, 181] on link "Change Stage" at bounding box center [929, 175] width 82 height 18
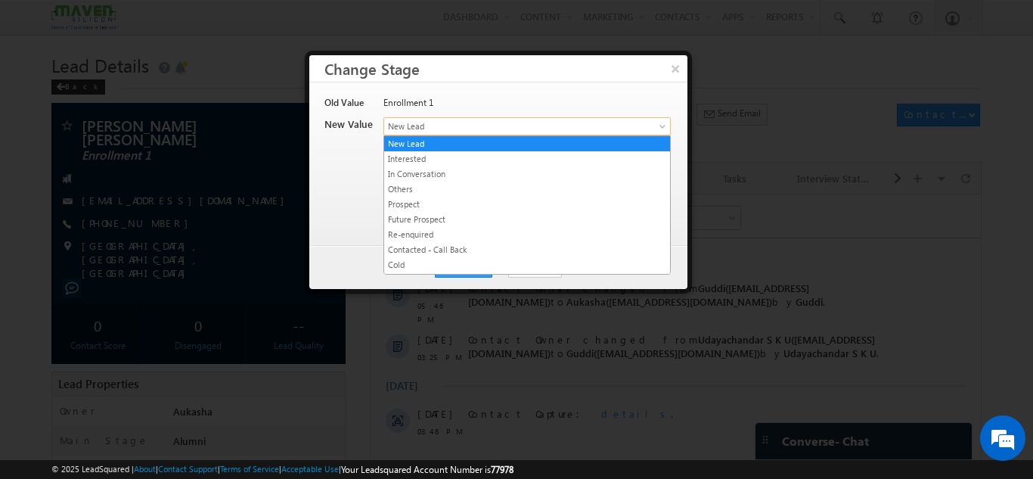
click at [439, 129] on span "New Lead" at bounding box center [502, 126] width 236 height 14
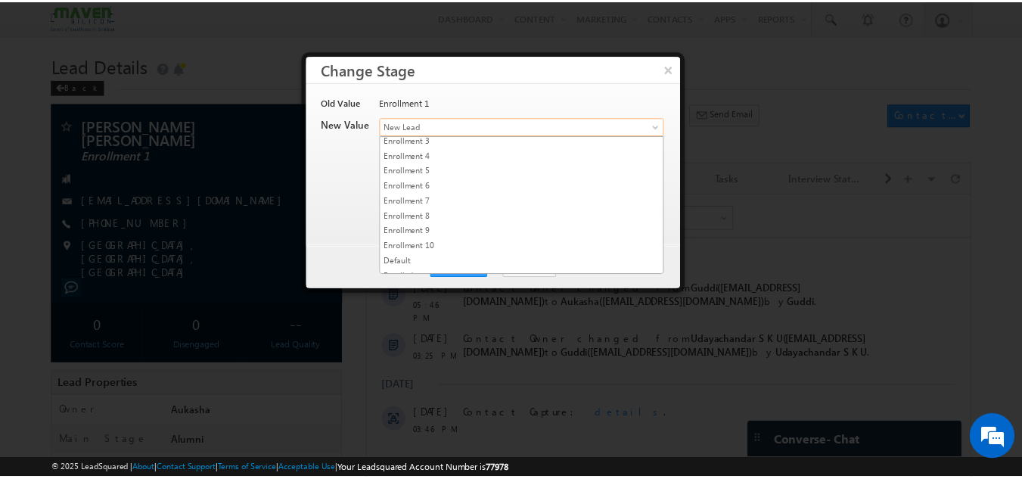
scroll to position [286, 0]
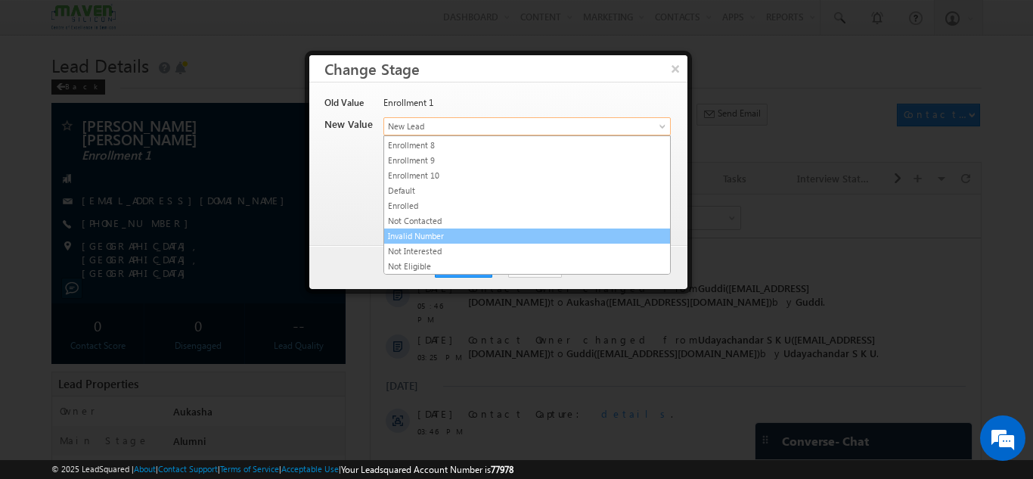
click at [451, 239] on link "Invalid Number" at bounding box center [527, 236] width 286 height 14
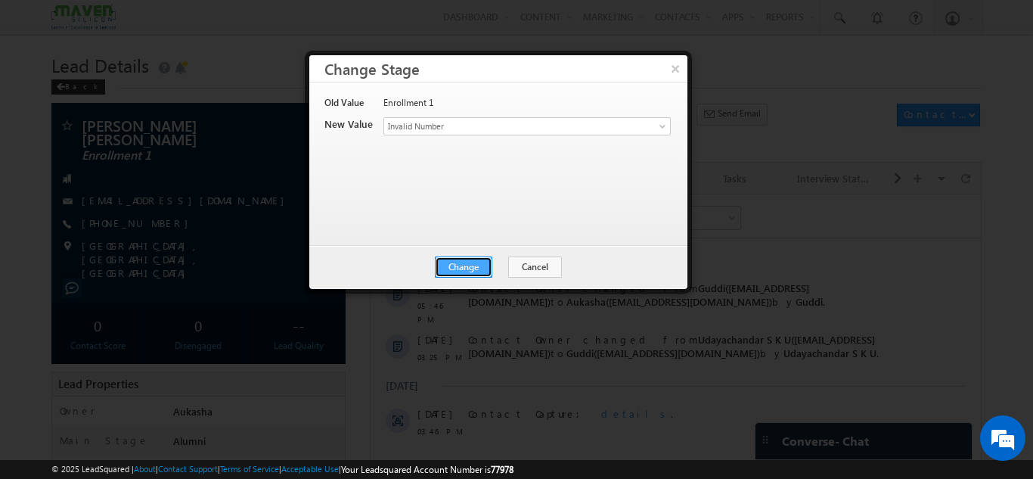
click at [472, 267] on button "Change" at bounding box center [463, 266] width 57 height 21
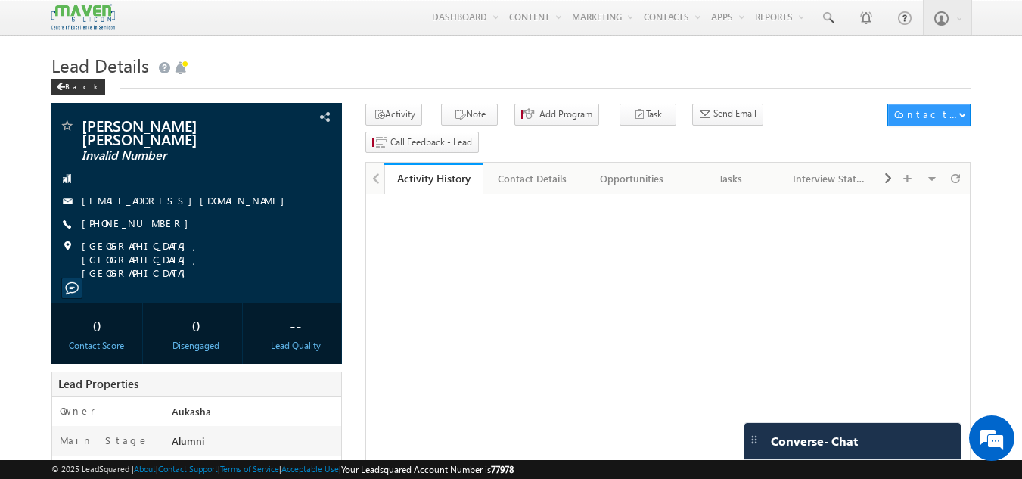
drag, startPoint x: 0, startPoint y: 0, endPoint x: 365, endPoint y: 67, distance: 371.4
click at [365, 67] on h1 "Lead Details" at bounding box center [511, 63] width 920 height 29
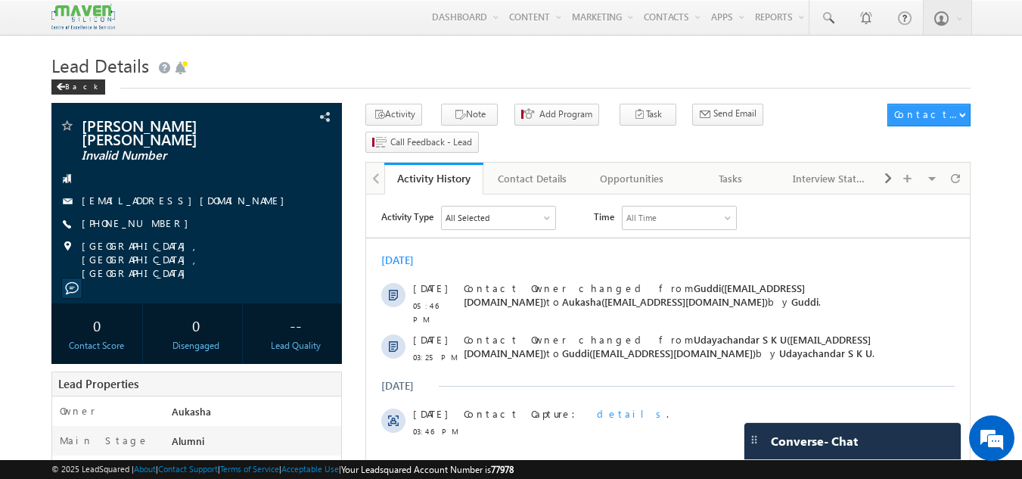
click at [380, 75] on h1 "Lead Details" at bounding box center [511, 63] width 920 height 29
click at [409, 75] on h1 "Lead Details" at bounding box center [511, 63] width 920 height 29
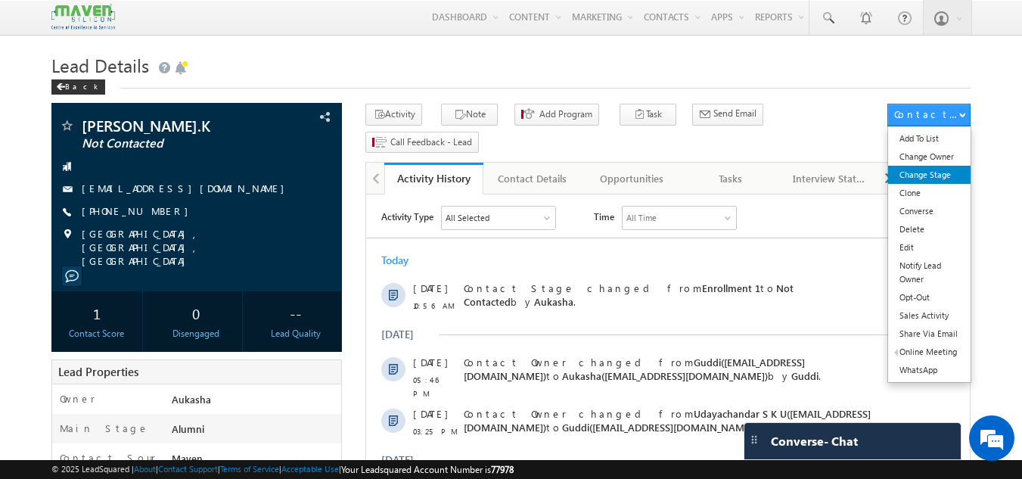
click at [956, 177] on link "Change Stage" at bounding box center [929, 175] width 82 height 18
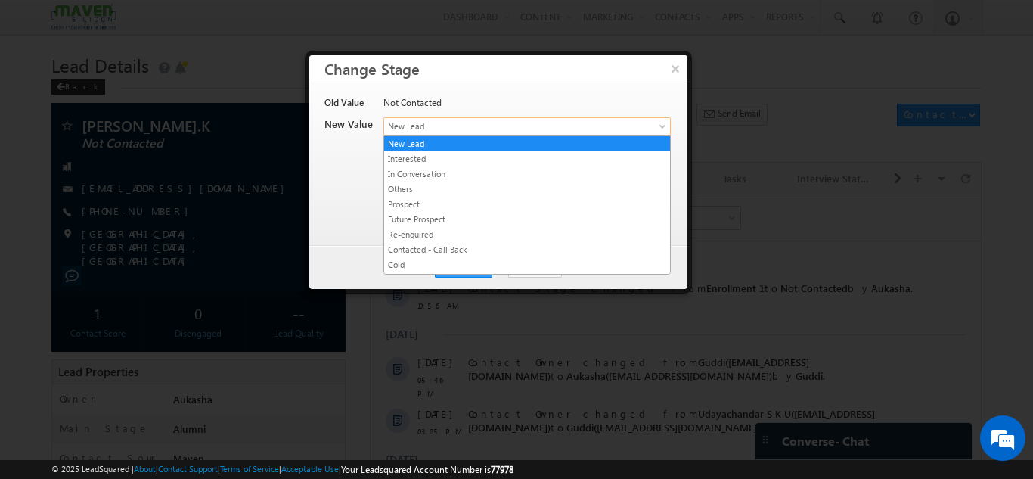
click at [470, 126] on span "New Lead" at bounding box center [502, 126] width 236 height 14
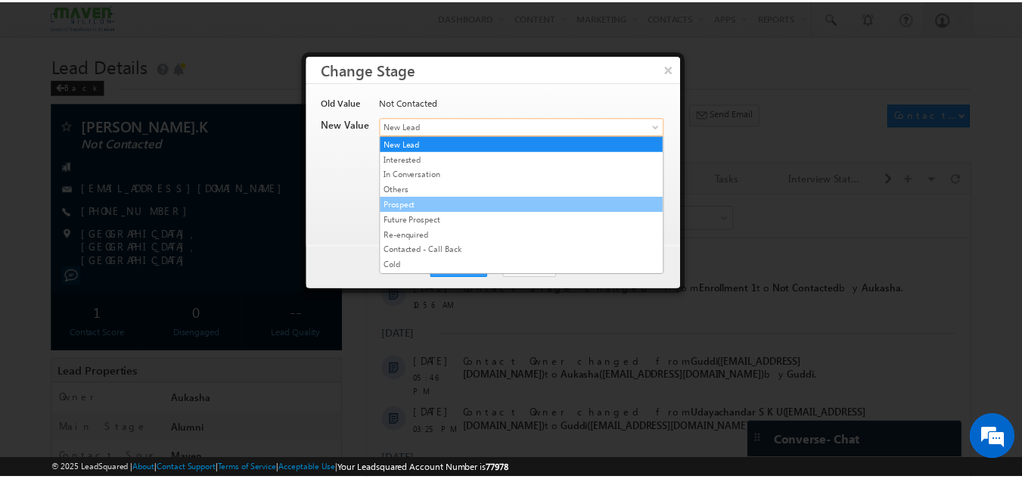
scroll to position [286, 0]
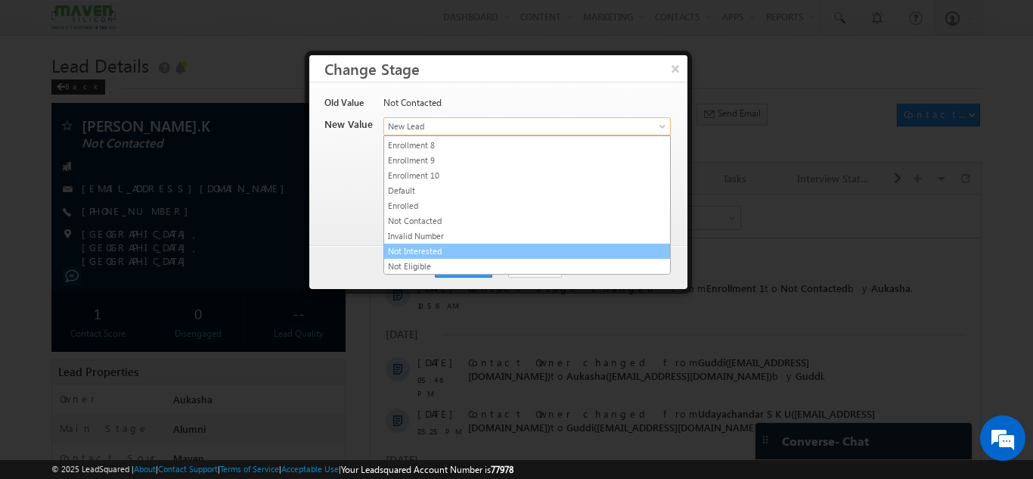
click at [464, 253] on link "Not Interested" at bounding box center [527, 251] width 286 height 14
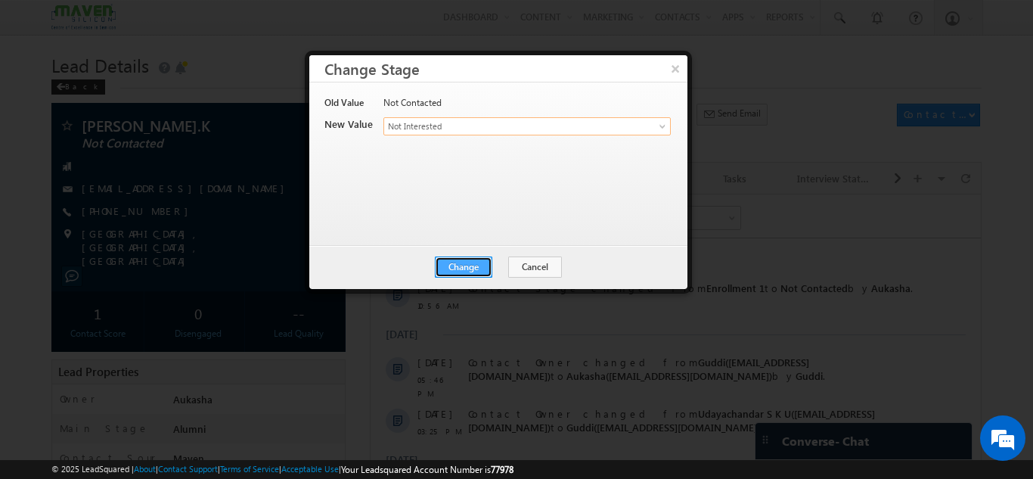
click at [459, 274] on button "Change" at bounding box center [463, 266] width 57 height 21
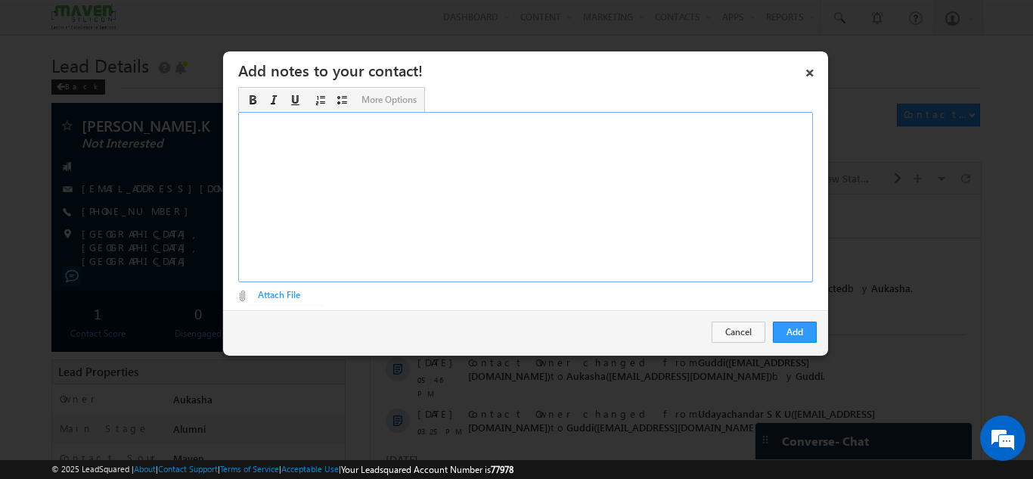
click at [403, 181] on div "Rich Text Editor, Description-inline-editor-div" at bounding box center [525, 197] width 575 height 170
click at [792, 328] on button "Add" at bounding box center [795, 331] width 44 height 21
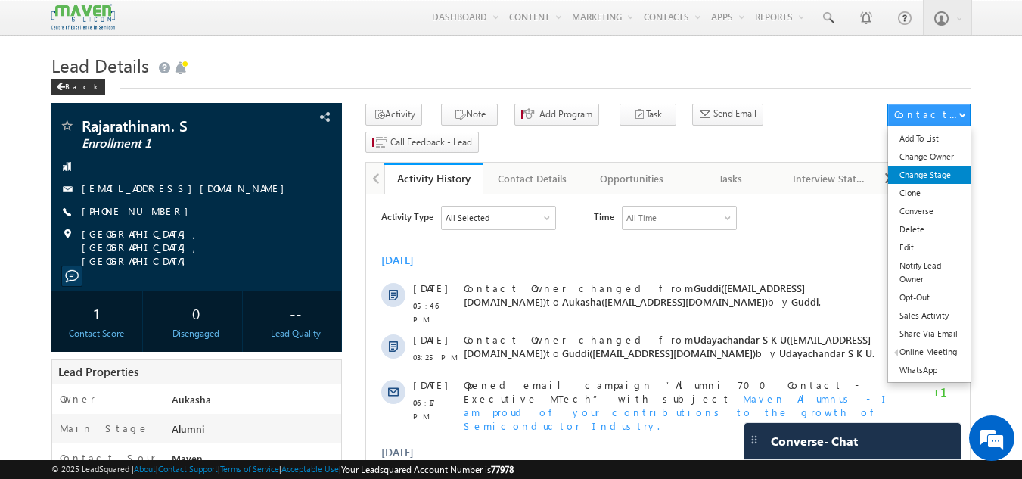
click at [944, 183] on link "Change Stage" at bounding box center [929, 175] width 82 height 18
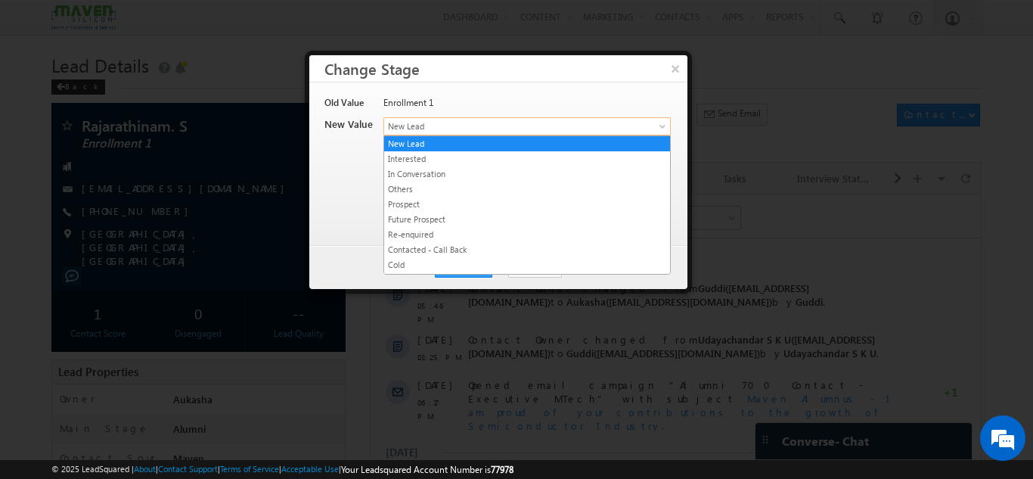
click at [477, 126] on span "New Lead" at bounding box center [502, 126] width 236 height 14
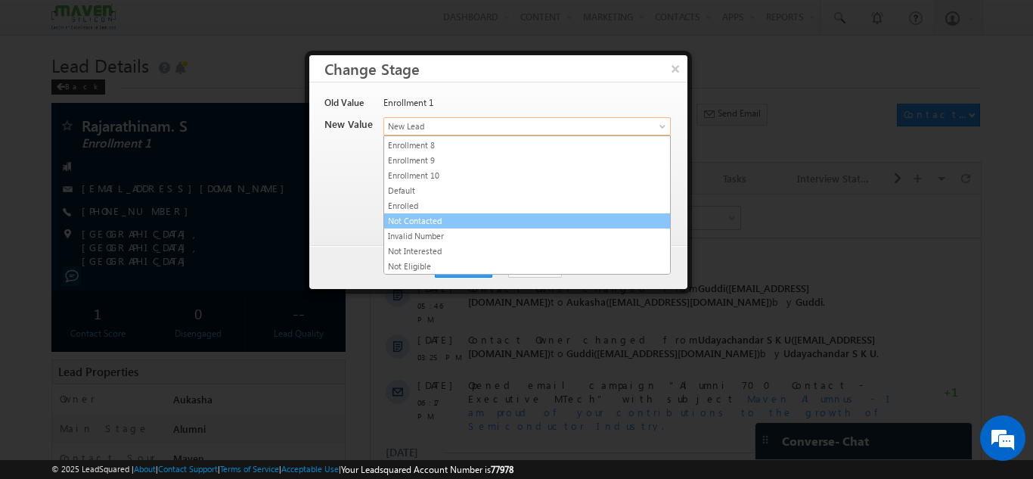
click at [451, 218] on link "Not Contacted" at bounding box center [527, 221] width 286 height 14
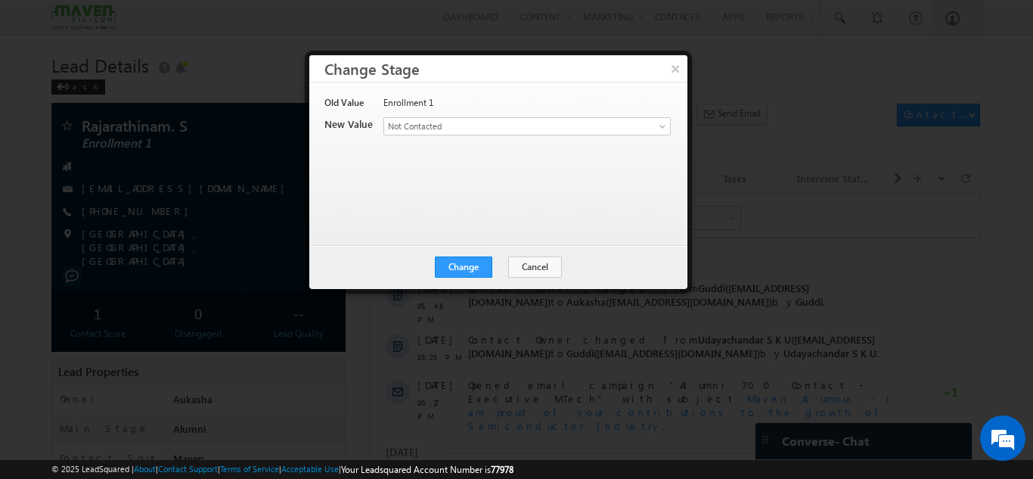
click at [457, 278] on div "Change Cancel Close" at bounding box center [498, 267] width 378 height 44
drag, startPoint x: 456, startPoint y: 278, endPoint x: 447, endPoint y: 255, distance: 24.4
click at [447, 255] on div "Change Cancel Close" at bounding box center [498, 267] width 378 height 44
click at [450, 261] on button "Change" at bounding box center [463, 266] width 57 height 21
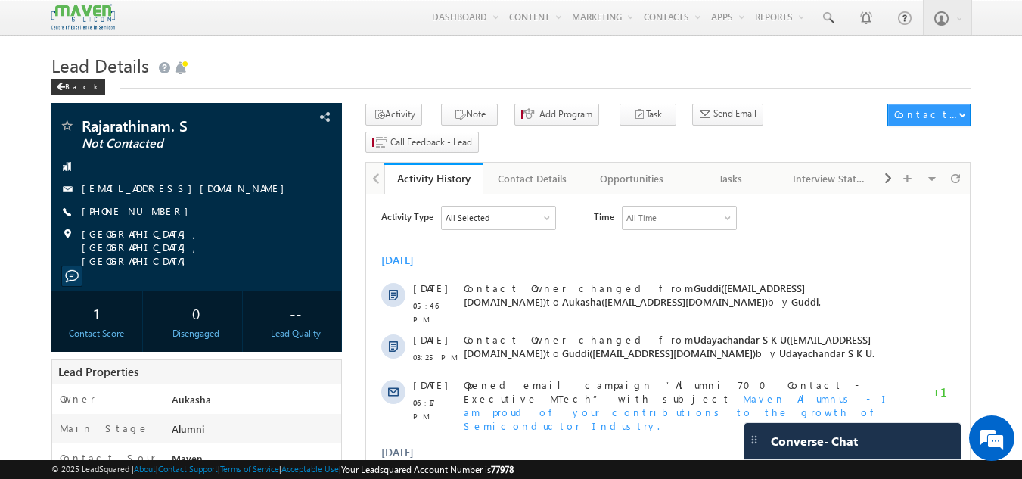
click at [370, 82] on div "Back" at bounding box center [511, 84] width 920 height 10
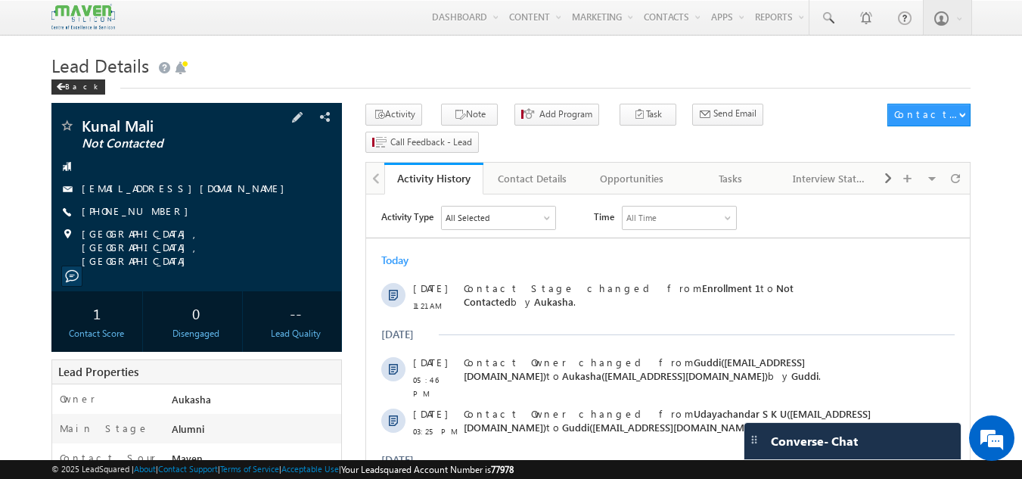
drag, startPoint x: 169, startPoint y: 215, endPoint x: 155, endPoint y: 213, distance: 14.4
click at [155, 213] on div "[PHONE_NUMBER]" at bounding box center [197, 211] width 276 height 15
copy div "[PHONE_NUMBER]"
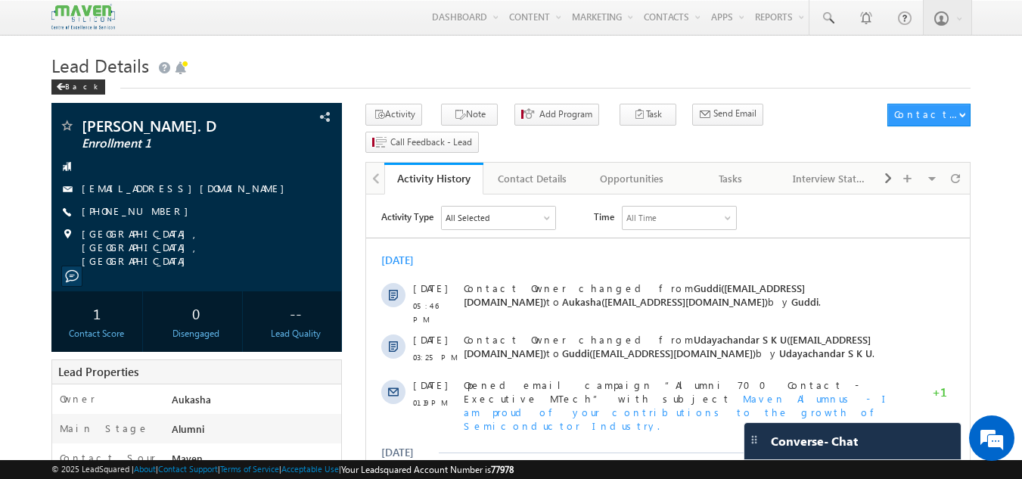
click at [425, 58] on h1 "Lead Details" at bounding box center [511, 63] width 920 height 29
click at [155, 212] on div "+91-8050229450" at bounding box center [197, 211] width 276 height 15
copy div "+91-8050229450"
drag, startPoint x: 185, startPoint y: 120, endPoint x: 80, endPoint y: 122, distance: 105.1
click at [80, 122] on div "Sai Sindura. D Enrollment 1" at bounding box center [197, 125] width 276 height 15
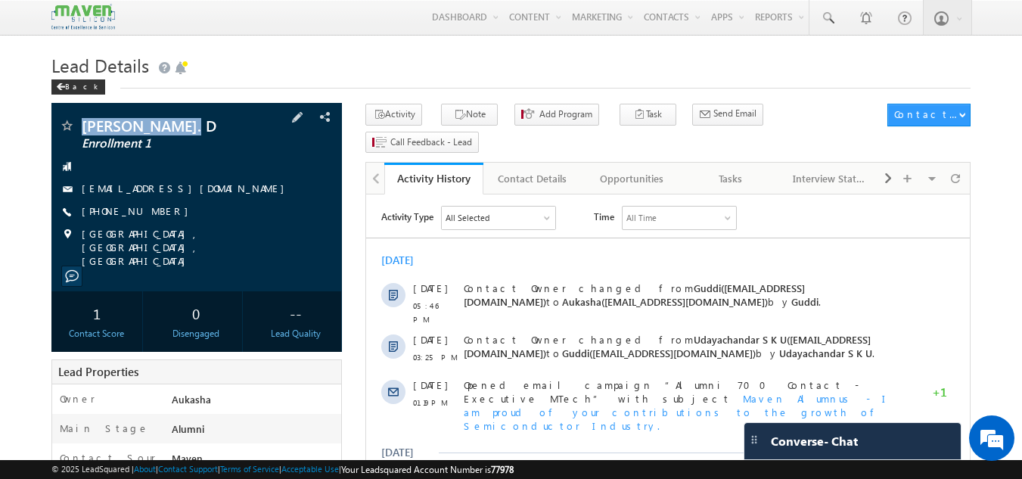
copy div "Sai Sindura. D"
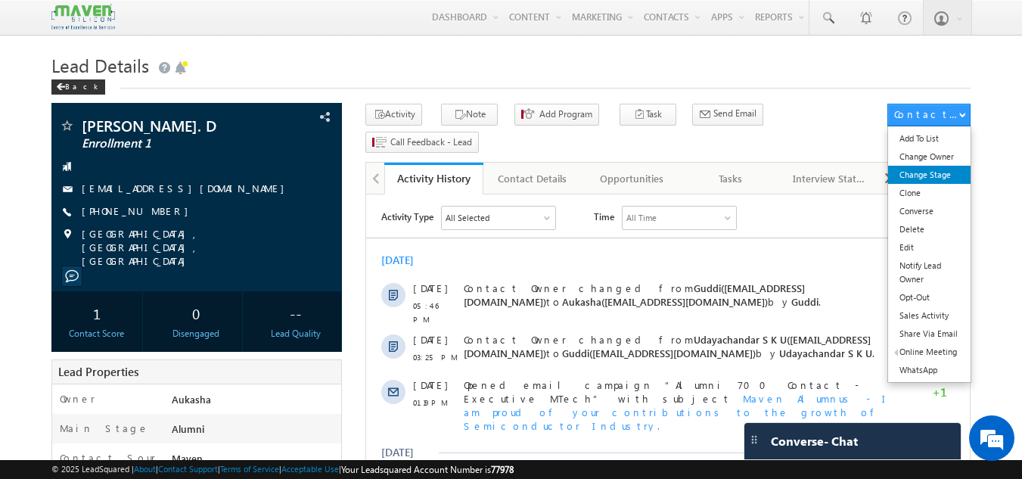
click at [926, 170] on link "Change Stage" at bounding box center [929, 175] width 82 height 18
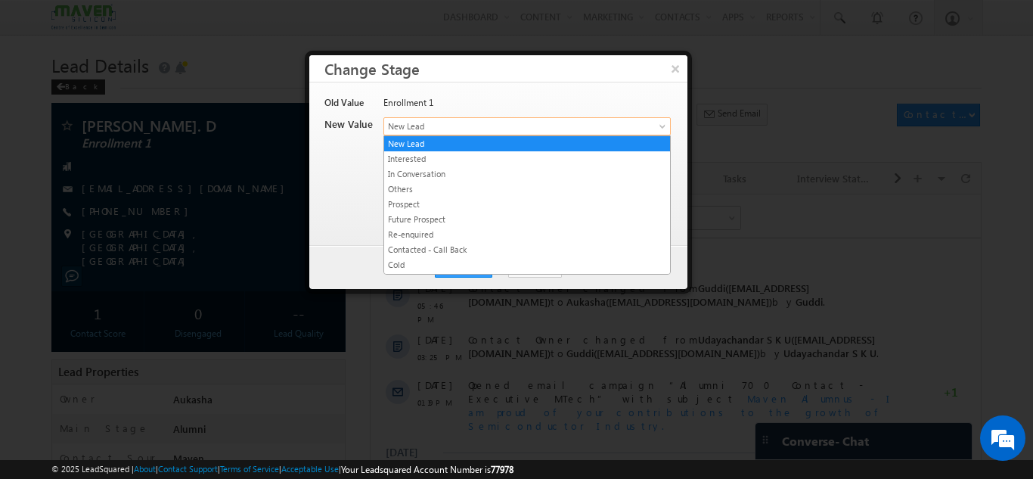
click at [502, 119] on span "New Lead" at bounding box center [502, 126] width 236 height 14
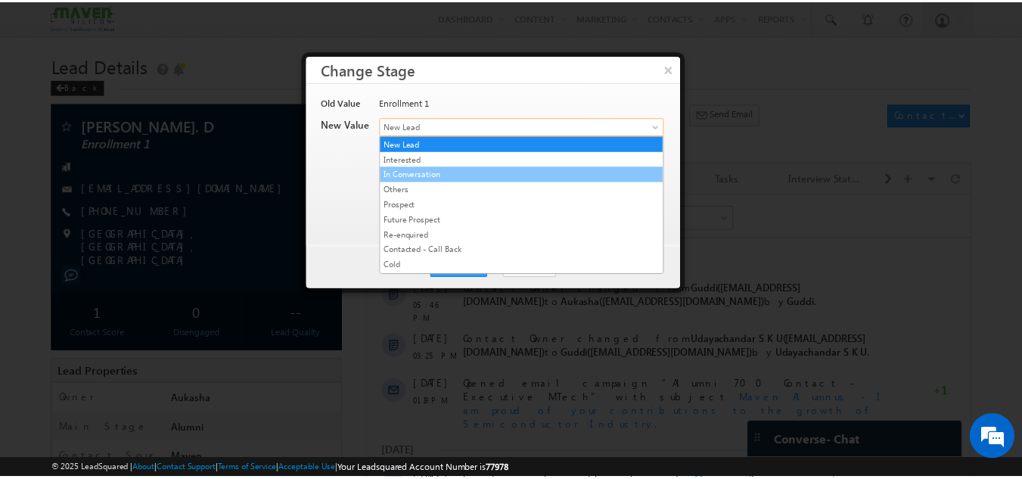
scroll to position [286, 0]
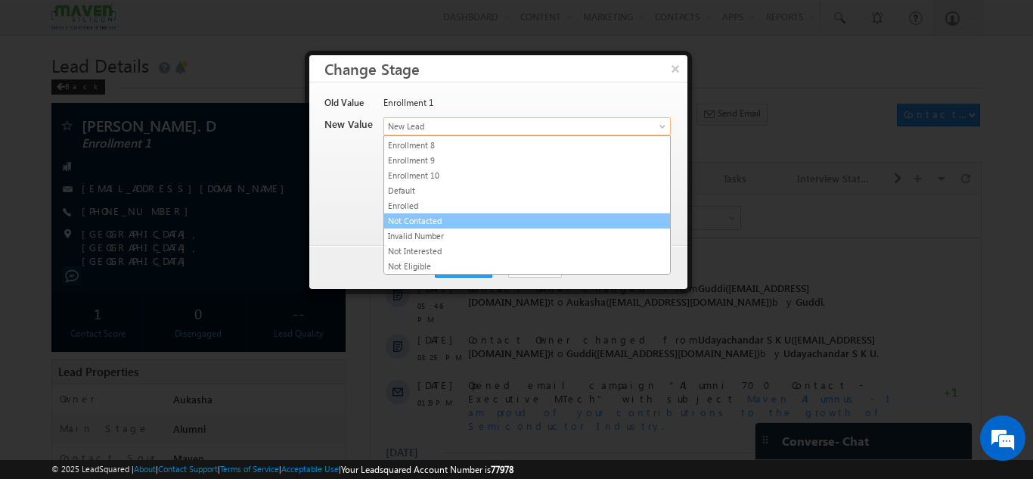
click at [456, 218] on link "Not Contacted" at bounding box center [527, 221] width 286 height 14
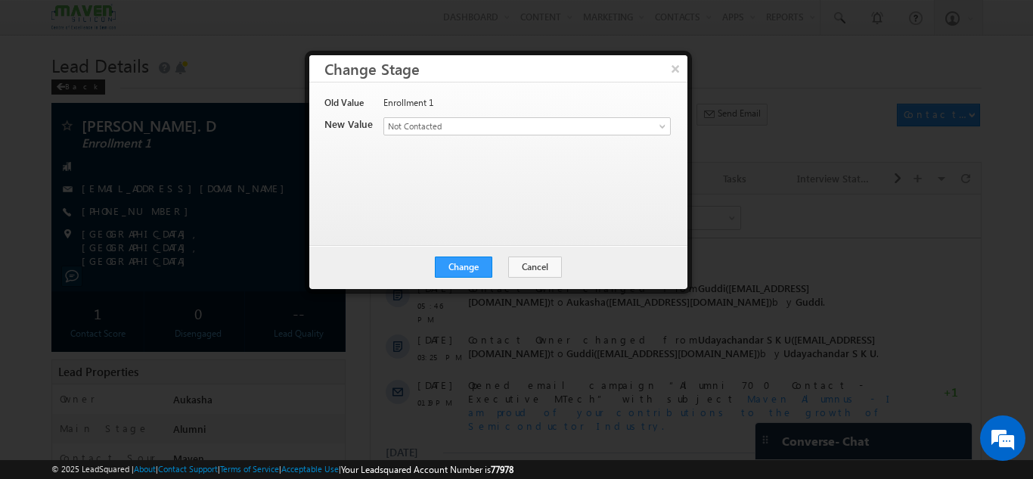
click at [520, 185] on div "Old Value Enrollment 1 New Value Contact Stage * New Lead Interested In Convers…" at bounding box center [496, 156] width 345 height 121
click at [451, 271] on button "Change" at bounding box center [463, 266] width 57 height 21
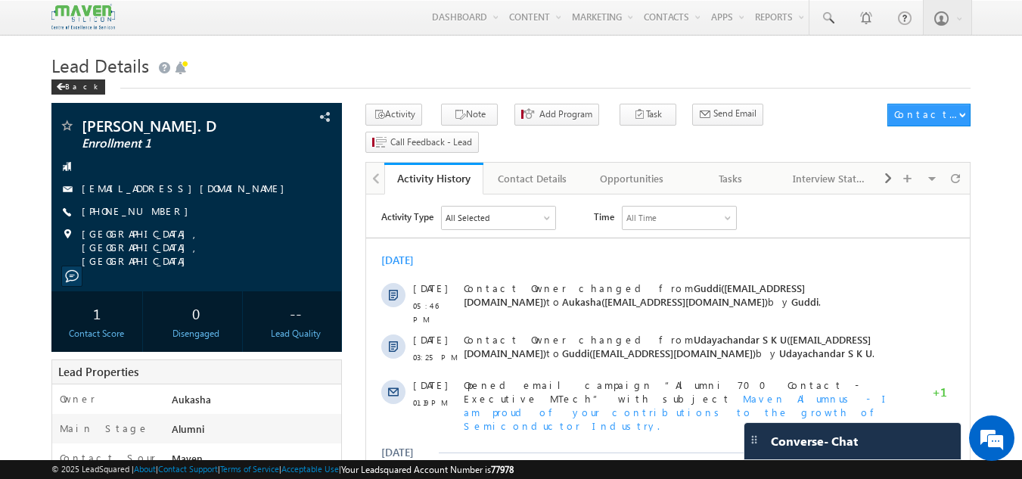
click at [446, 64] on h1 "Lead Details" at bounding box center [511, 63] width 920 height 29
click at [383, 54] on h1 "Lead Details" at bounding box center [511, 63] width 920 height 29
drag, startPoint x: 163, startPoint y: 211, endPoint x: 154, endPoint y: 214, distance: 8.9
click at [154, 214] on div "[PHONE_NUMBER]" at bounding box center [197, 211] width 276 height 15
copy div "+91-8951441189"
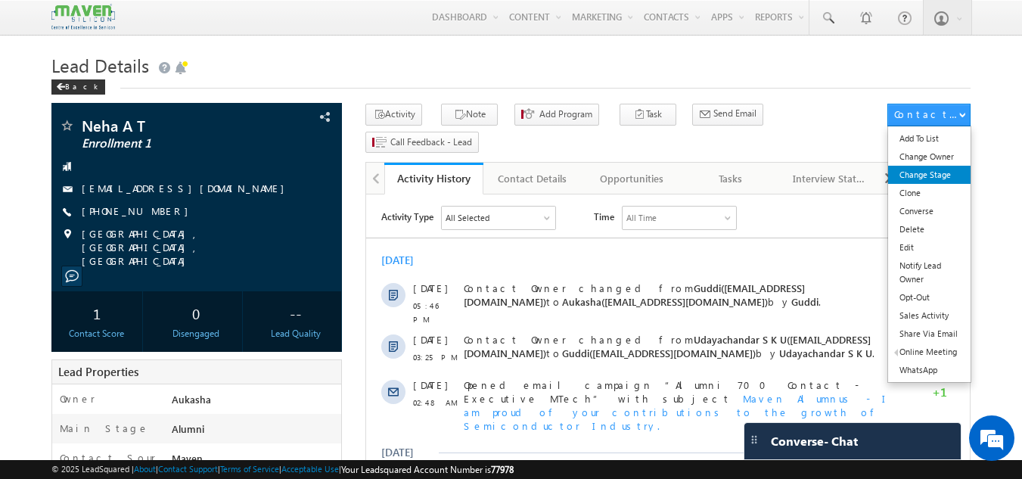
click at [941, 171] on link "Change Stage" at bounding box center [929, 175] width 82 height 18
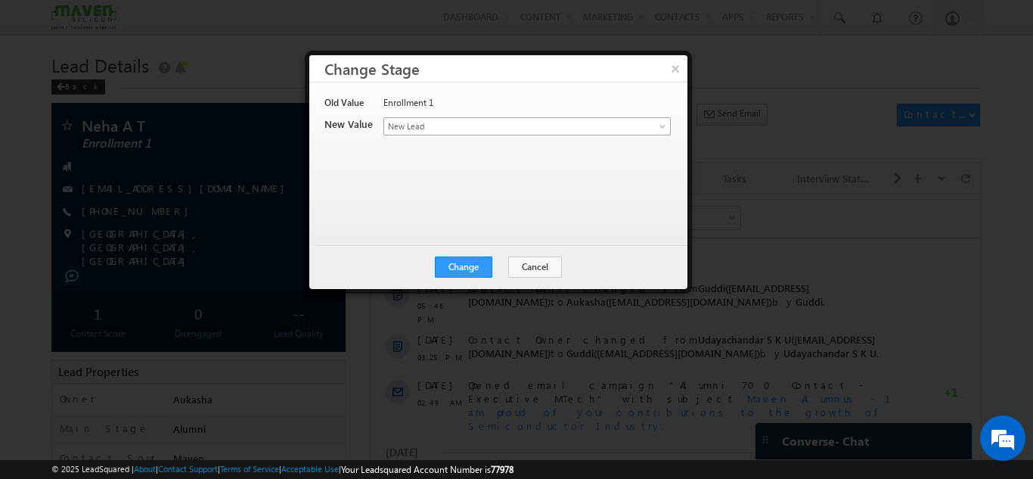
click at [571, 126] on span "New Lead" at bounding box center [502, 126] width 236 height 14
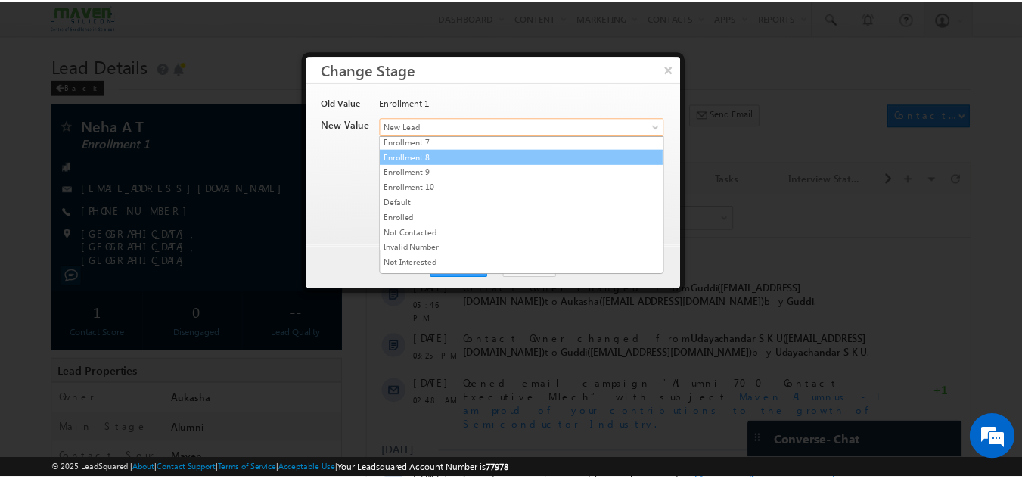
scroll to position [286, 0]
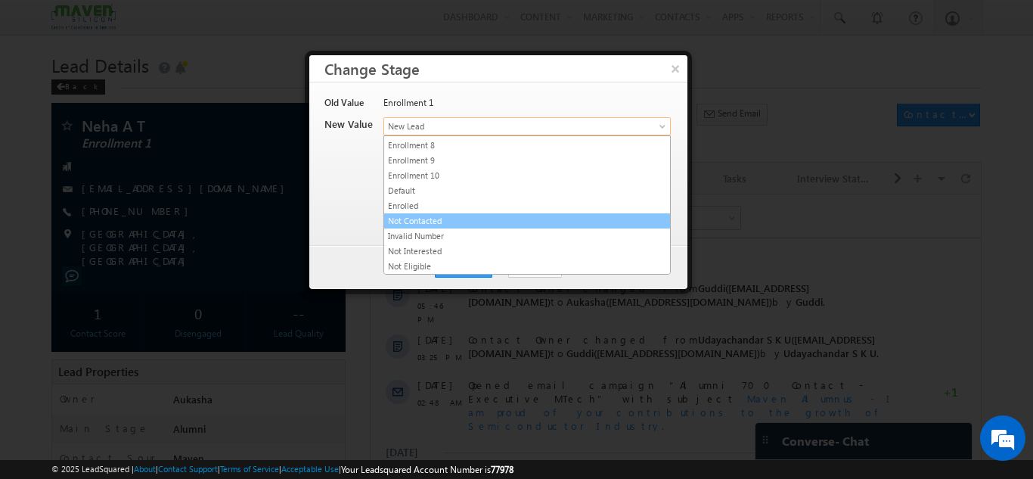
click at [445, 219] on link "Not Contacted" at bounding box center [527, 221] width 286 height 14
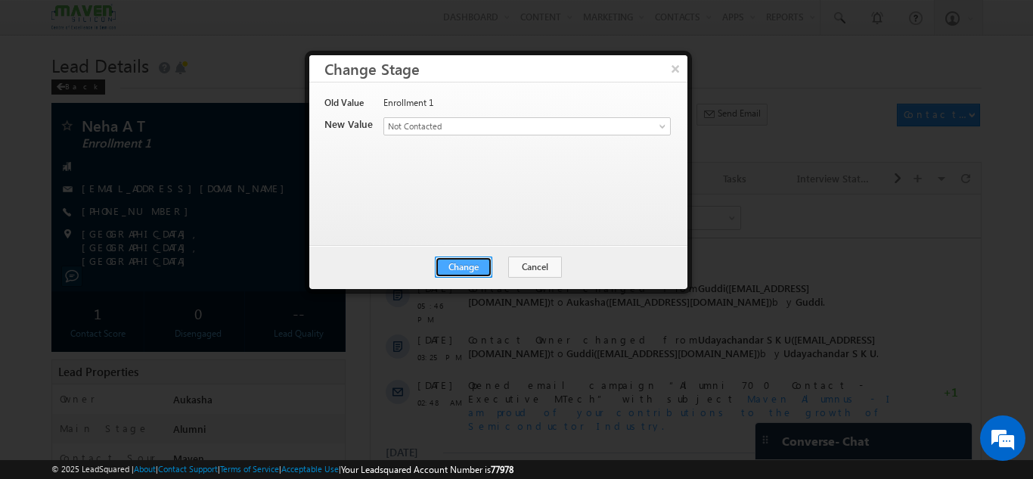
click at [468, 266] on button "Change" at bounding box center [463, 266] width 57 height 21
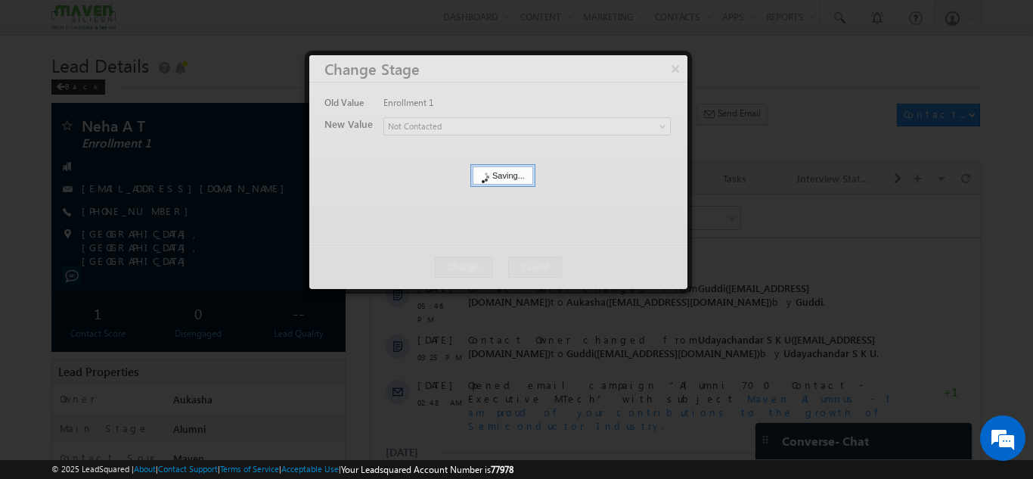
click at [0, 119] on div at bounding box center [516, 239] width 1033 height 479
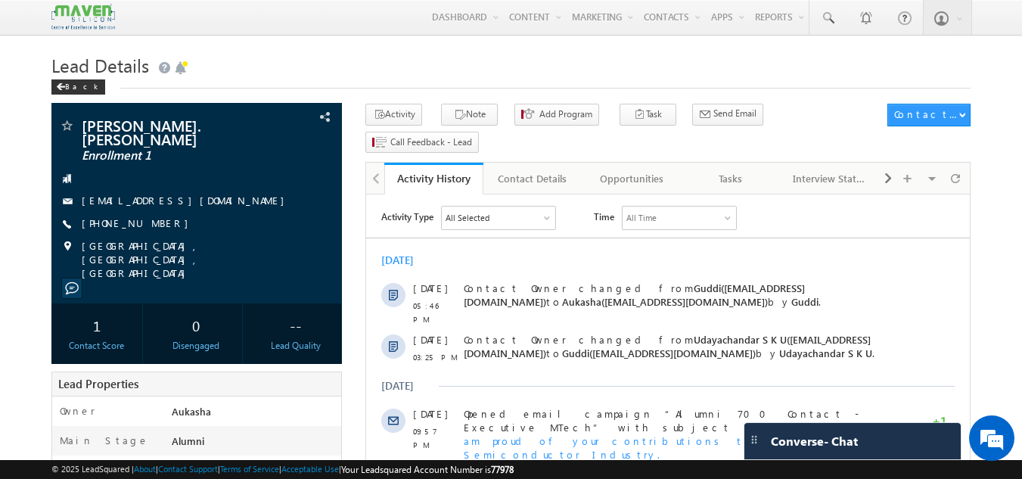
click at [399, 51] on h1 "Lead Details" at bounding box center [511, 63] width 920 height 29
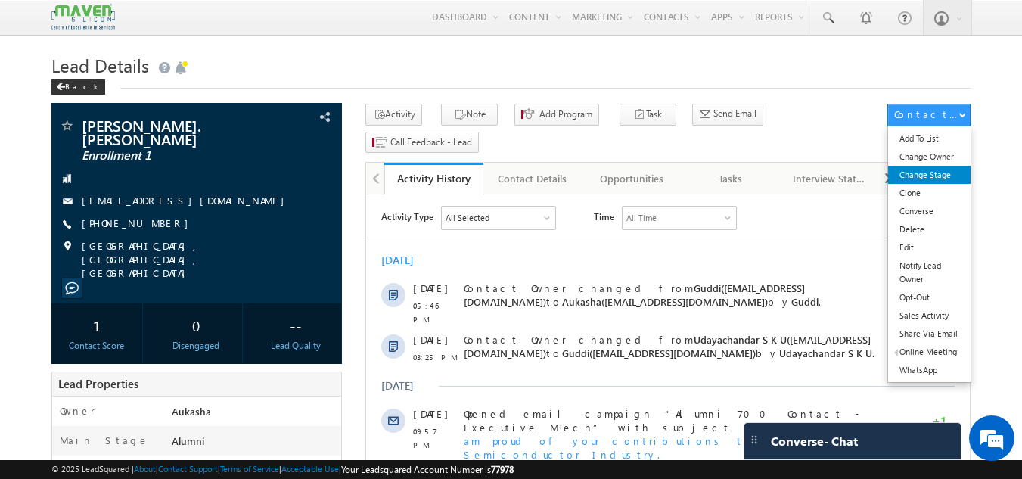
click at [941, 170] on link "Change Stage" at bounding box center [929, 175] width 82 height 18
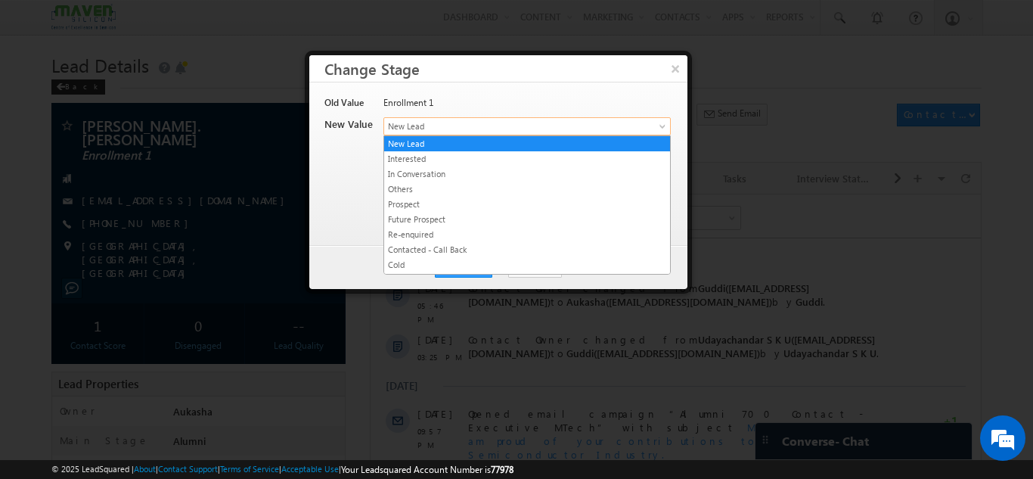
drag, startPoint x: 500, startPoint y: 121, endPoint x: 522, endPoint y: 210, distance: 91.9
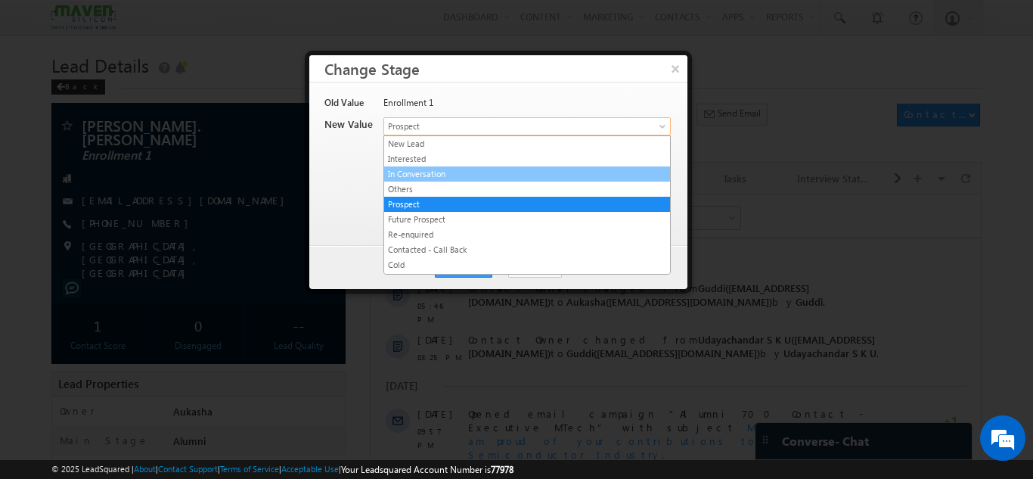
drag, startPoint x: 487, startPoint y: 129, endPoint x: 504, endPoint y: 191, distance: 65.1
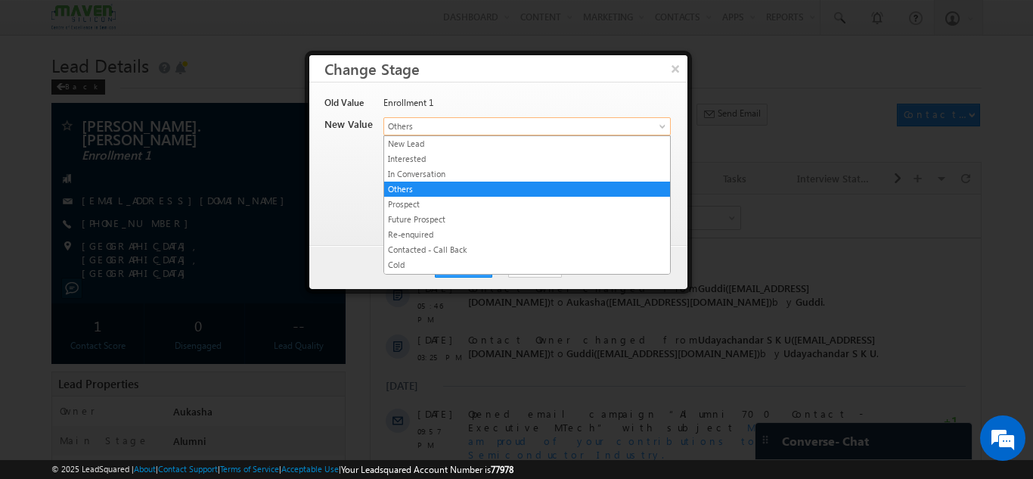
click at [469, 130] on span "Others" at bounding box center [502, 126] width 236 height 14
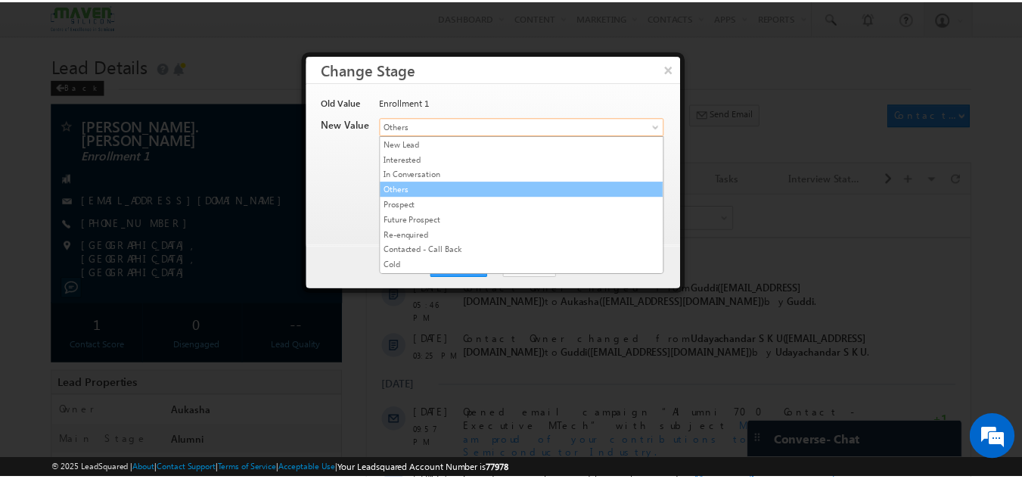
scroll to position [286, 0]
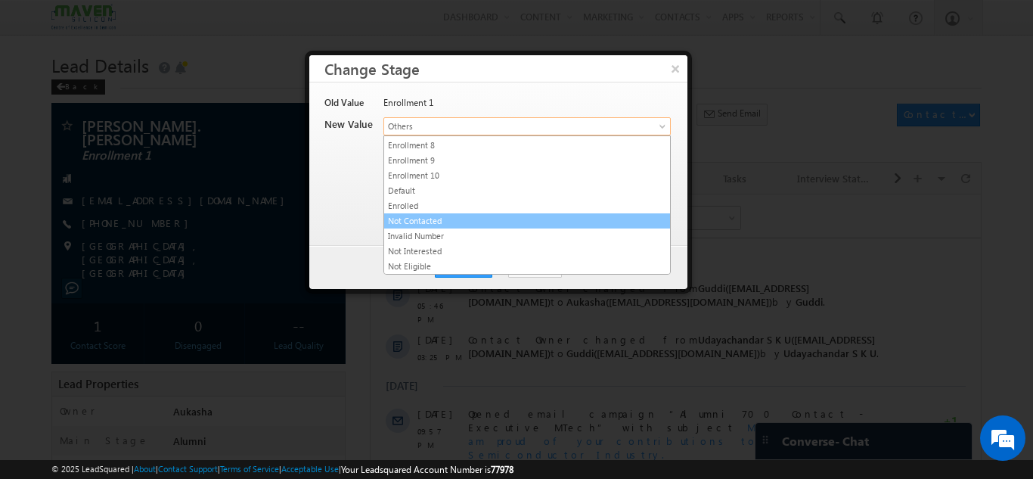
click at [423, 222] on link "Not Contacted" at bounding box center [527, 221] width 286 height 14
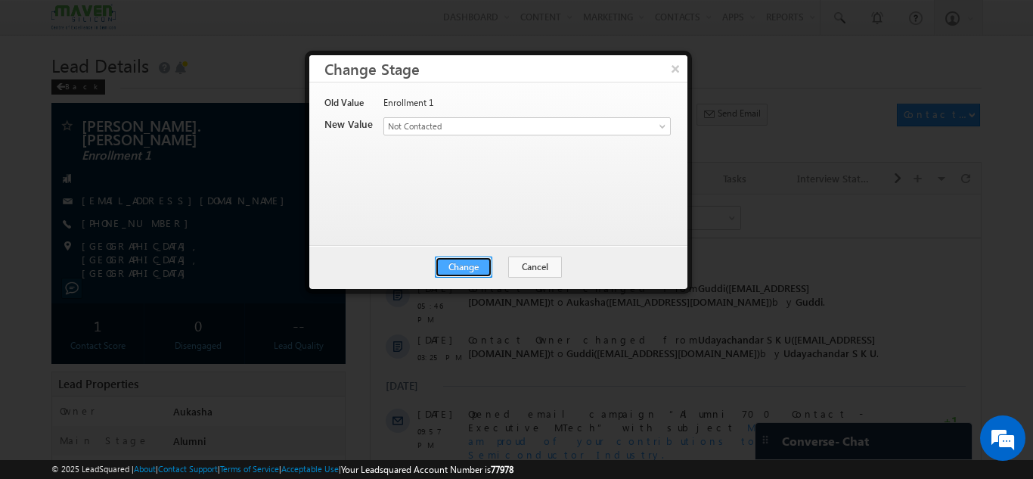
click at [479, 269] on button "Change" at bounding box center [463, 266] width 57 height 21
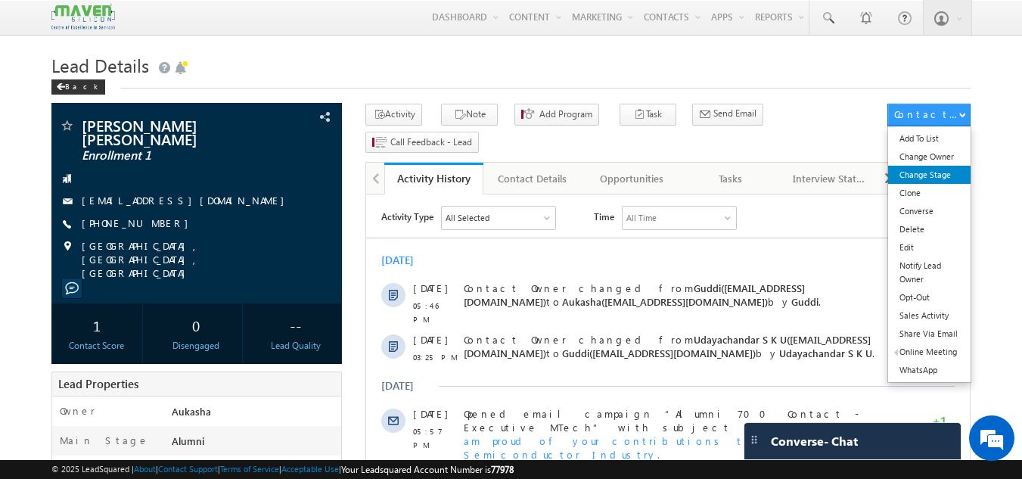
click at [944, 174] on link "Change Stage" at bounding box center [929, 175] width 82 height 18
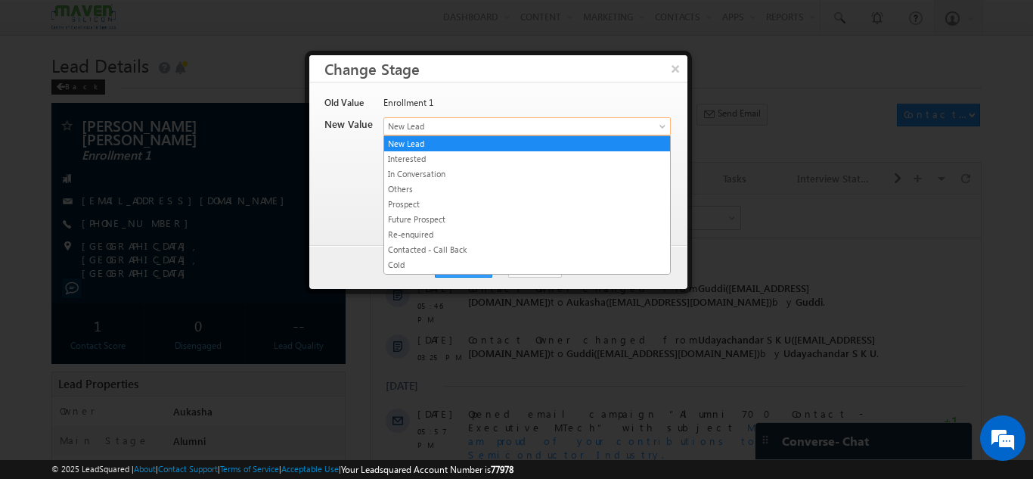
click at [569, 126] on span "New Lead" at bounding box center [502, 126] width 236 height 14
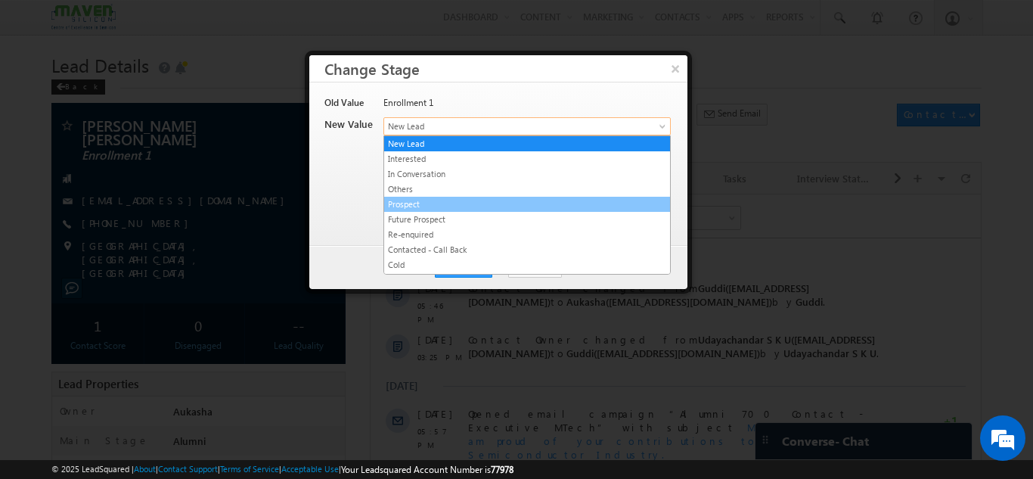
scroll to position [286, 0]
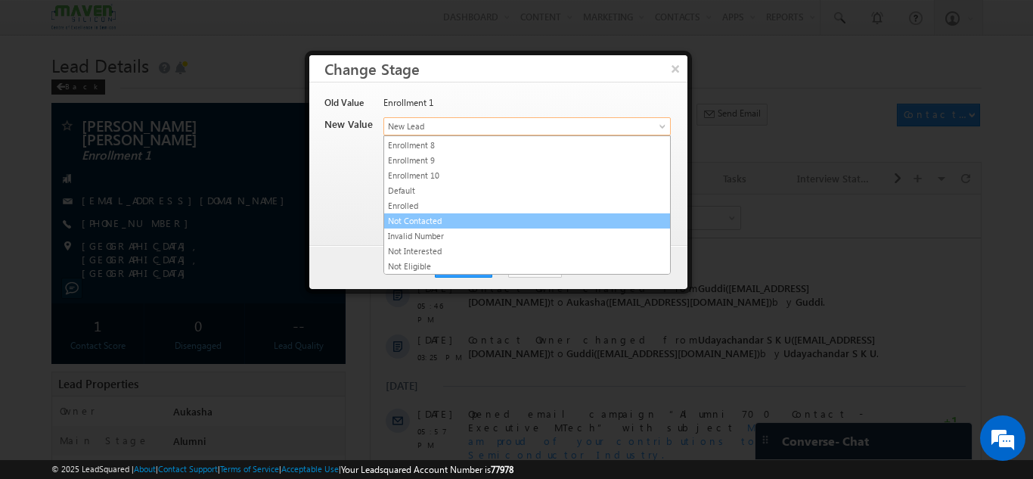
click at [460, 221] on link "Not Contacted" at bounding box center [527, 221] width 286 height 14
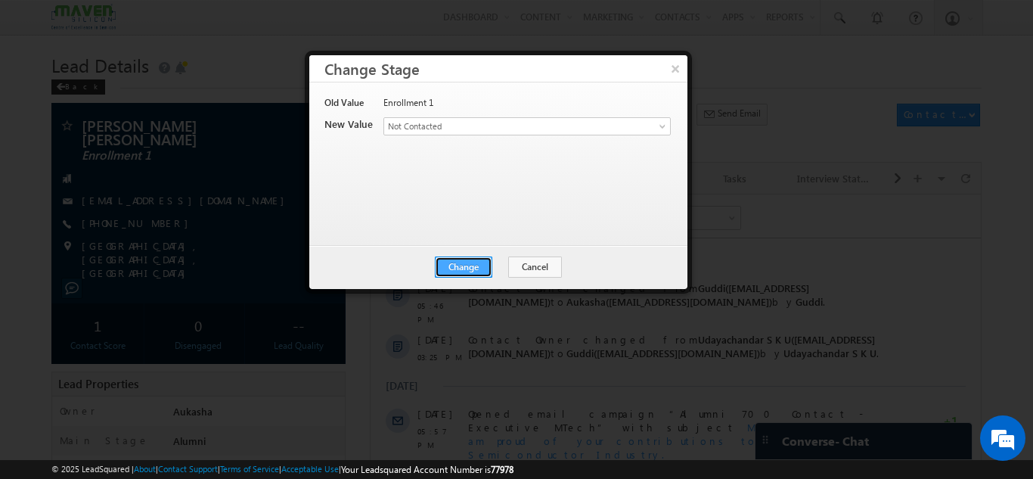
click at [477, 265] on button "Change" at bounding box center [463, 266] width 57 height 21
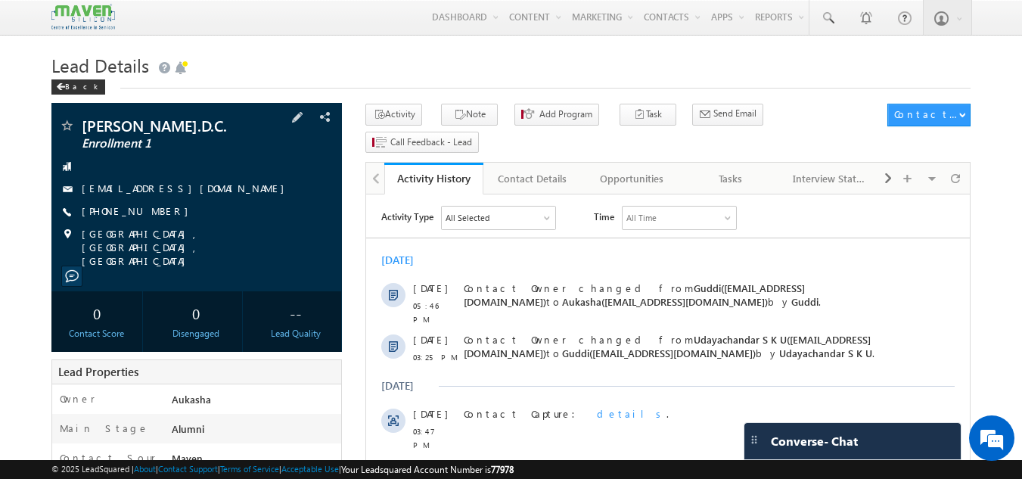
drag, startPoint x: 164, startPoint y: 216, endPoint x: 154, endPoint y: 211, distance: 11.5
click at [154, 211] on div "[PHONE_NUMBER]" at bounding box center [197, 211] width 276 height 15
copy div "[PHONE_NUMBER]"
drag, startPoint x: 169, startPoint y: 128, endPoint x: 79, endPoint y: 126, distance: 90.0
click at [79, 126] on div "[PERSON_NAME].D.C. Enrollment 1" at bounding box center [197, 125] width 276 height 15
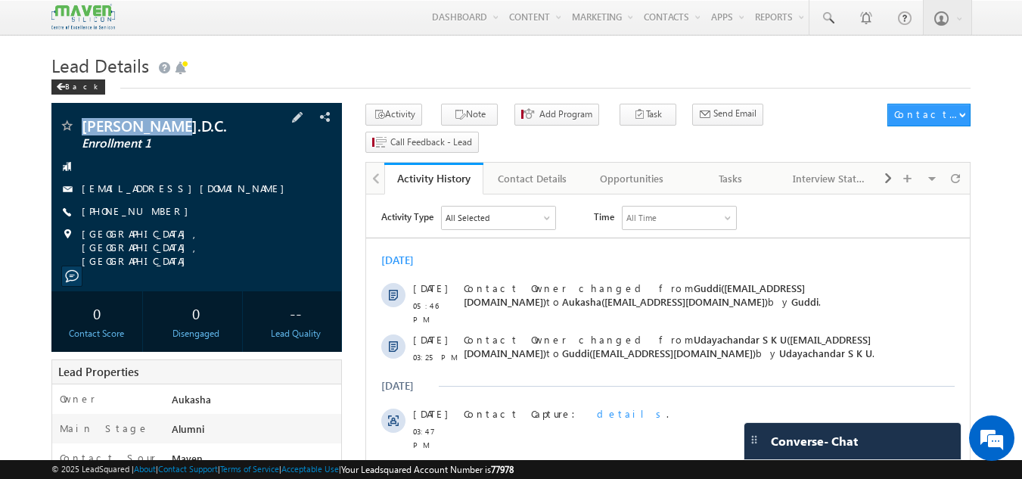
copy div "[PERSON_NAME].D.C."
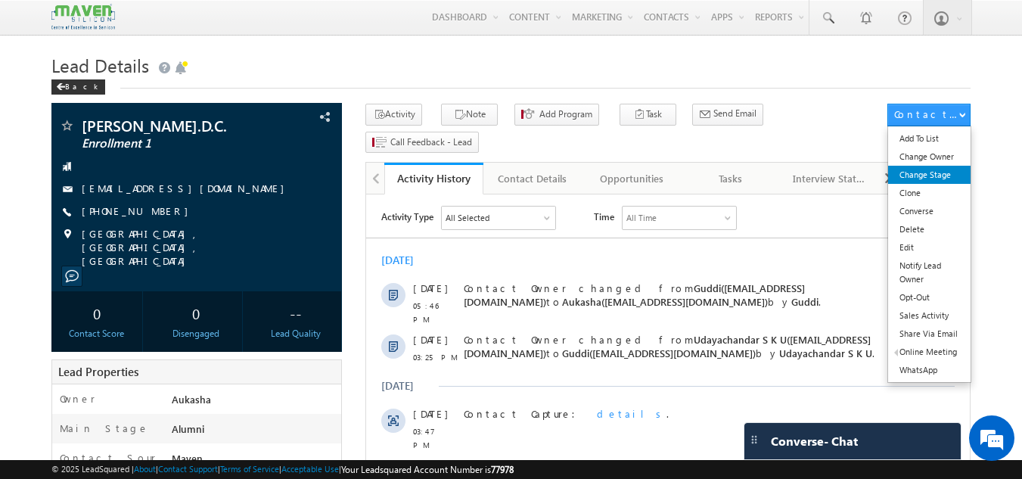
click at [929, 167] on link "Change Stage" at bounding box center [929, 175] width 82 height 18
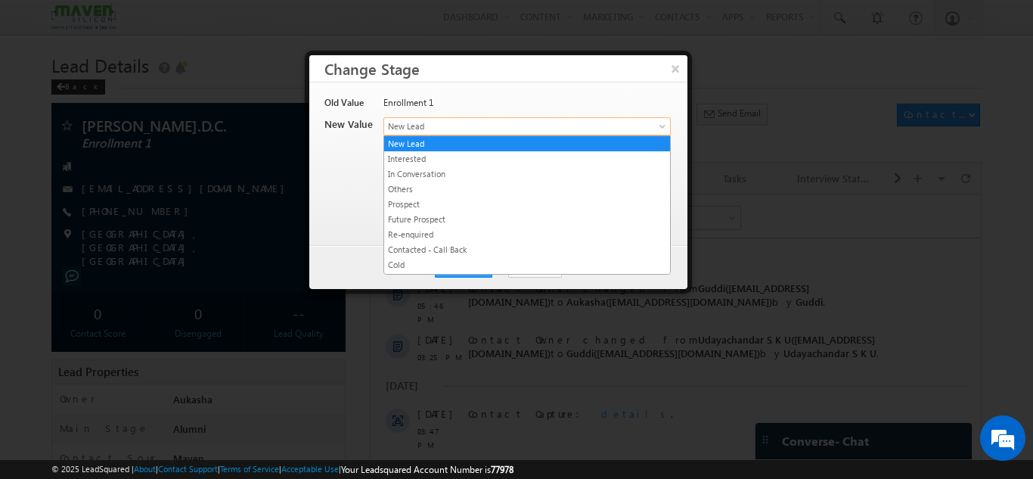
click at [577, 125] on span "New Lead" at bounding box center [502, 126] width 236 height 14
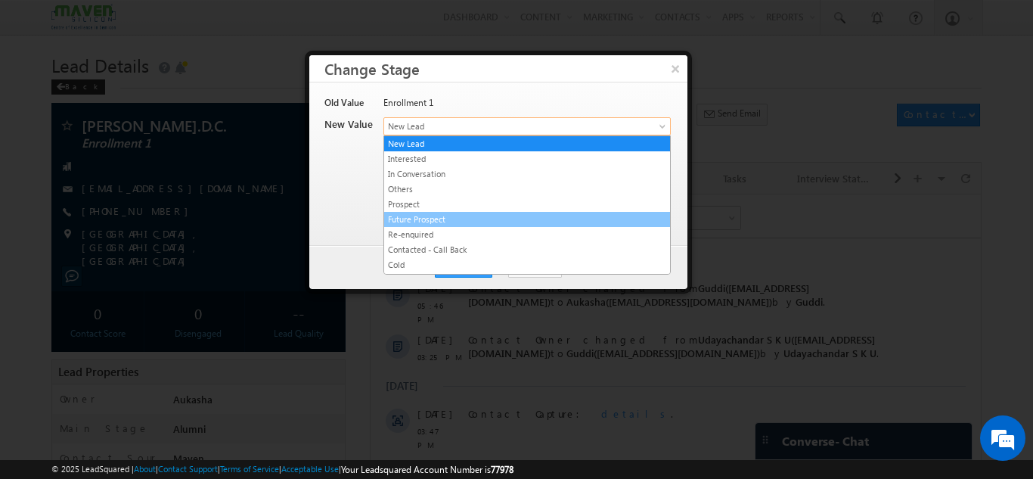
scroll to position [286, 0]
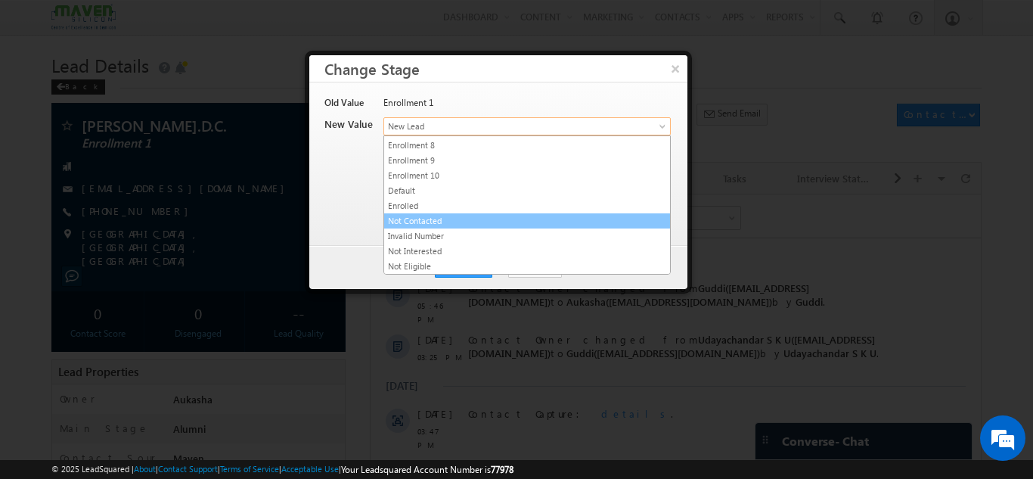
click at [495, 218] on link "Not Contacted" at bounding box center [527, 221] width 286 height 14
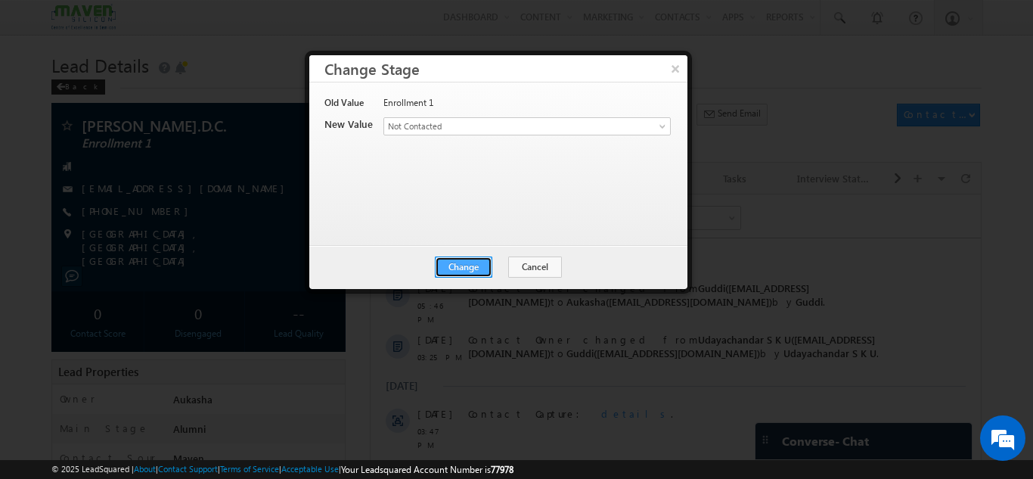
click at [470, 261] on button "Change" at bounding box center [463, 266] width 57 height 21
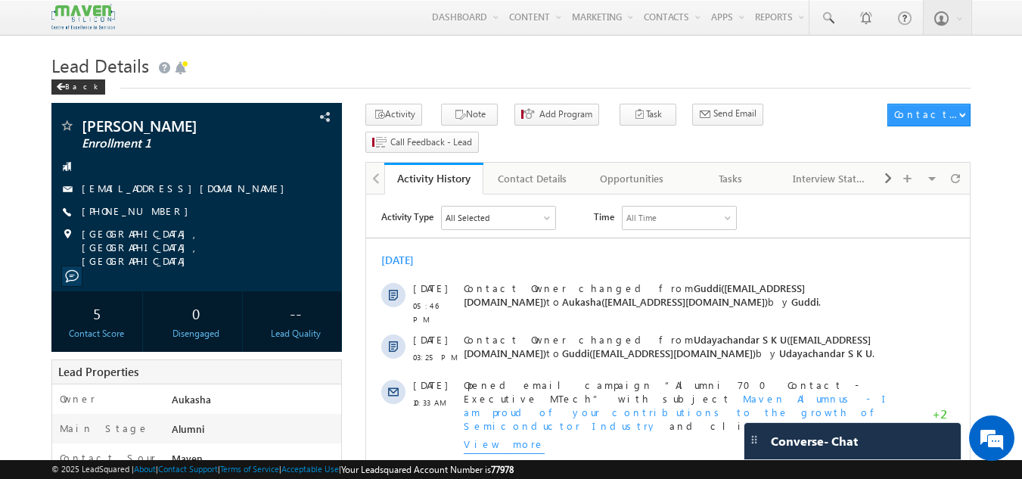
click at [271, 67] on h1 "Lead Details" at bounding box center [511, 63] width 920 height 29
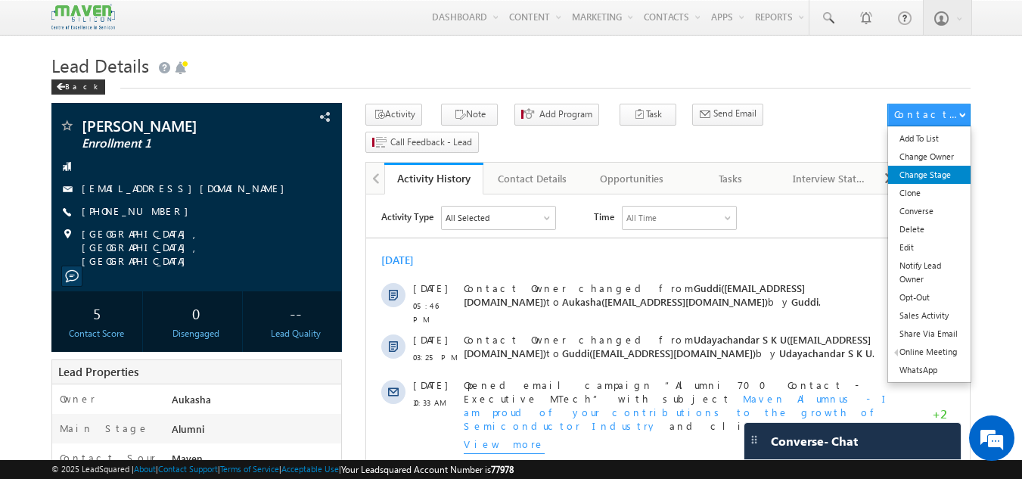
click at [941, 169] on link "Change Stage" at bounding box center [929, 175] width 82 height 18
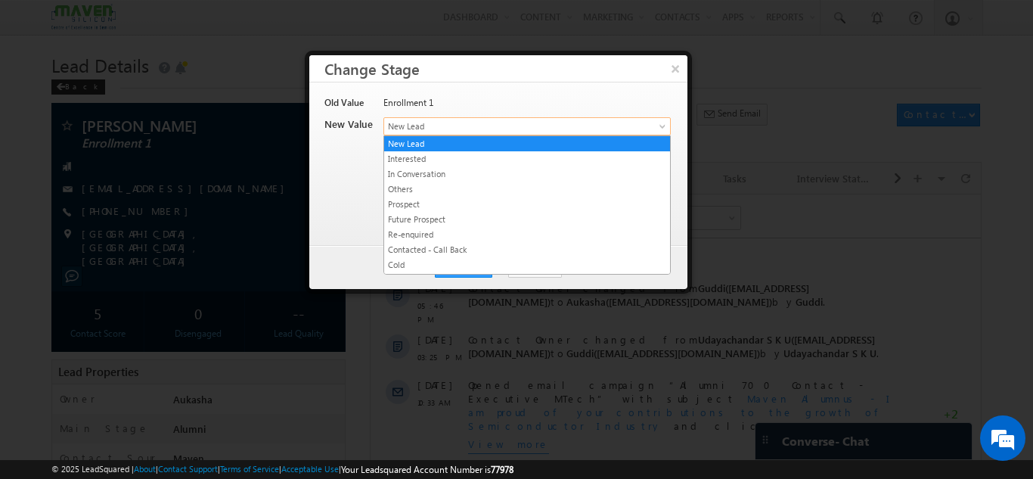
click at [529, 127] on span "New Lead" at bounding box center [502, 126] width 236 height 14
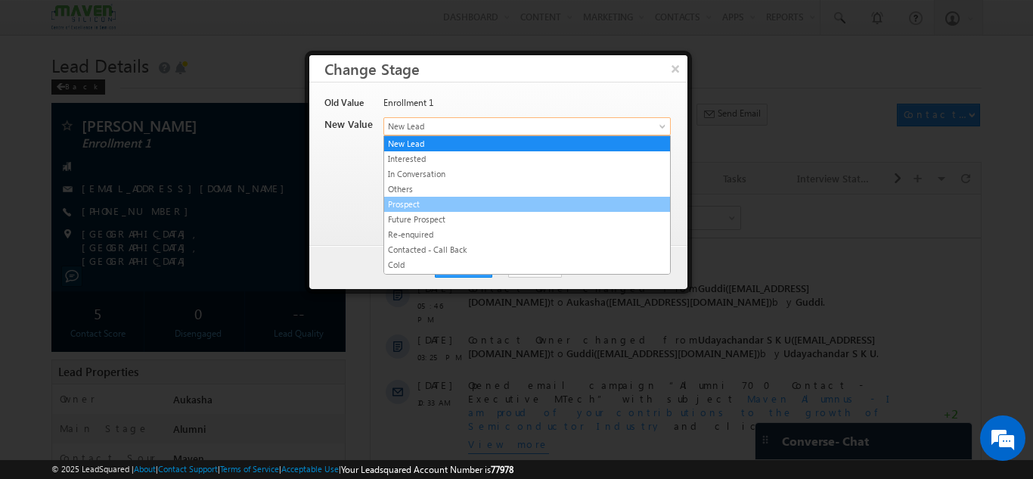
scroll to position [286, 0]
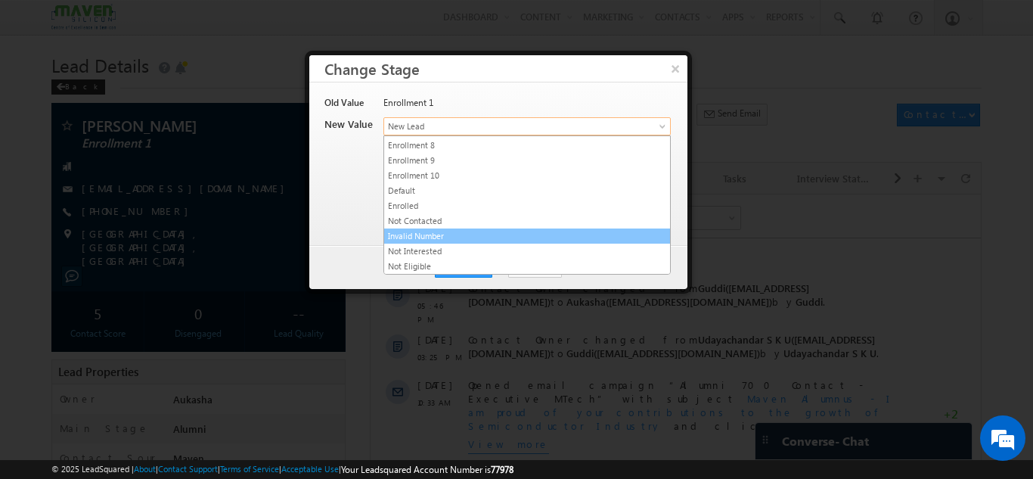
click at [459, 237] on link "Invalid Number" at bounding box center [527, 236] width 286 height 14
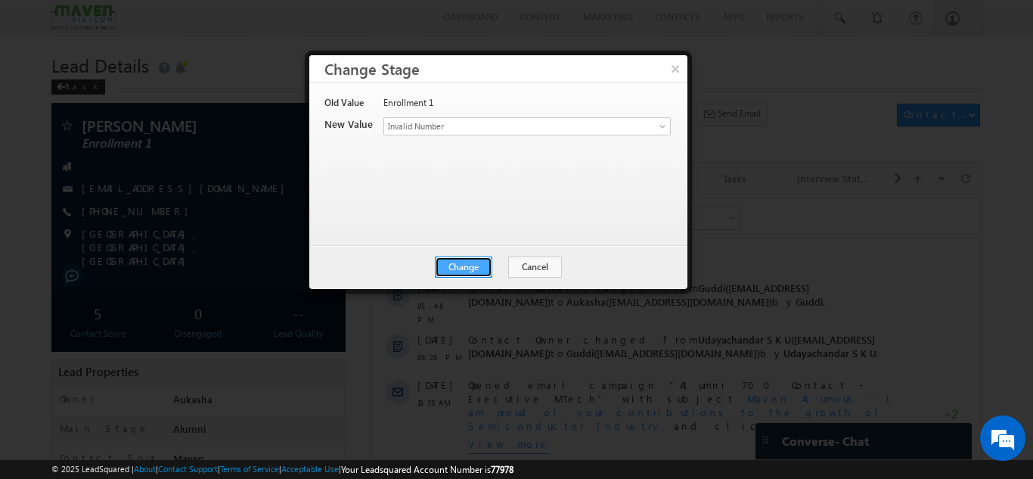
click at [457, 256] on button "Change" at bounding box center [463, 266] width 57 height 21
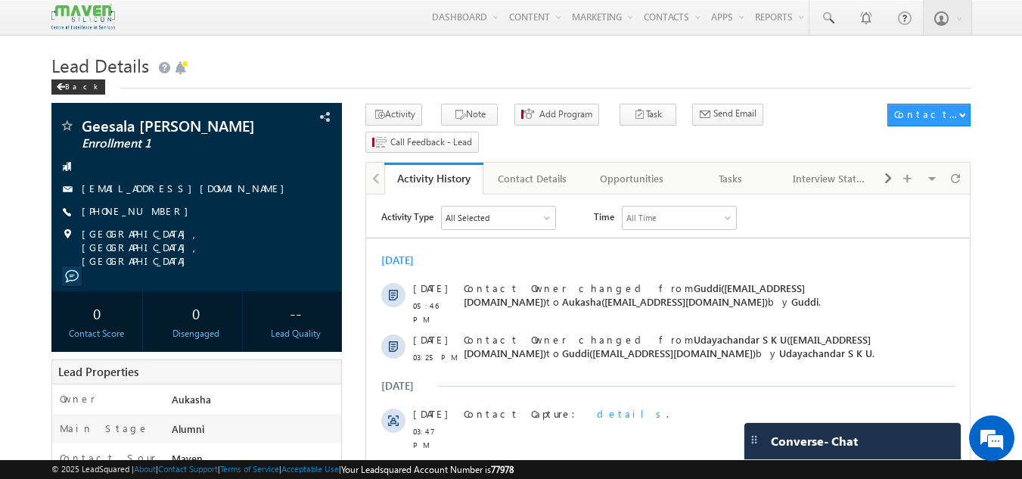
click at [154, 214] on div "[PHONE_NUMBER]" at bounding box center [197, 211] width 276 height 15
copy div "+91-8050545492"
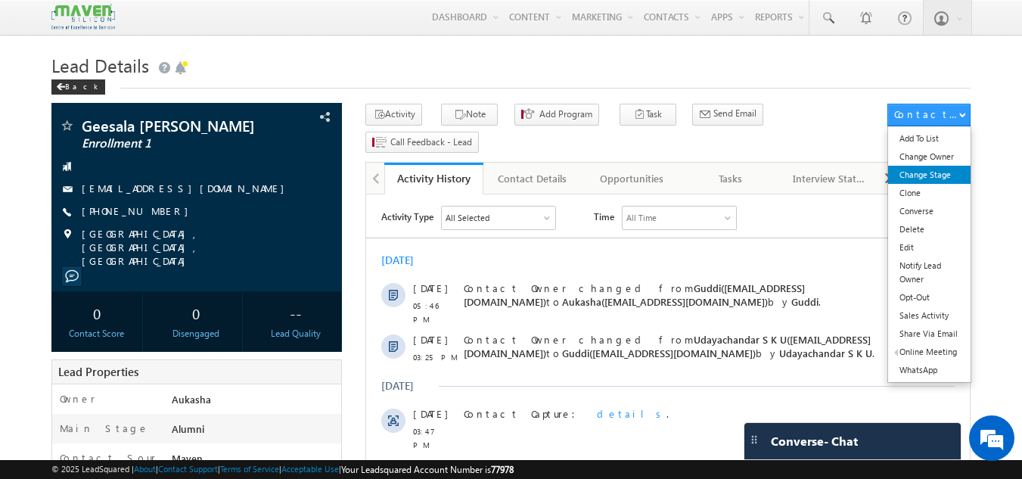
click at [949, 169] on link "Change Stage" at bounding box center [929, 175] width 82 height 18
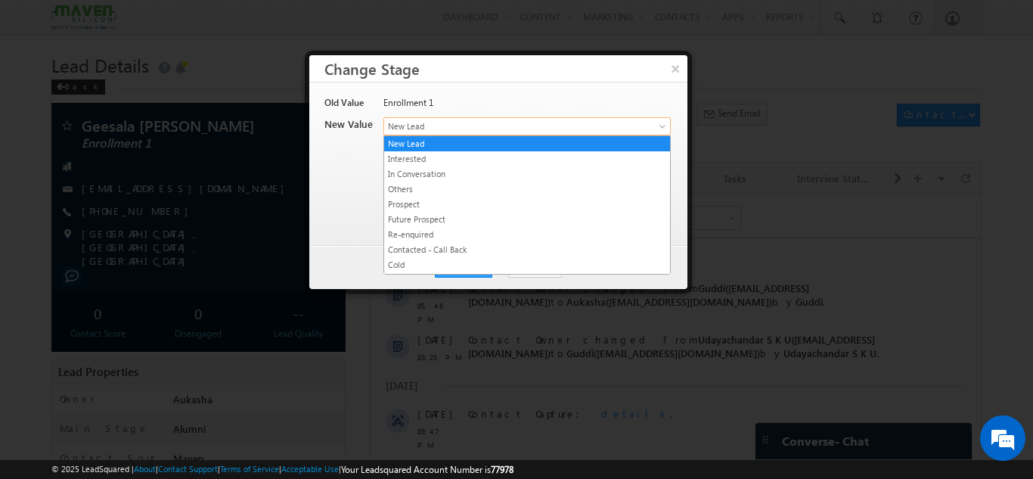
click at [492, 117] on link "New Lead" at bounding box center [526, 126] width 287 height 18
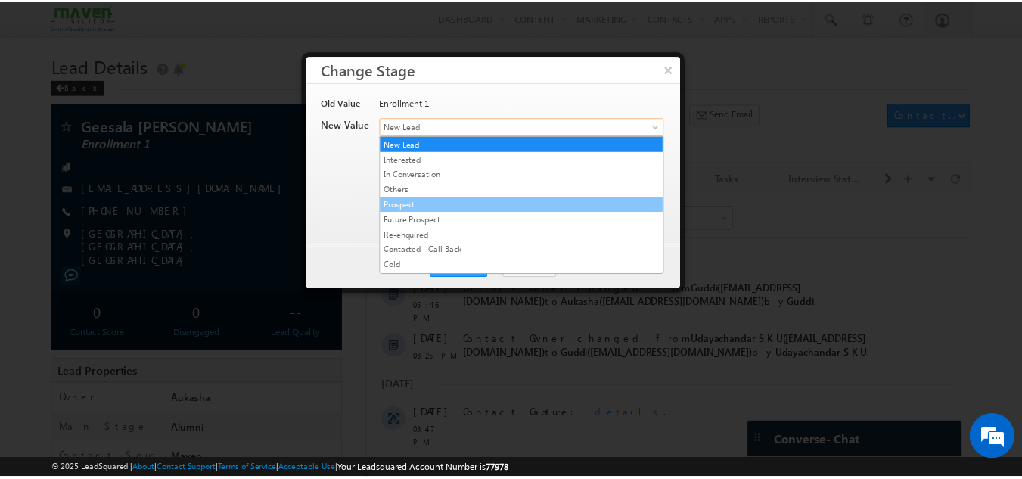
scroll to position [286, 0]
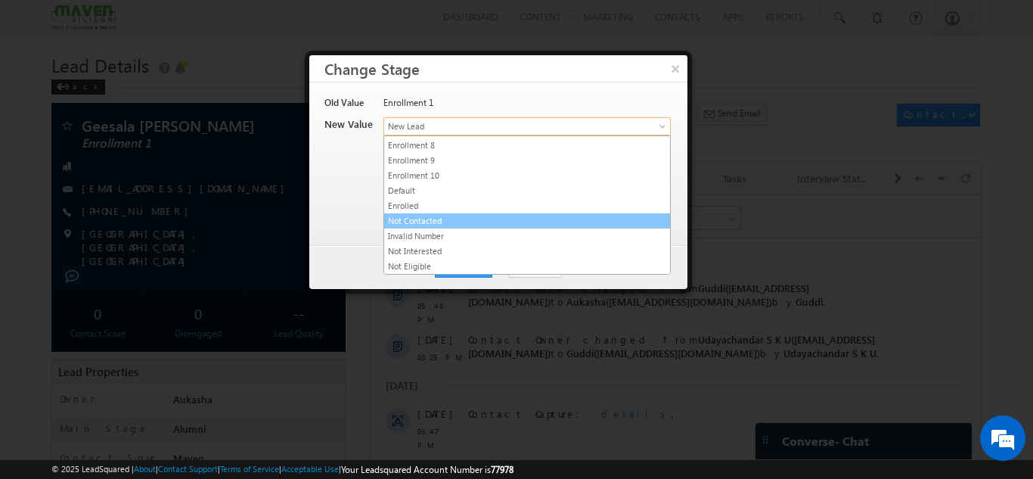
click at [464, 222] on link "Not Contacted" at bounding box center [527, 221] width 286 height 14
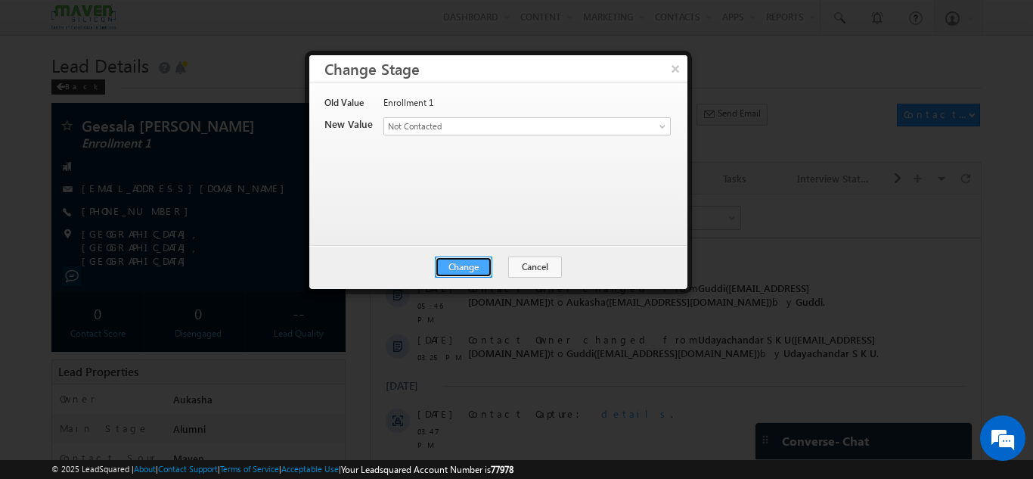
click at [464, 259] on button "Change" at bounding box center [463, 266] width 57 height 21
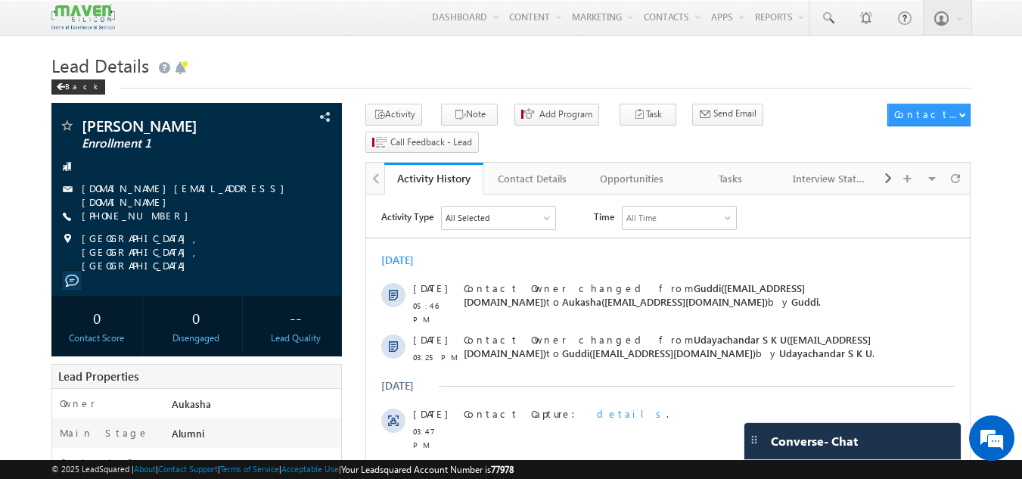
click at [306, 70] on h1 "Lead Details" at bounding box center [511, 63] width 920 height 29
drag, startPoint x: 173, startPoint y: 213, endPoint x: 154, endPoint y: 215, distance: 19.0
click at [154, 215] on div "+91-9740176036" at bounding box center [197, 216] width 276 height 15
copy div "+91-9740176036"
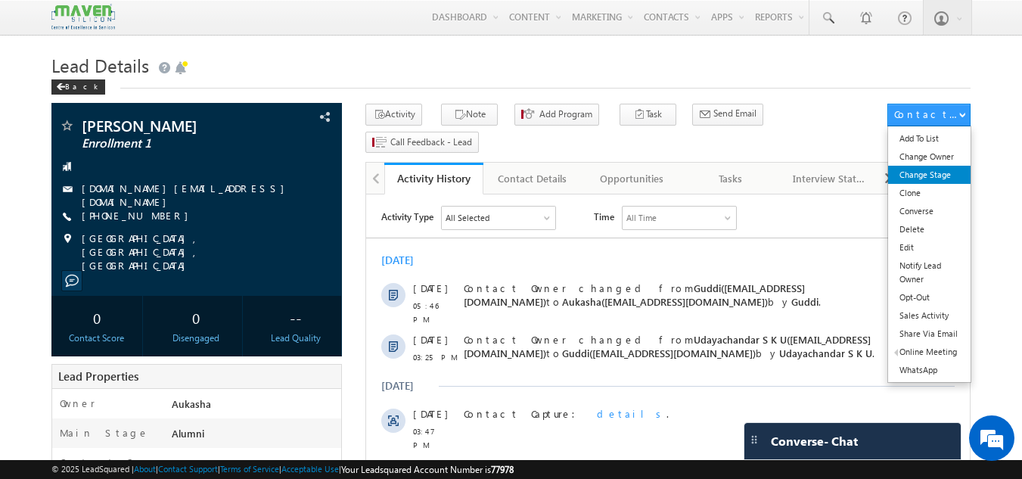
click at [937, 172] on link "Change Stage" at bounding box center [929, 175] width 82 height 18
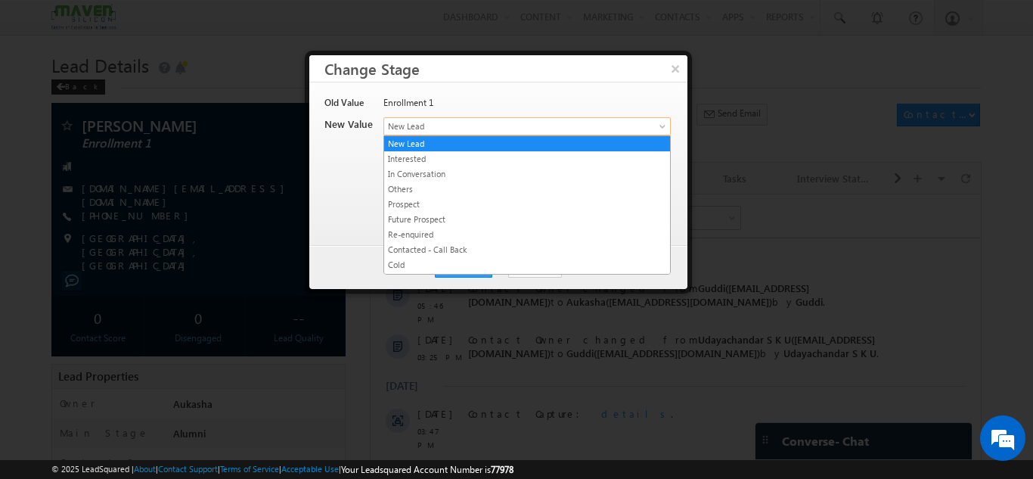
click at [453, 131] on span "New Lead" at bounding box center [502, 126] width 236 height 14
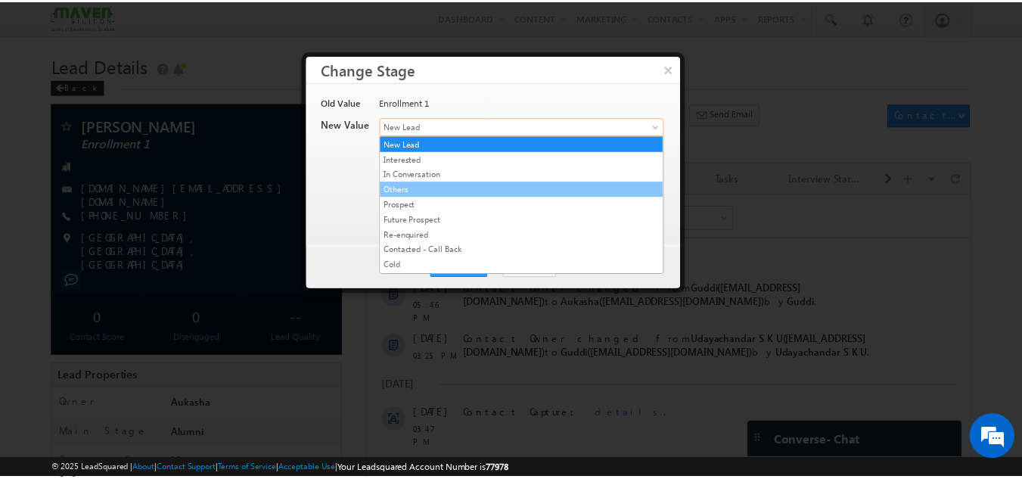
scroll to position [286, 0]
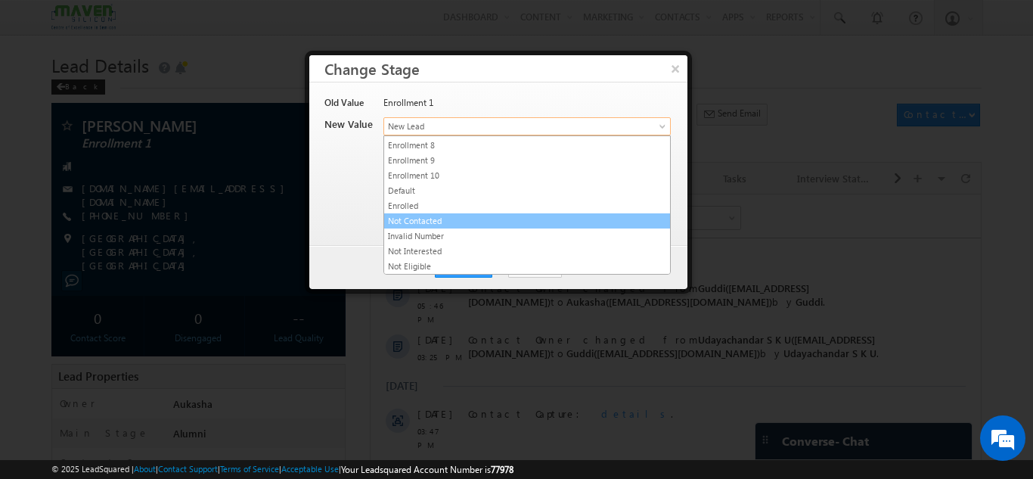
click at [476, 225] on link "Not Contacted" at bounding box center [527, 221] width 286 height 14
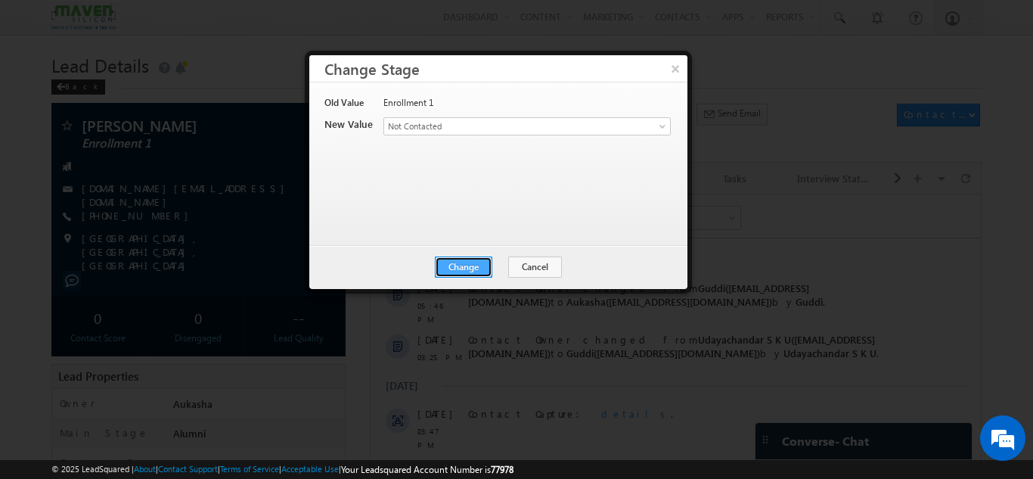
click at [486, 269] on button "Change" at bounding box center [463, 266] width 57 height 21
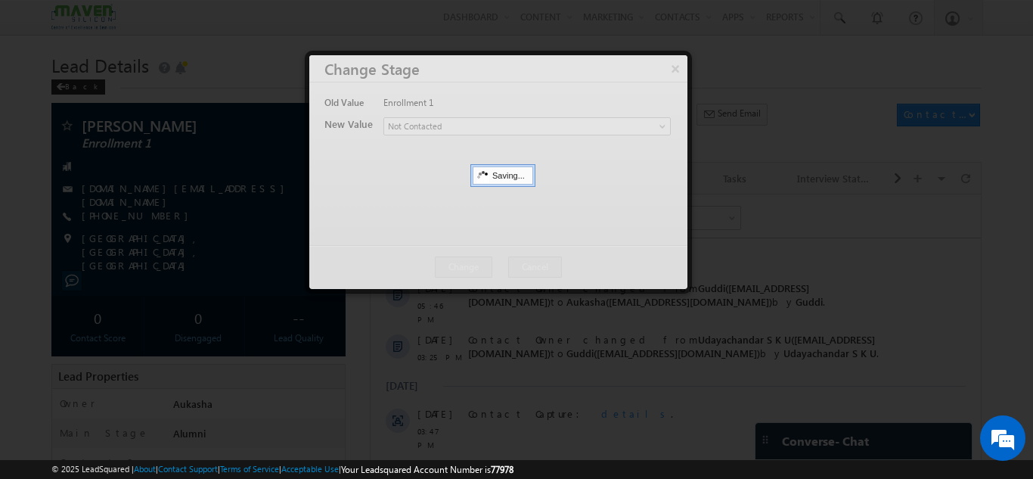
click at [0, 116] on div at bounding box center [516, 239] width 1033 height 479
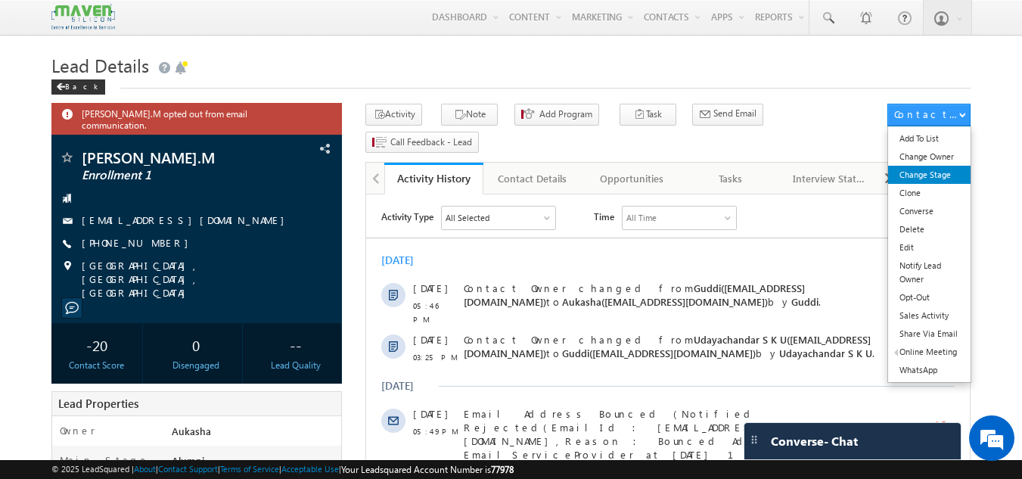
click at [935, 177] on link "Change Stage" at bounding box center [929, 175] width 82 height 18
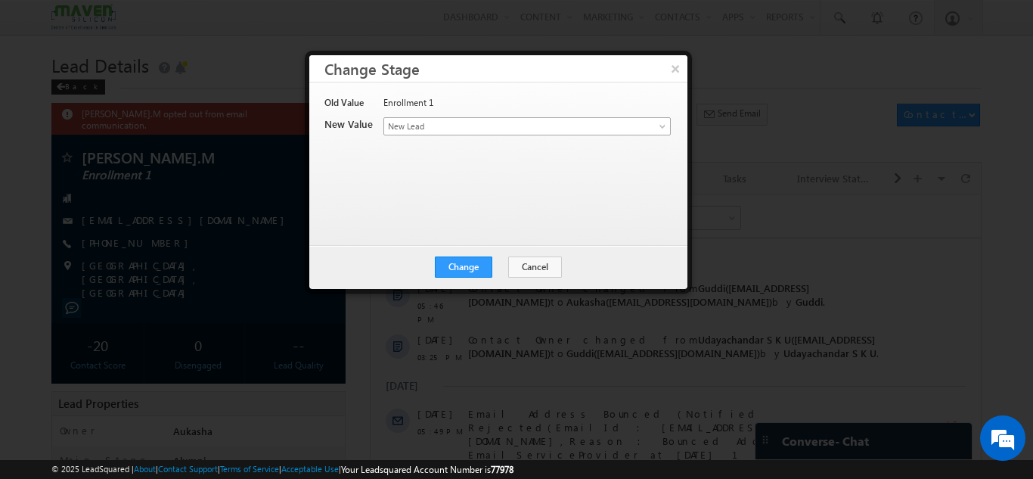
click at [558, 120] on span "New Lead" at bounding box center [502, 126] width 236 height 14
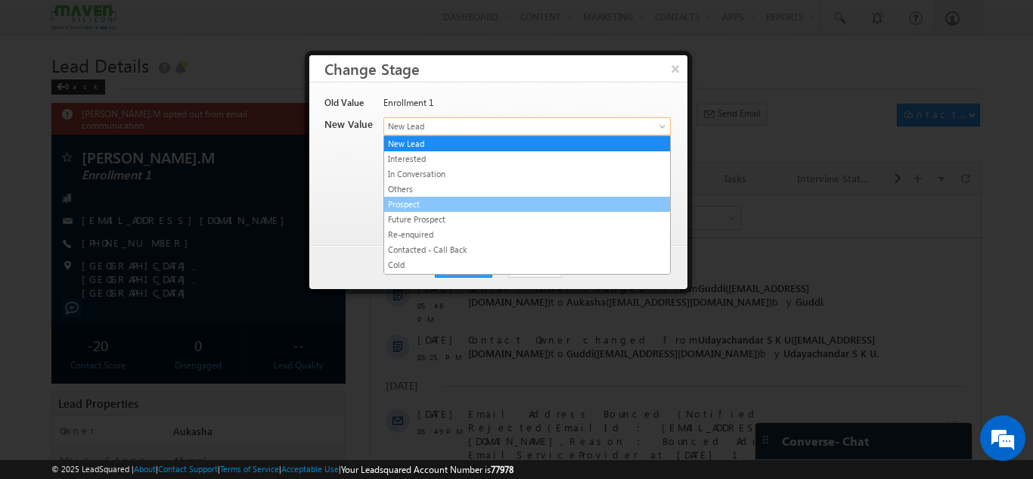
scroll to position [286, 0]
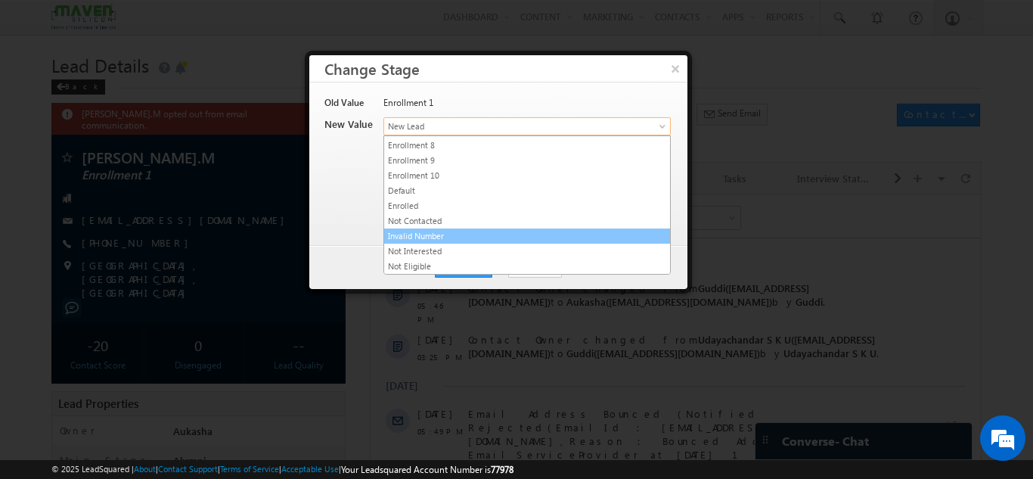
click at [456, 237] on link "Invalid Number" at bounding box center [527, 236] width 286 height 14
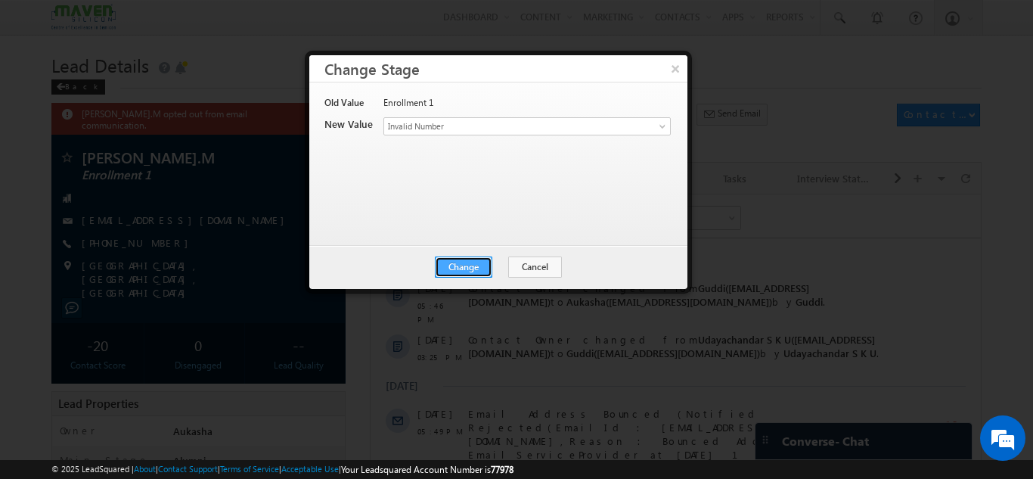
click at [458, 263] on button "Change" at bounding box center [463, 266] width 57 height 21
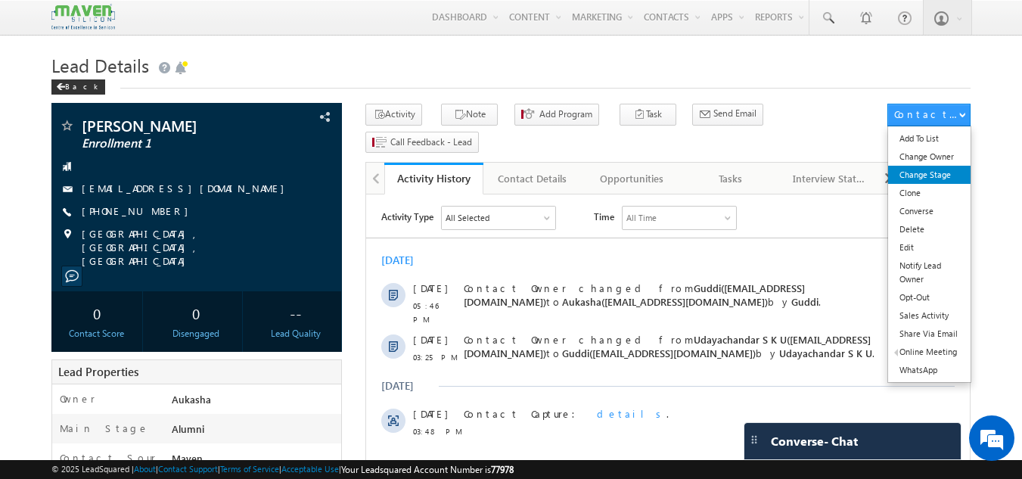
click at [931, 175] on link "Change Stage" at bounding box center [929, 175] width 82 height 18
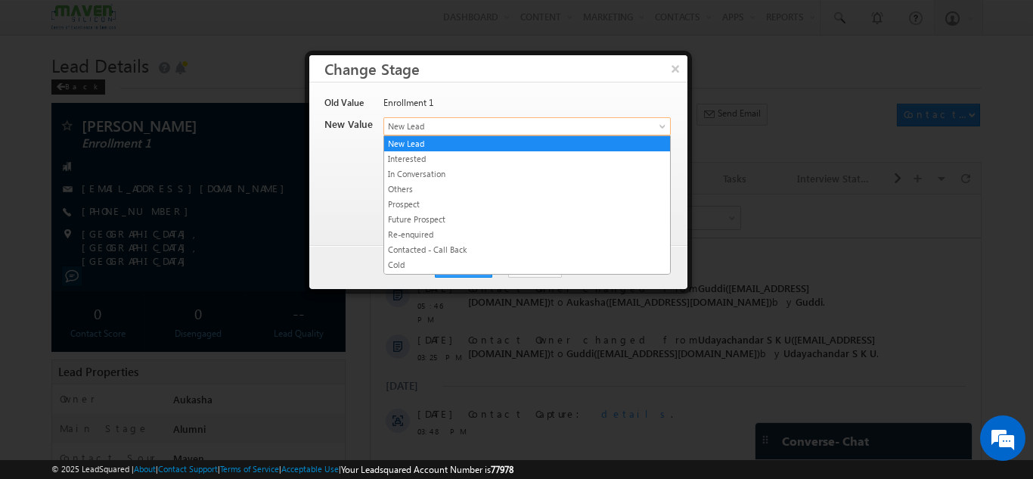
click at [491, 126] on span "New Lead" at bounding box center [502, 126] width 236 height 14
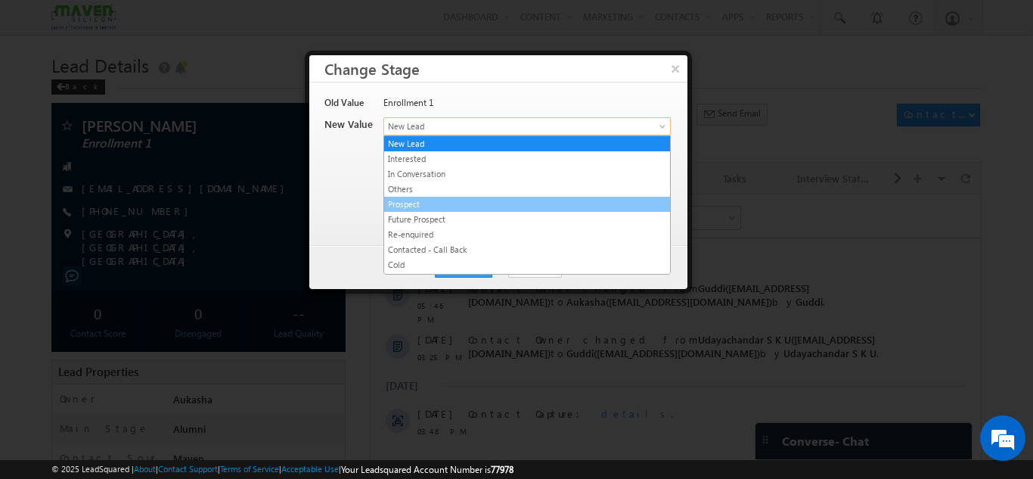
scroll to position [286, 0]
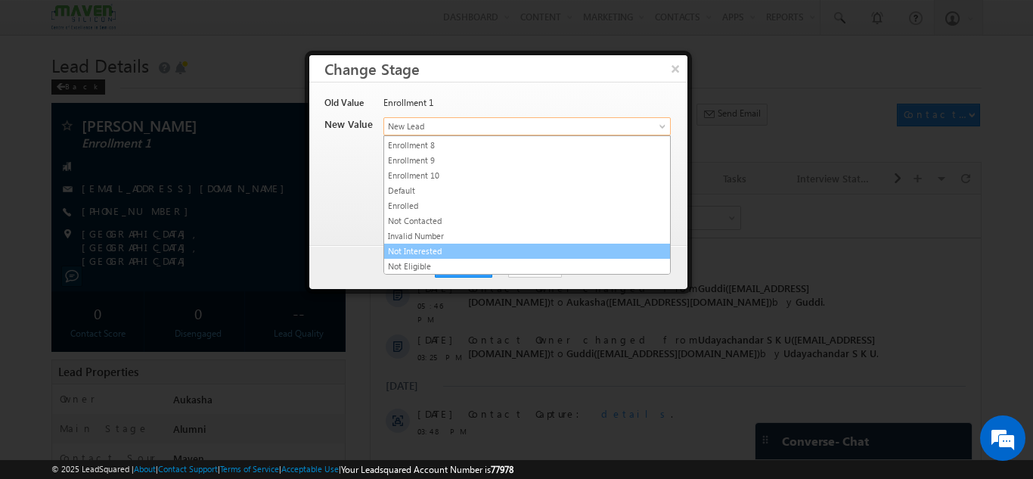
click at [436, 248] on link "Not Interested" at bounding box center [527, 251] width 286 height 14
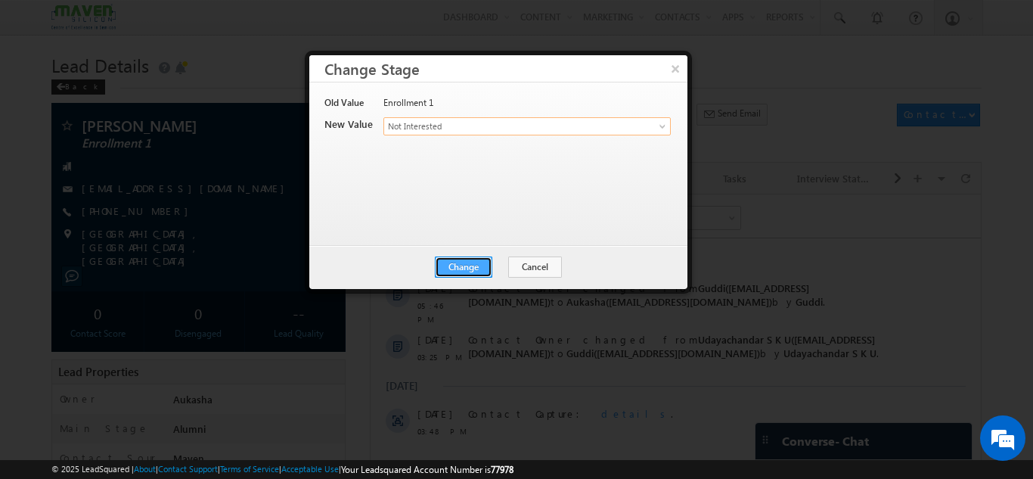
click at [473, 268] on button "Change" at bounding box center [463, 266] width 57 height 21
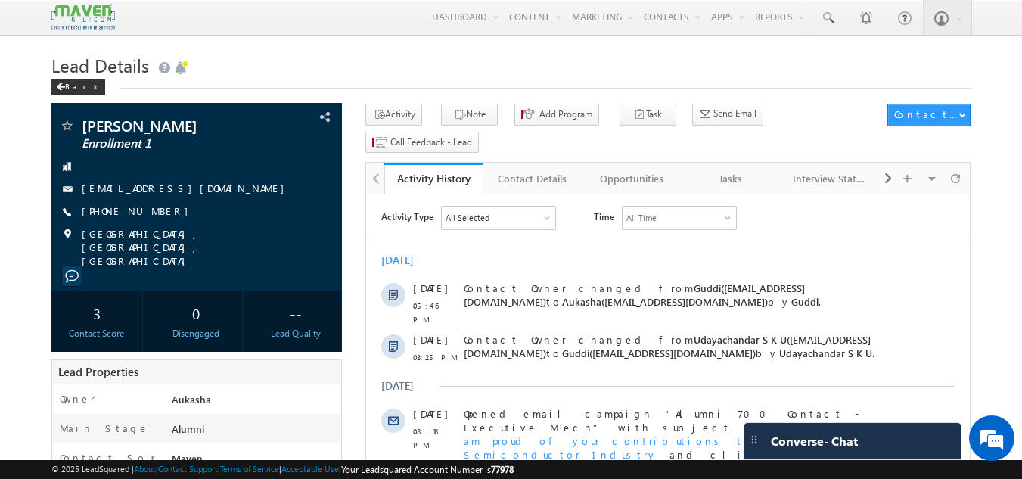
click at [309, 65] on h1 "Lead Details" at bounding box center [511, 63] width 920 height 29
drag, startPoint x: 166, startPoint y: 207, endPoint x: 154, endPoint y: 209, distance: 12.2
click at [154, 209] on div "[PHONE_NUMBER]" at bounding box center [197, 211] width 276 height 15
copy div "[PHONE_NUMBER]"
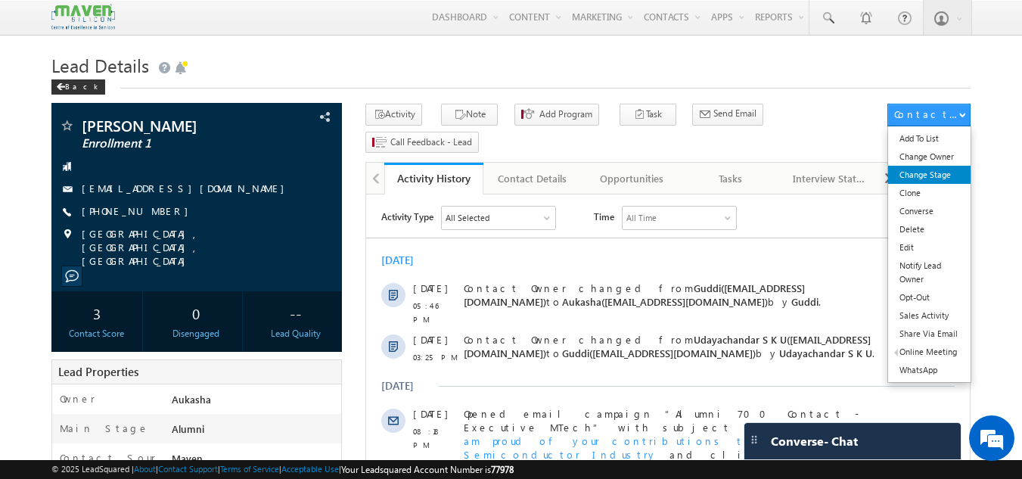
click at [939, 172] on link "Change Stage" at bounding box center [929, 175] width 82 height 18
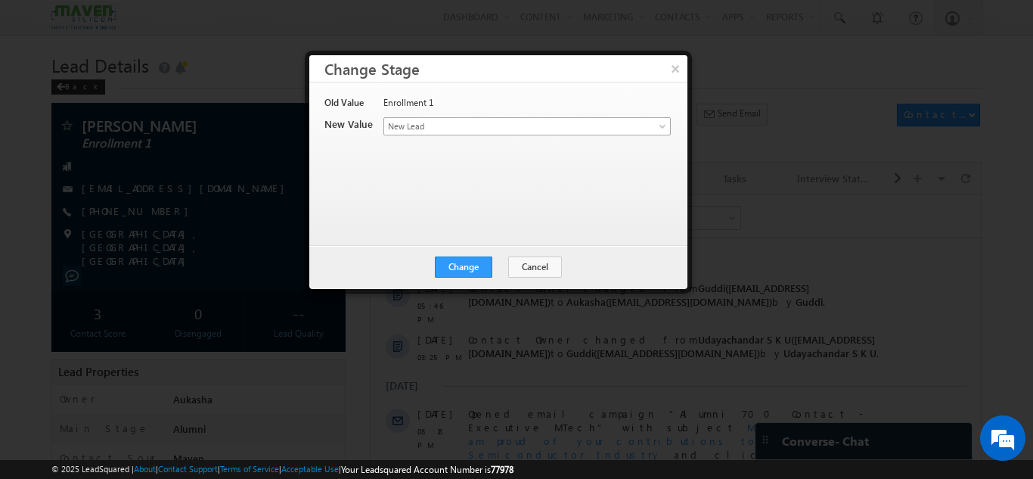
click at [591, 116] on div "Old Value Enrollment 1 New Value Contact Stage * New Lead Interested In Convers…" at bounding box center [496, 156] width 345 height 121
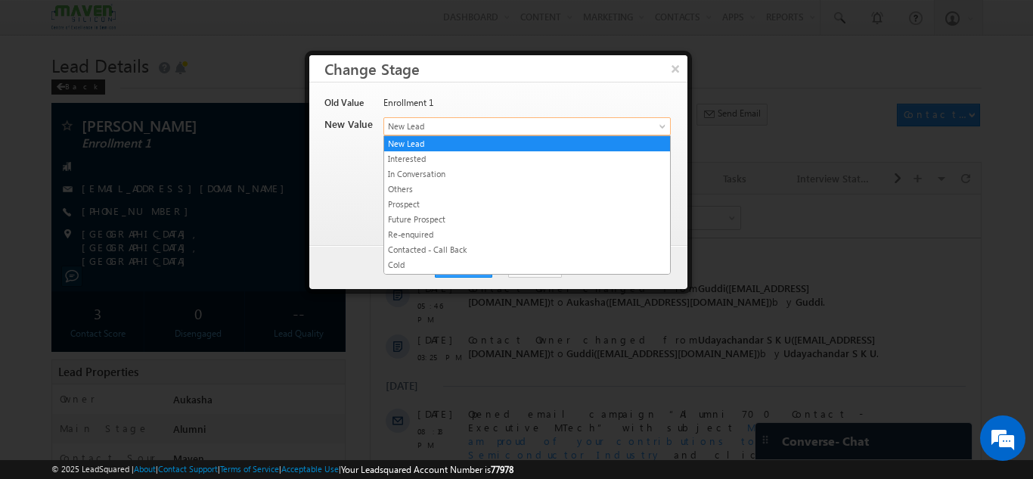
click at [591, 117] on link "New Lead" at bounding box center [526, 126] width 287 height 18
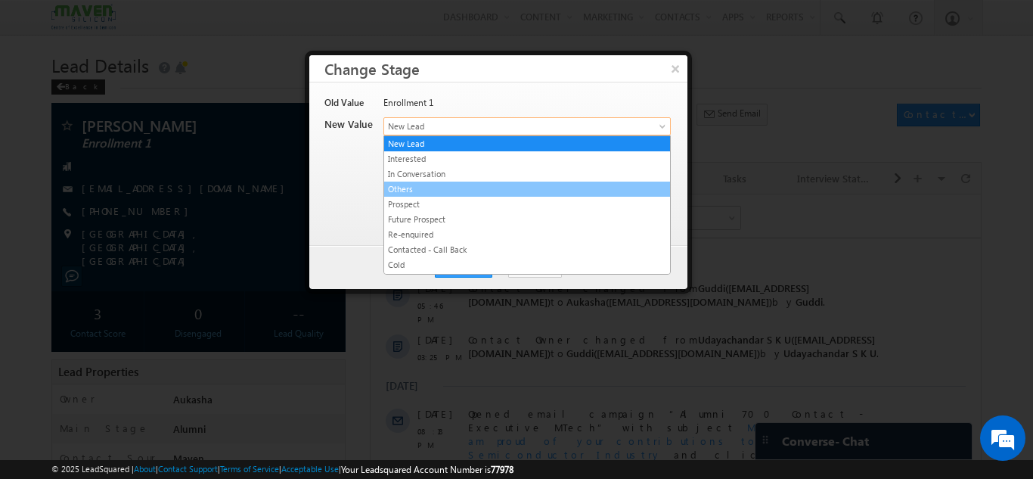
scroll to position [286, 0]
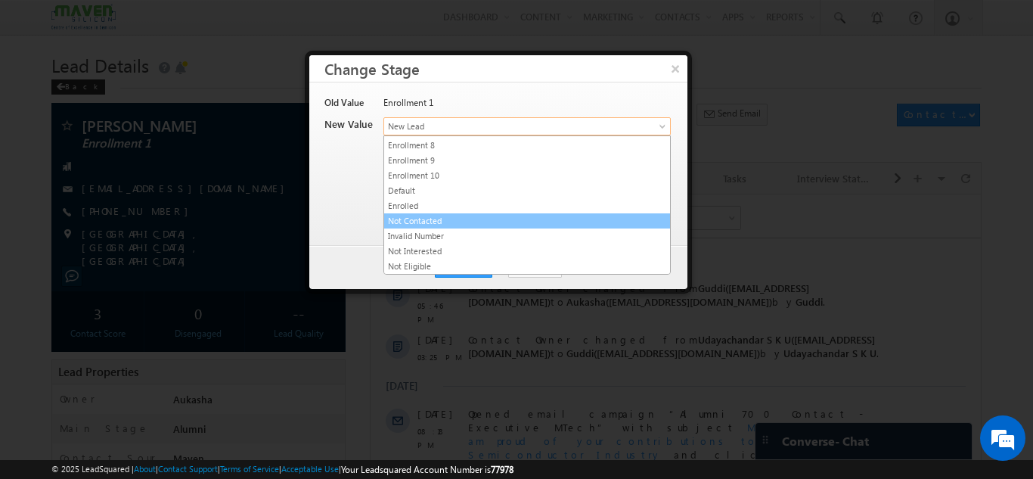
click at [435, 223] on link "Not Contacted" at bounding box center [527, 221] width 286 height 14
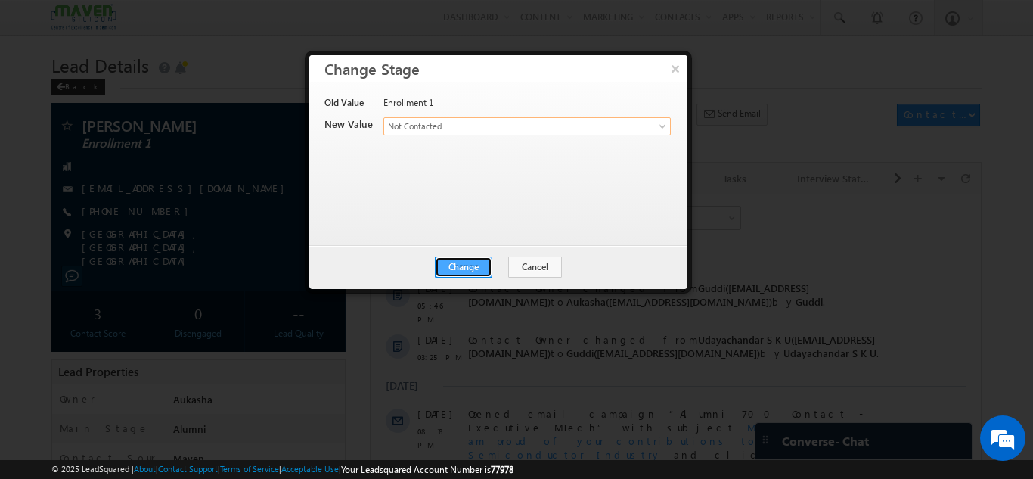
click at [477, 263] on button "Change" at bounding box center [463, 266] width 57 height 21
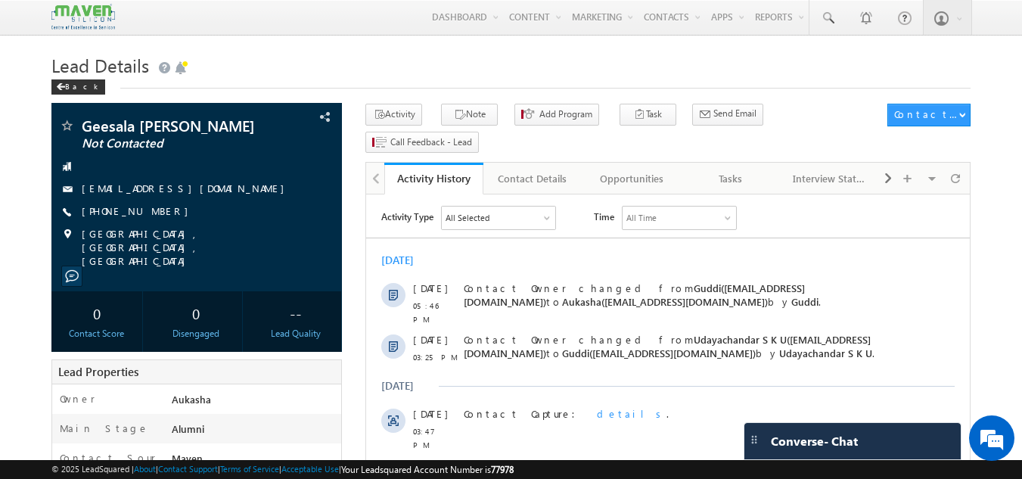
click at [330, 56] on h1 "Lead Details" at bounding box center [511, 63] width 920 height 29
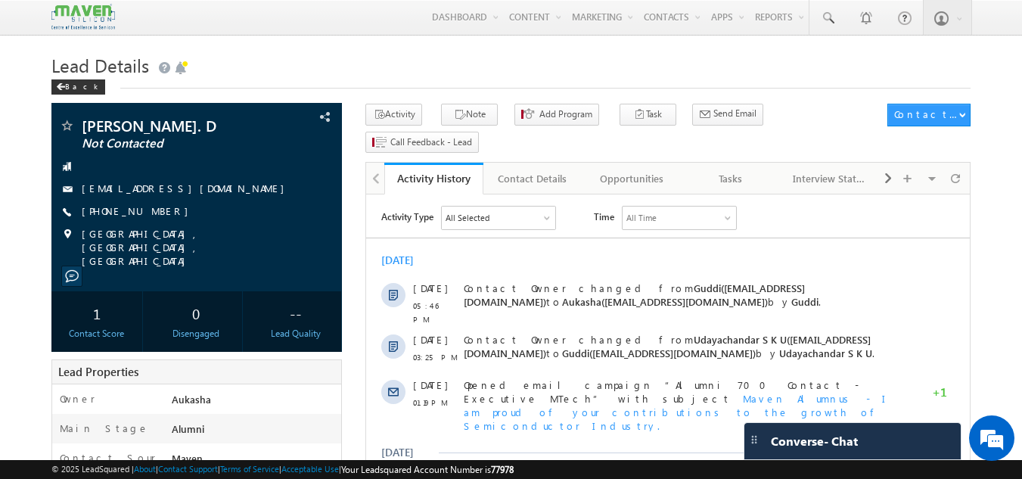
click at [424, 77] on h1 "Lead Details" at bounding box center [511, 63] width 920 height 29
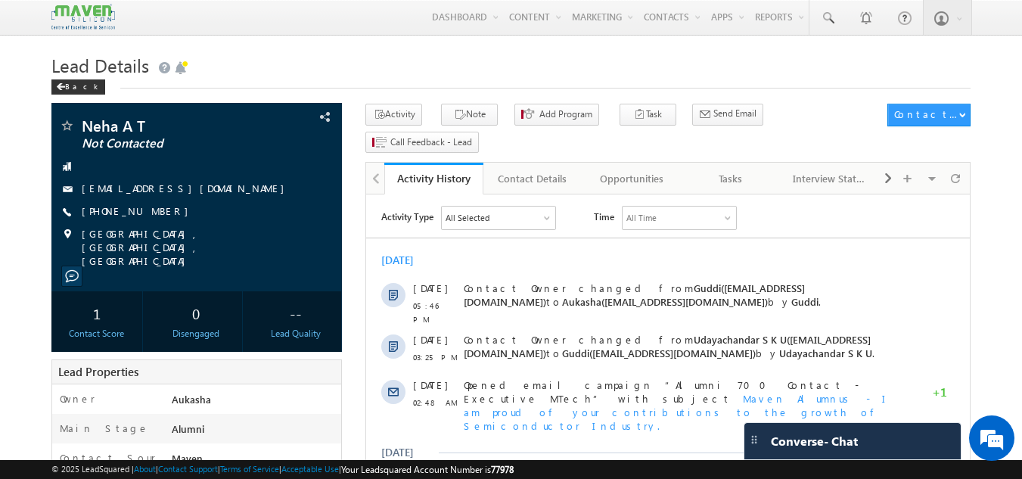
click at [366, 51] on h1 "Lead Details" at bounding box center [511, 63] width 920 height 29
click at [433, 56] on h1 "Lead Details" at bounding box center [511, 63] width 920 height 29
click at [411, 54] on h1 "Lead Details" at bounding box center [511, 63] width 920 height 29
click at [396, 54] on h1 "Lead Details" at bounding box center [511, 63] width 920 height 29
drag, startPoint x: 163, startPoint y: 209, endPoint x: 154, endPoint y: 209, distance: 9.8
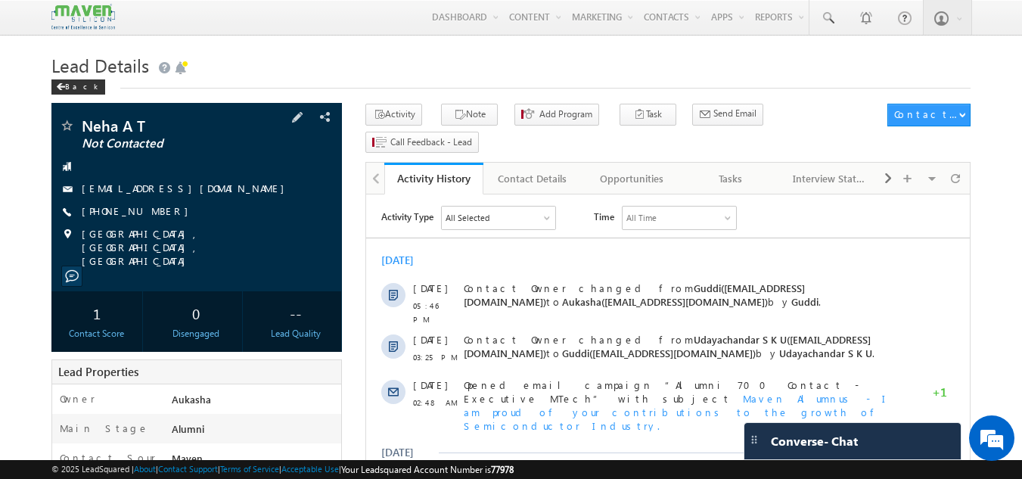
click at [154, 209] on div "[PHONE_NUMBER]" at bounding box center [197, 211] width 276 height 15
copy div "[PHONE_NUMBER]"
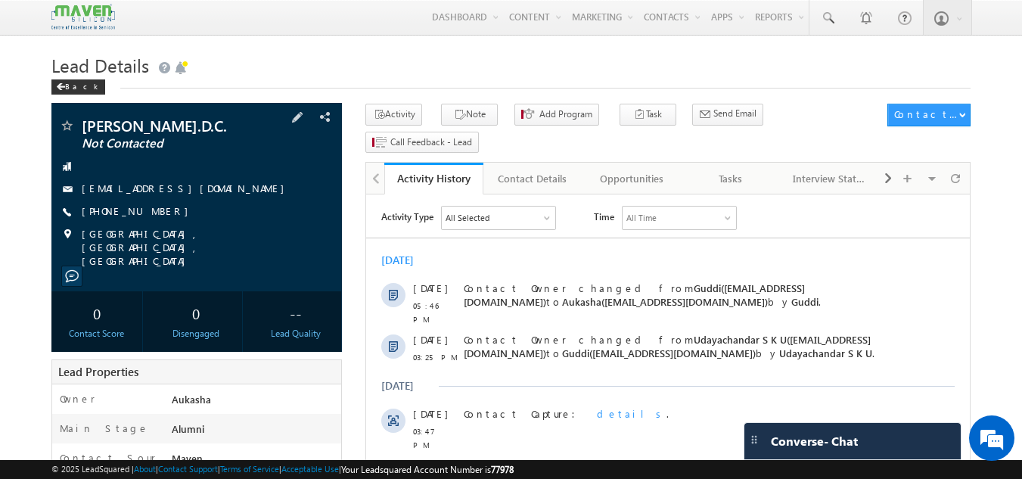
drag, startPoint x: 165, startPoint y: 213, endPoint x: 154, endPoint y: 212, distance: 11.4
click at [154, 212] on div "[PHONE_NUMBER]" at bounding box center [197, 211] width 276 height 15
copy div "[PHONE_NUMBER]"
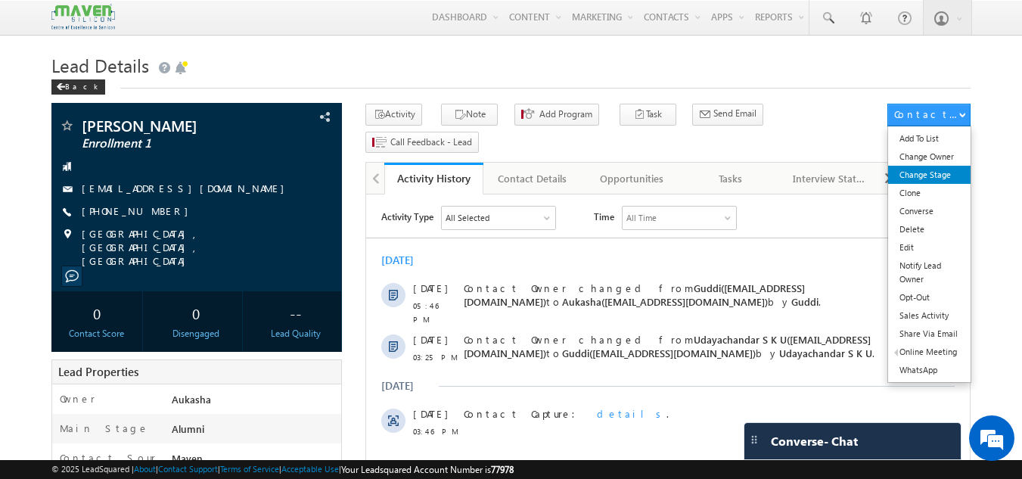
click at [937, 179] on link "Change Stage" at bounding box center [929, 175] width 82 height 18
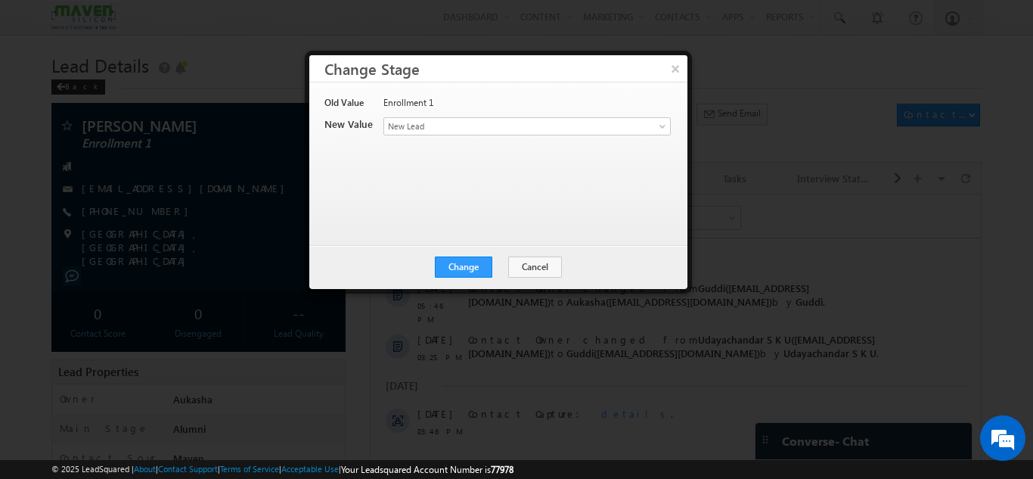
click at [476, 136] on div "Contact Stage * New Lead Interested In Conversation Others Prospect Future Pros…" at bounding box center [526, 127] width 286 height 21
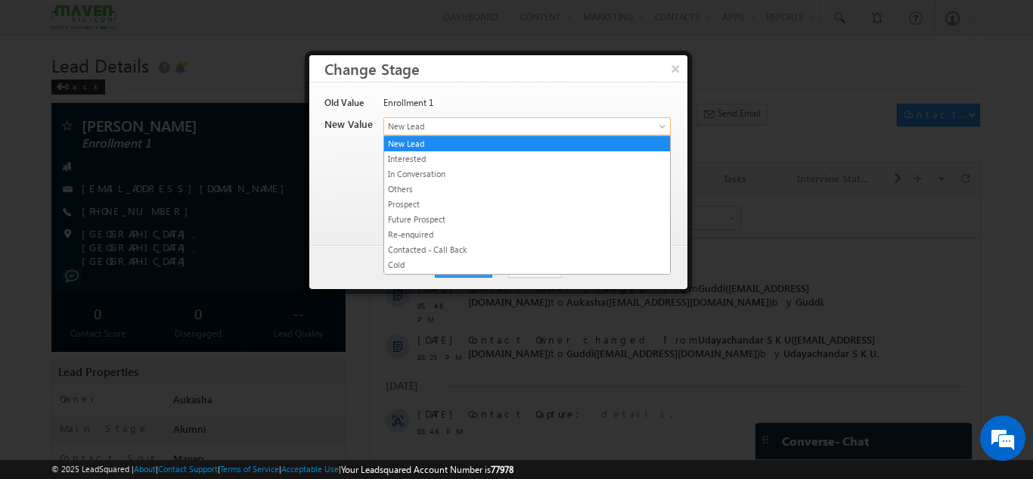
click at [486, 129] on span "New Lead" at bounding box center [502, 126] width 236 height 14
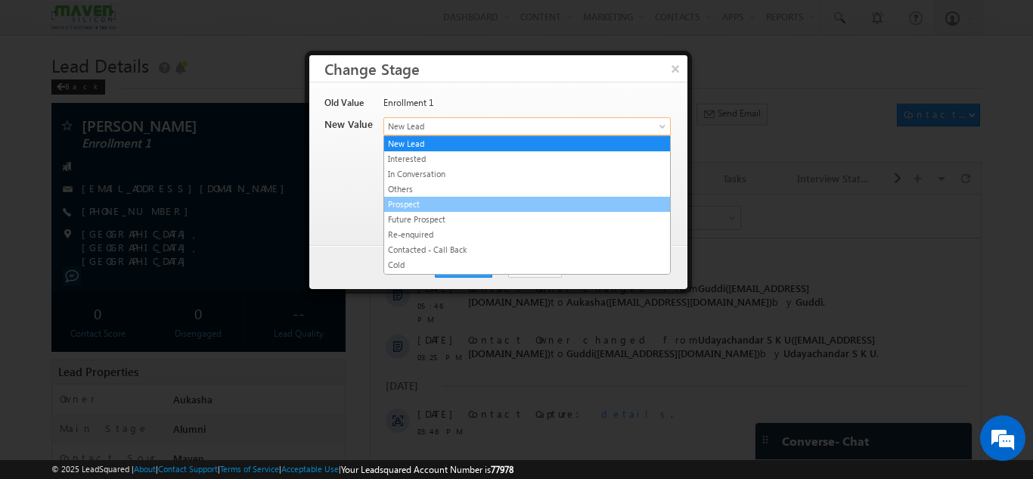
scroll to position [286, 0]
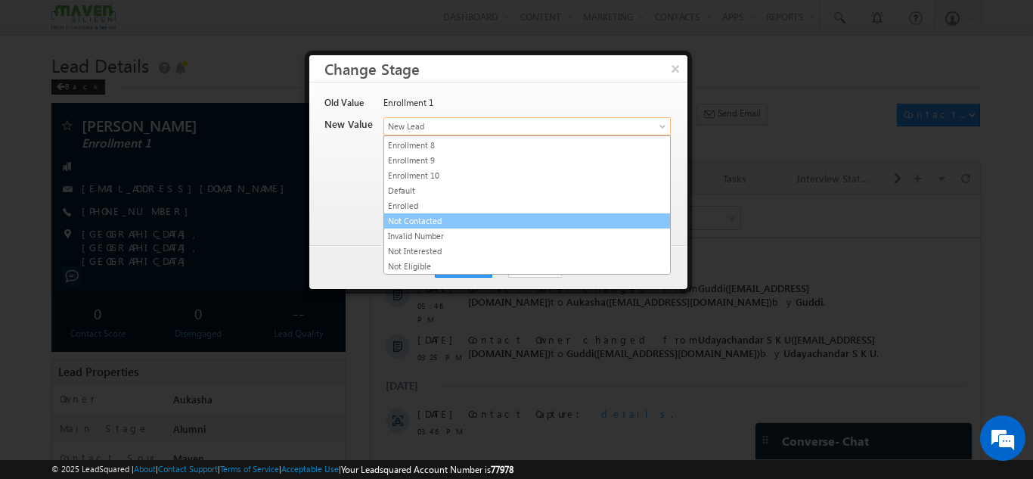
click at [418, 222] on link "Not Contacted" at bounding box center [527, 221] width 286 height 14
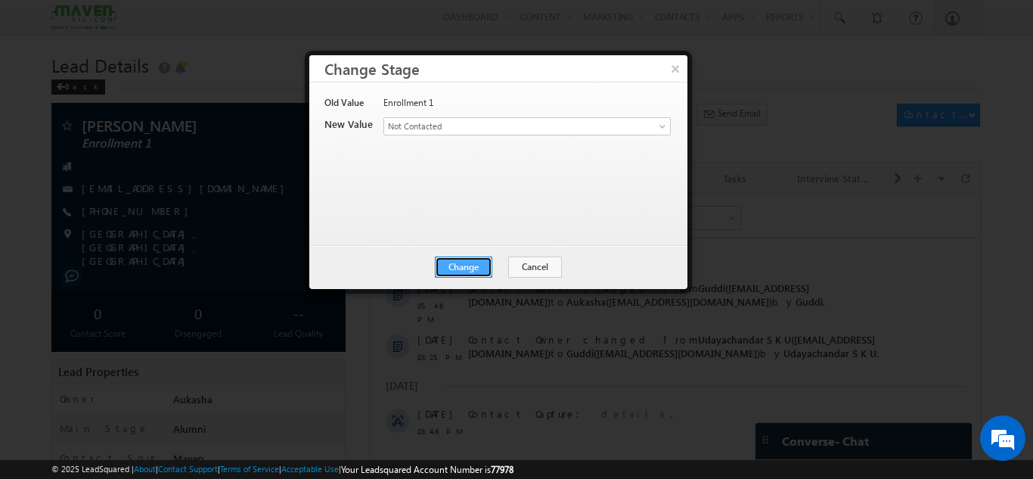
click at [462, 262] on button "Change" at bounding box center [463, 266] width 57 height 21
